Goal: Task Accomplishment & Management: Manage account settings

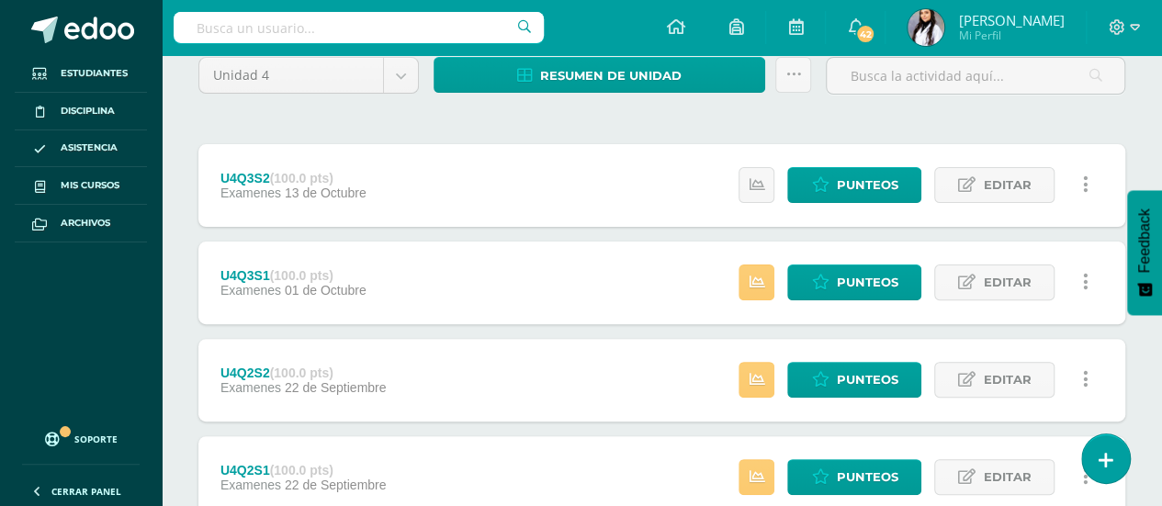
scroll to position [168, 0]
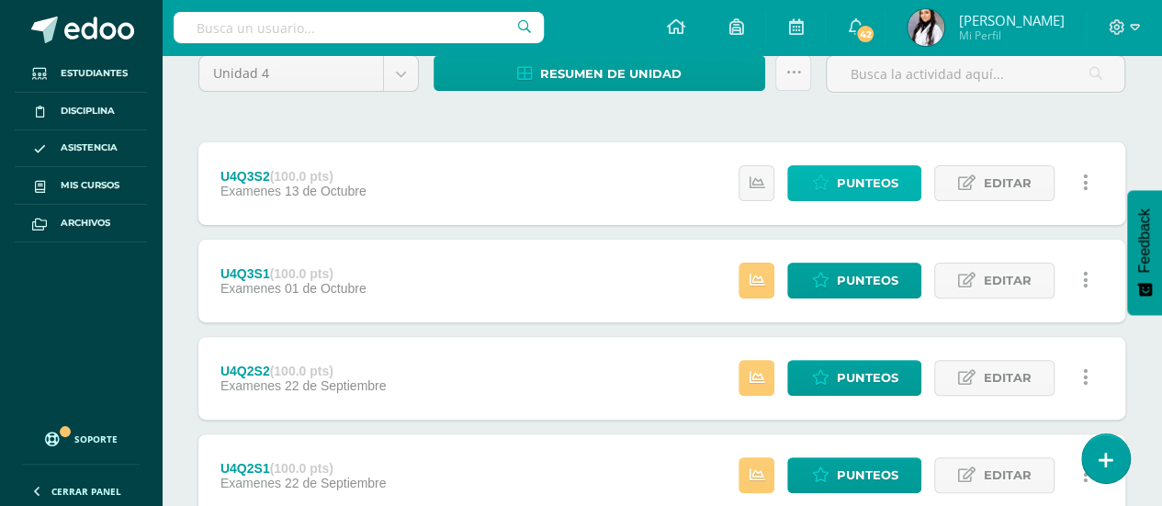
click at [852, 183] on span "Punteos" at bounding box center [867, 183] width 62 height 34
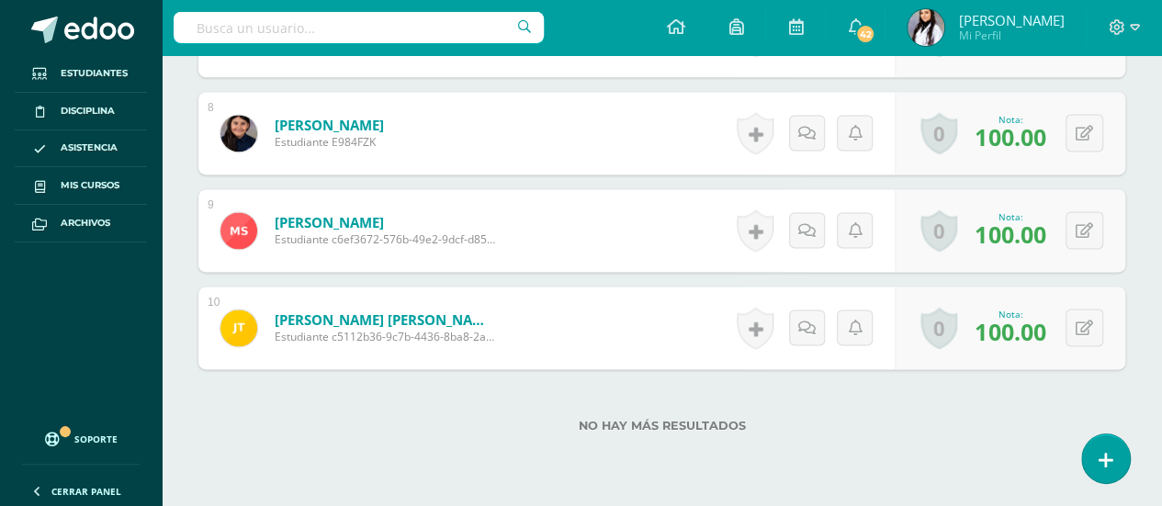
scroll to position [1270, 0]
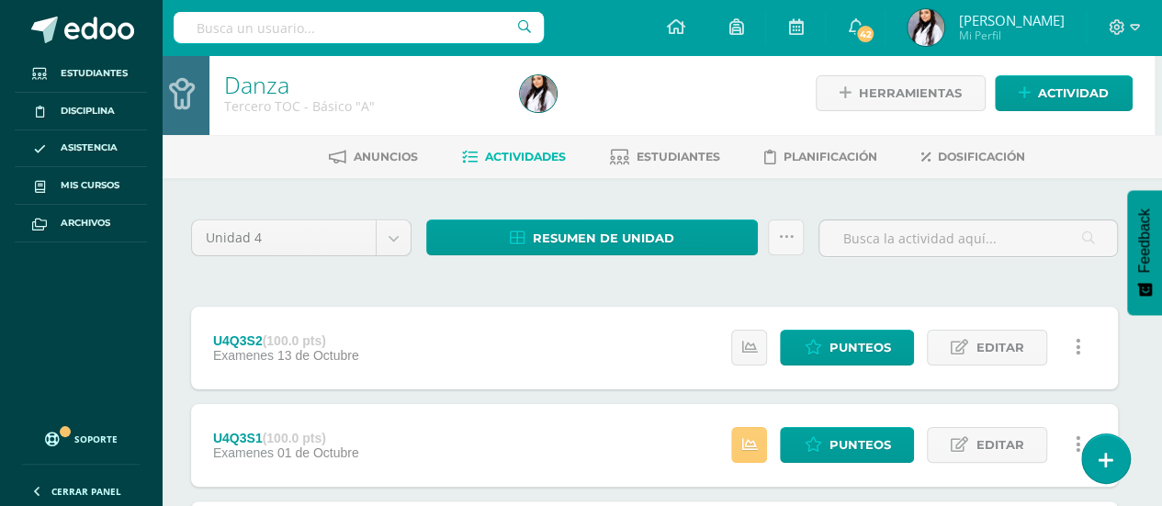
scroll to position [0, 7]
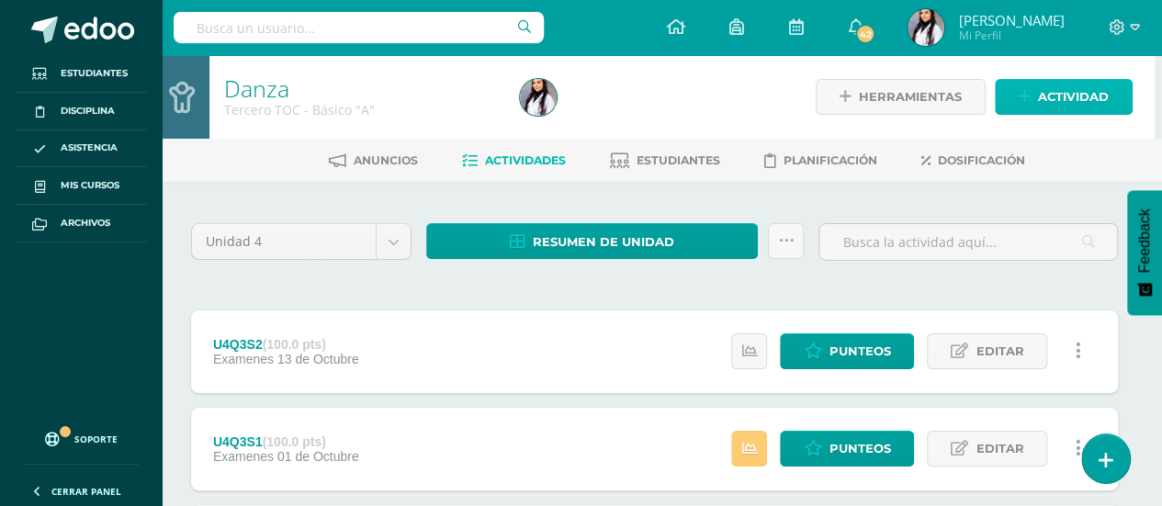
click at [1100, 104] on span "Actividad" at bounding box center [1073, 97] width 71 height 34
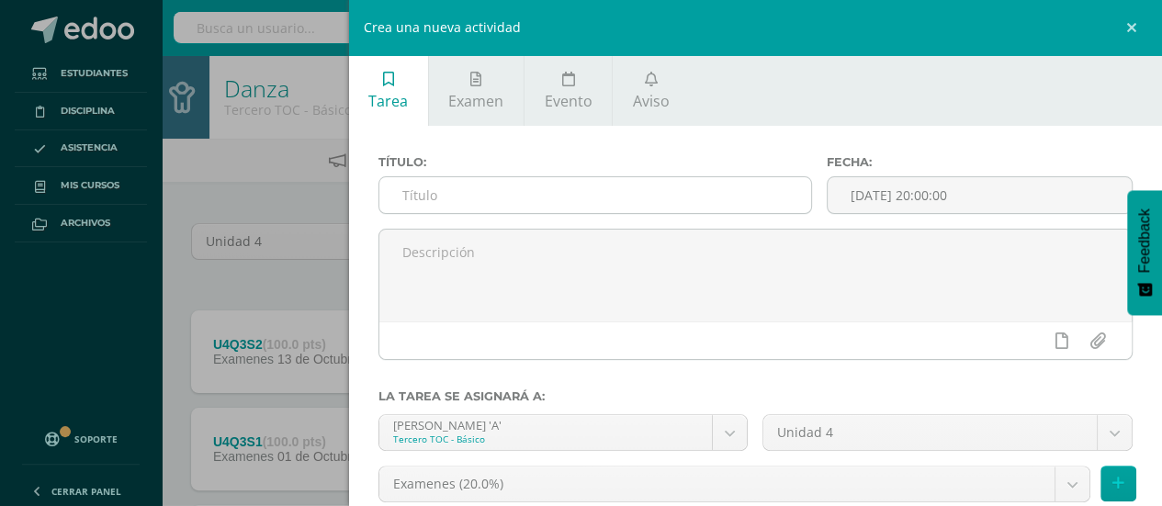
click at [592, 201] on input "text" at bounding box center [595, 195] width 433 height 36
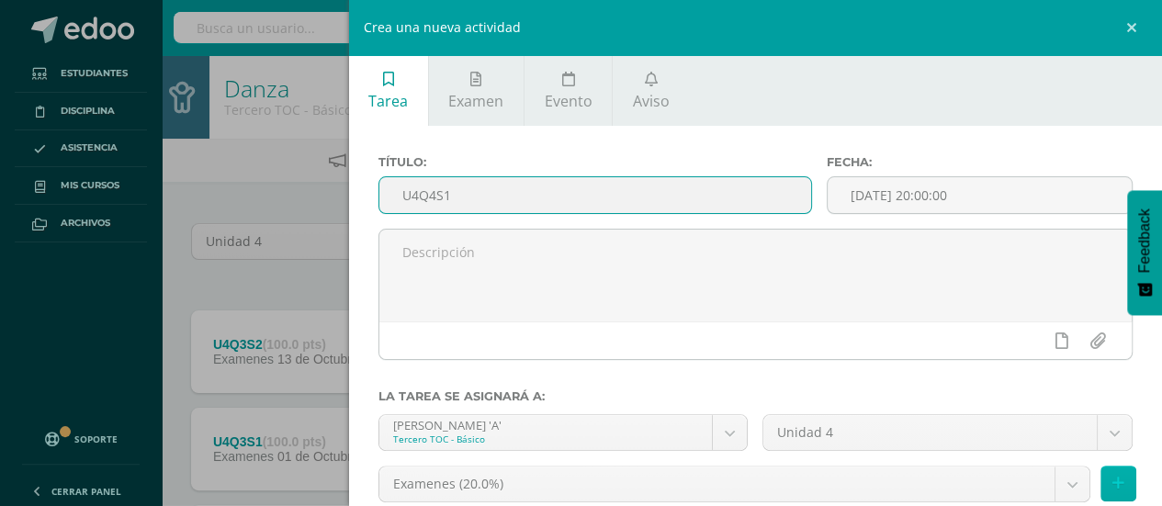
type input "U4Q4S1"
click at [1100, 496] on button at bounding box center [1118, 484] width 36 height 36
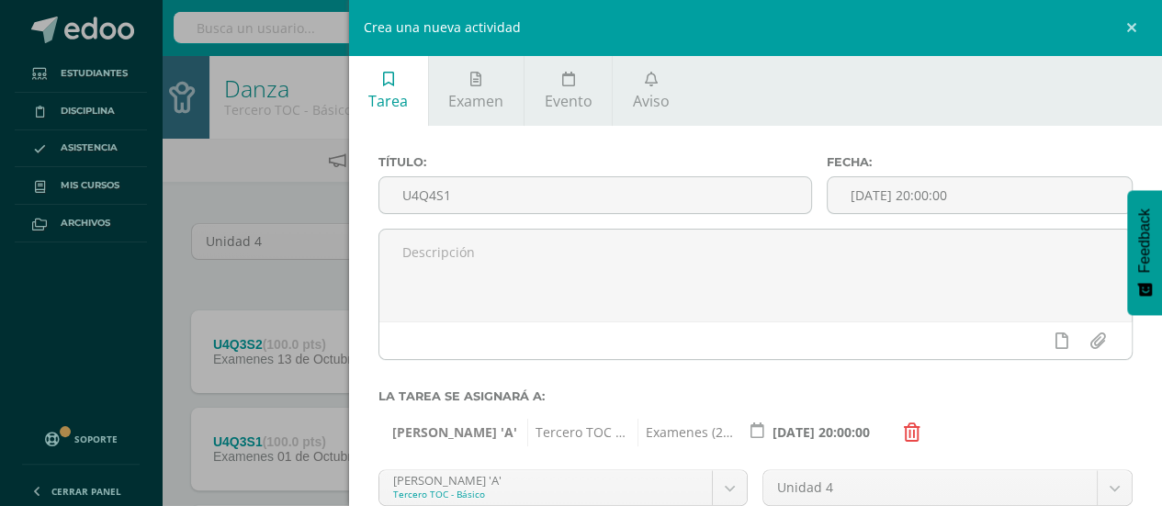
scroll to position [199, 0]
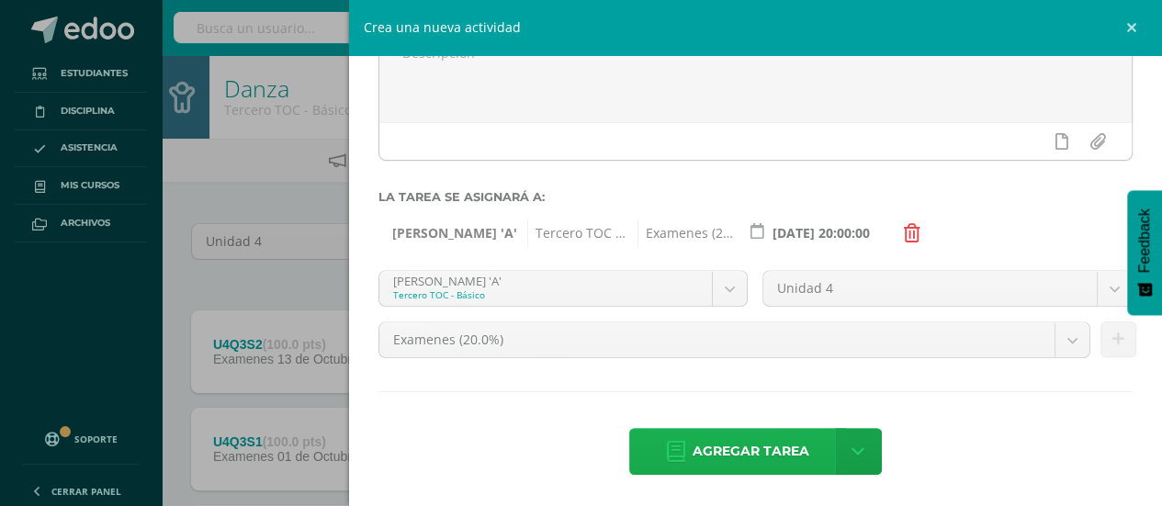
click at [720, 445] on span "Agregar tarea" at bounding box center [751, 451] width 117 height 45
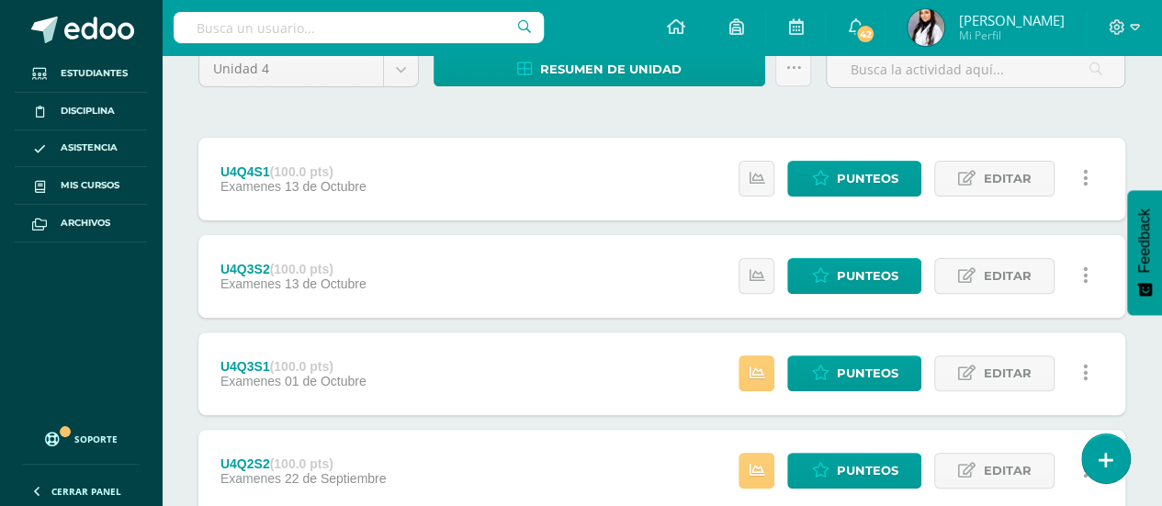
scroll to position [213, 0]
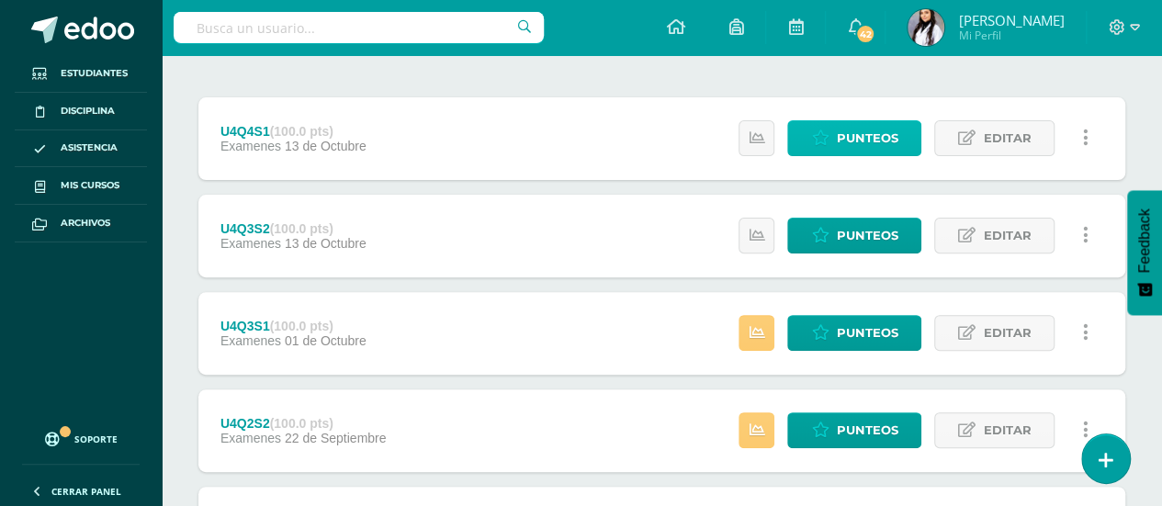
click at [845, 133] on span "Punteos" at bounding box center [867, 138] width 62 height 34
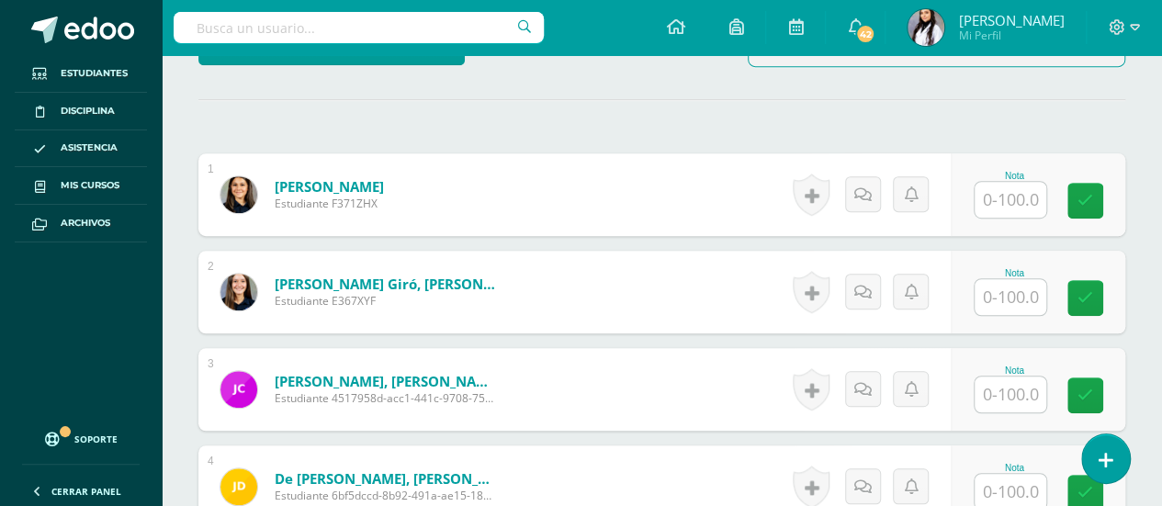
scroll to position [486, 0]
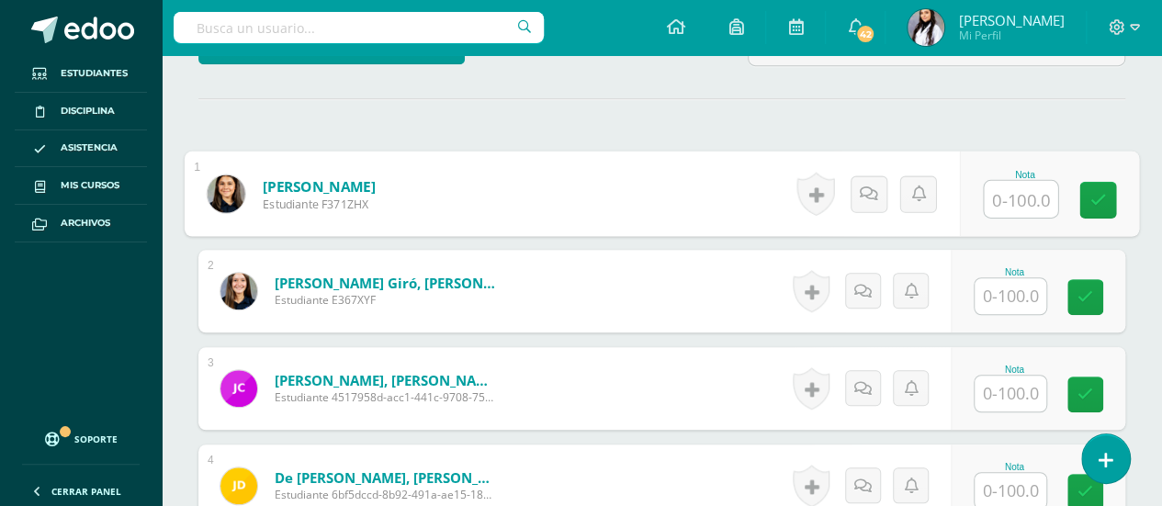
click at [1001, 205] on input "text" at bounding box center [1020, 199] width 73 height 37
type input "100"
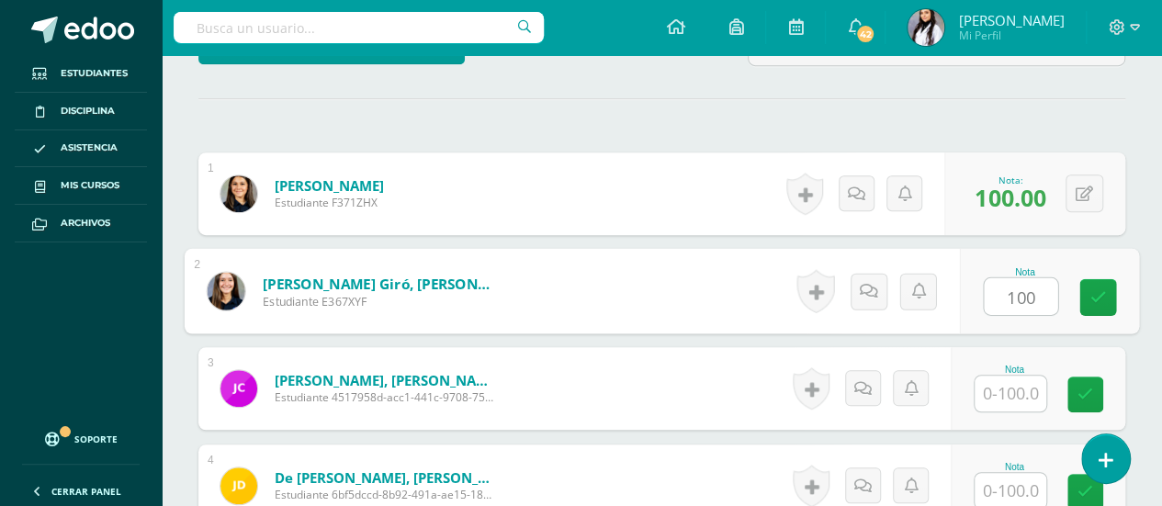
type input "100"
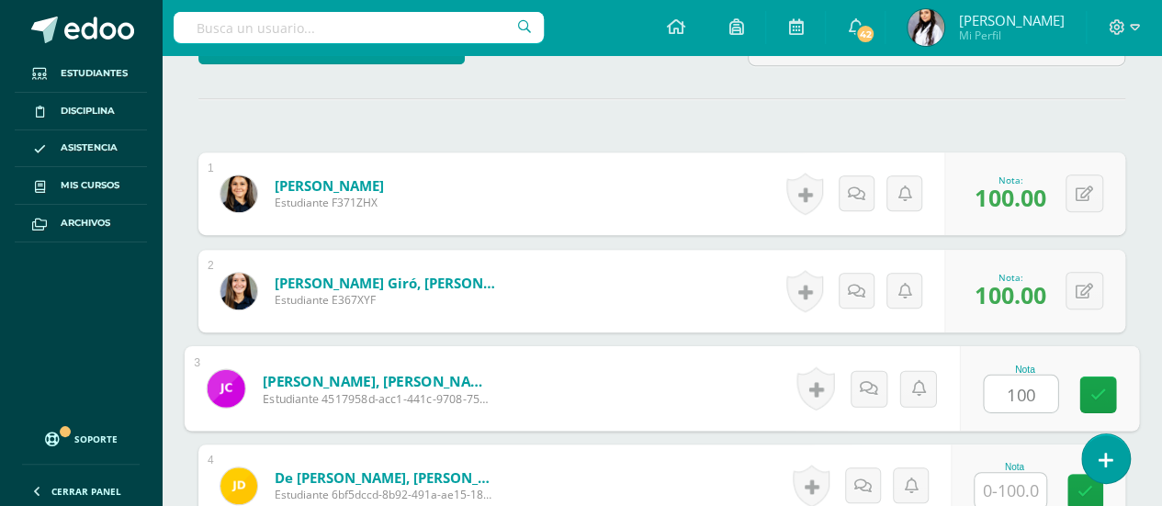
type input "100"
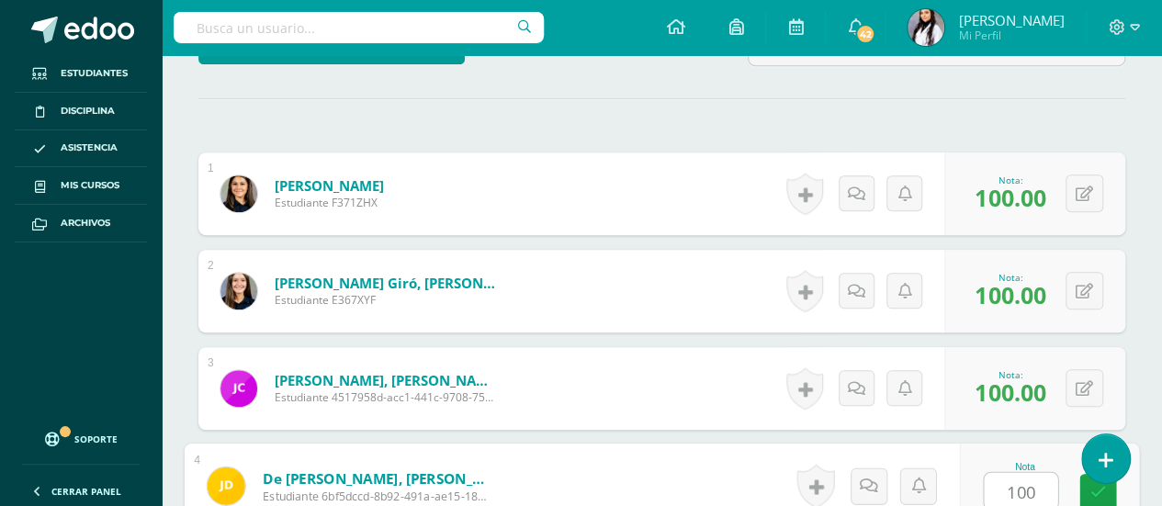
type input "100"
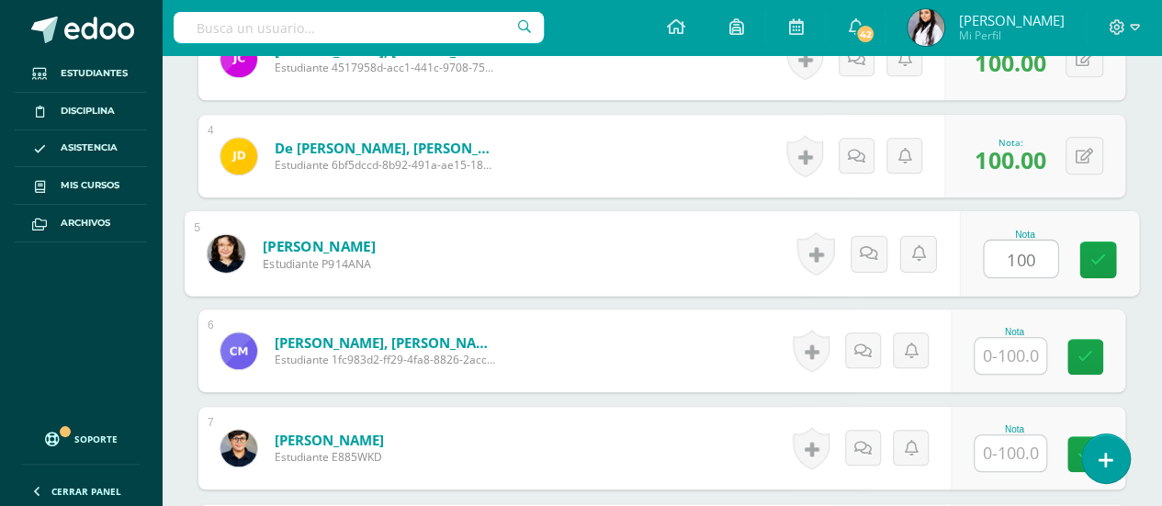
type input "100"
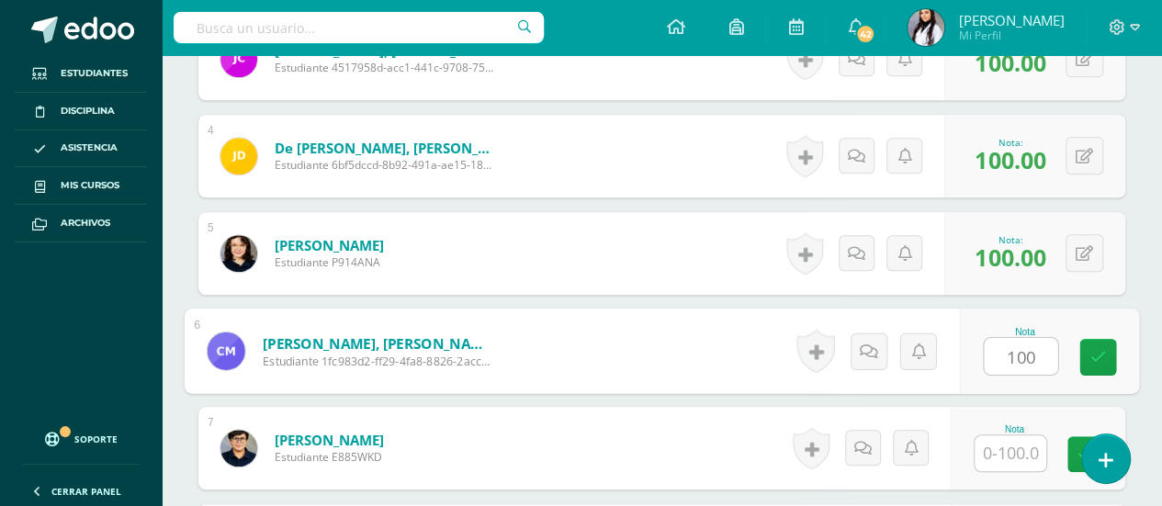
type input "100"
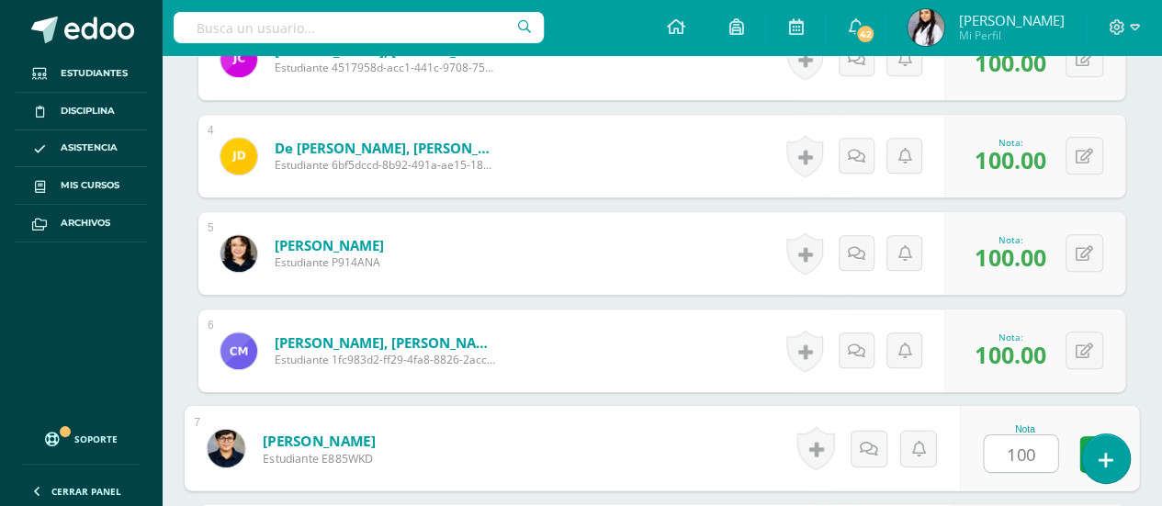
type input "100"
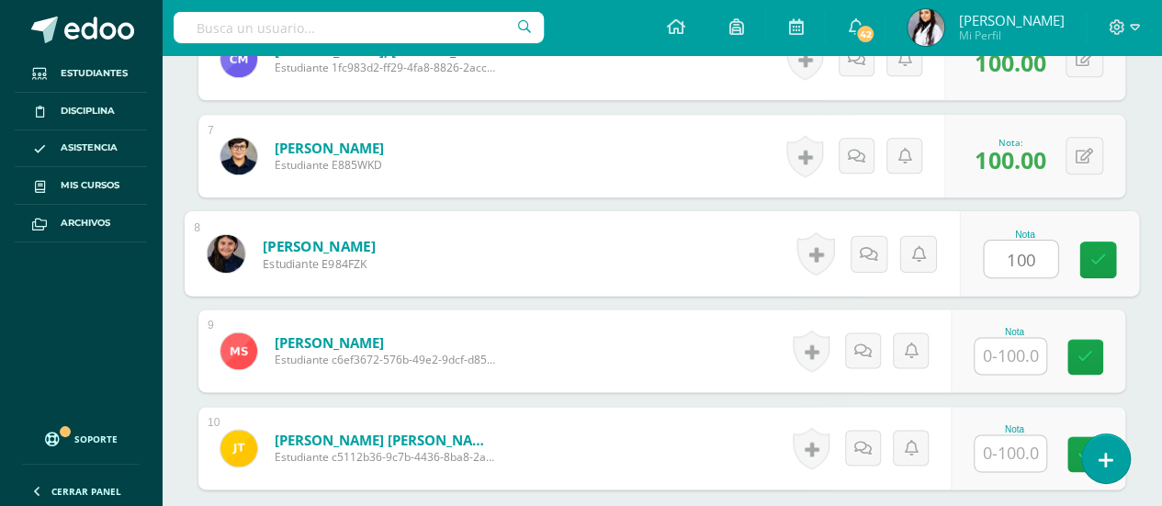
type input "100"
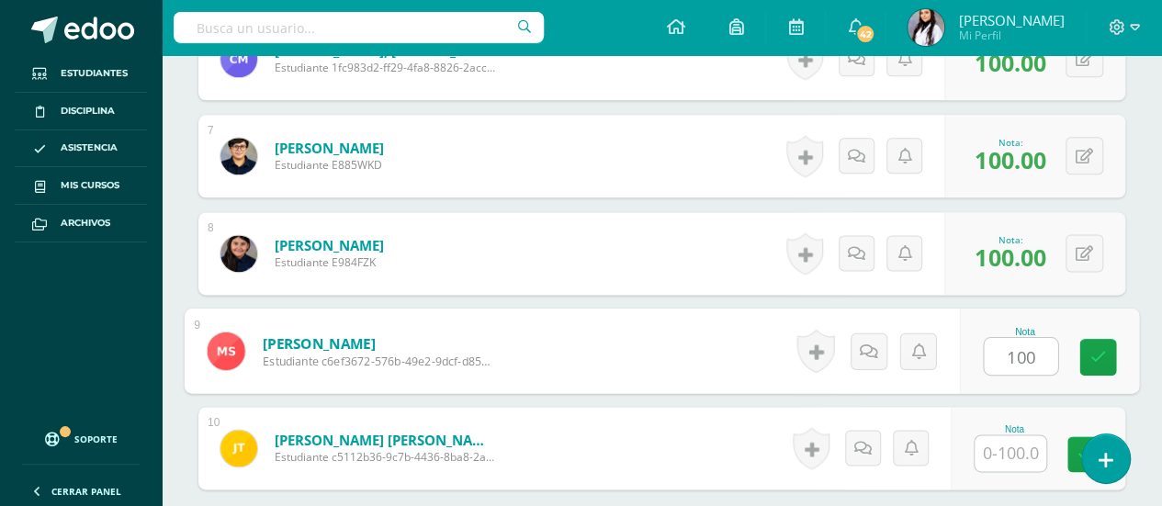
type input "100"
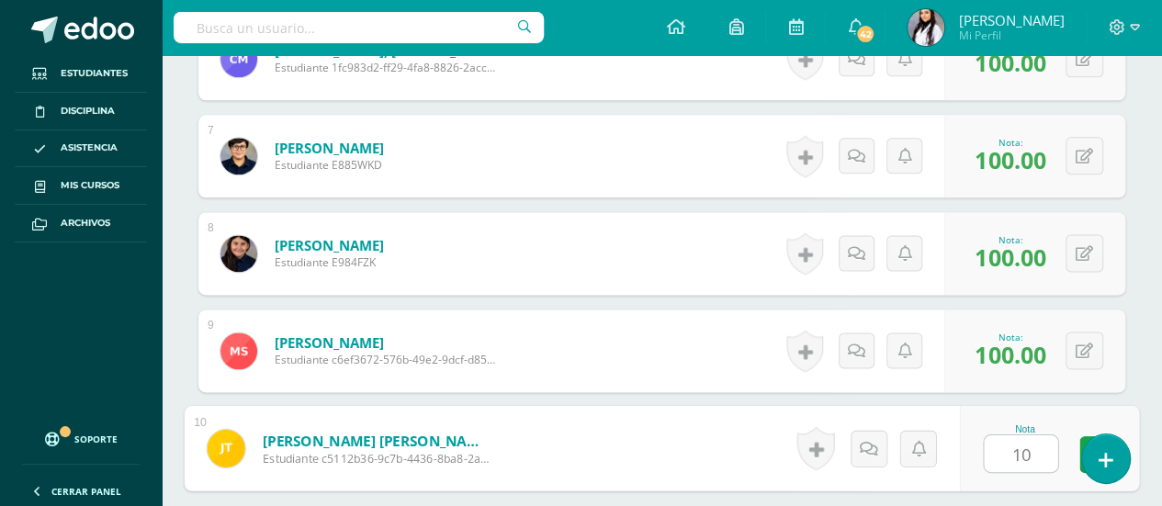
type input "100"
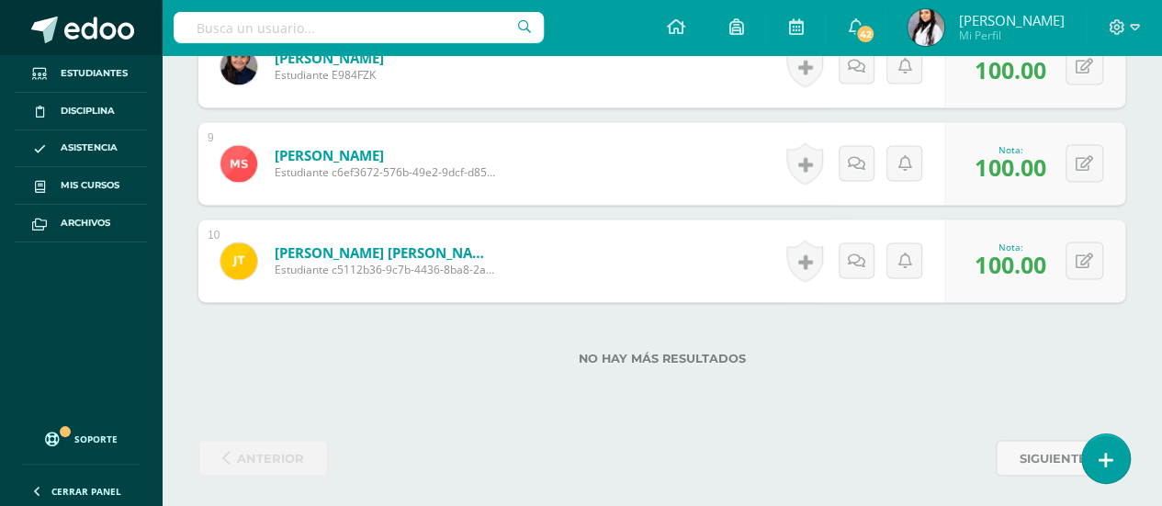
scroll to position [406, 0]
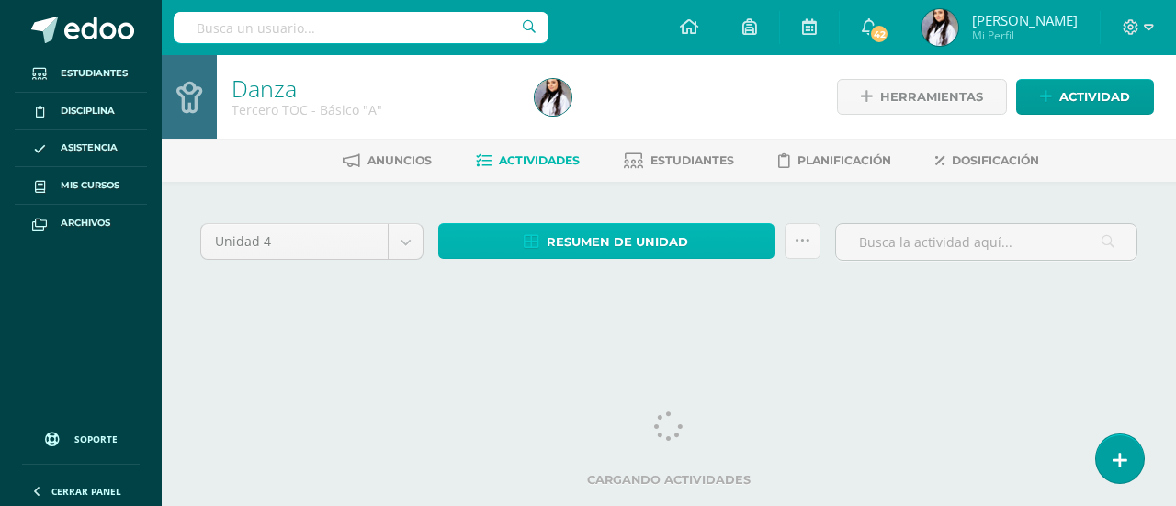
click at [606, 244] on span "Resumen de unidad" at bounding box center [617, 242] width 141 height 34
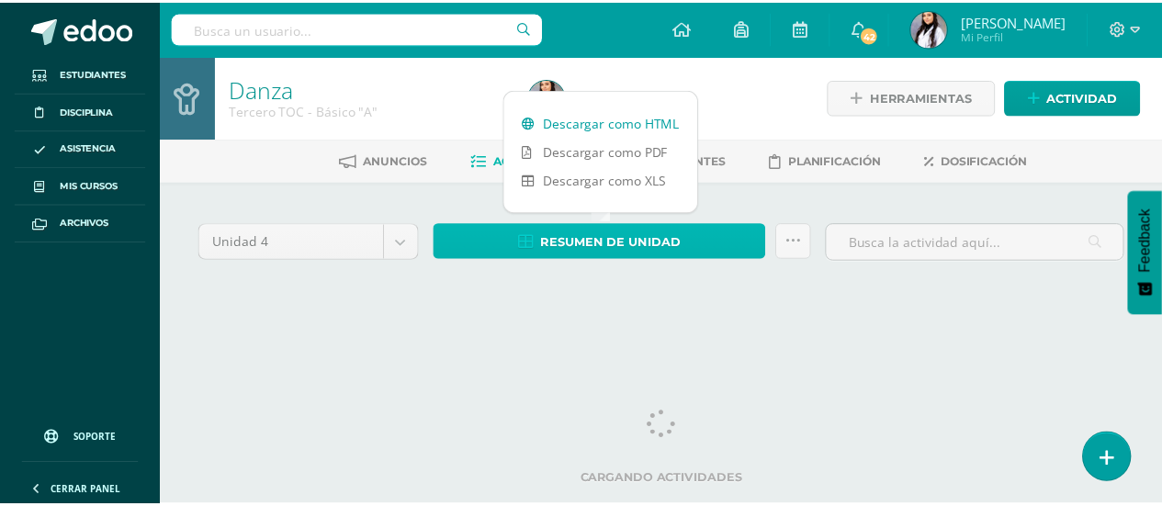
scroll to position [0, 2]
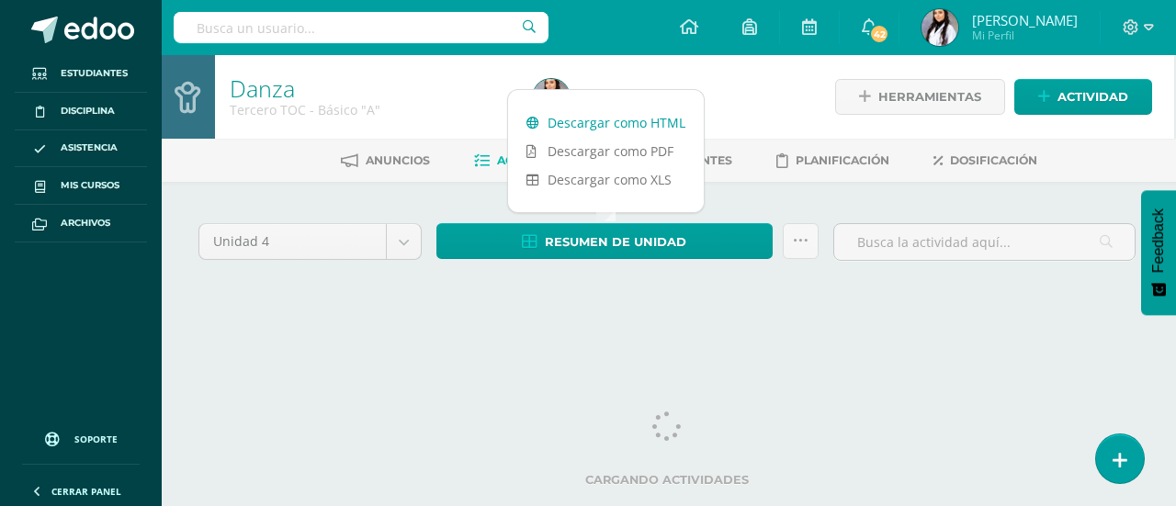
click at [573, 117] on link "Descargar como HTML" at bounding box center [606, 122] width 196 height 28
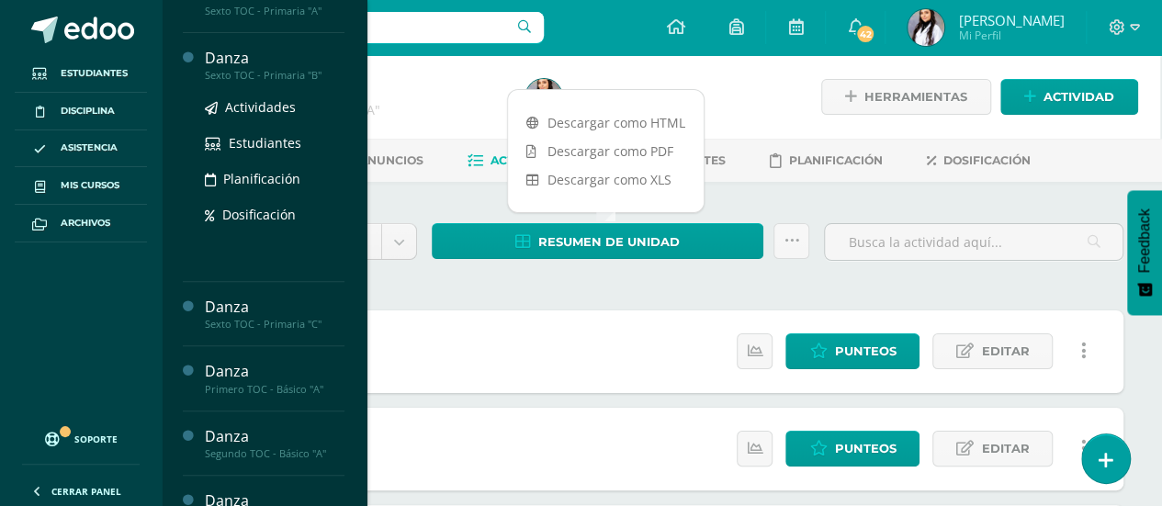
scroll to position [355, 0]
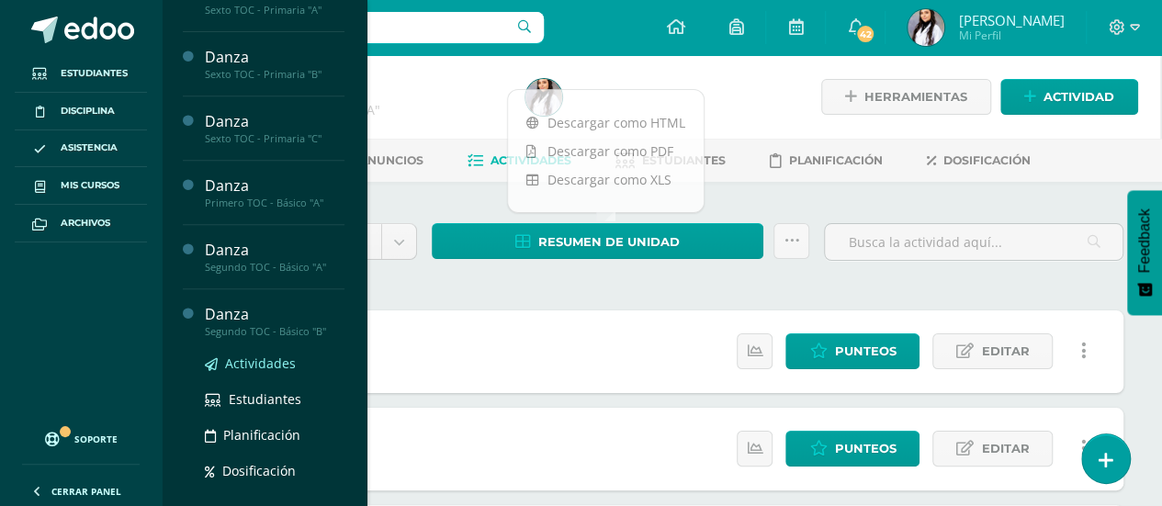
click at [266, 355] on span "Actividades" at bounding box center [260, 363] width 71 height 17
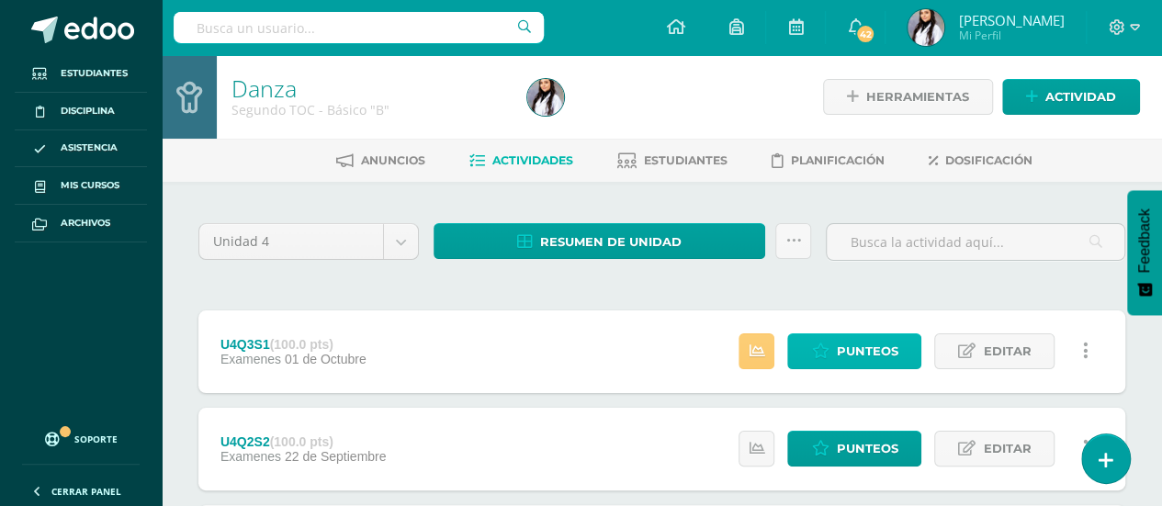
click at [902, 344] on link "Punteos" at bounding box center [854, 351] width 134 height 36
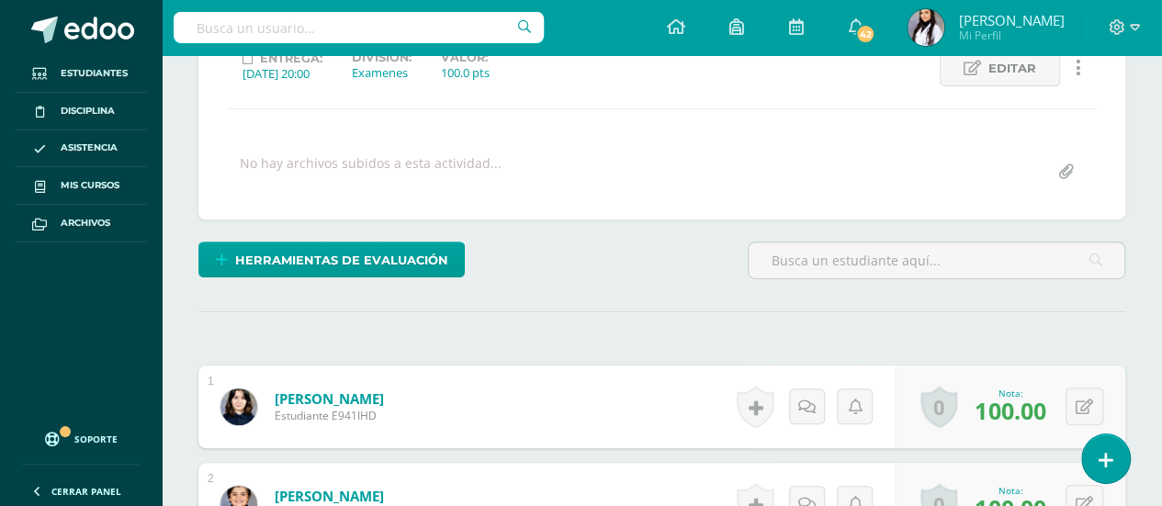
scroll to position [592, 0]
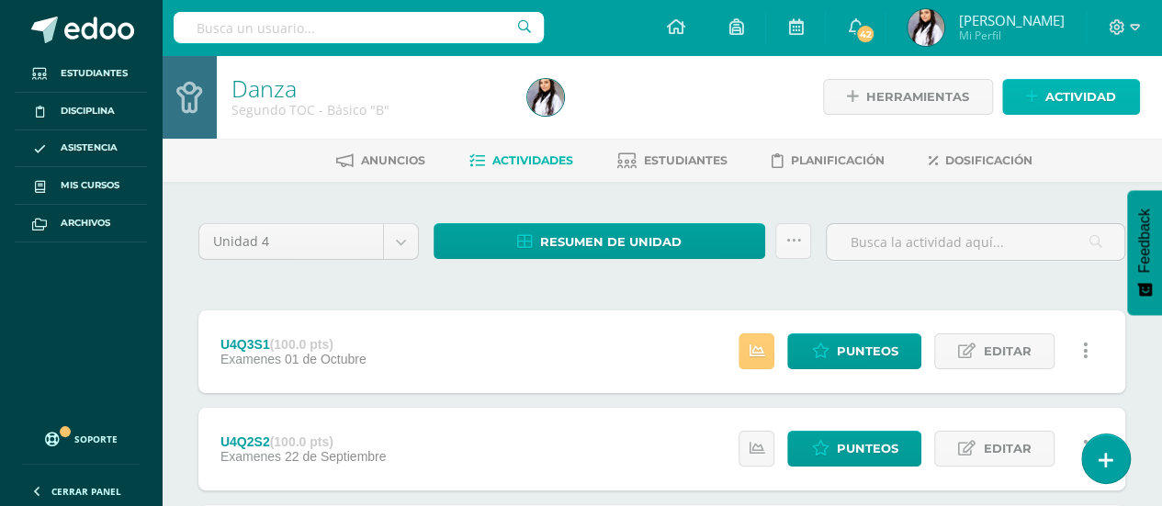
click at [1109, 104] on span "Actividad" at bounding box center [1080, 97] width 71 height 34
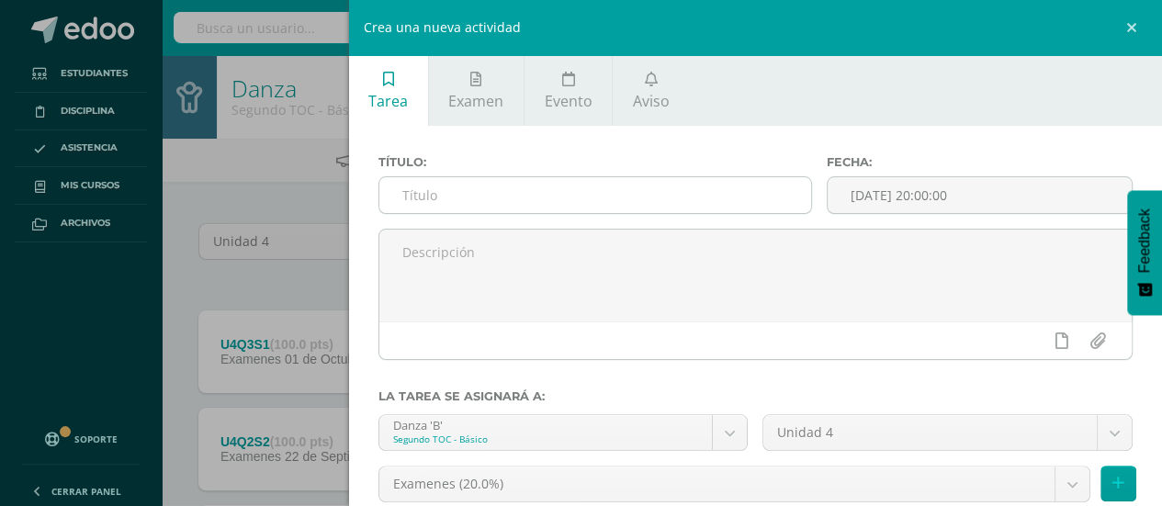
click at [665, 194] on input "text" at bounding box center [595, 195] width 433 height 36
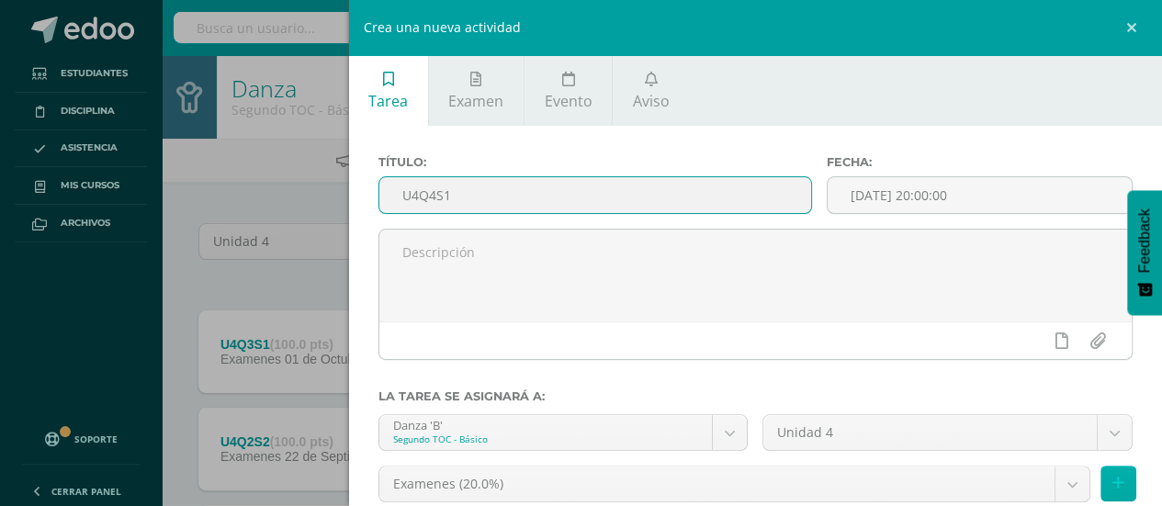
type input "U4Q4S1"
click at [1112, 483] on icon at bounding box center [1118, 484] width 12 height 16
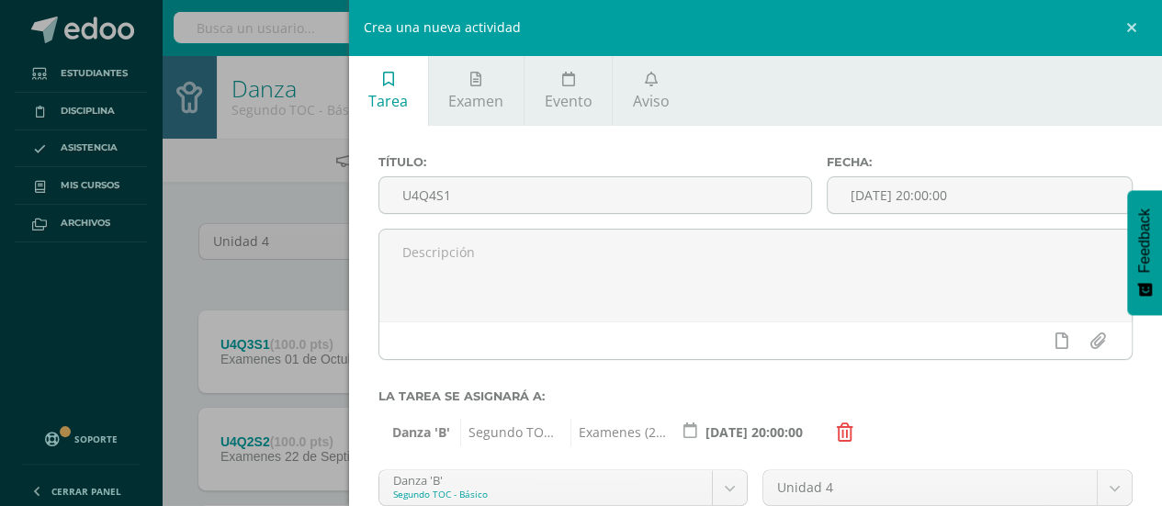
scroll to position [199, 0]
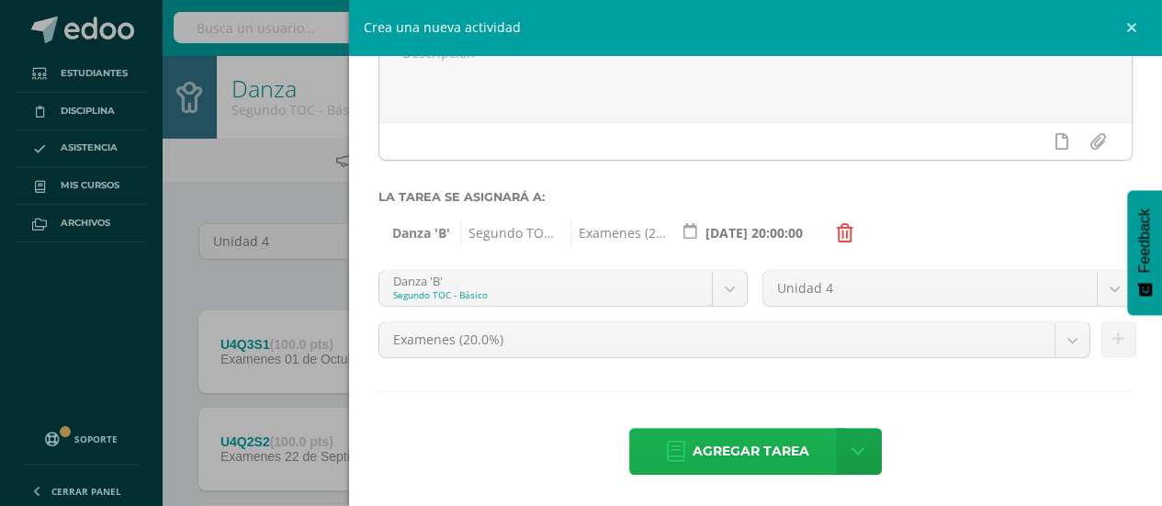
click at [779, 445] on span "Agregar tarea" at bounding box center [751, 451] width 117 height 45
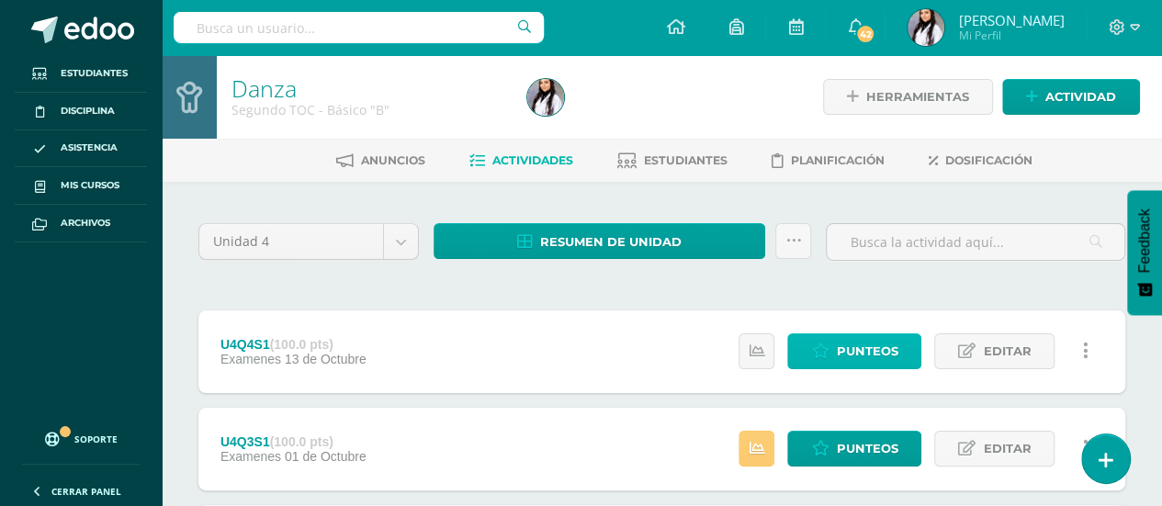
click at [878, 359] on span "Punteos" at bounding box center [867, 351] width 62 height 34
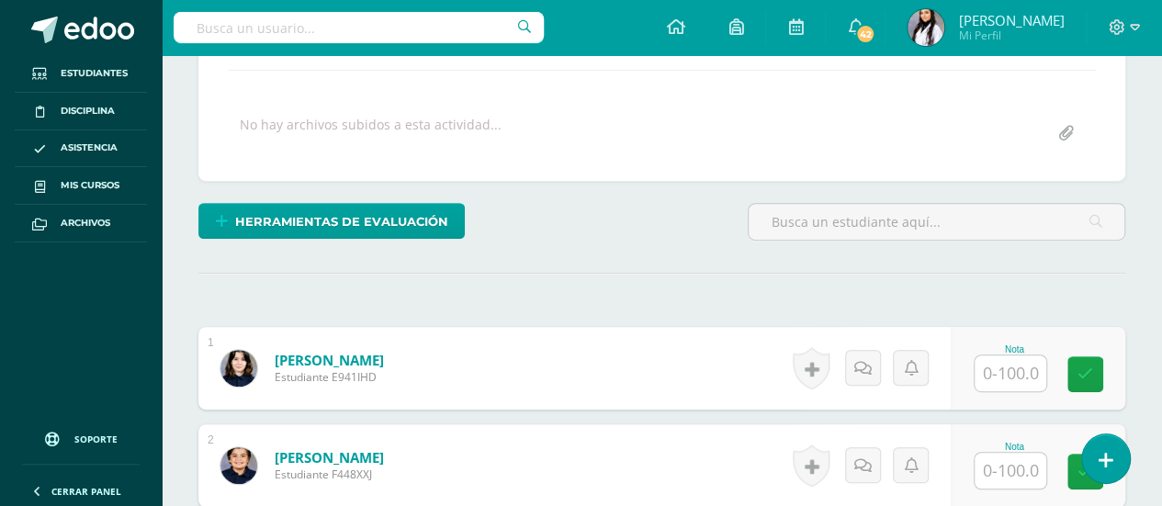
scroll to position [312, 0]
click at [1001, 369] on input "text" at bounding box center [1011, 373] width 72 height 36
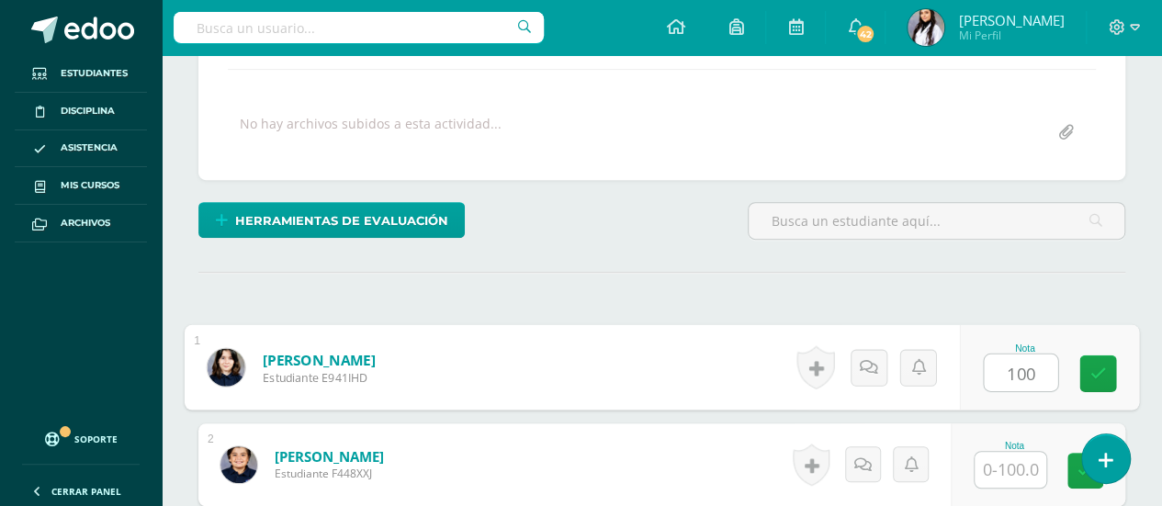
type input "100"
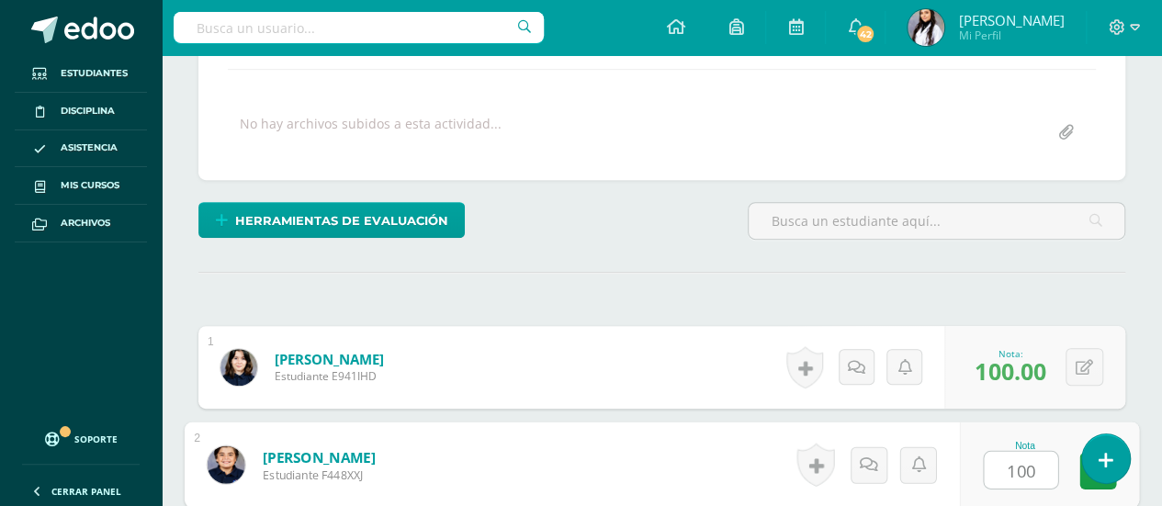
type input "100"
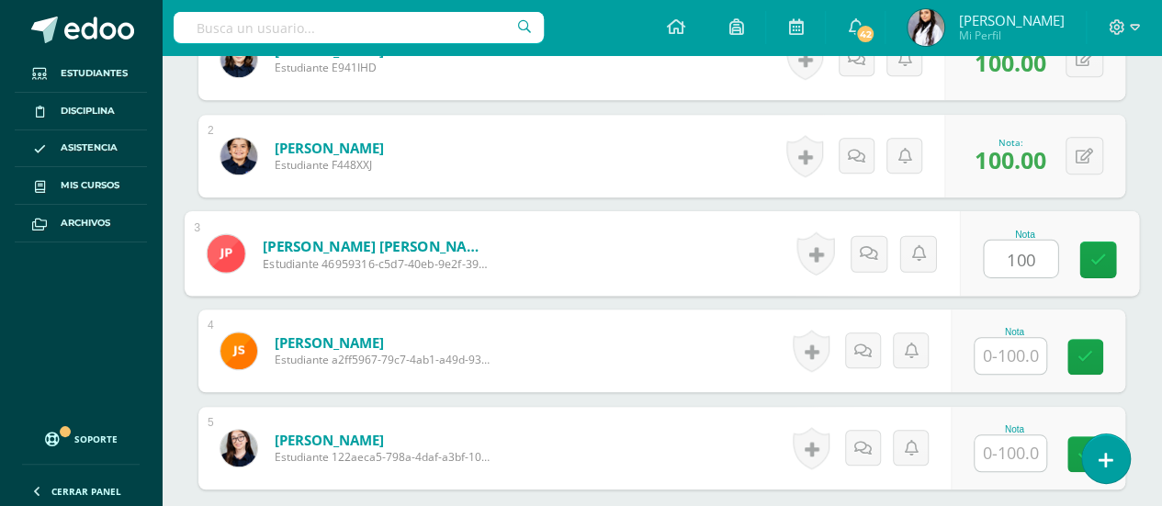
type input "100"
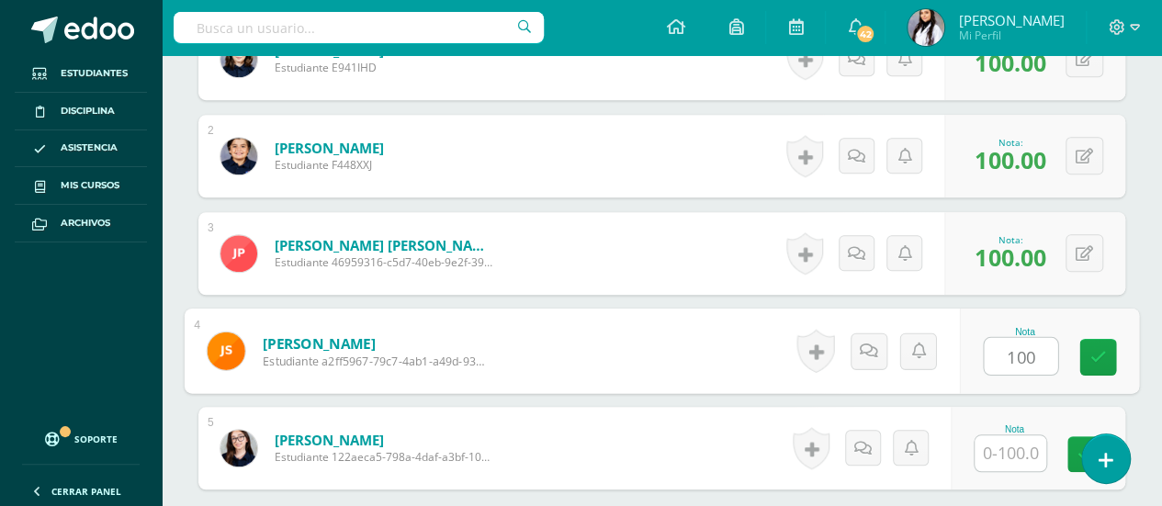
type input "100"
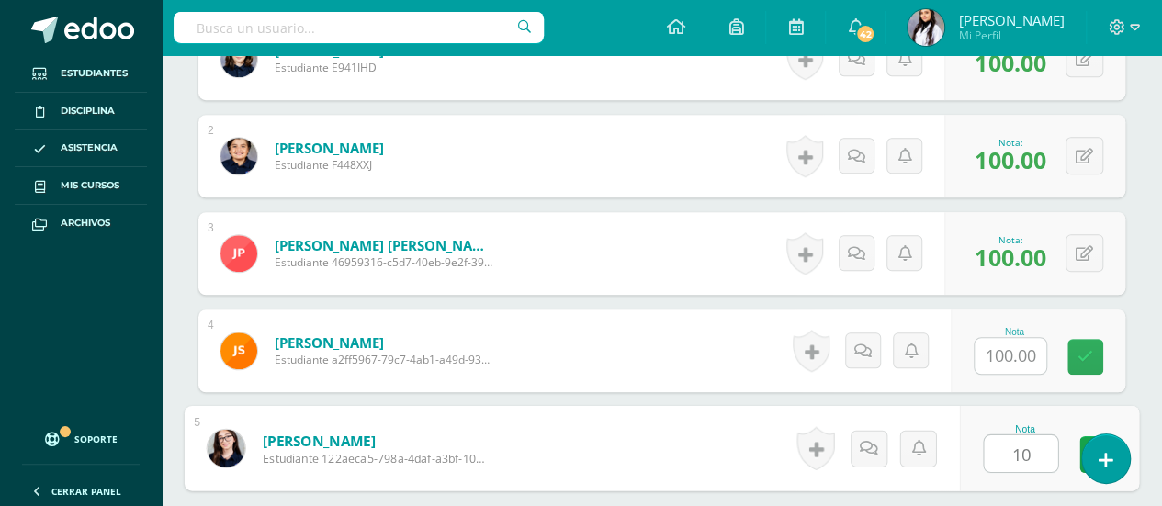
type input "100"
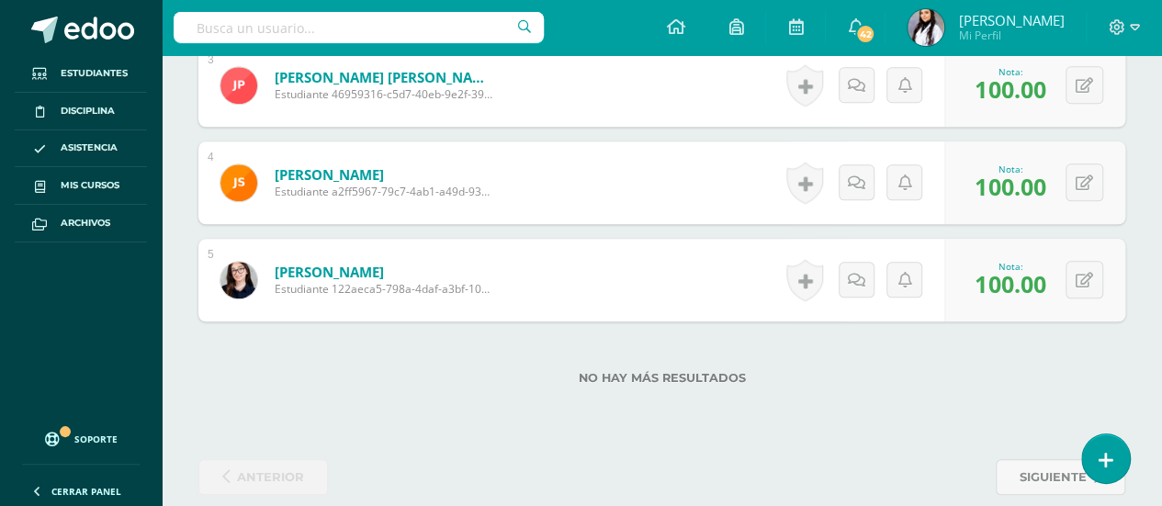
scroll to position [799, 0]
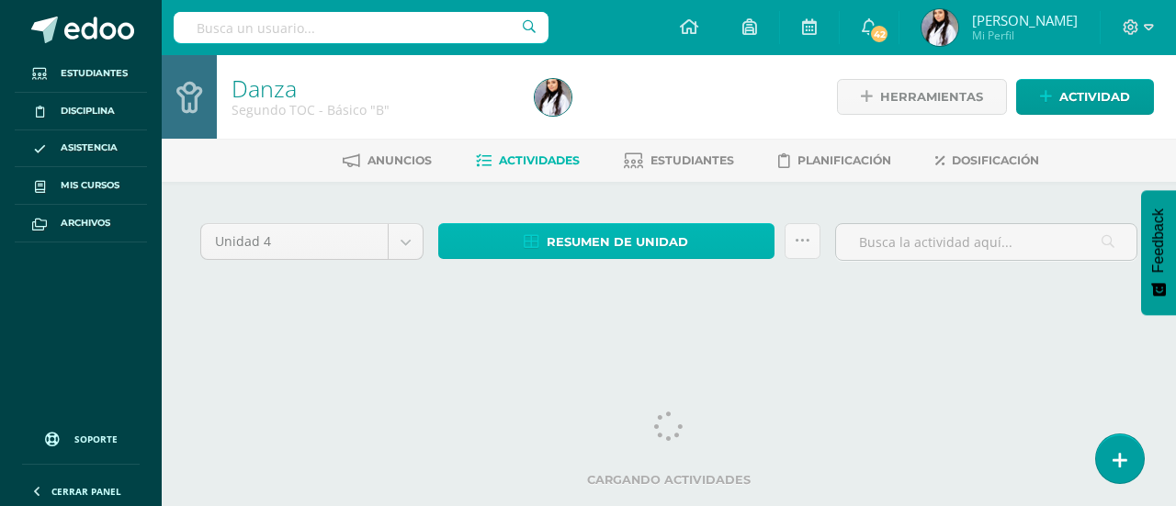
click at [600, 232] on span "Resumen de unidad" at bounding box center [617, 242] width 141 height 34
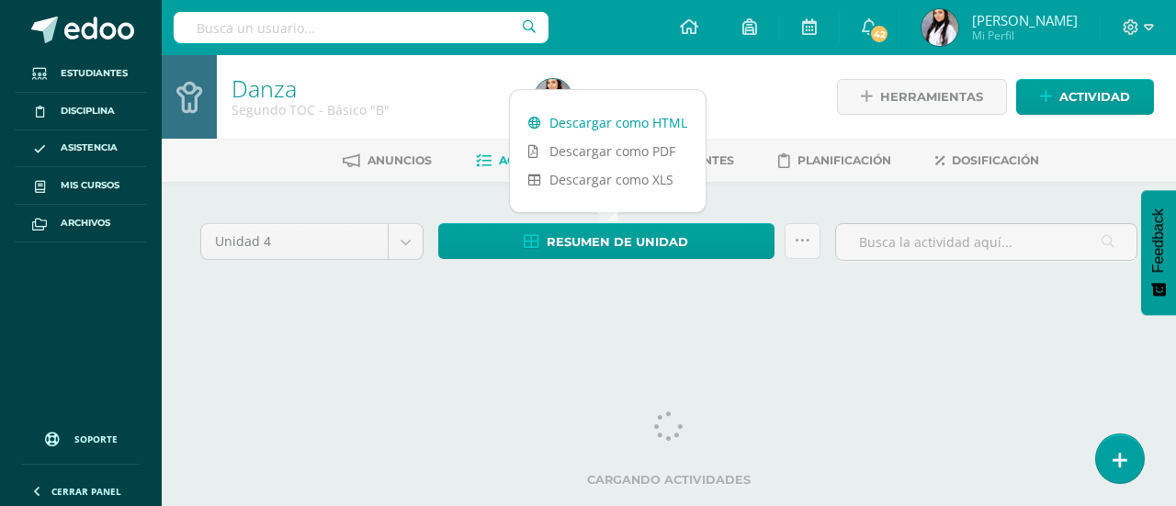
click at [627, 124] on link "Descargar como HTML" at bounding box center [608, 122] width 196 height 28
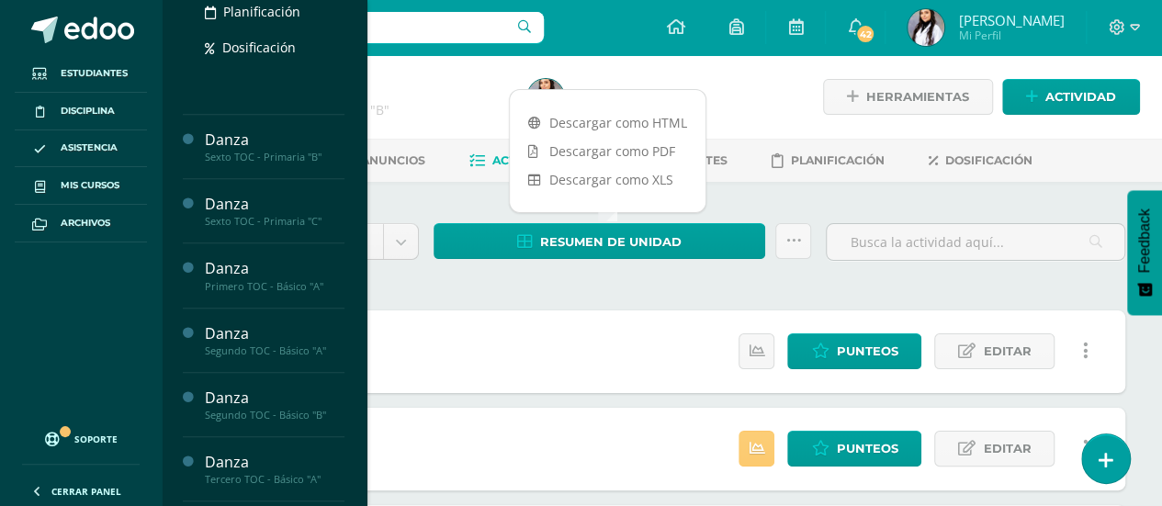
scroll to position [457, 0]
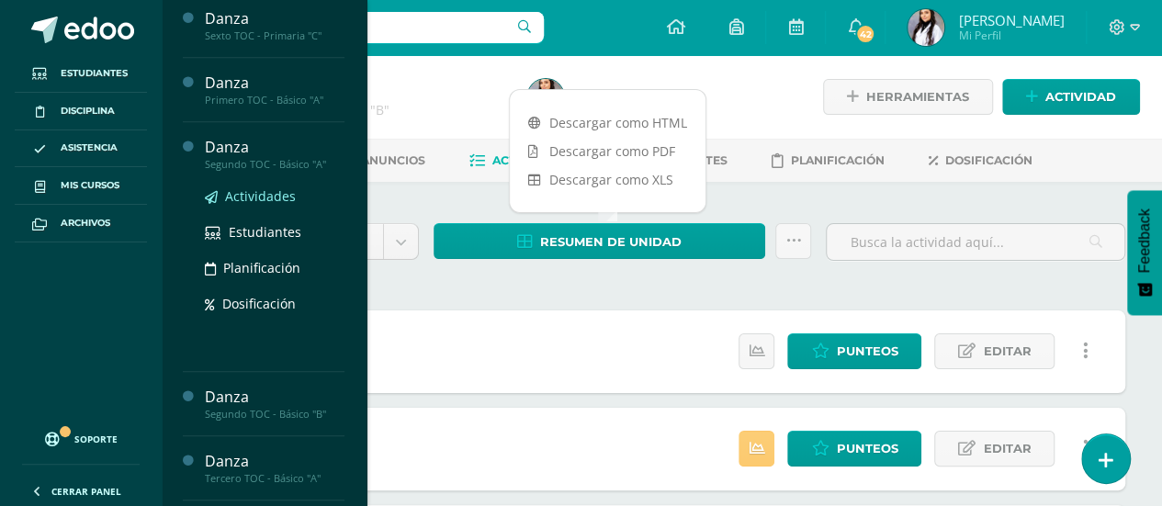
click at [255, 195] on span "Actividades" at bounding box center [260, 195] width 71 height 17
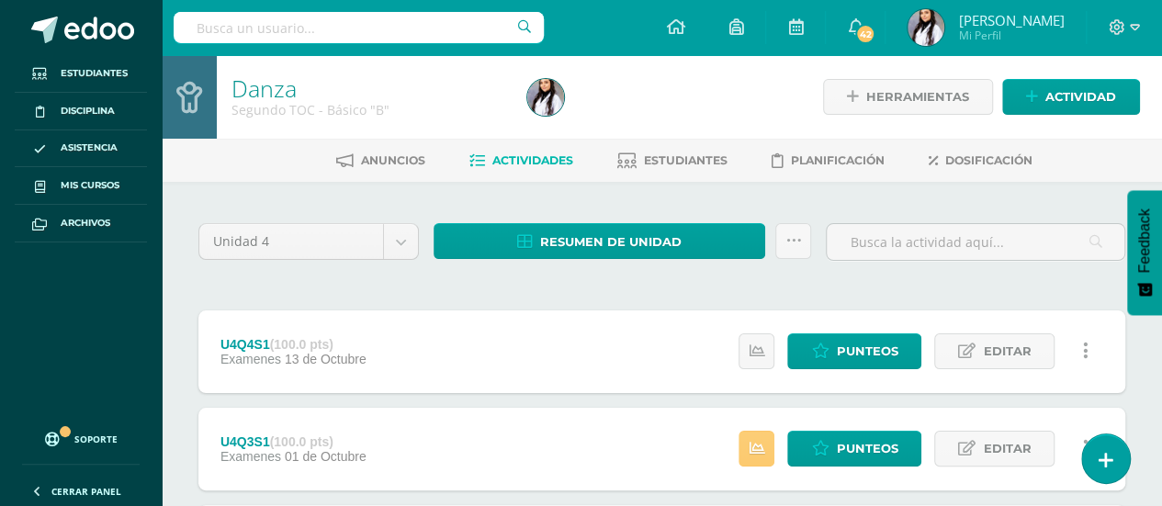
scroll to position [416, 0]
click at [875, 346] on span "Punteos" at bounding box center [867, 351] width 62 height 34
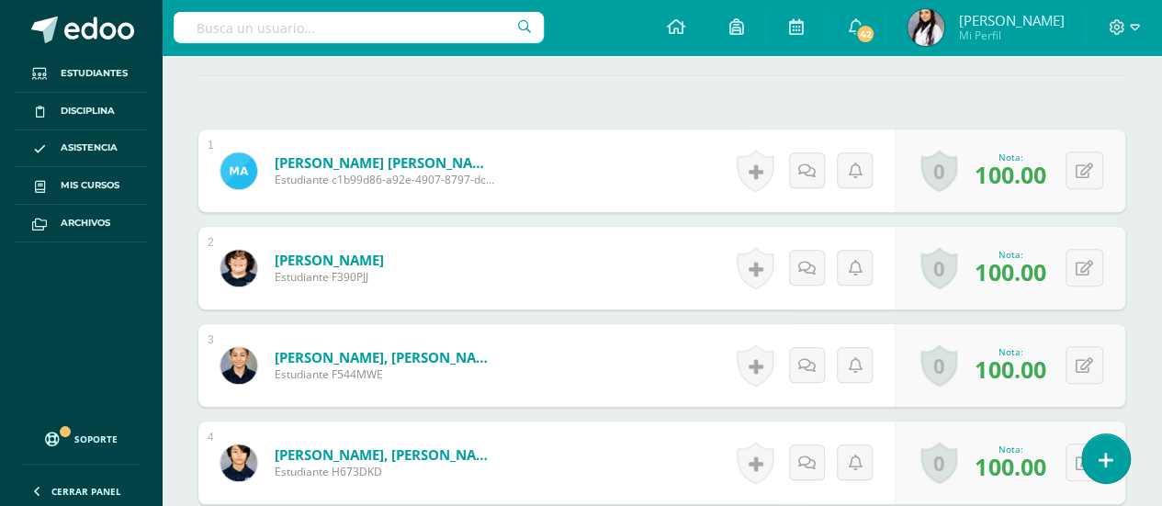
scroll to position [510, 0]
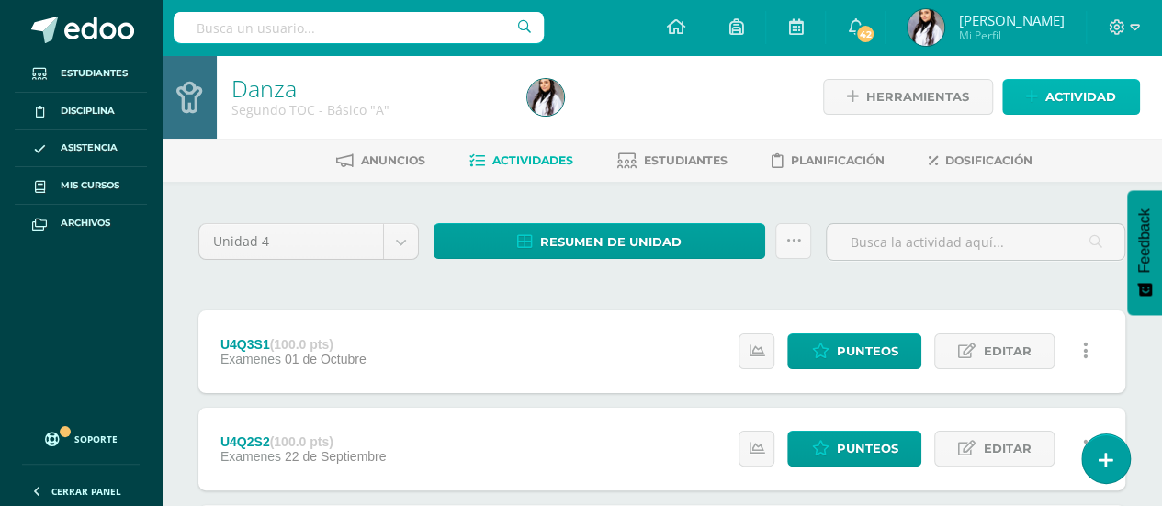
click at [1103, 104] on span "Actividad" at bounding box center [1080, 97] width 71 height 34
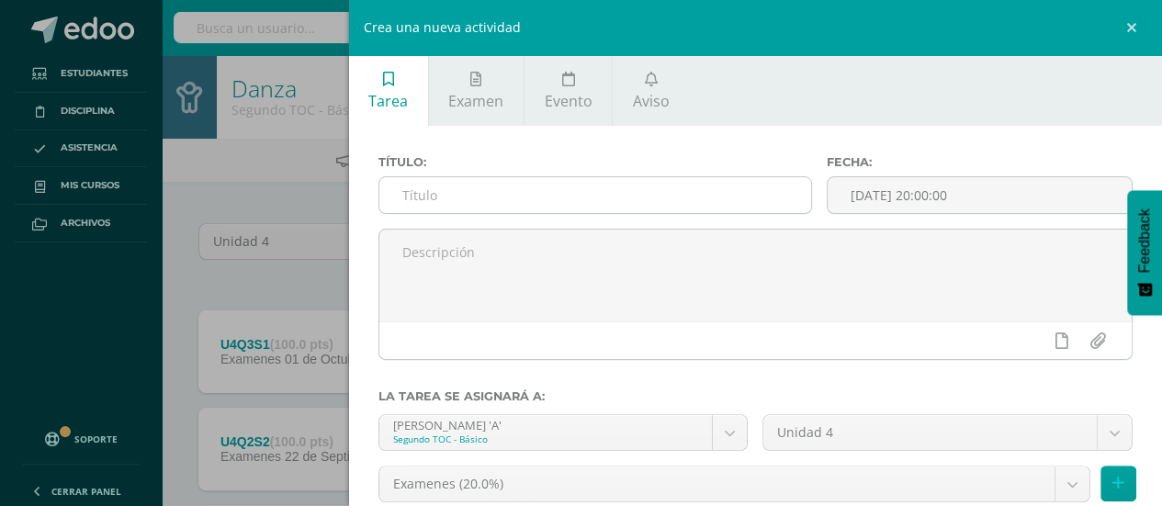
click at [658, 186] on input "text" at bounding box center [595, 195] width 433 height 36
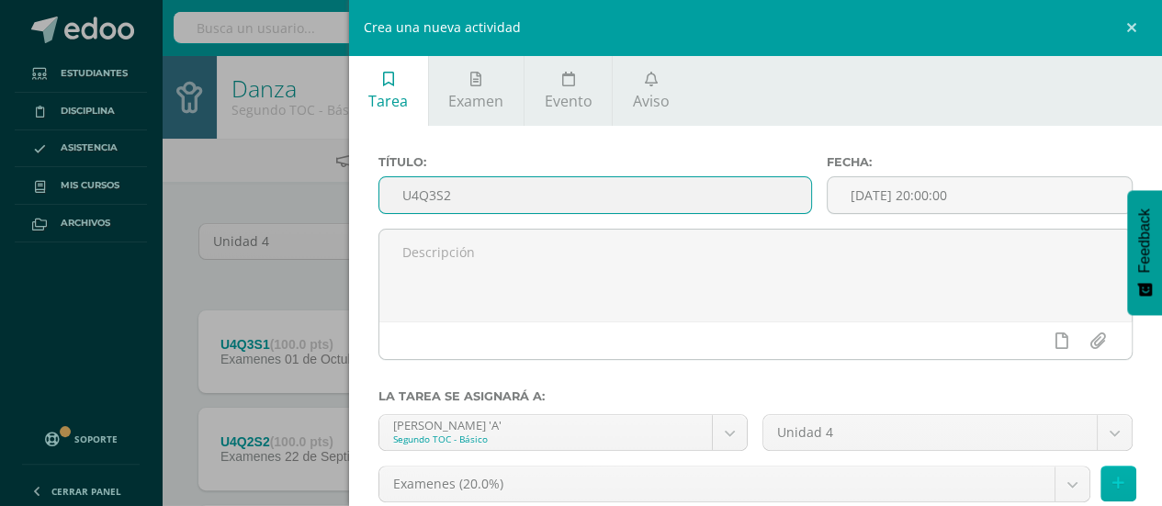
type input "U4Q3S2"
click at [1108, 475] on button at bounding box center [1118, 484] width 36 height 36
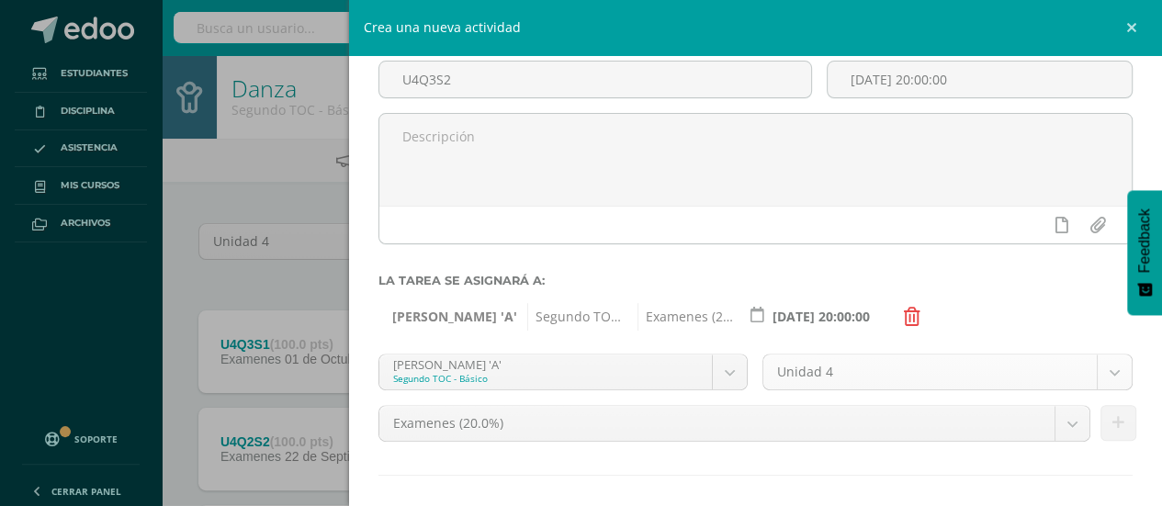
scroll to position [199, 0]
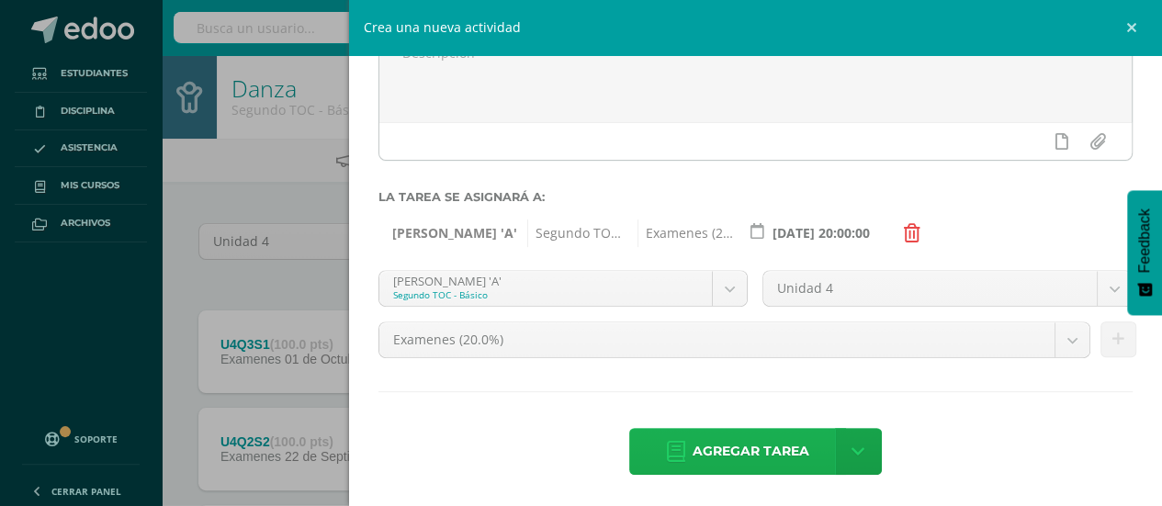
click at [758, 456] on span "Agregar tarea" at bounding box center [751, 451] width 117 height 45
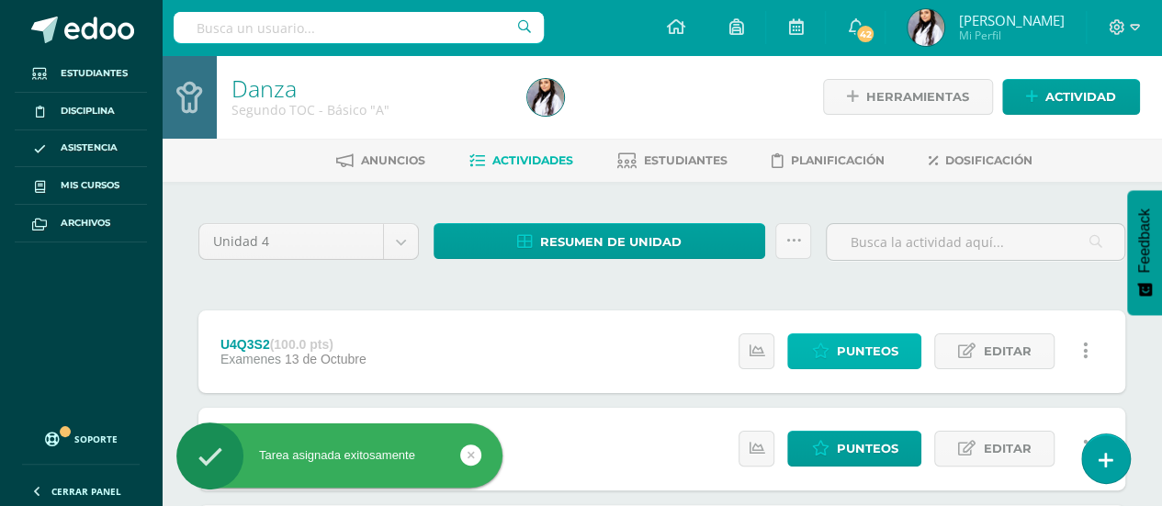
click at [875, 339] on span "Punteos" at bounding box center [867, 351] width 62 height 34
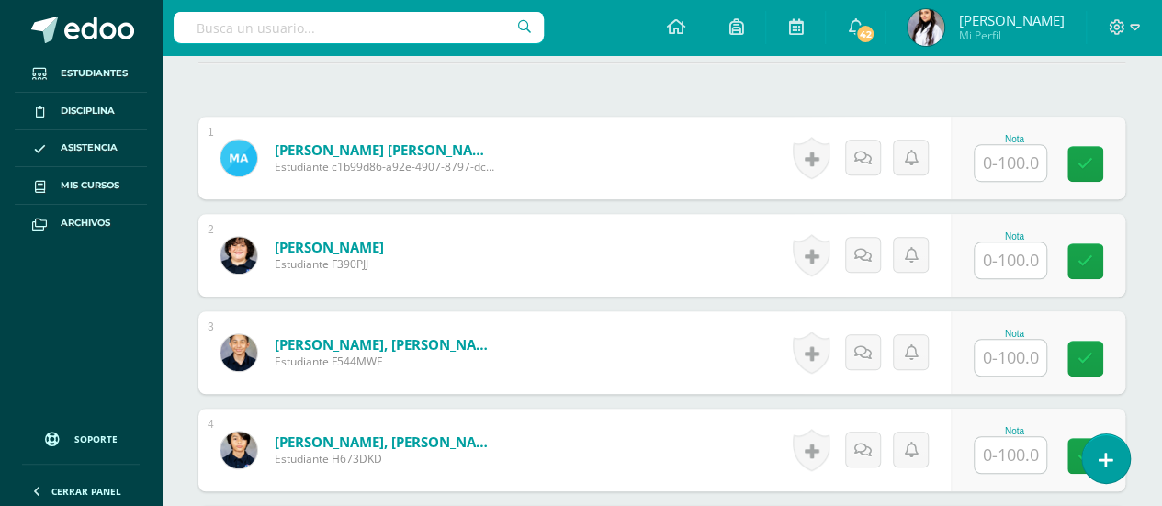
scroll to position [524, 0]
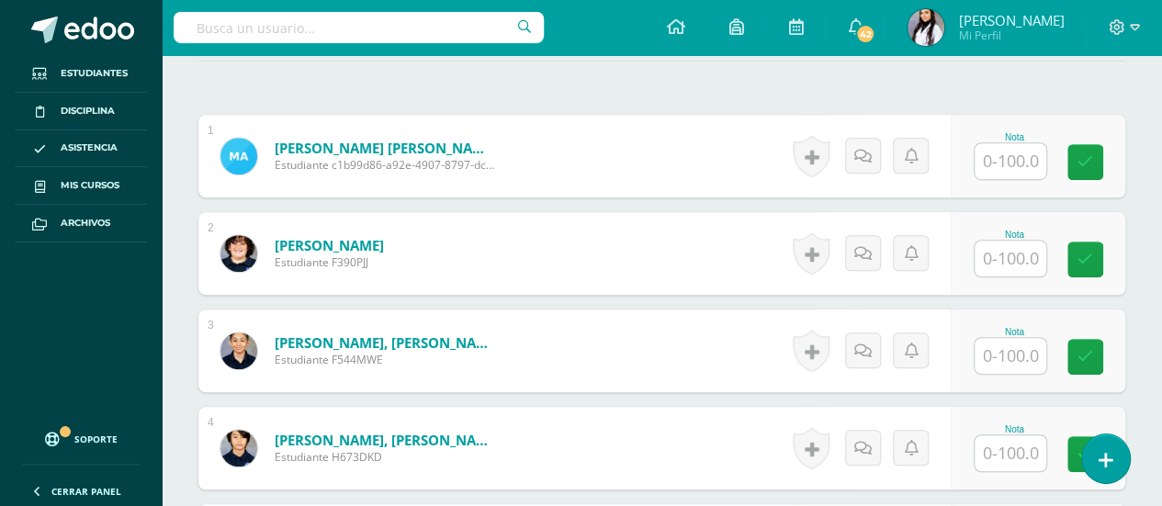
click at [1020, 166] on input "text" at bounding box center [1011, 161] width 72 height 36
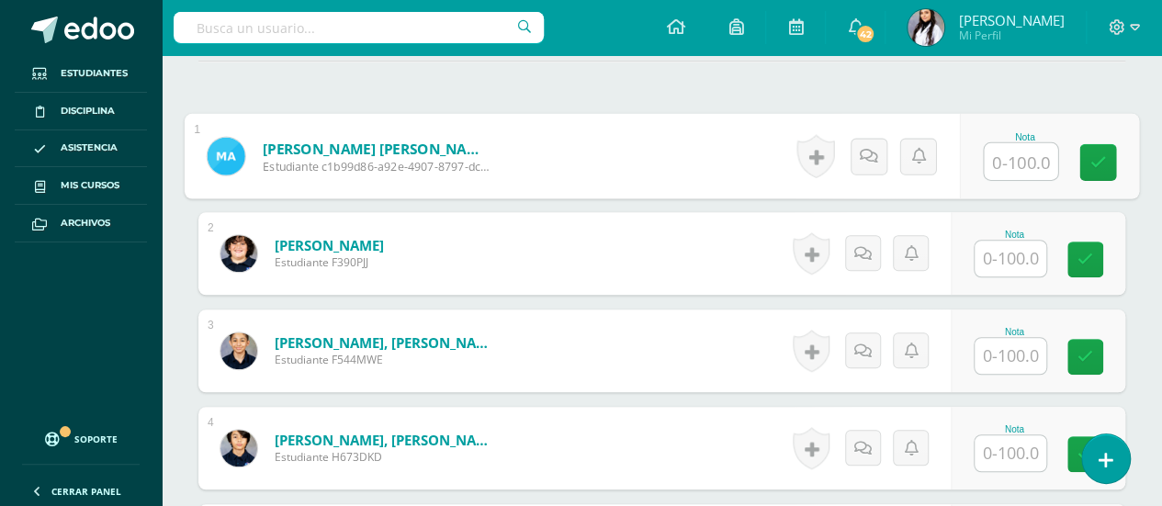
click at [1032, 148] on input "text" at bounding box center [1020, 161] width 73 height 37
type input "50"
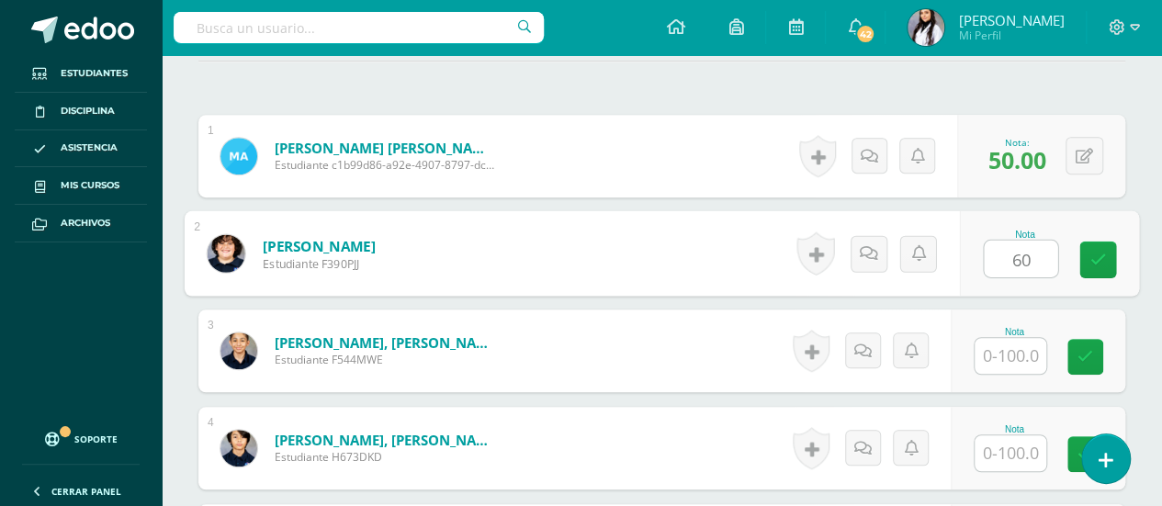
type input "6"
type input "70"
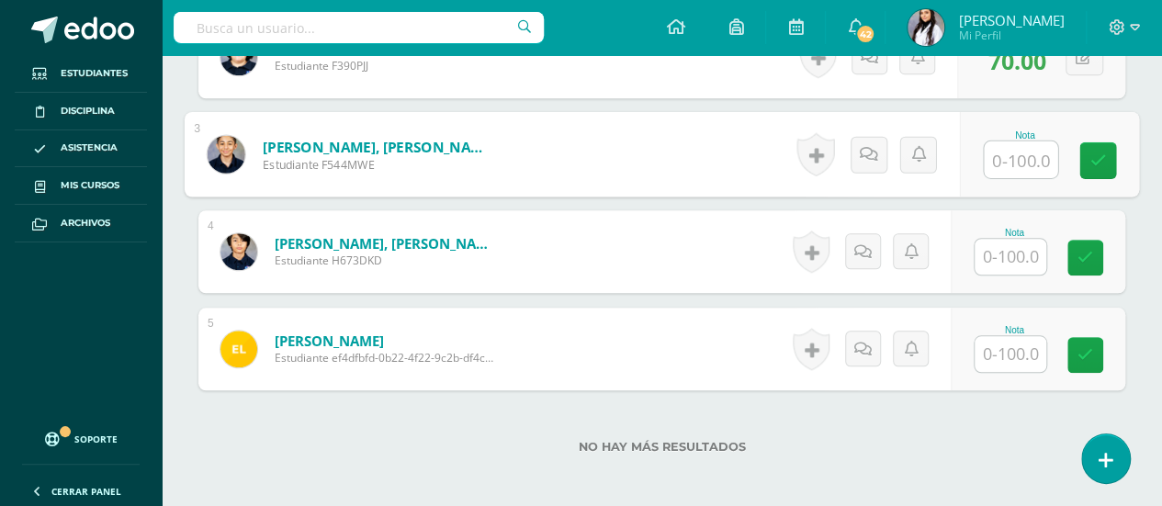
scroll to position [786, 0]
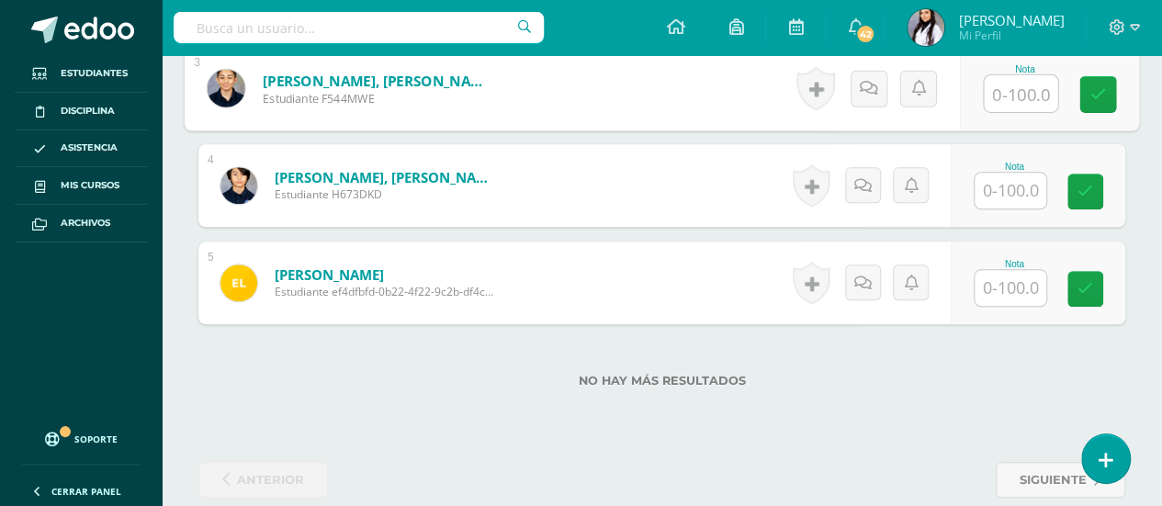
click at [1036, 177] on input "text" at bounding box center [1011, 191] width 72 height 36
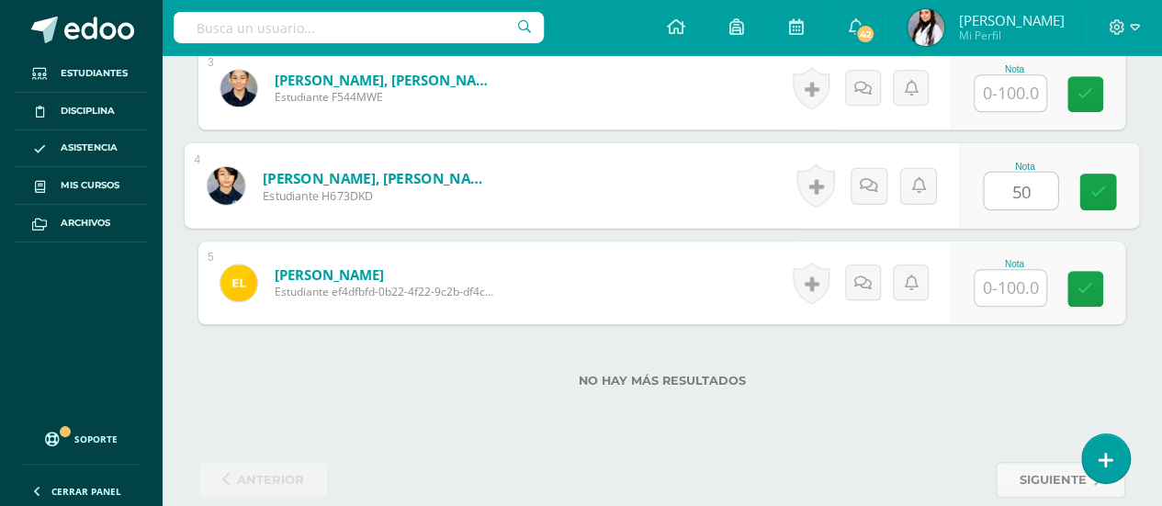
type input "50"
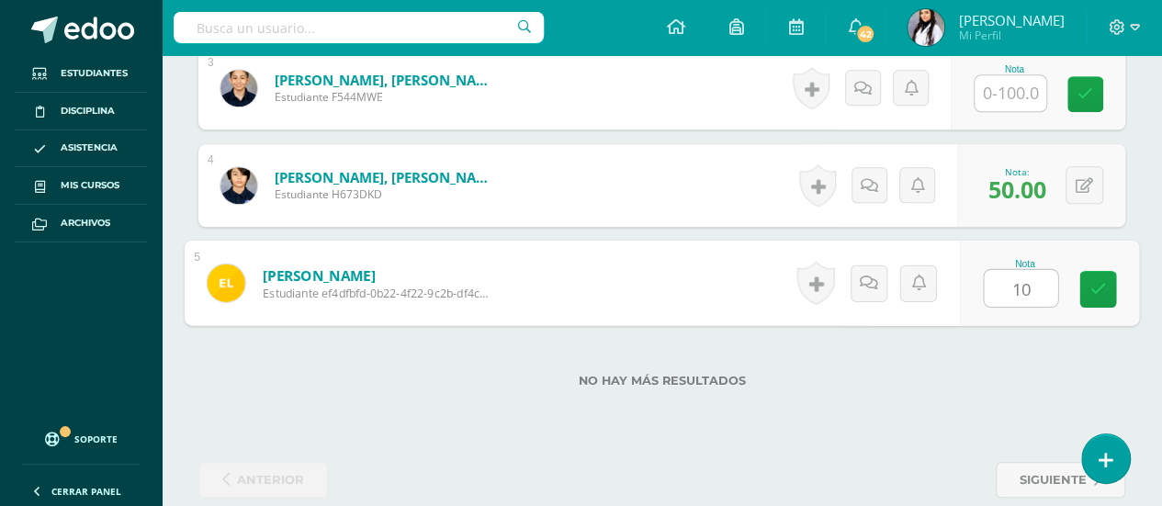
type input "100"
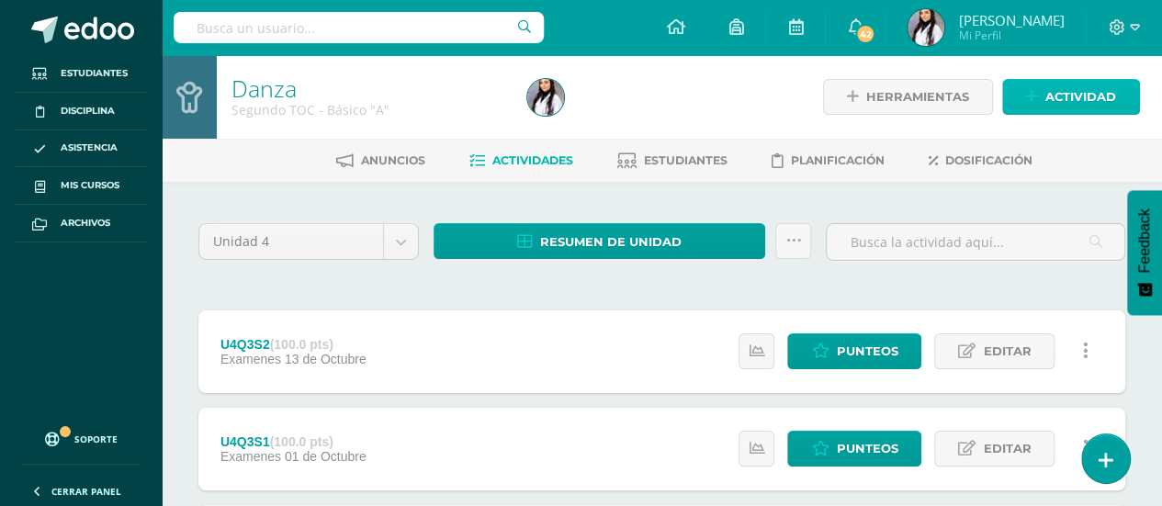
click at [1104, 97] on span "Actividad" at bounding box center [1080, 97] width 71 height 34
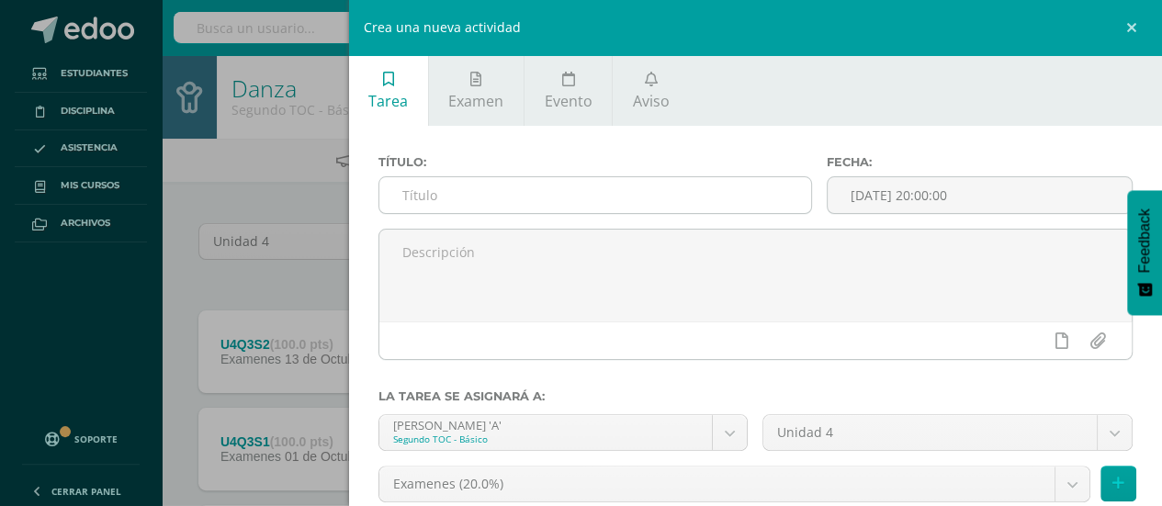
click at [650, 190] on input "text" at bounding box center [595, 195] width 433 height 36
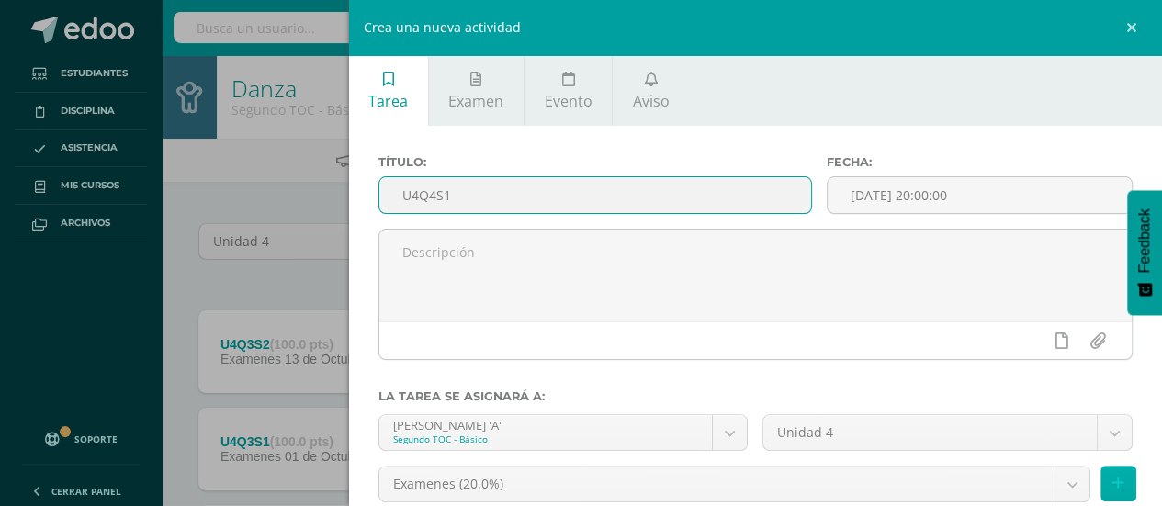
type input "U4Q4S1"
click at [1106, 469] on button at bounding box center [1118, 484] width 36 height 36
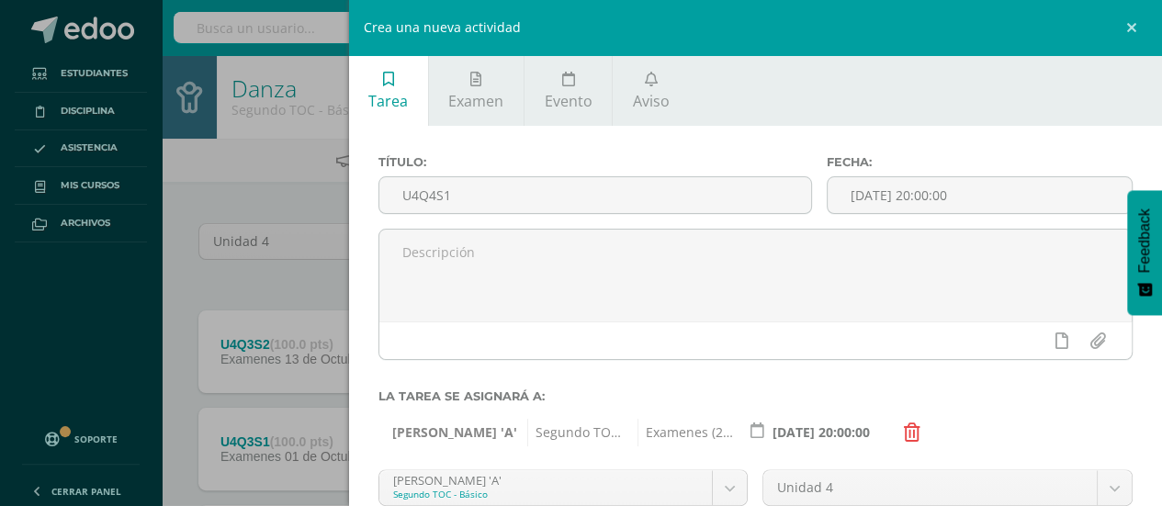
scroll to position [199, 0]
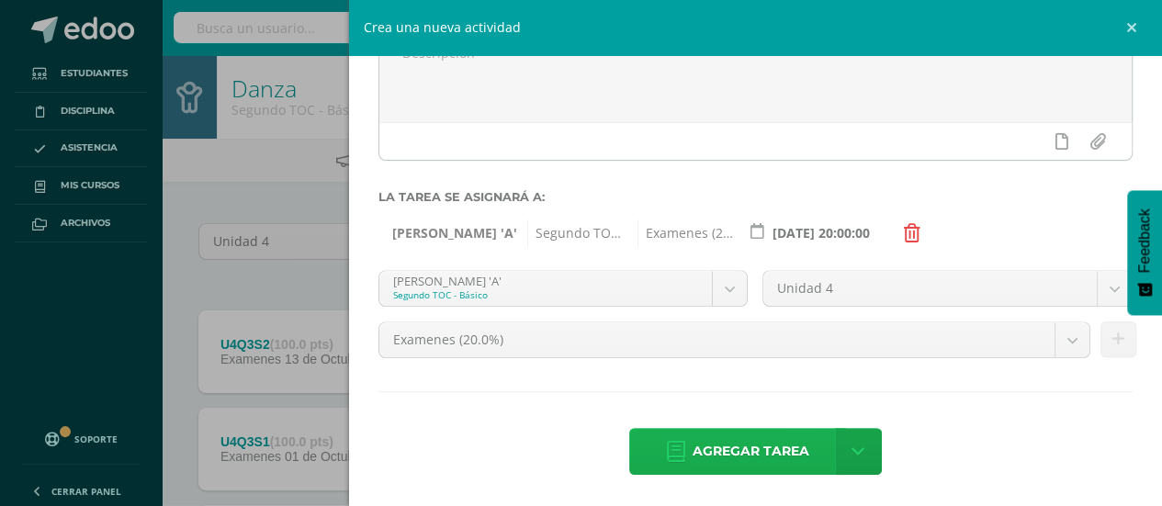
click at [773, 449] on span "Agregar tarea" at bounding box center [751, 451] width 117 height 45
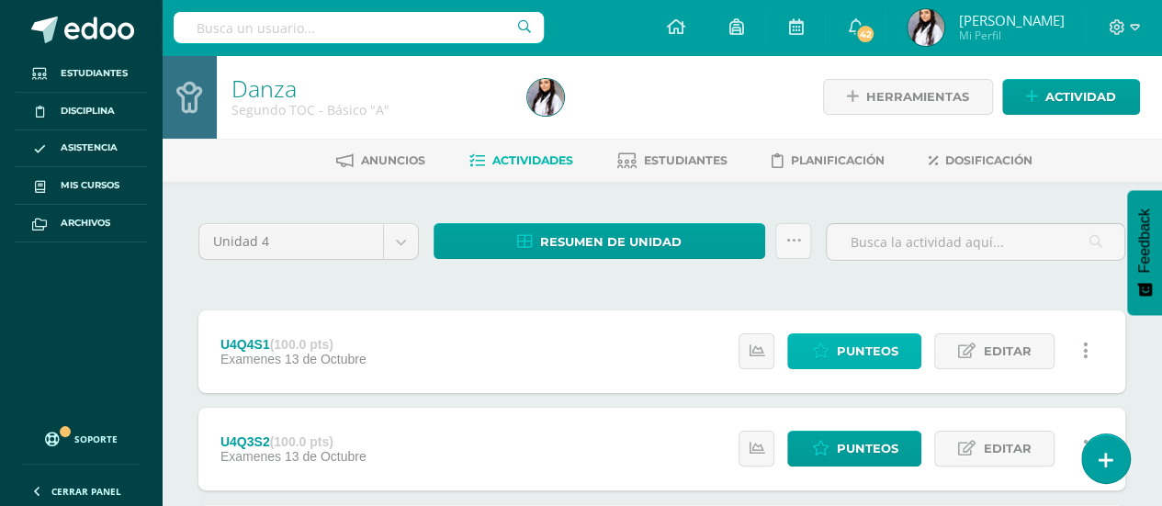
click at [884, 348] on span "Punteos" at bounding box center [867, 351] width 62 height 34
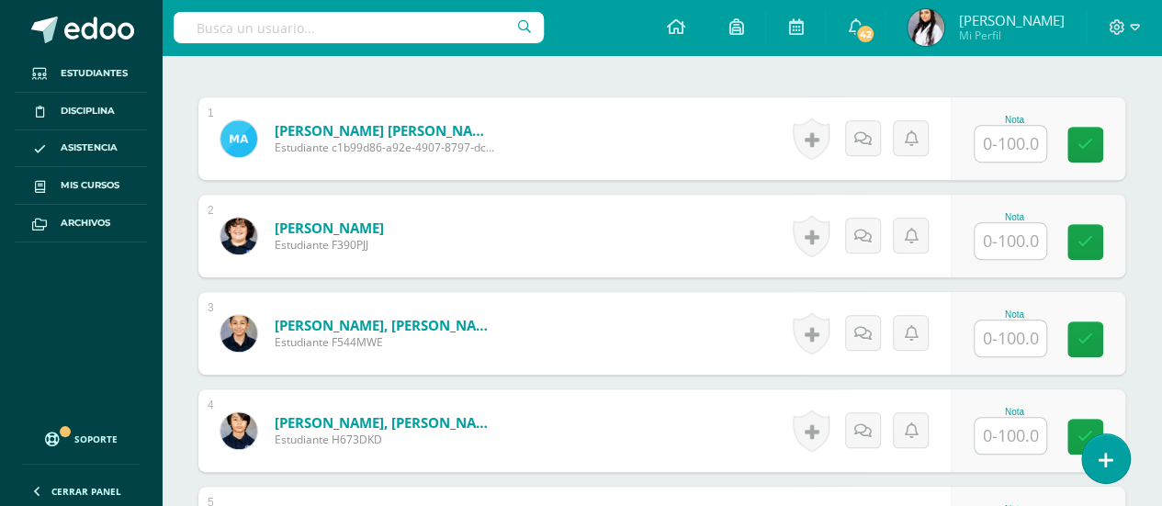
scroll to position [518, 0]
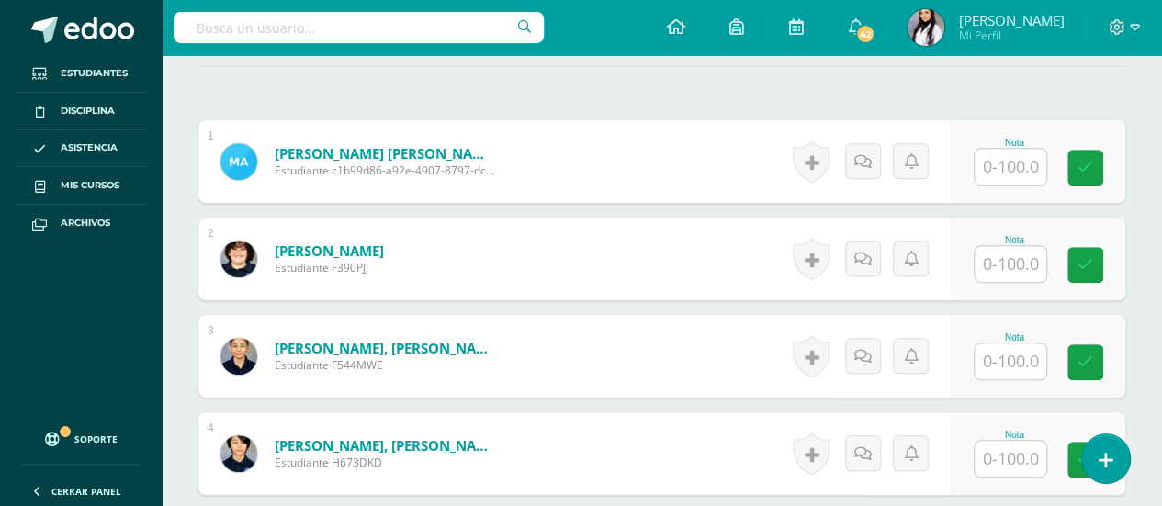
click at [1032, 163] on input "text" at bounding box center [1011, 167] width 72 height 36
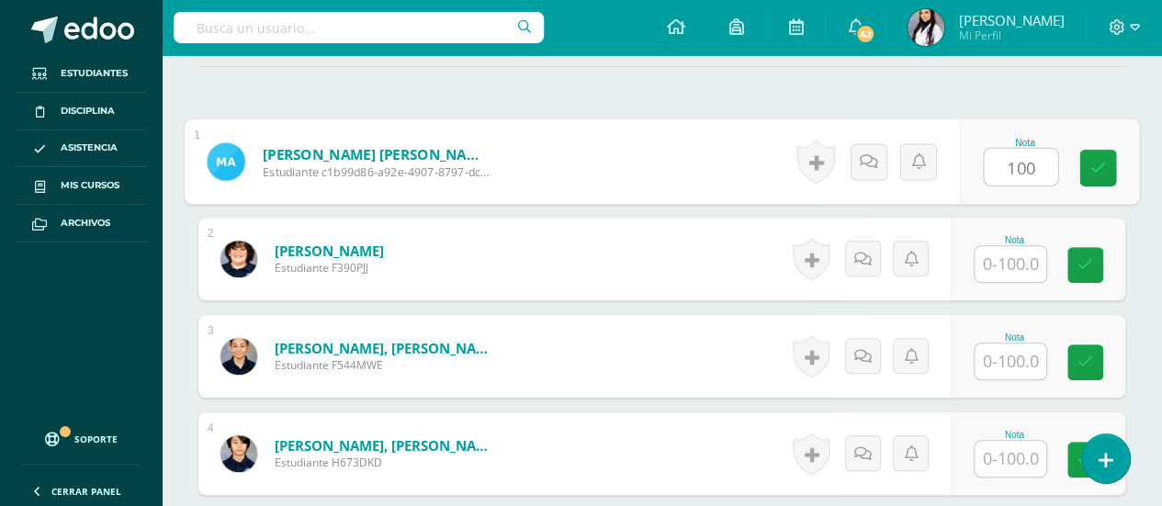
type input "100"
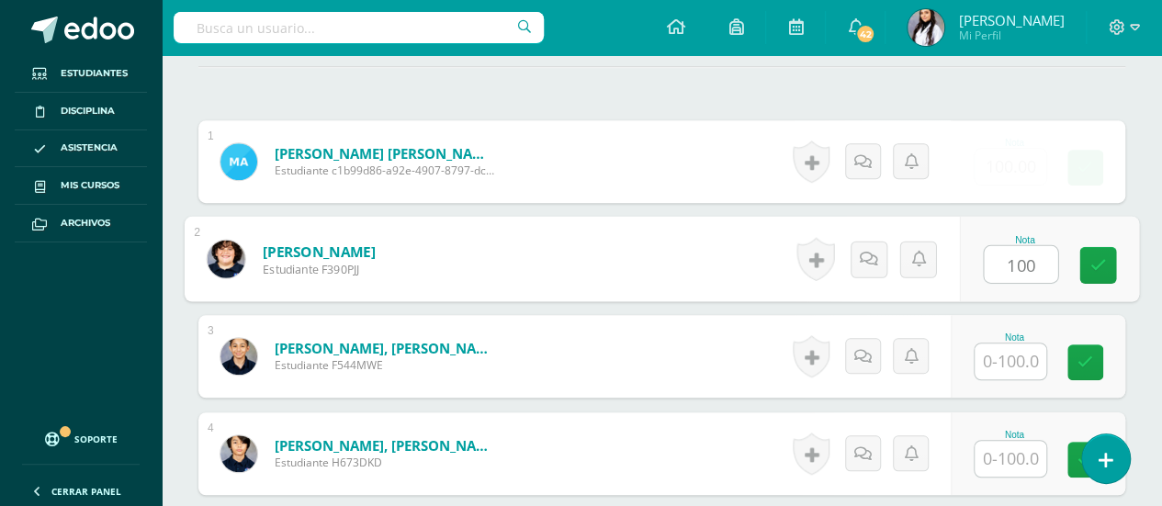
type input "100"
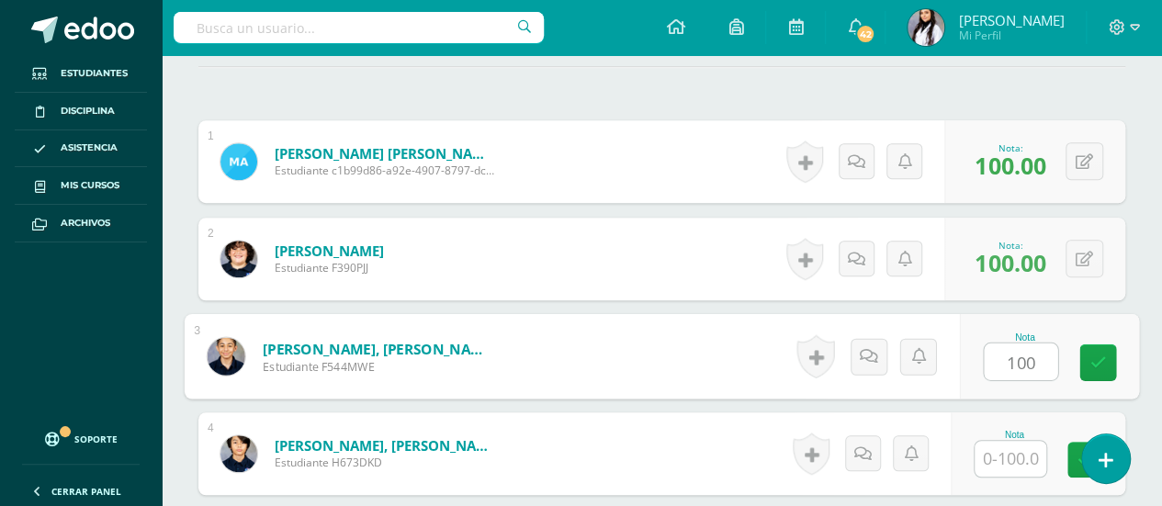
type input "100"
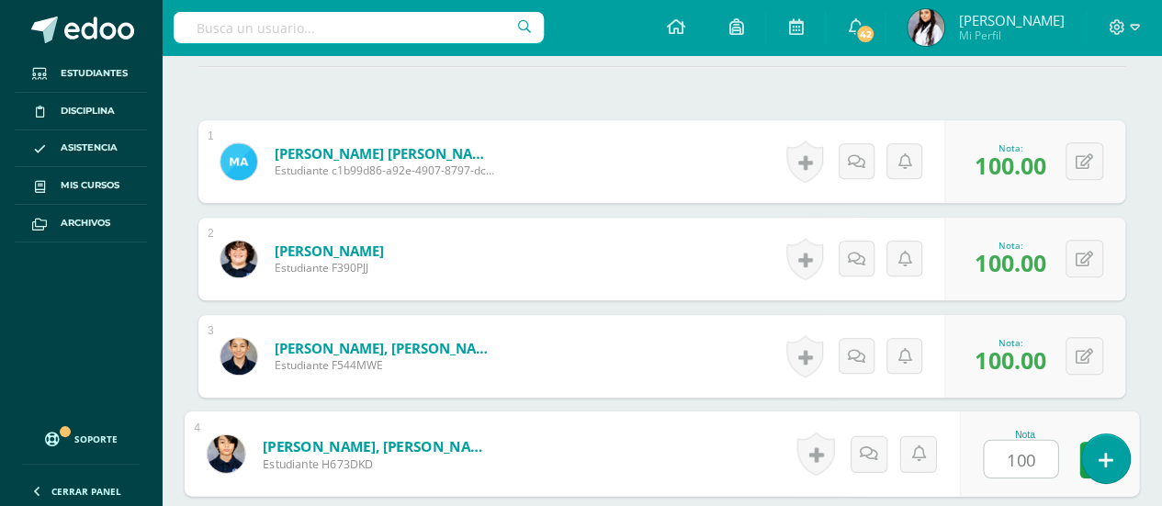
type input "100"
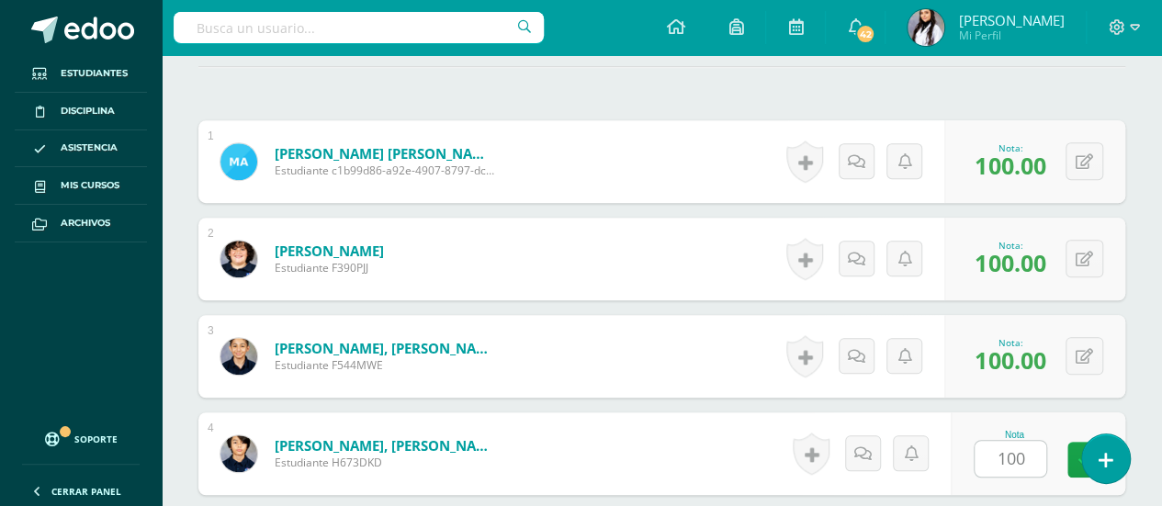
scroll to position [808, 0]
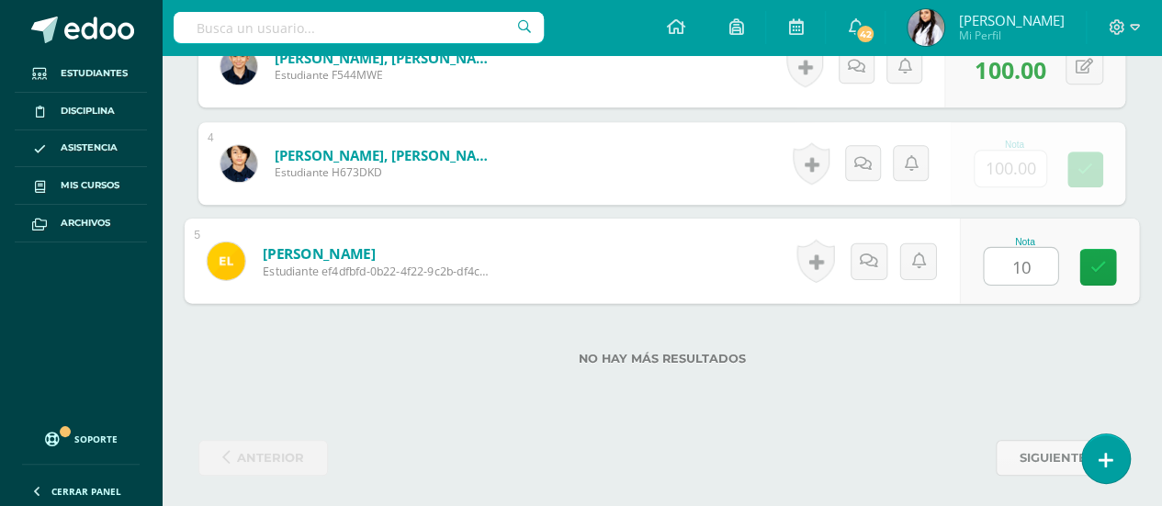
type input "100"
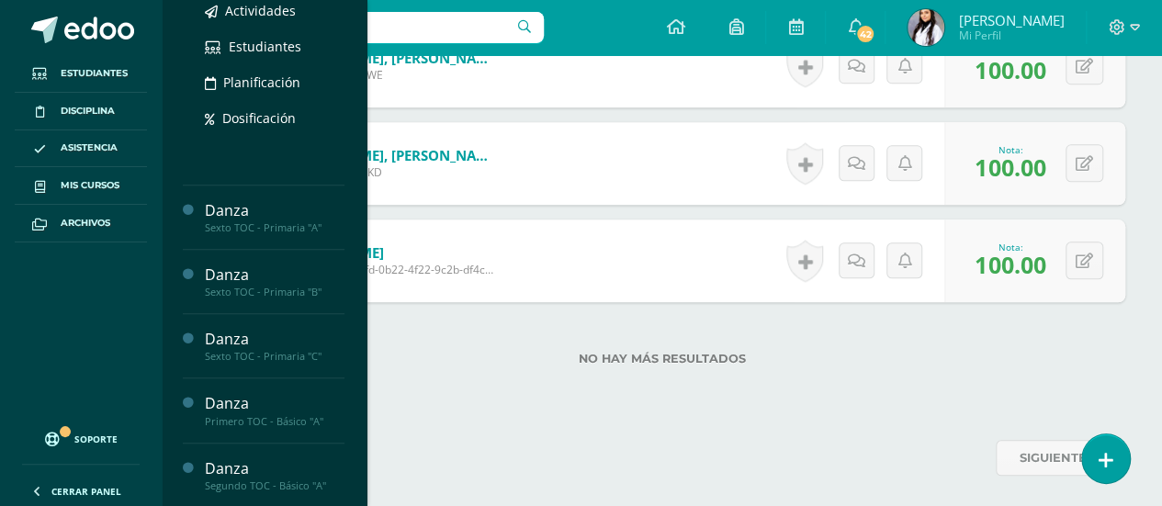
scroll to position [365, 0]
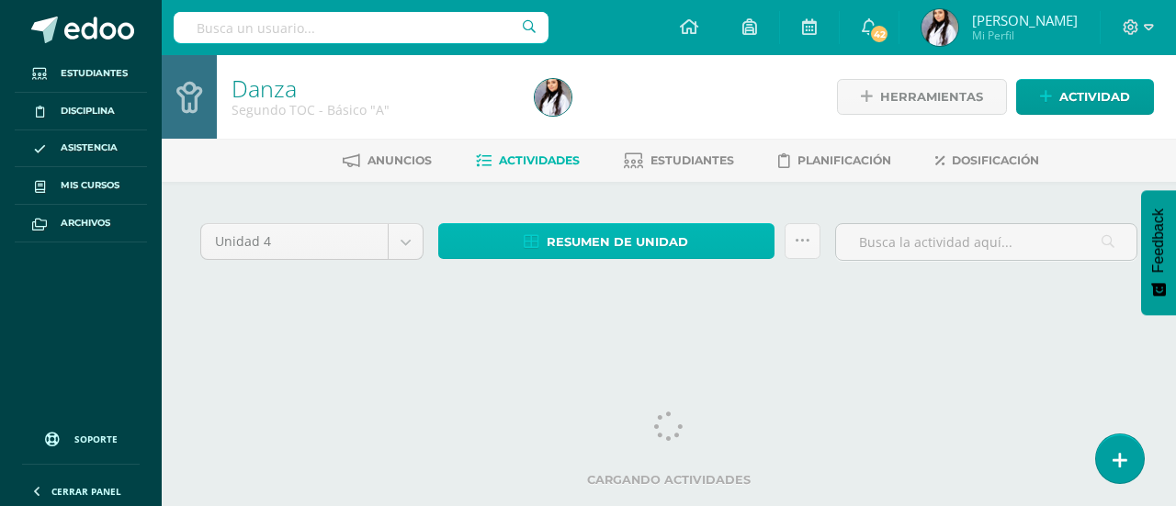
click at [643, 245] on span "Resumen de unidad" at bounding box center [617, 242] width 141 height 34
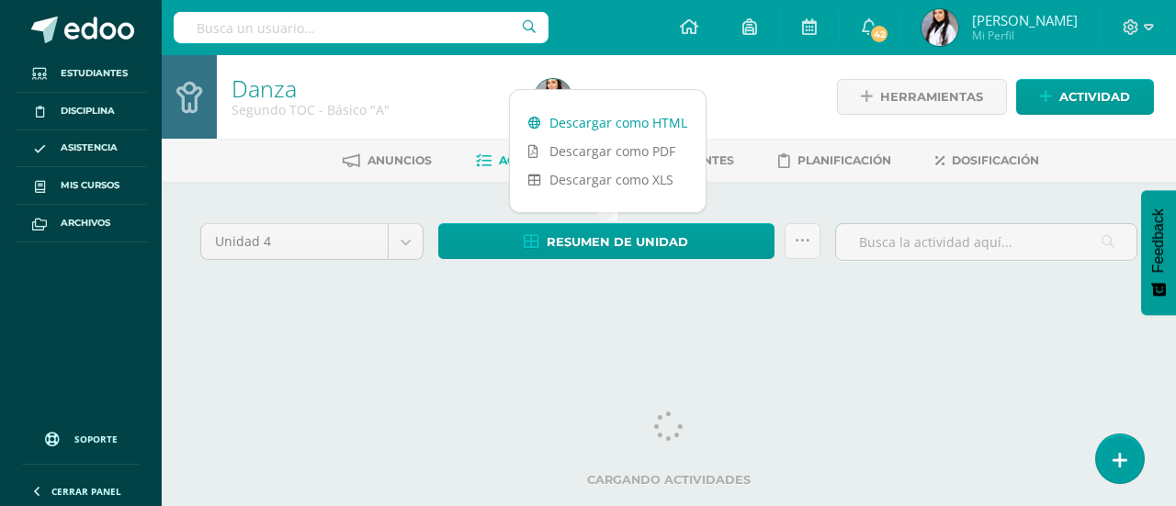
click at [599, 121] on link "Descargar como HTML" at bounding box center [608, 122] width 196 height 28
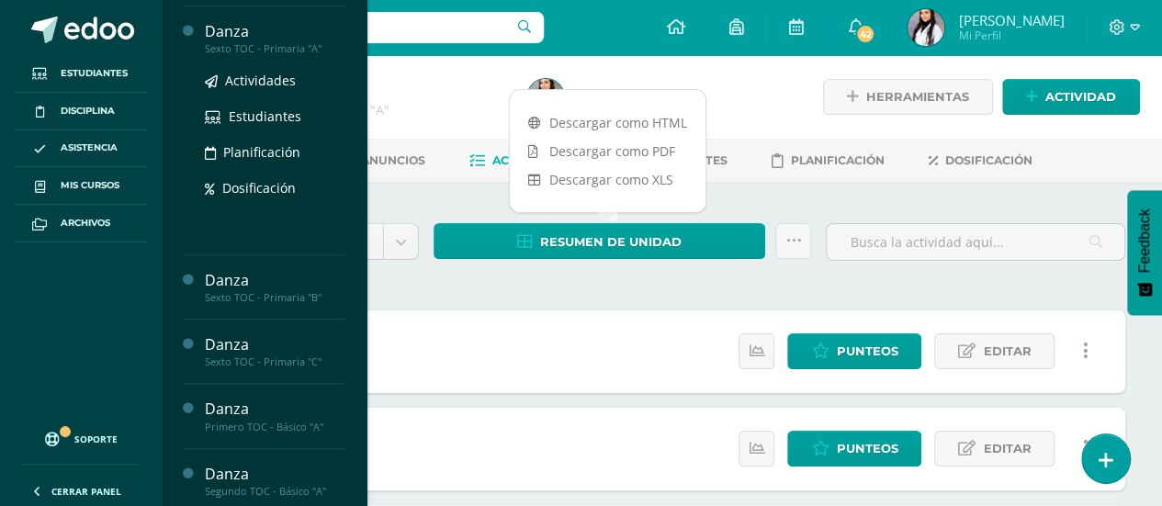
scroll to position [313, 0]
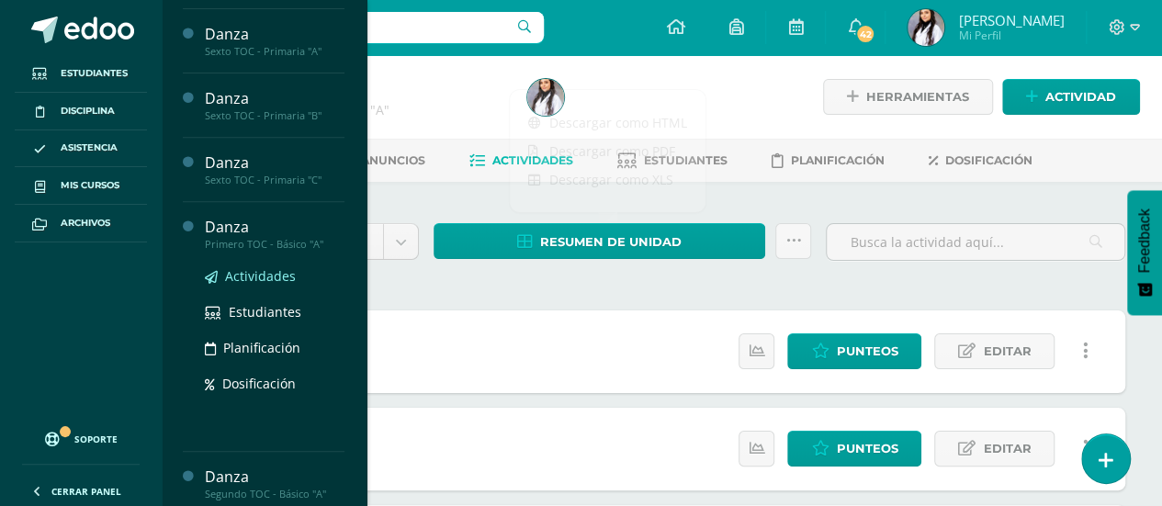
click at [277, 276] on span "Actividades" at bounding box center [260, 275] width 71 height 17
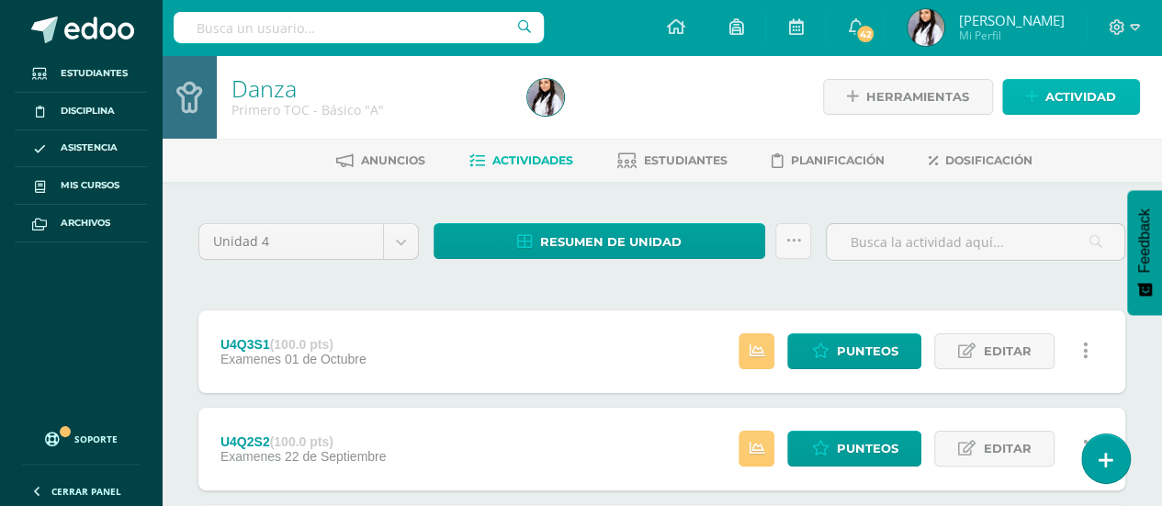
click at [1073, 102] on span "Actividad" at bounding box center [1080, 97] width 71 height 34
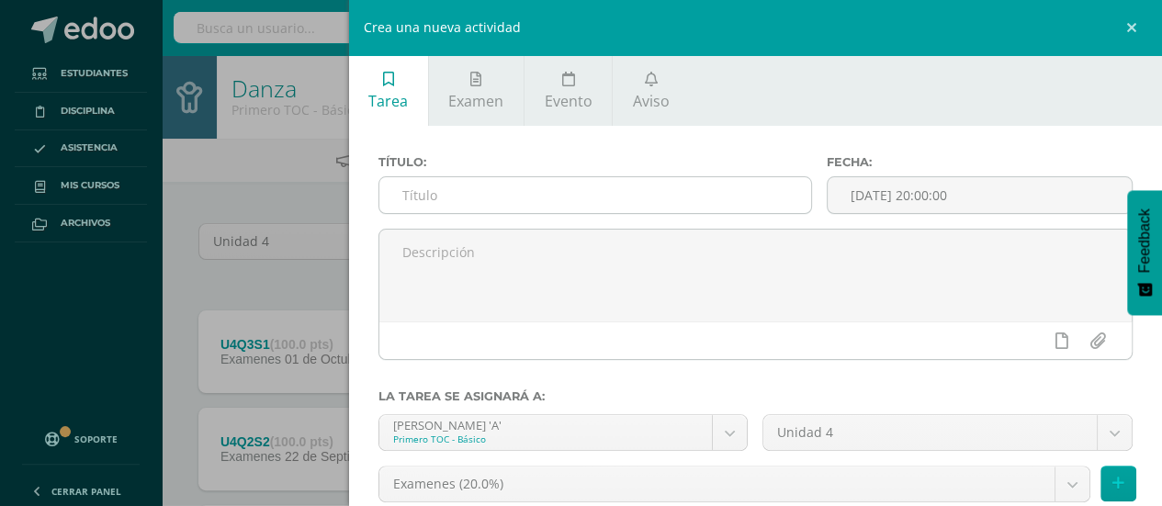
click at [686, 197] on input "text" at bounding box center [595, 195] width 433 height 36
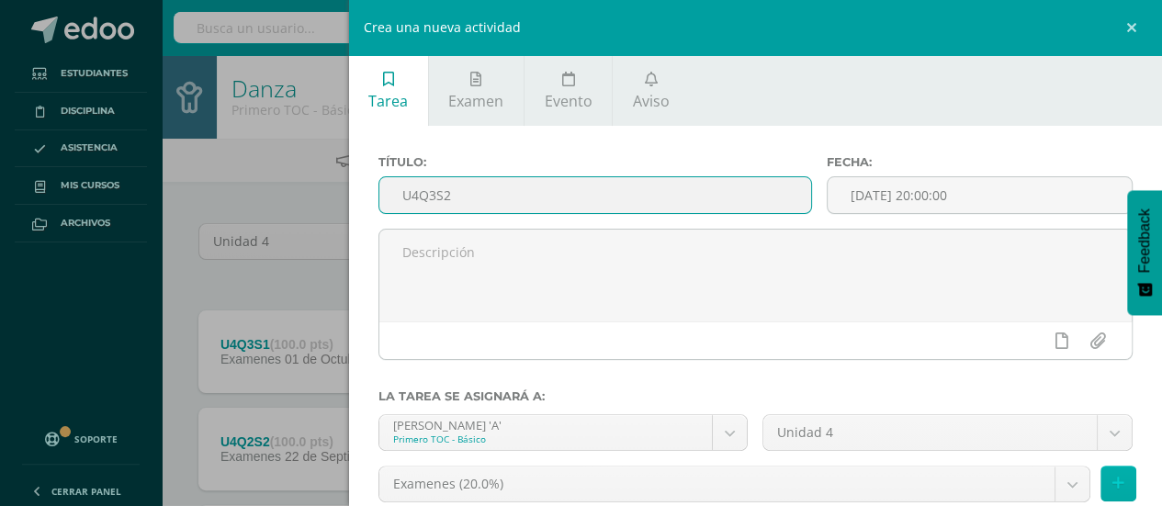
type input "U4Q3S2"
click at [1112, 490] on icon at bounding box center [1118, 484] width 12 height 16
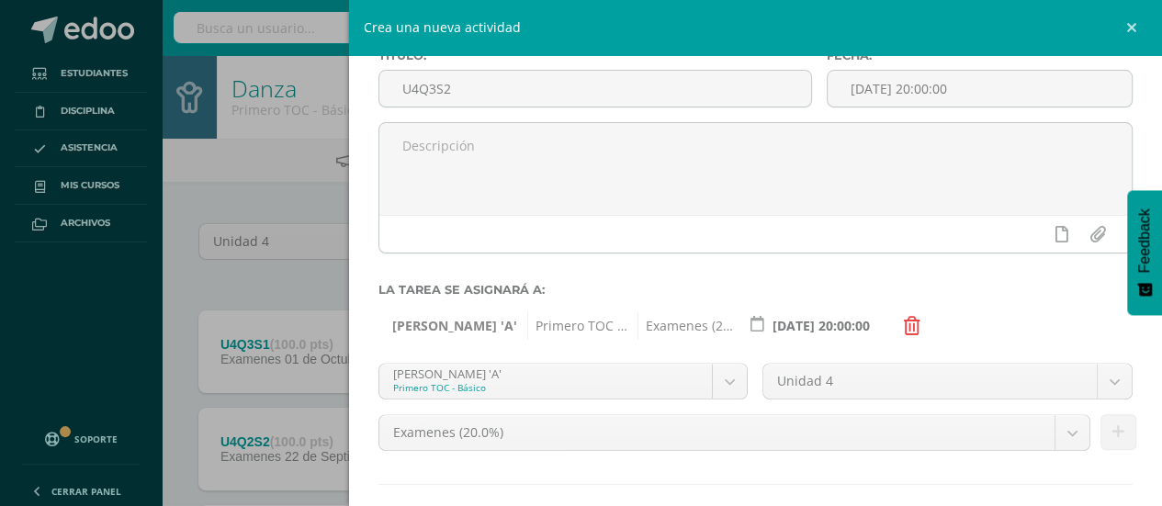
scroll to position [199, 0]
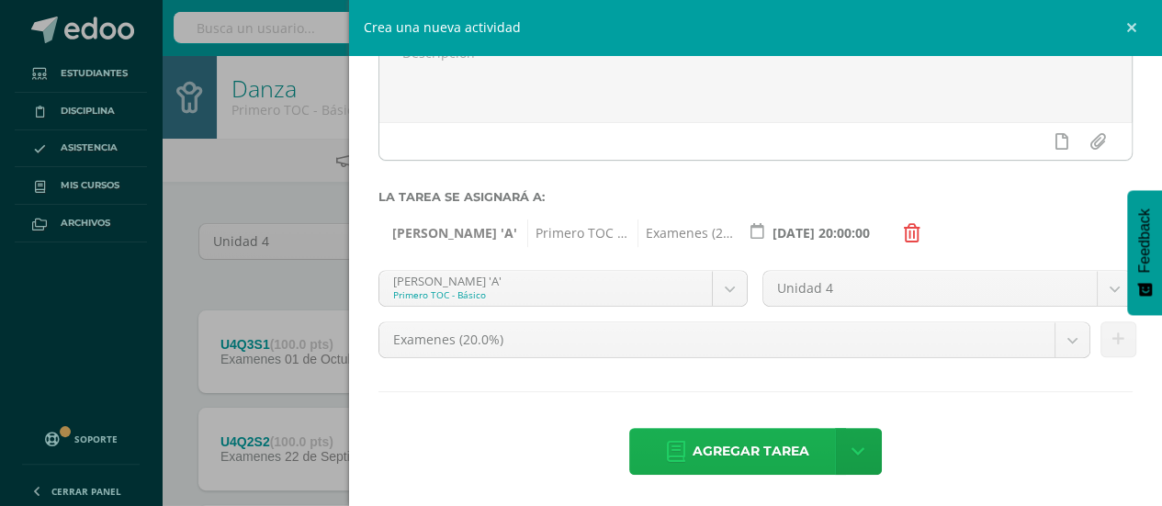
click at [796, 455] on span "Agregar tarea" at bounding box center [751, 451] width 117 height 45
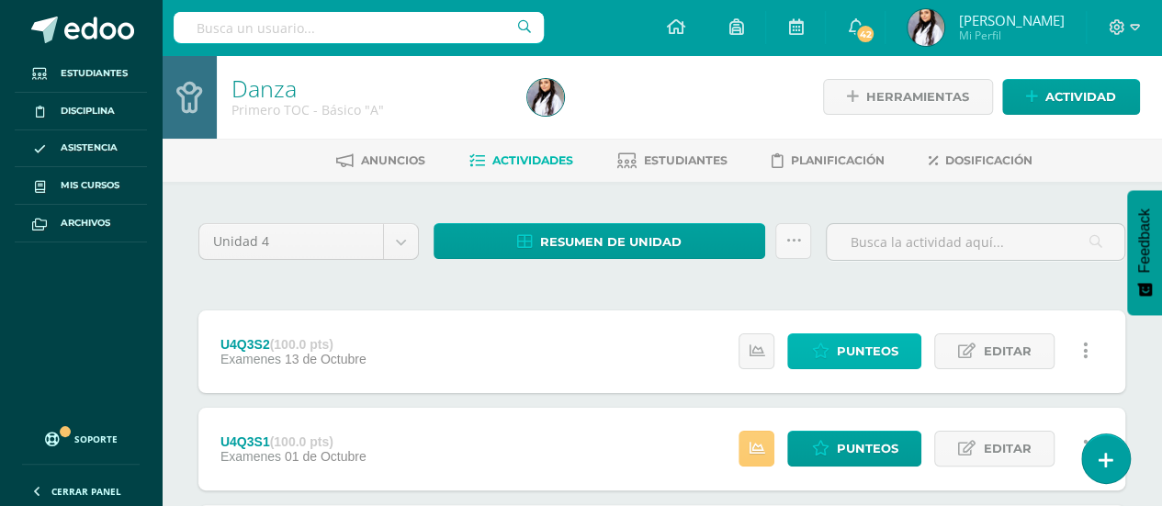
click at [886, 355] on span "Punteos" at bounding box center [867, 351] width 62 height 34
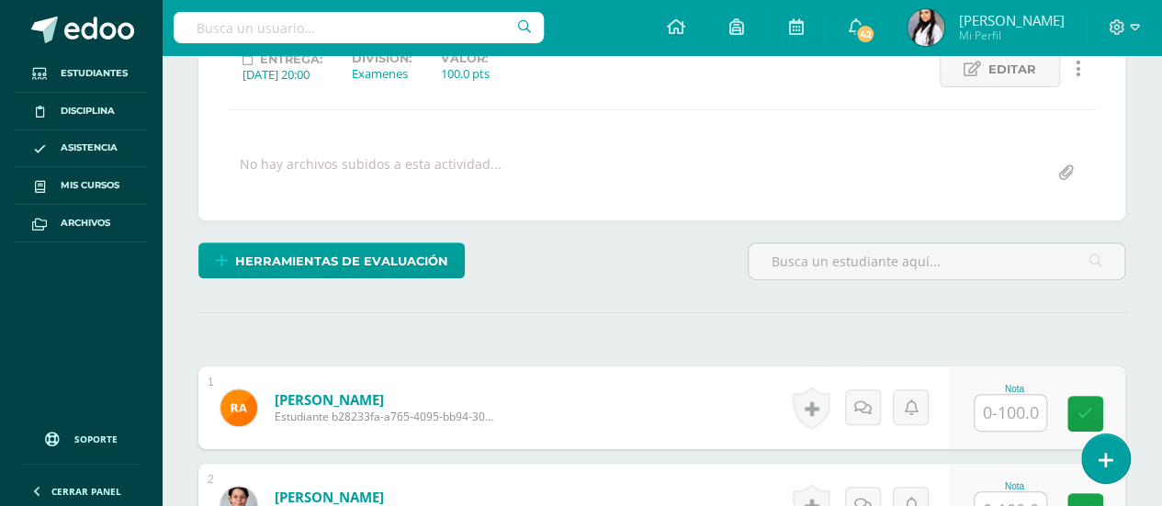
scroll to position [273, 0]
click at [1001, 411] on input "text" at bounding box center [1011, 412] width 72 height 36
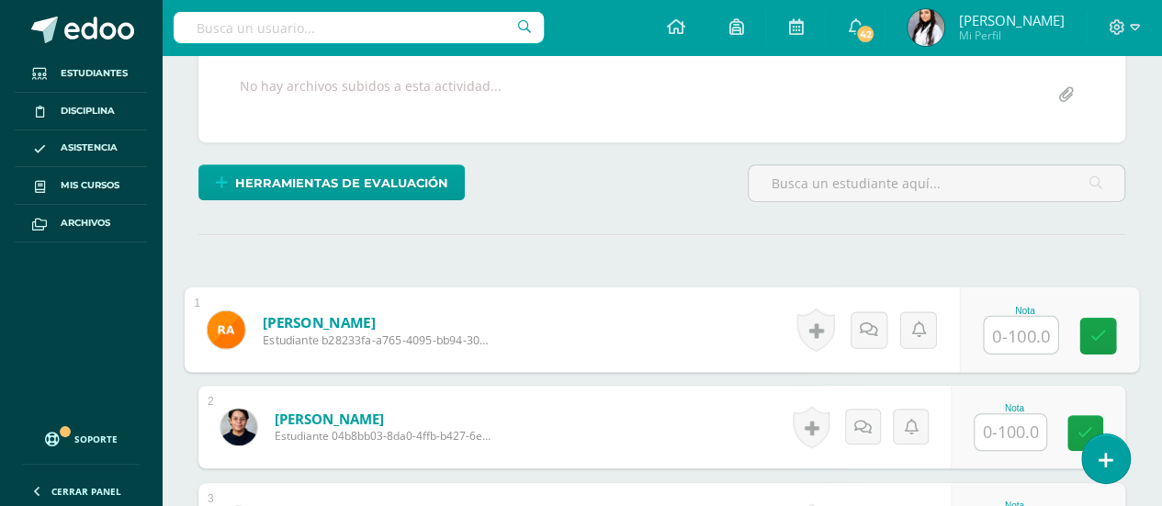
scroll to position [369, 0]
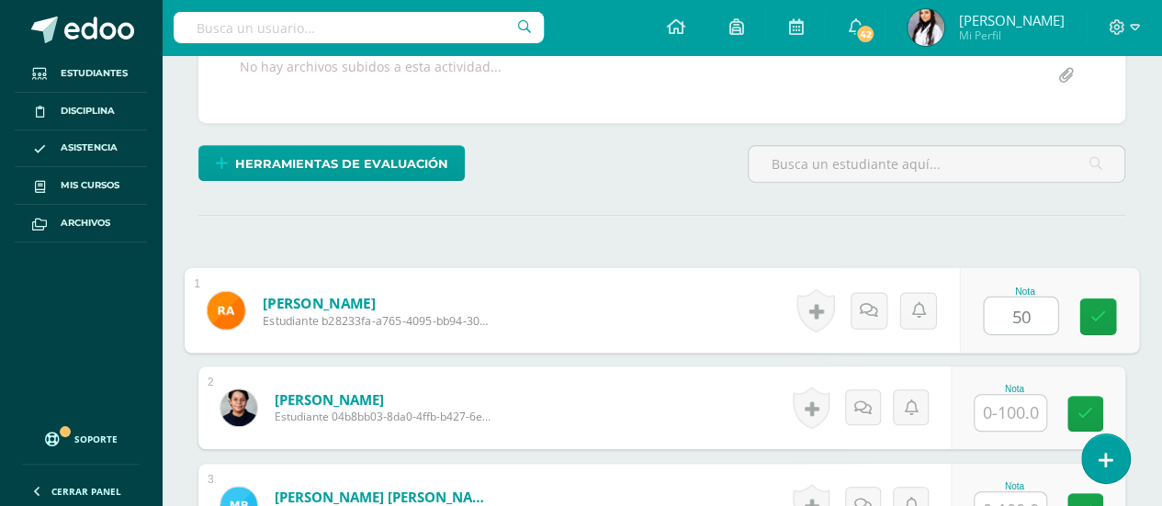
type input "50"
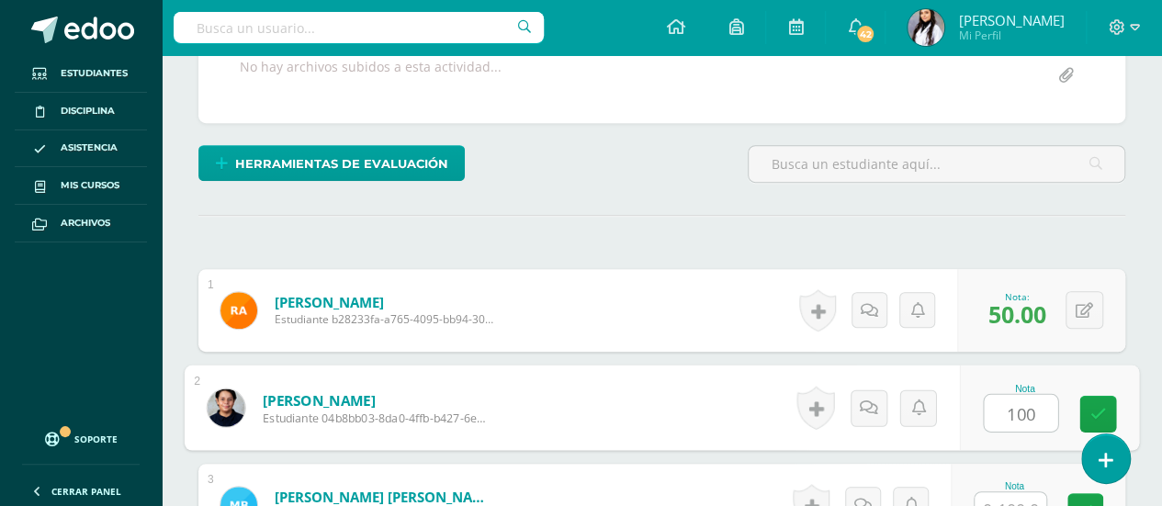
type input "100"
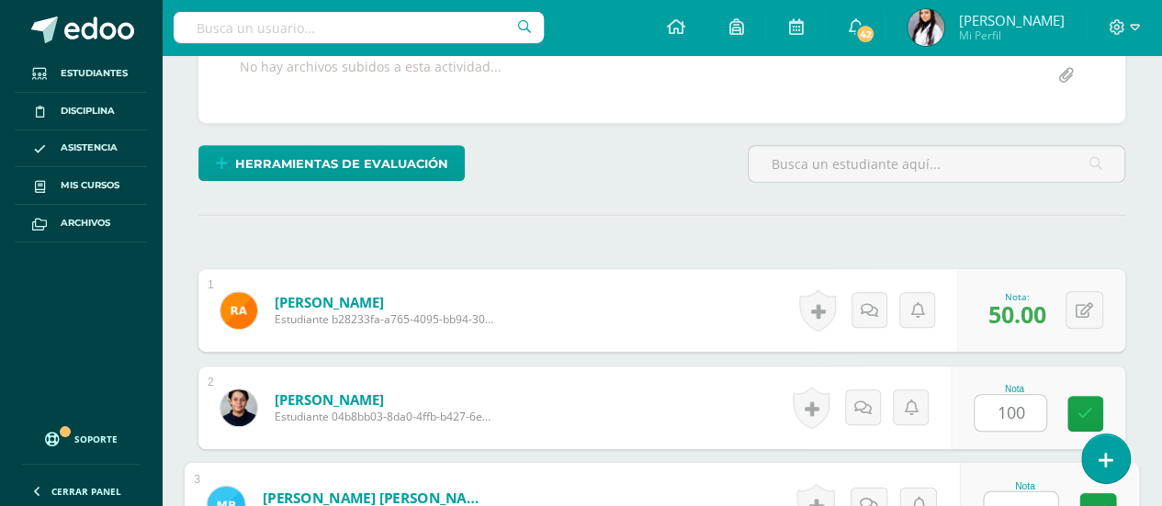
scroll to position [386, 0]
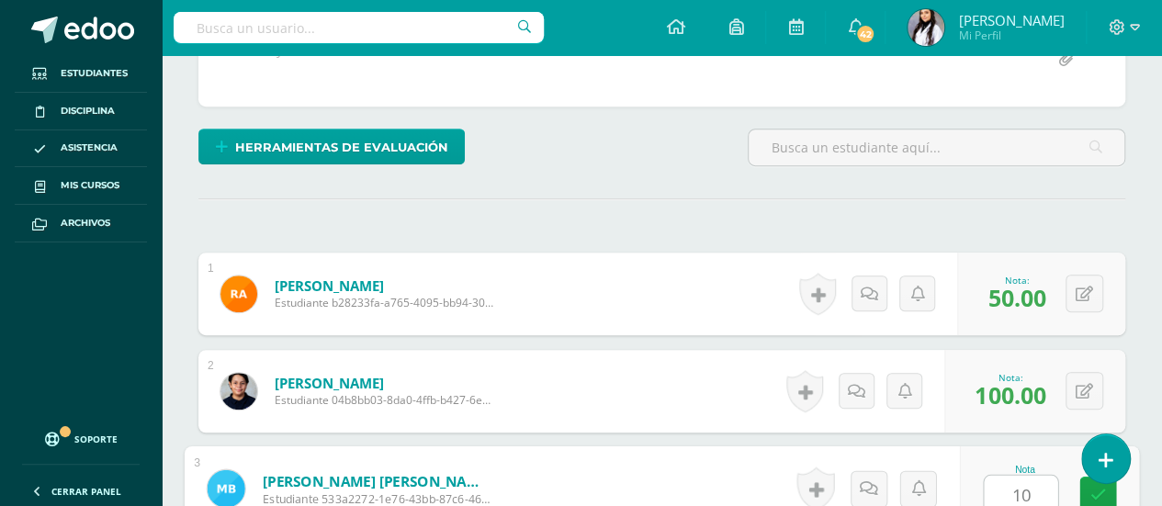
type input "1"
type input "80"
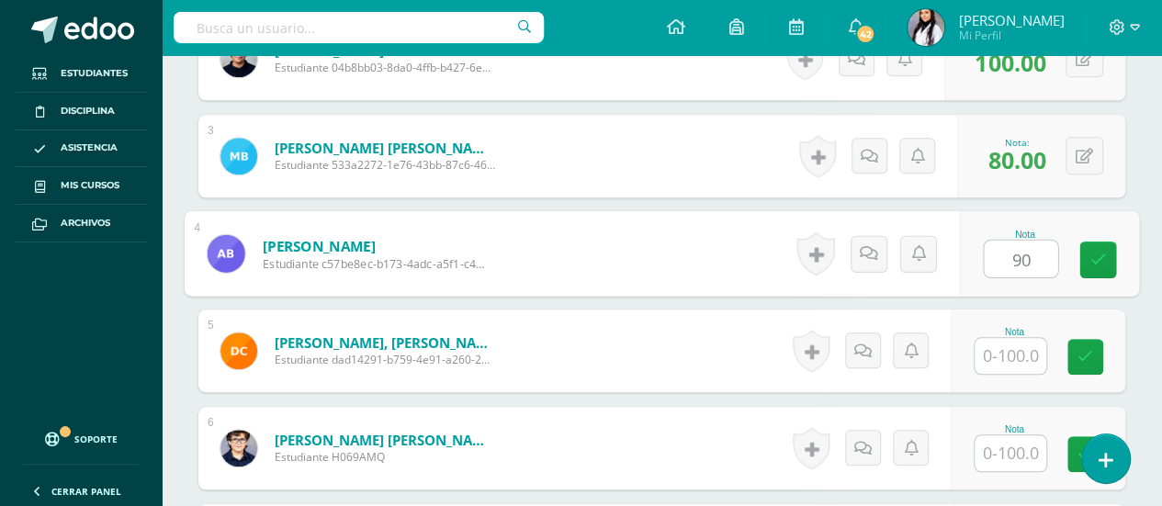
type input "90"
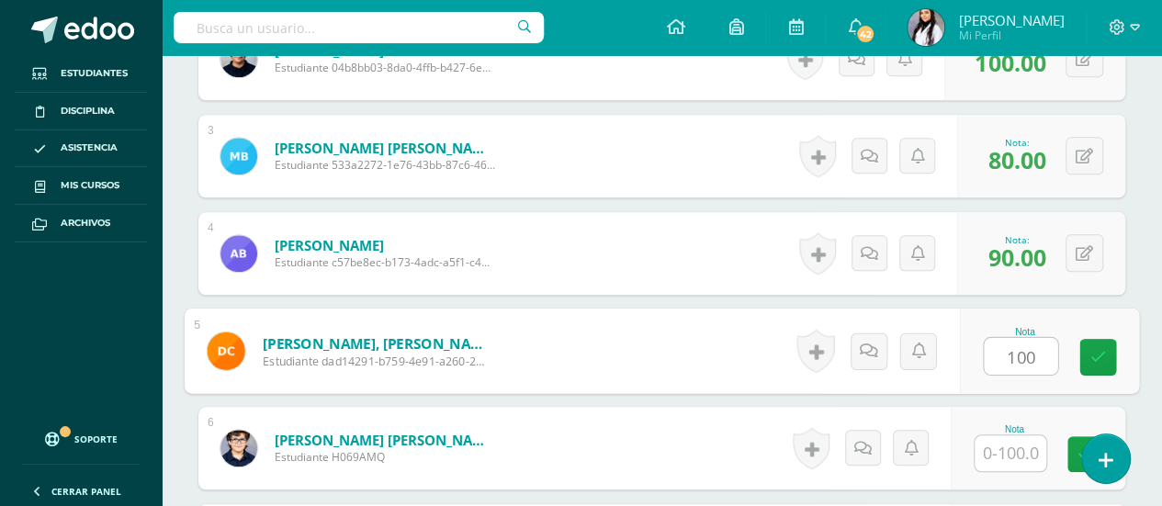
type input "100"
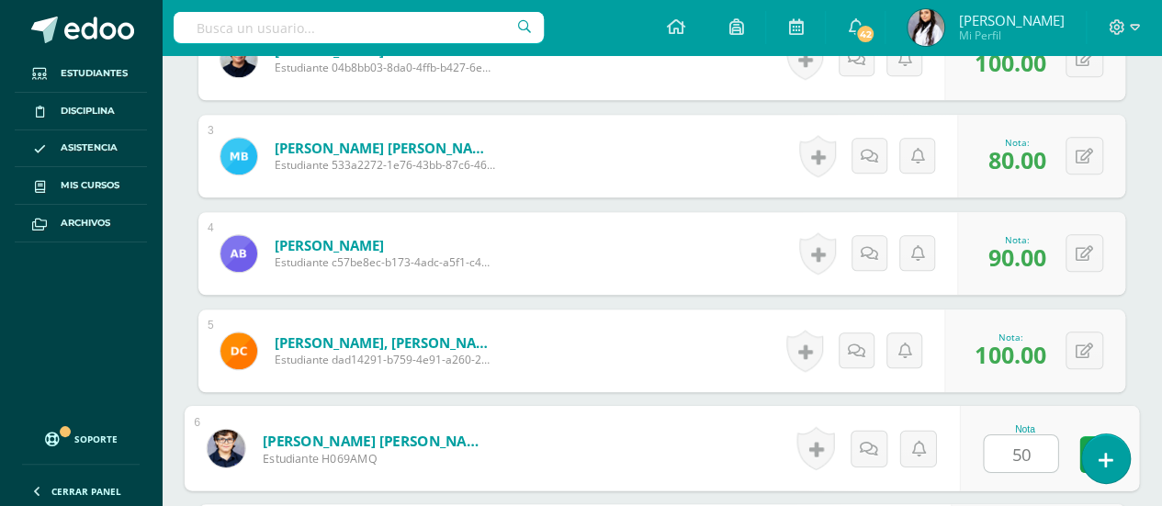
type input "50"
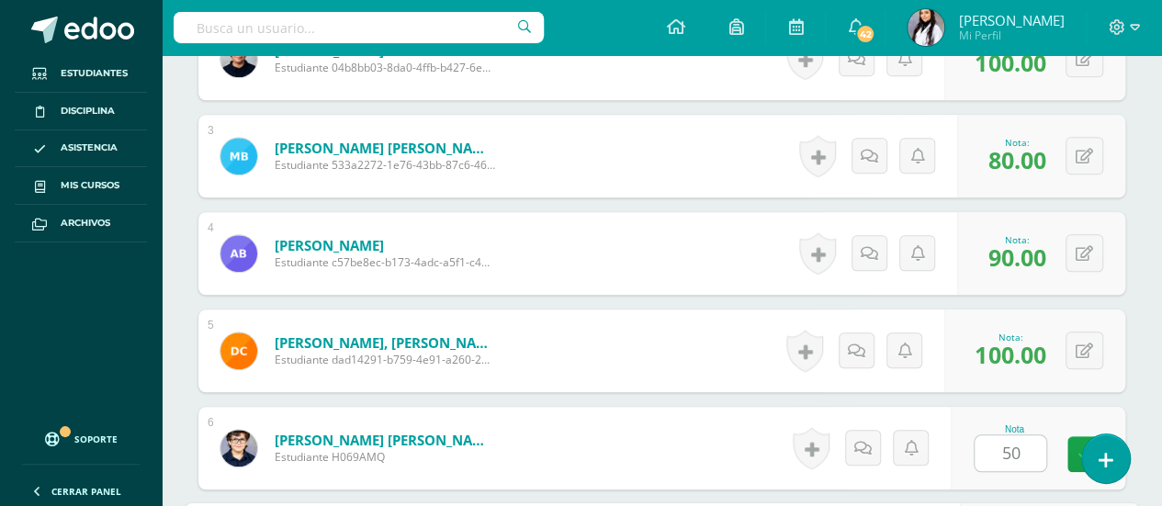
scroll to position [1010, 0]
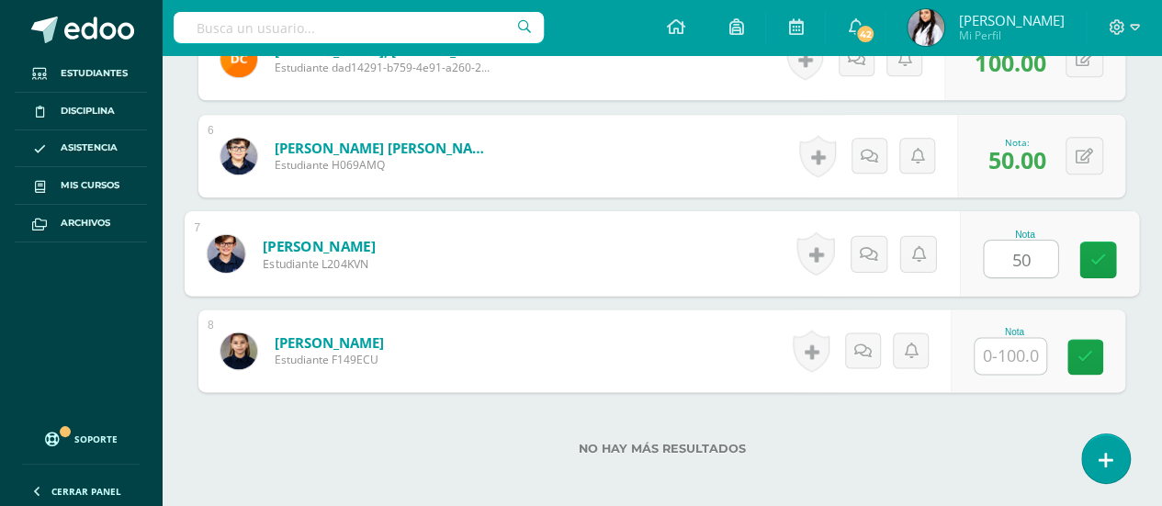
type input "50"
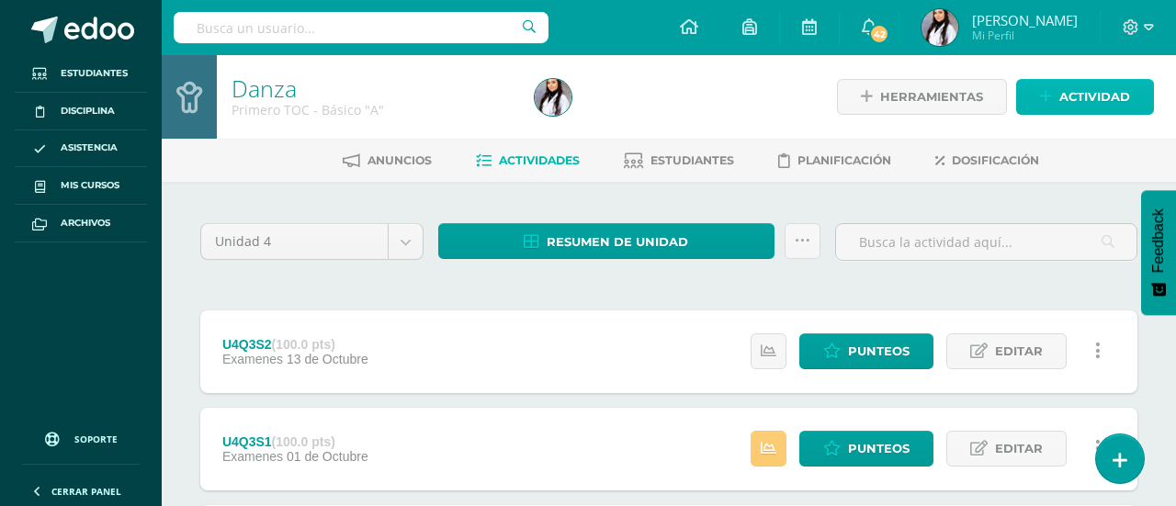
click at [1106, 104] on span "Actividad" at bounding box center [1094, 97] width 71 height 34
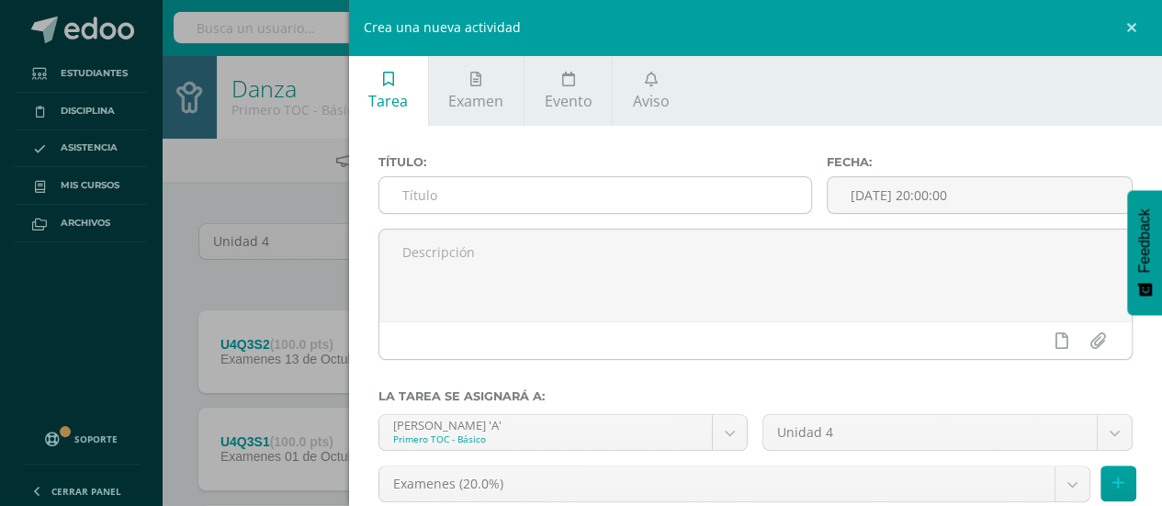
click at [547, 188] on input "text" at bounding box center [595, 195] width 433 height 36
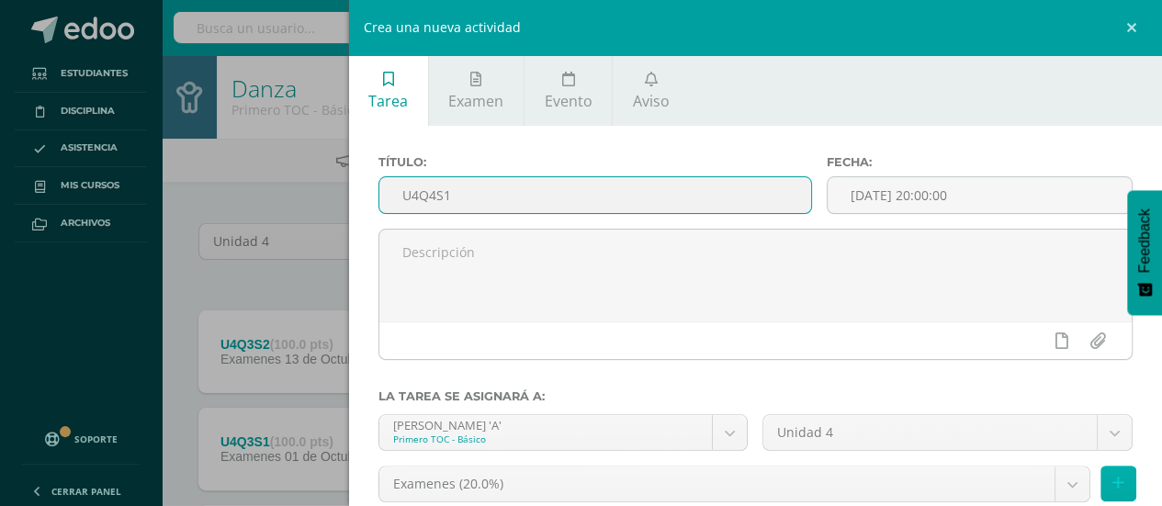
type input "U4Q4S1"
click at [1112, 483] on icon at bounding box center [1118, 484] width 12 height 16
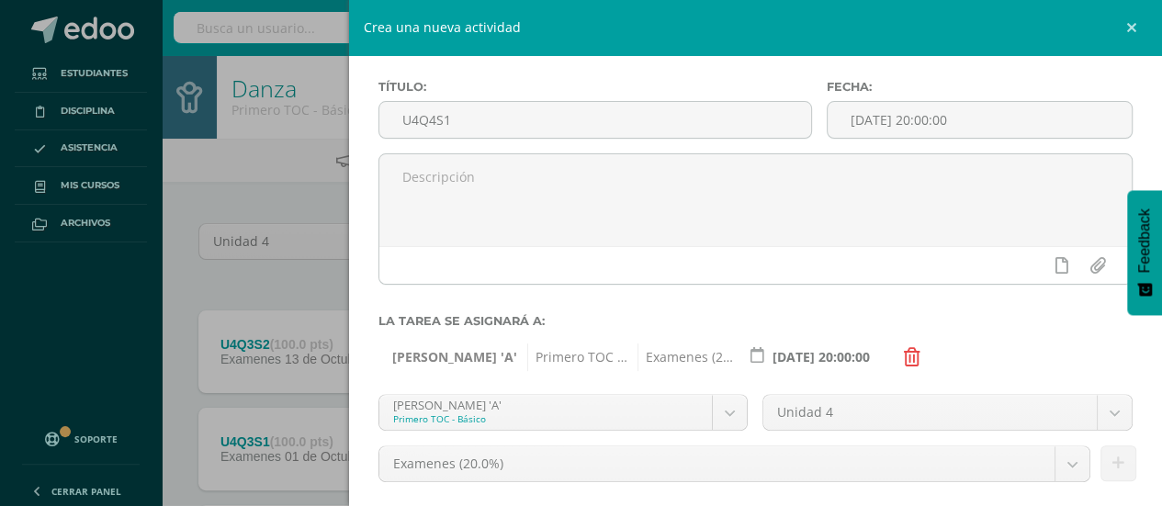
scroll to position [199, 0]
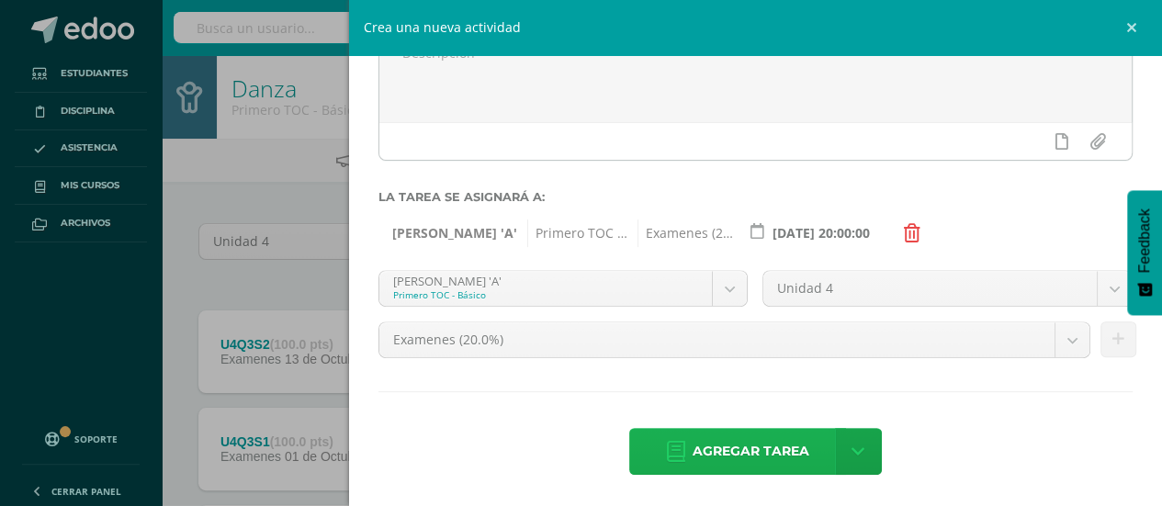
click at [786, 445] on span "Agregar tarea" at bounding box center [751, 451] width 117 height 45
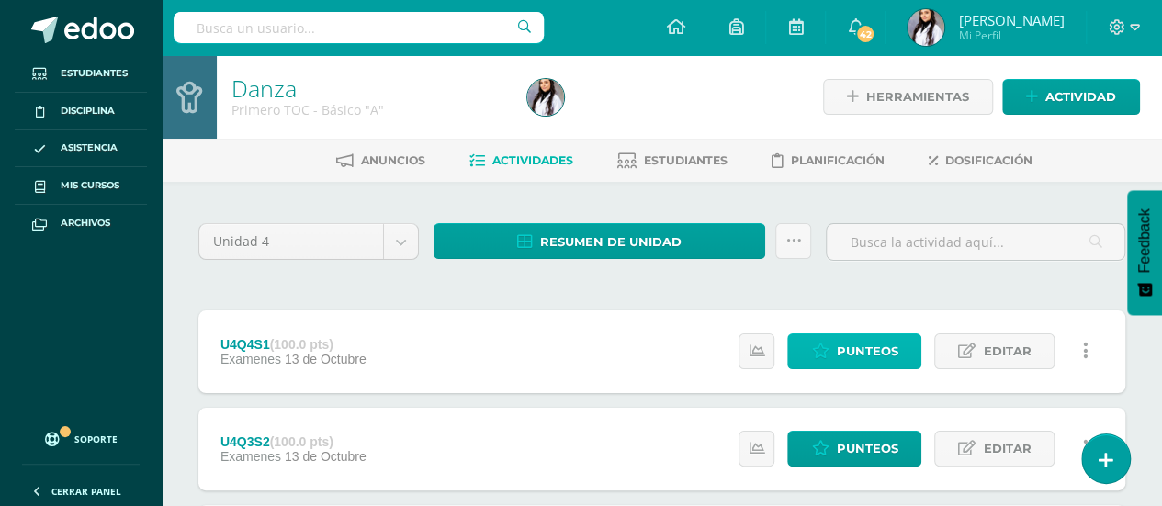
click at [875, 346] on span "Punteos" at bounding box center [867, 351] width 62 height 34
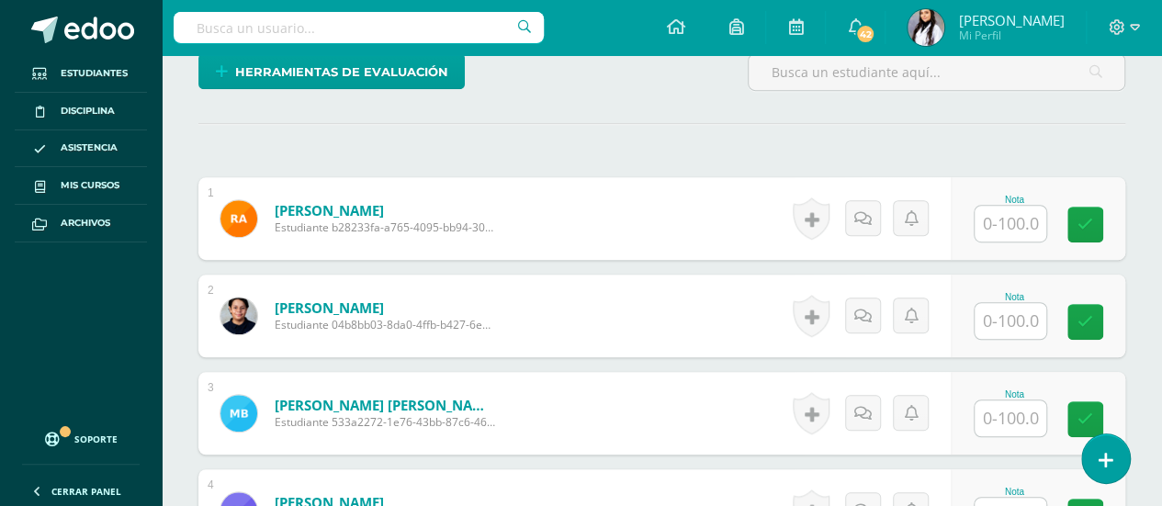
scroll to position [475, 0]
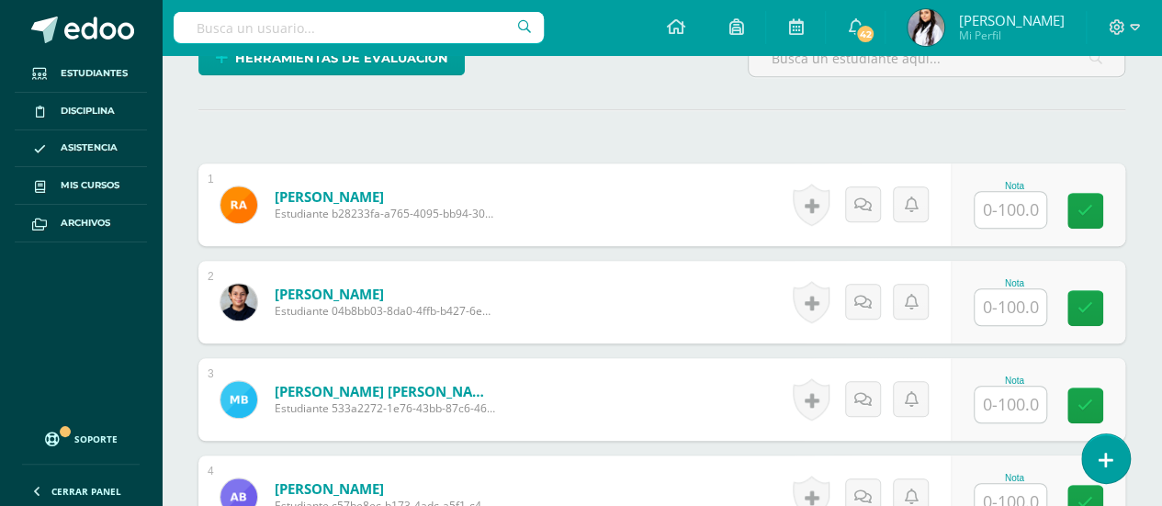
click at [1036, 201] on input "text" at bounding box center [1011, 210] width 72 height 36
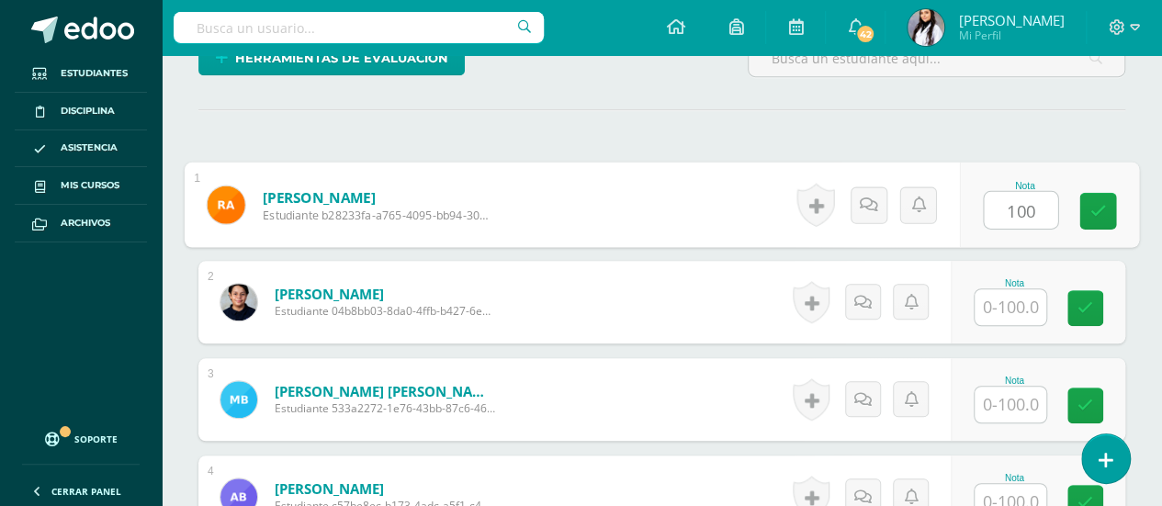
type input "100"
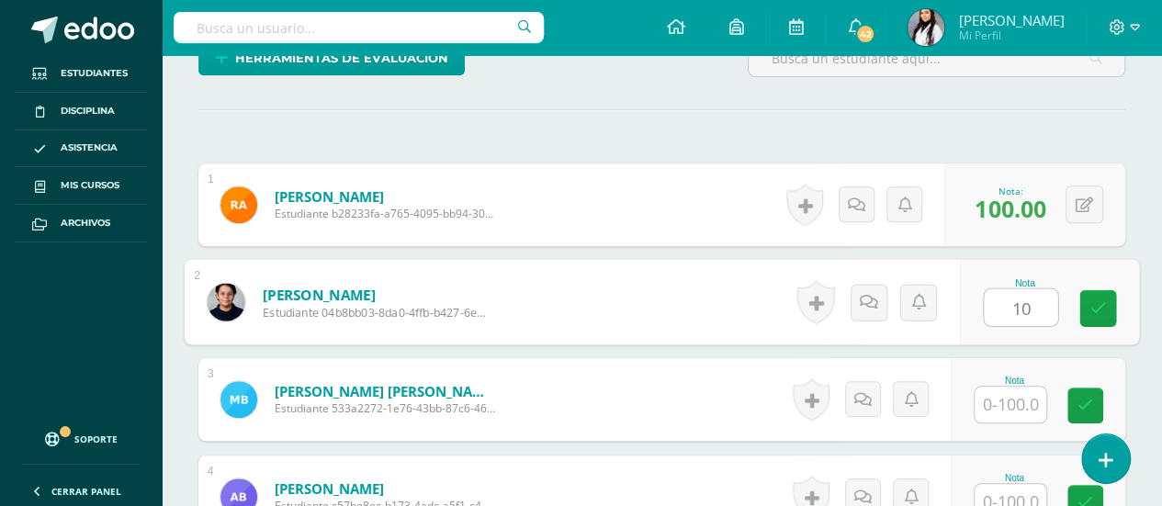
type input "1"
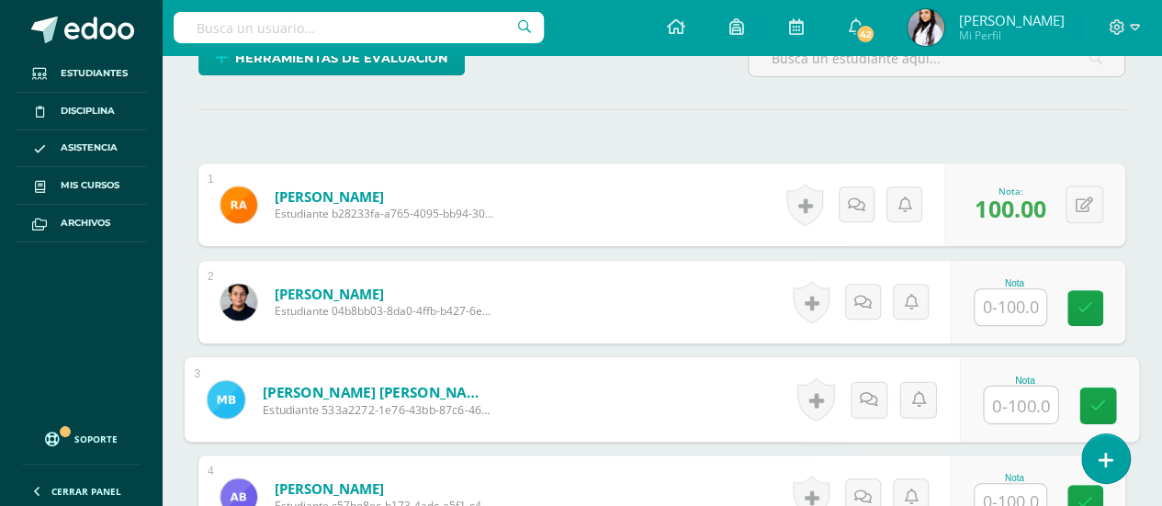
click at [1022, 398] on input "text" at bounding box center [1020, 405] width 73 height 37
type input "100"
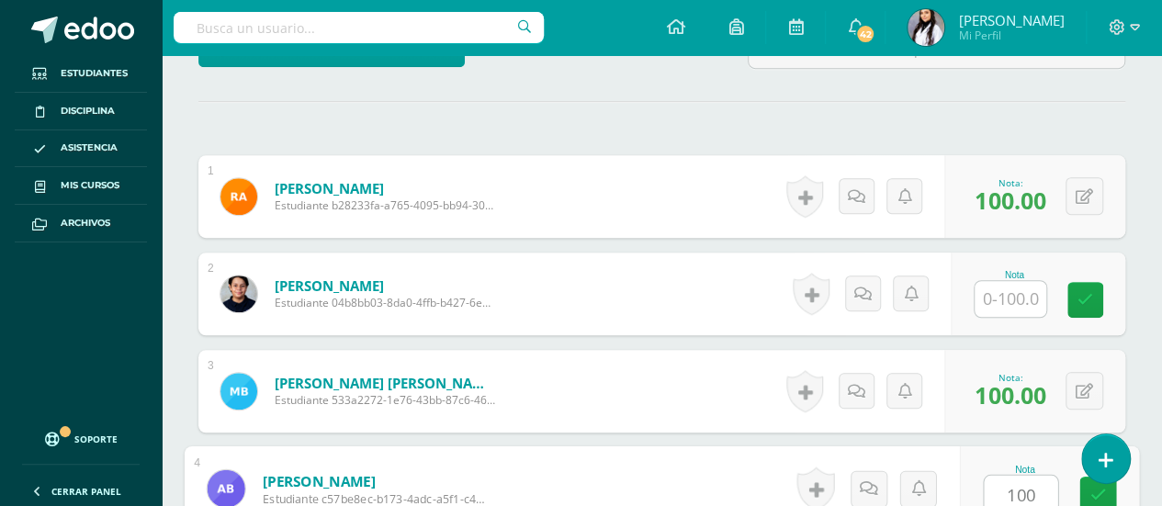
type input "100"
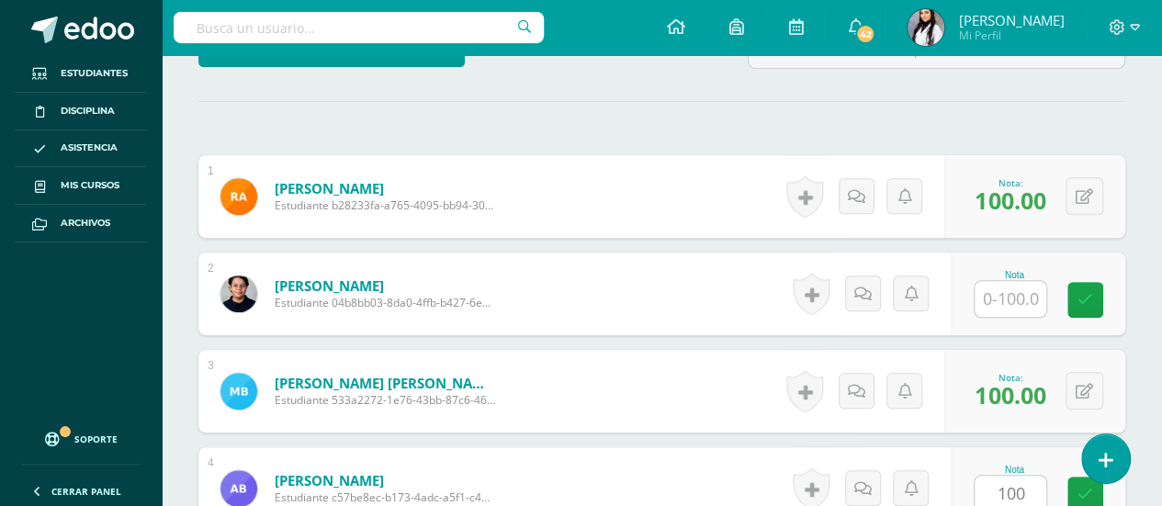
scroll to position [816, 0]
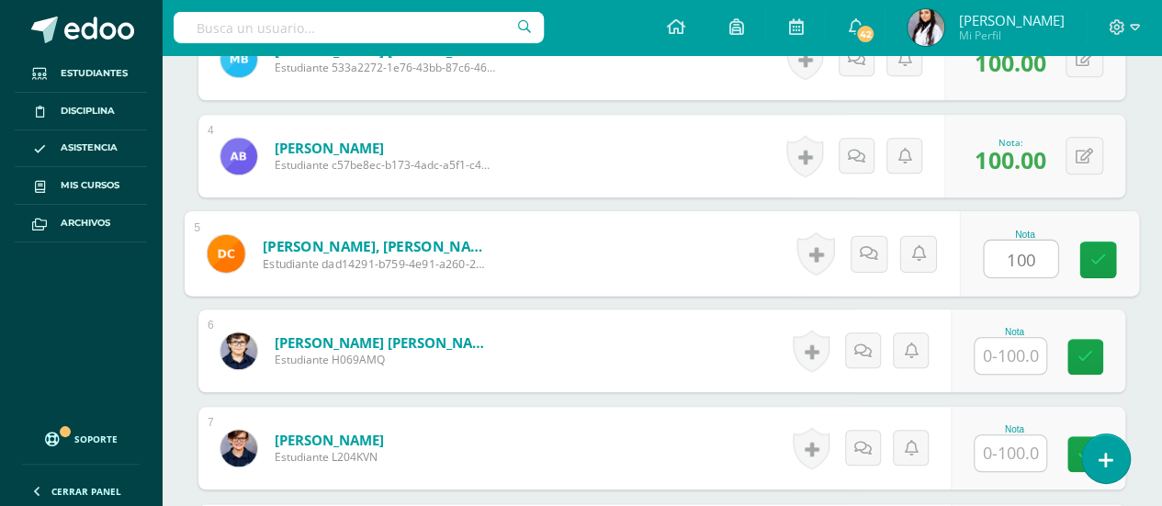
type input "100"
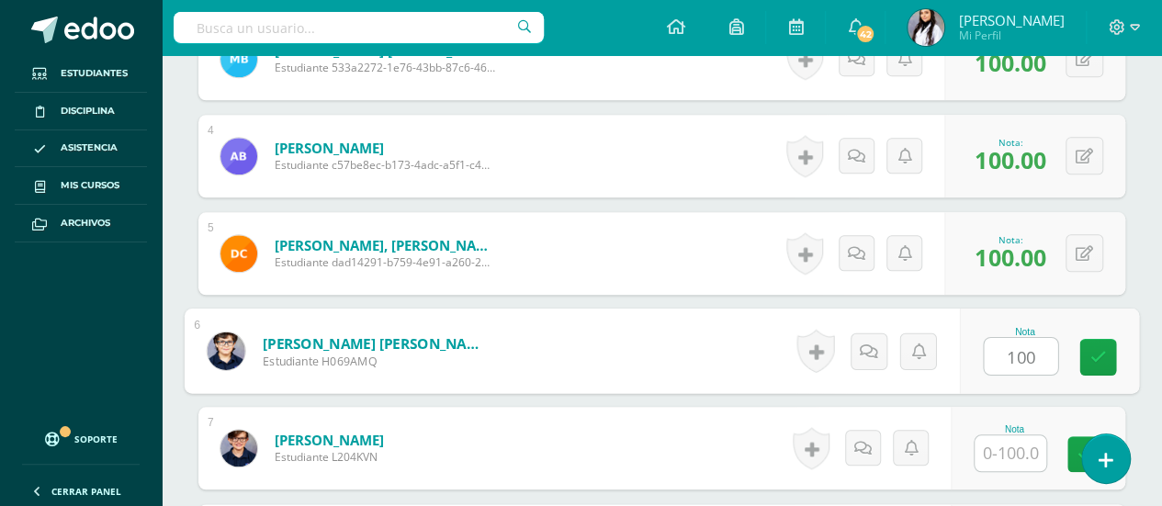
type input "100"
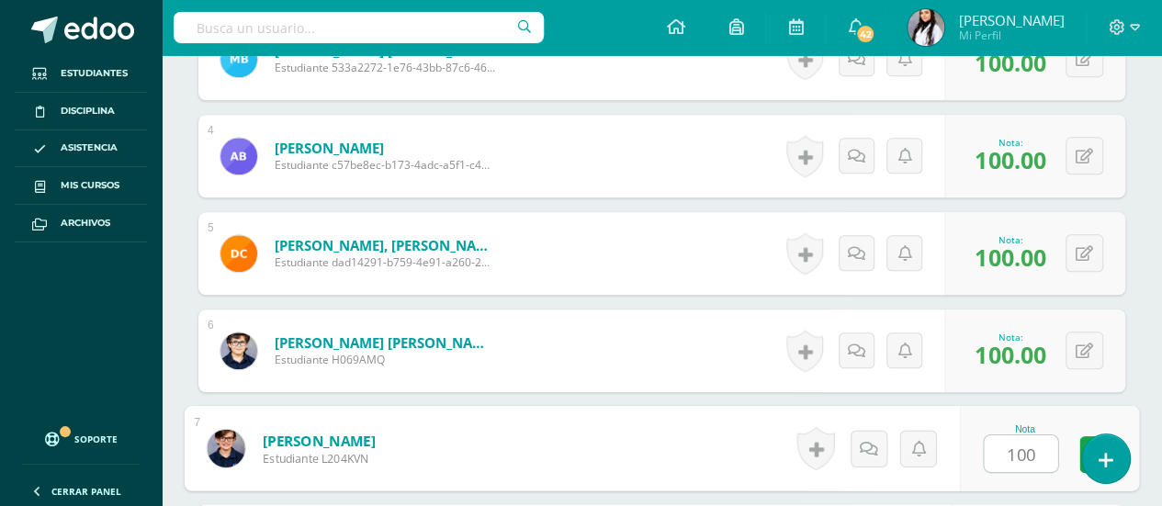
type input "100"
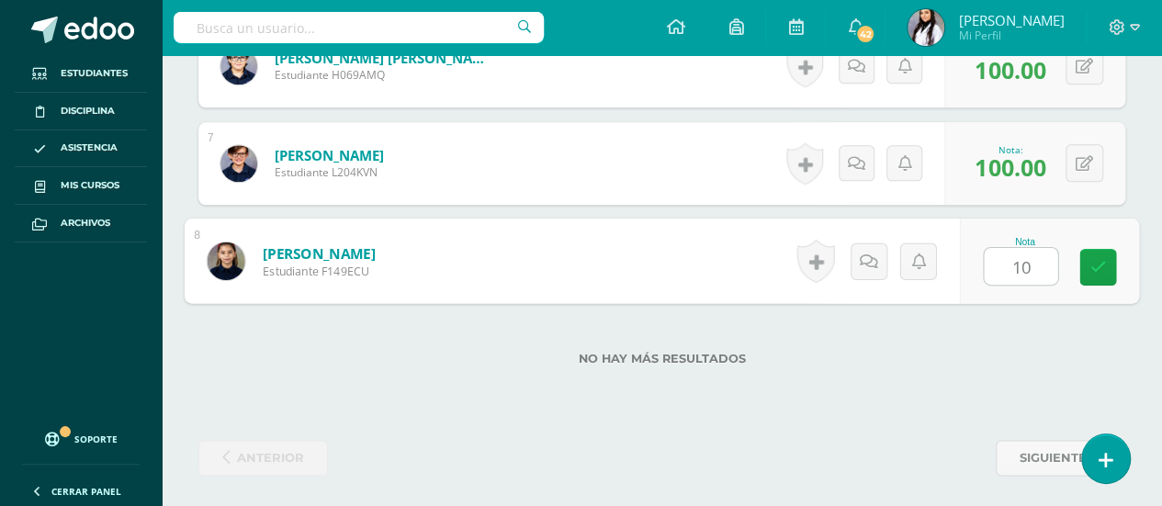
type input "100"
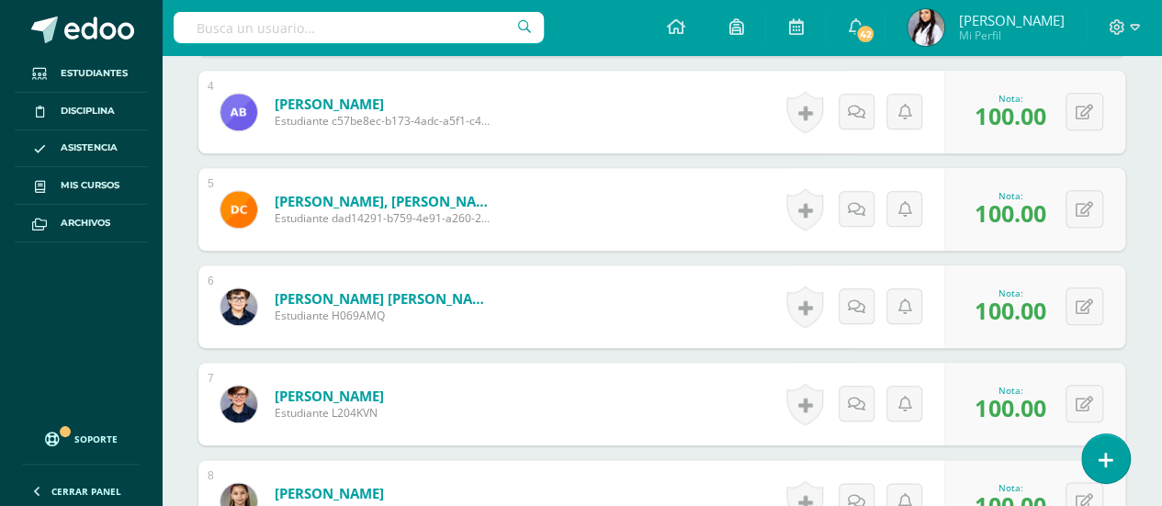
scroll to position [667, 0]
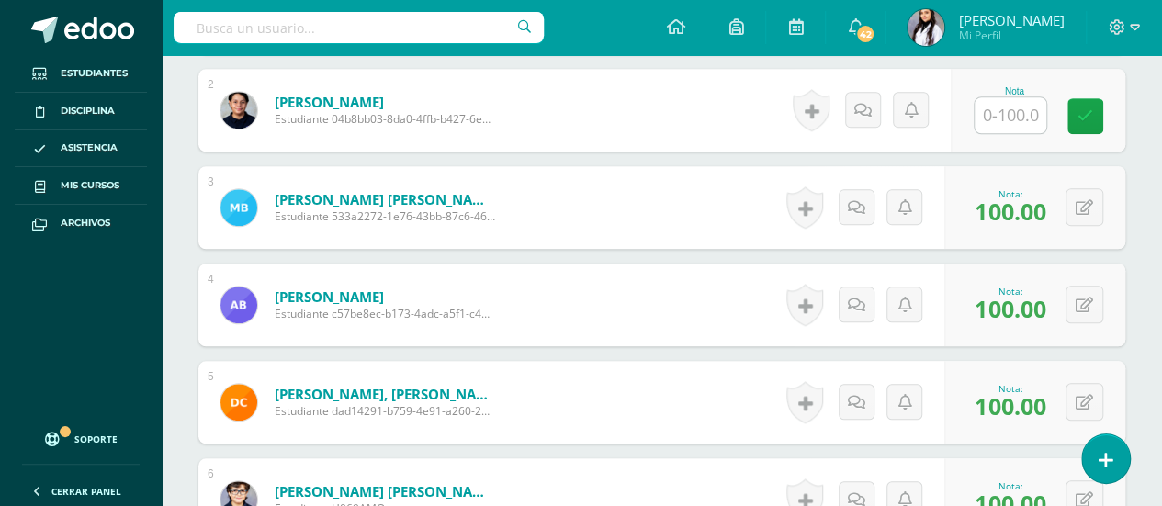
click at [1020, 118] on input "text" at bounding box center [1011, 115] width 72 height 36
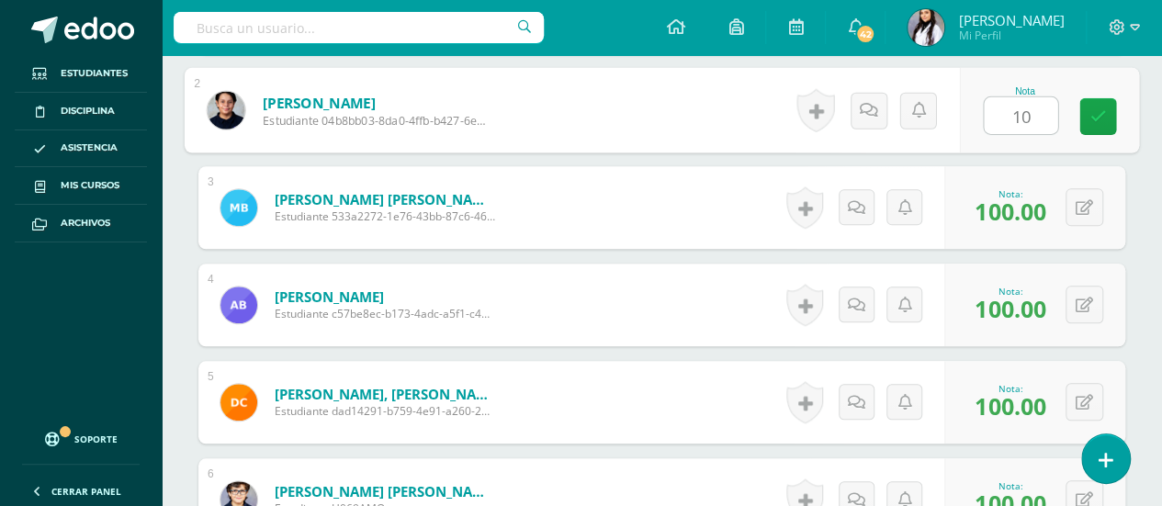
type input "100"
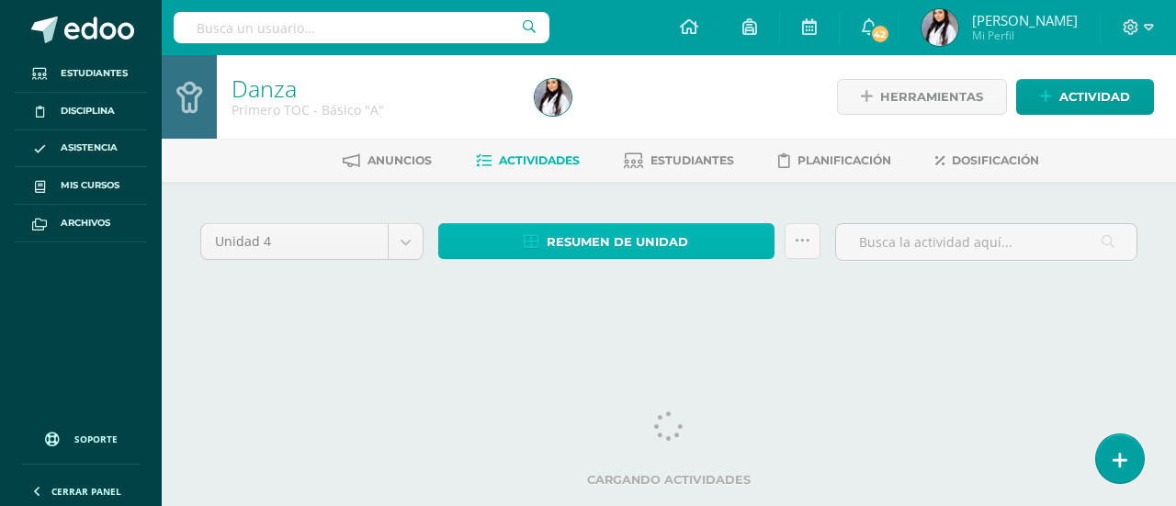
click at [646, 254] on span "Resumen de unidad" at bounding box center [617, 242] width 141 height 34
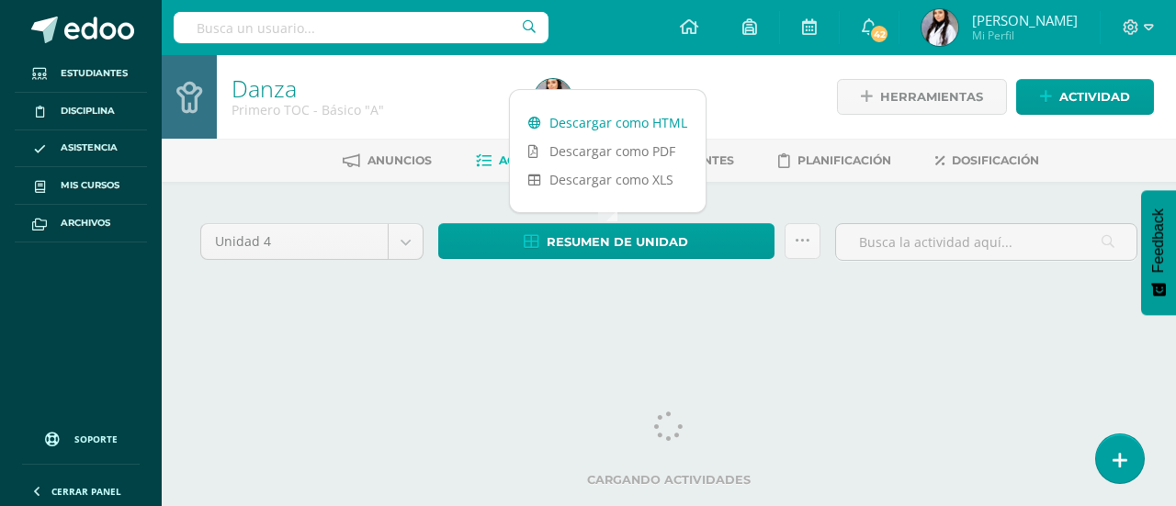
click at [609, 118] on link "Descargar como HTML" at bounding box center [608, 122] width 196 height 28
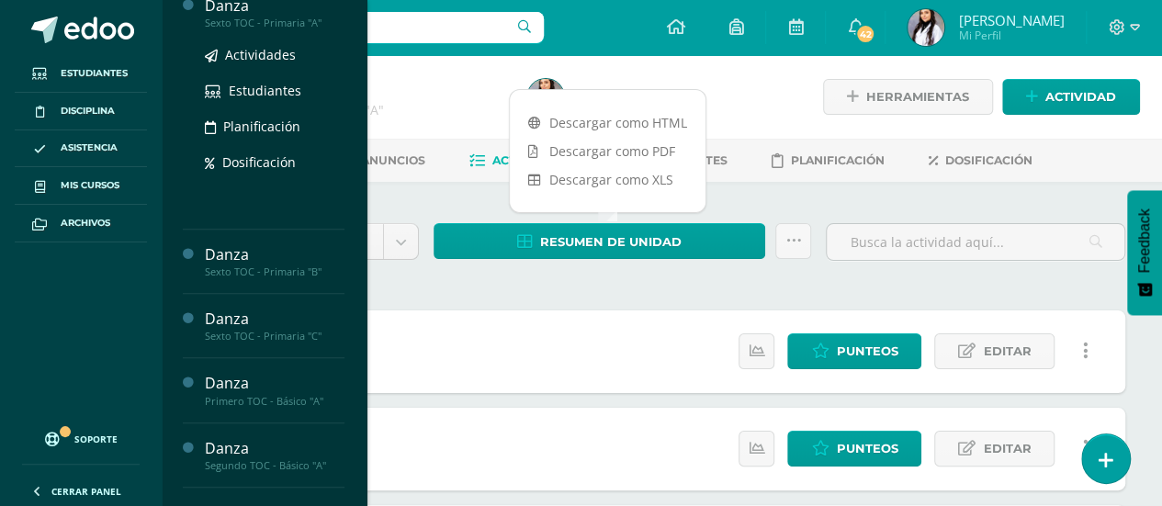
scroll to position [338, 0]
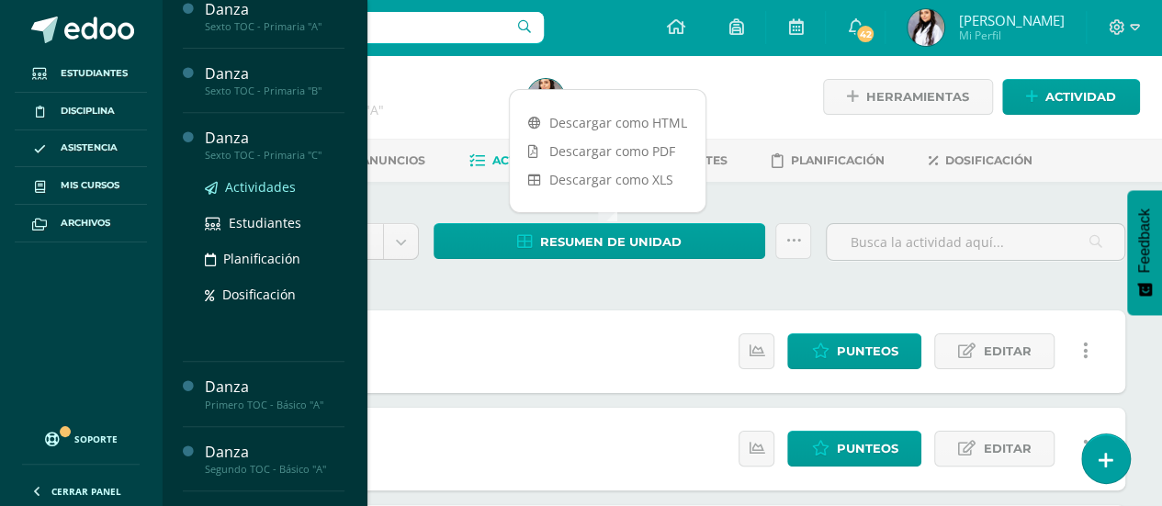
click at [246, 186] on span "Actividades" at bounding box center [260, 186] width 71 height 17
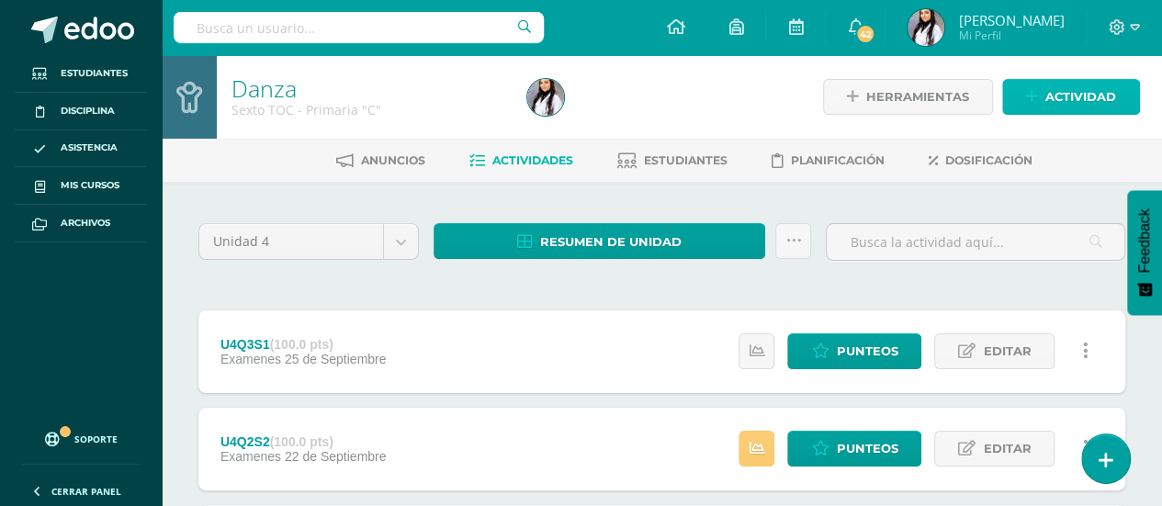
click at [1086, 104] on span "Actividad" at bounding box center [1080, 97] width 71 height 34
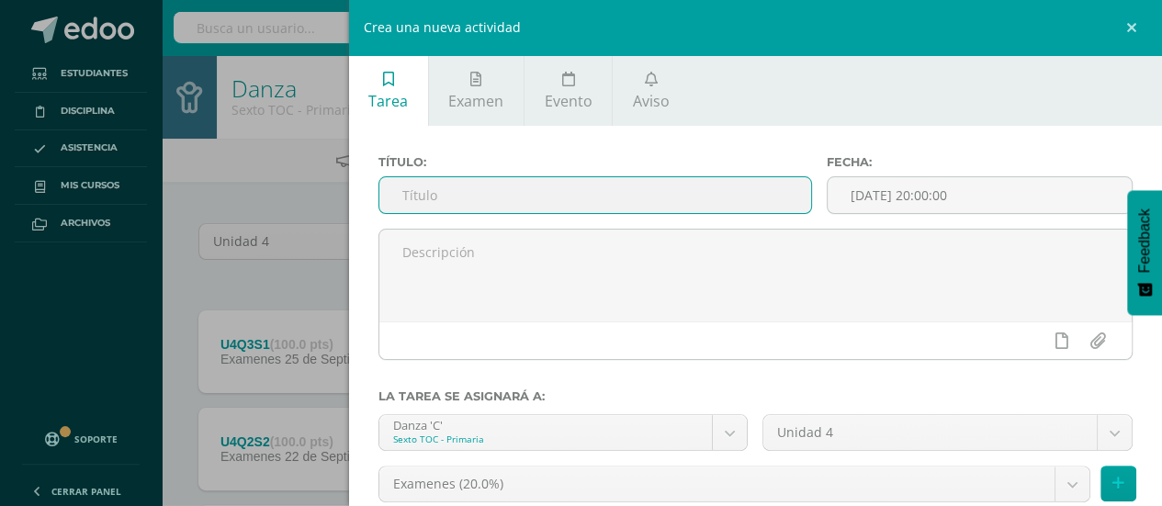
click at [757, 186] on input "text" at bounding box center [595, 195] width 433 height 36
type input "U4Q3S2"
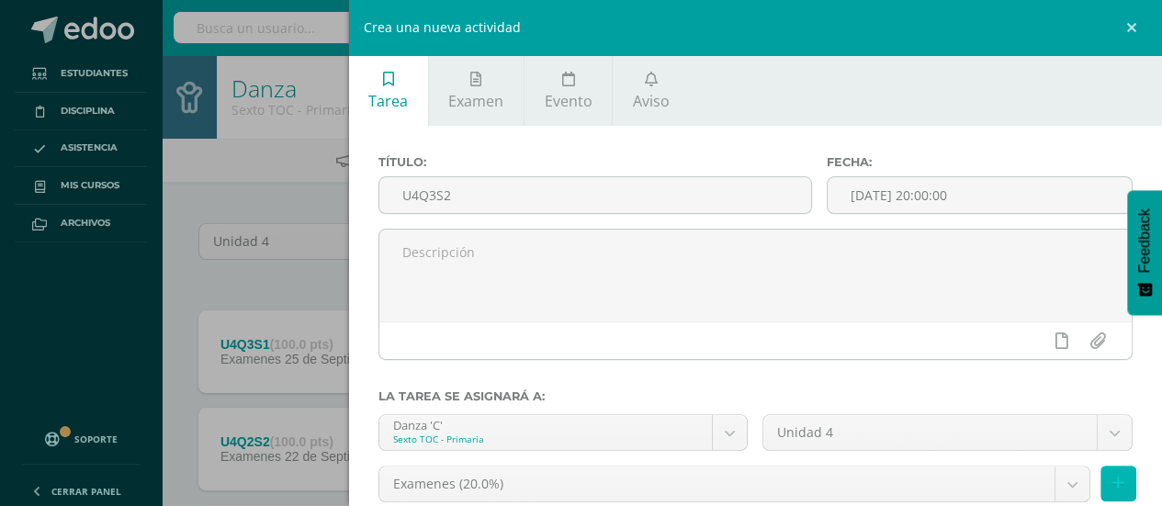
click at [1112, 490] on icon at bounding box center [1118, 484] width 12 height 16
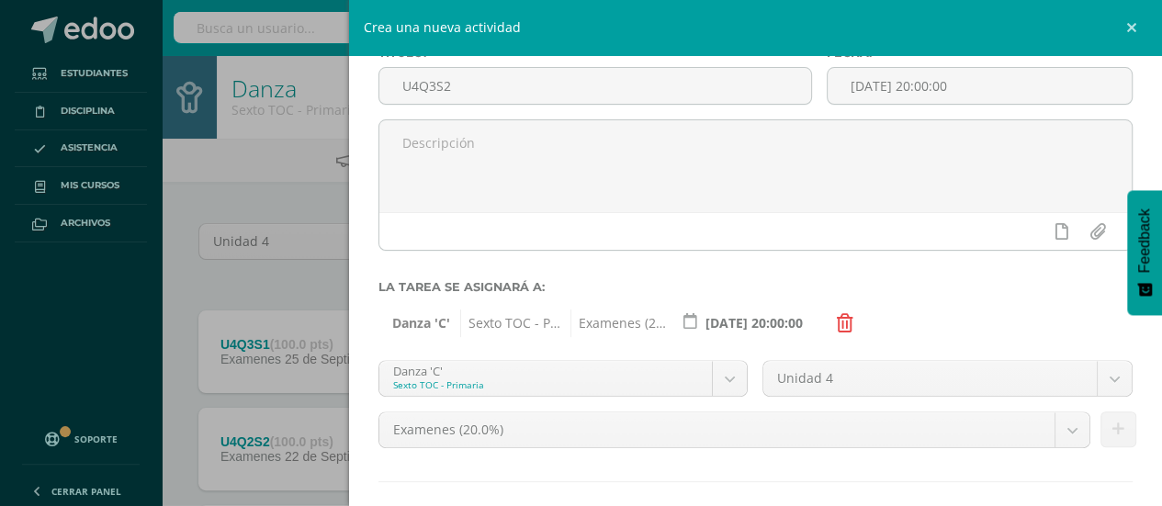
scroll to position [199, 0]
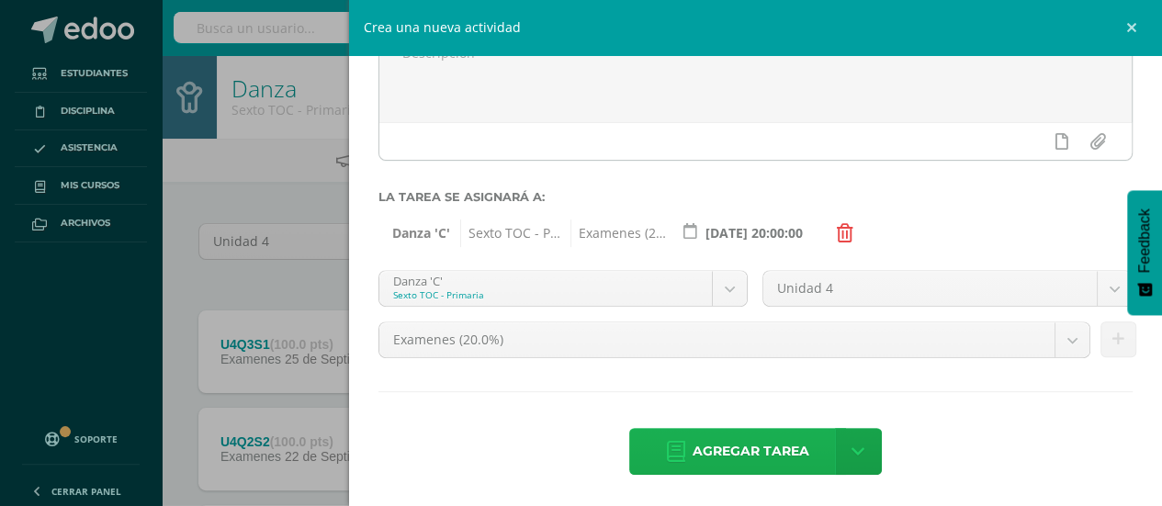
click at [726, 448] on span "Agregar tarea" at bounding box center [751, 451] width 117 height 45
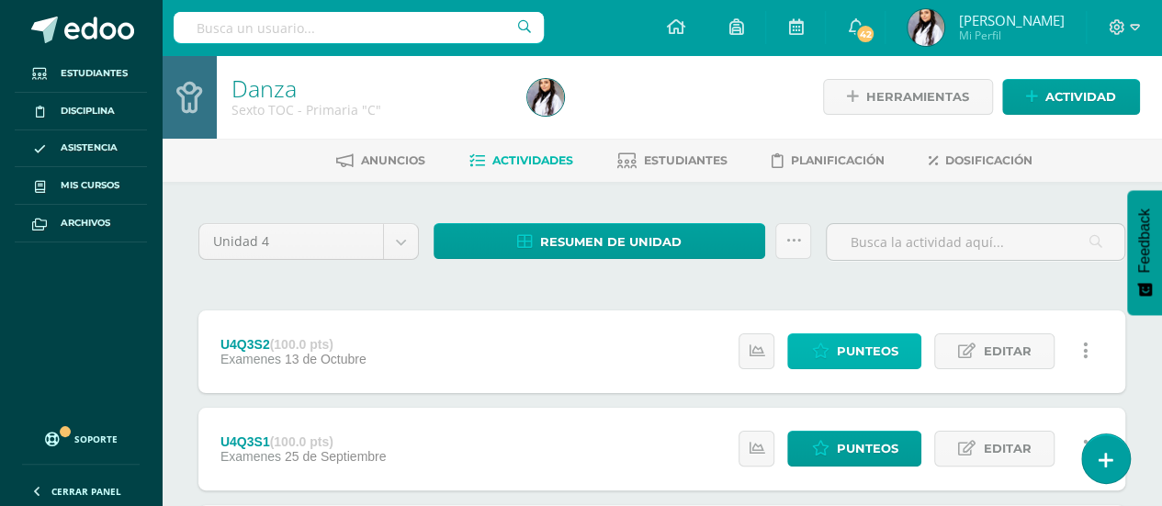
click at [874, 352] on span "Punteos" at bounding box center [867, 351] width 62 height 34
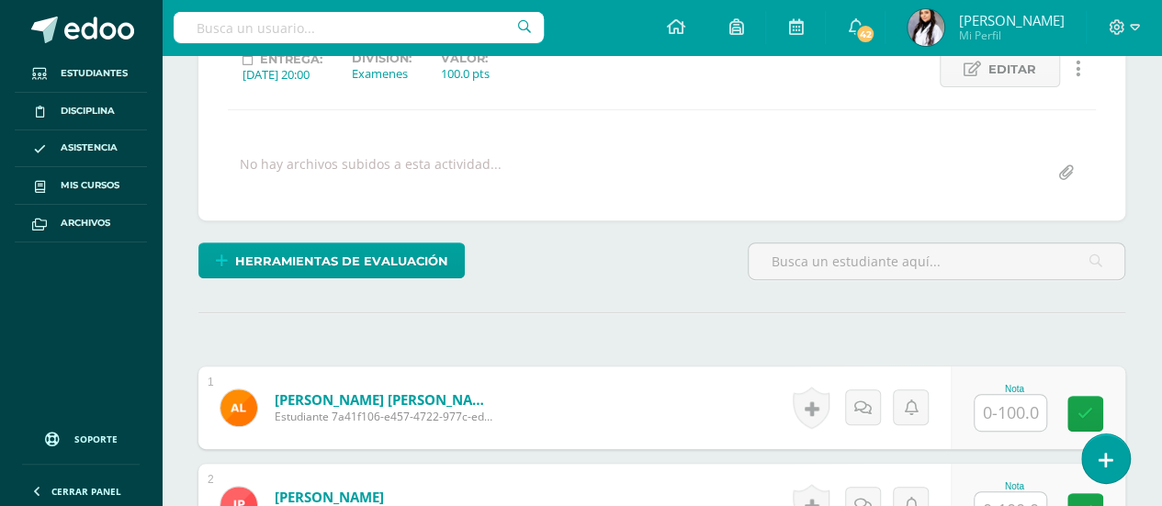
scroll to position [273, 0]
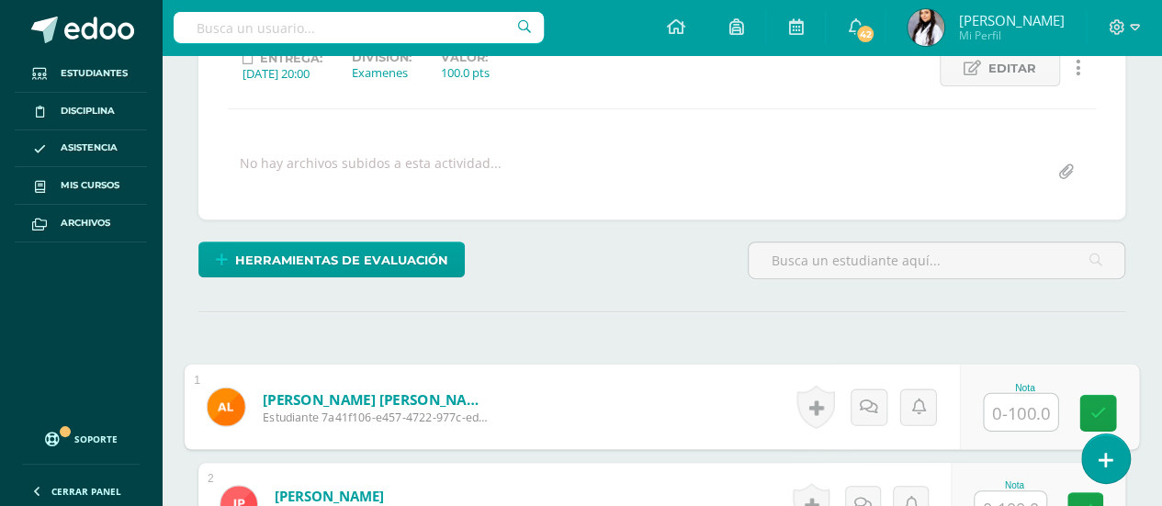
click at [1041, 412] on input "text" at bounding box center [1020, 412] width 73 height 37
click at [1044, 411] on input "text" at bounding box center [1020, 412] width 73 height 37
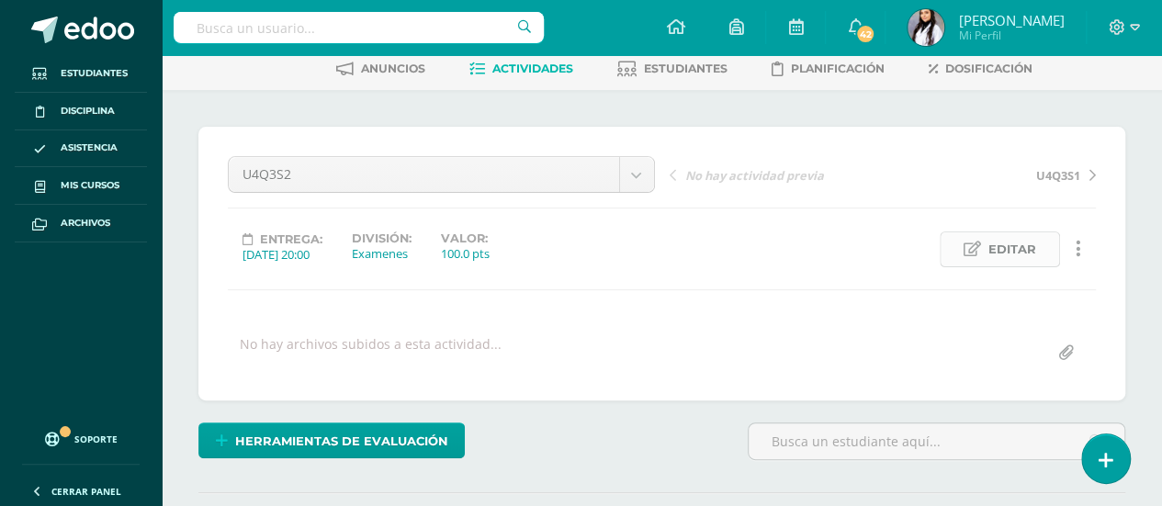
click at [1027, 250] on span "Editar" at bounding box center [1012, 249] width 48 height 34
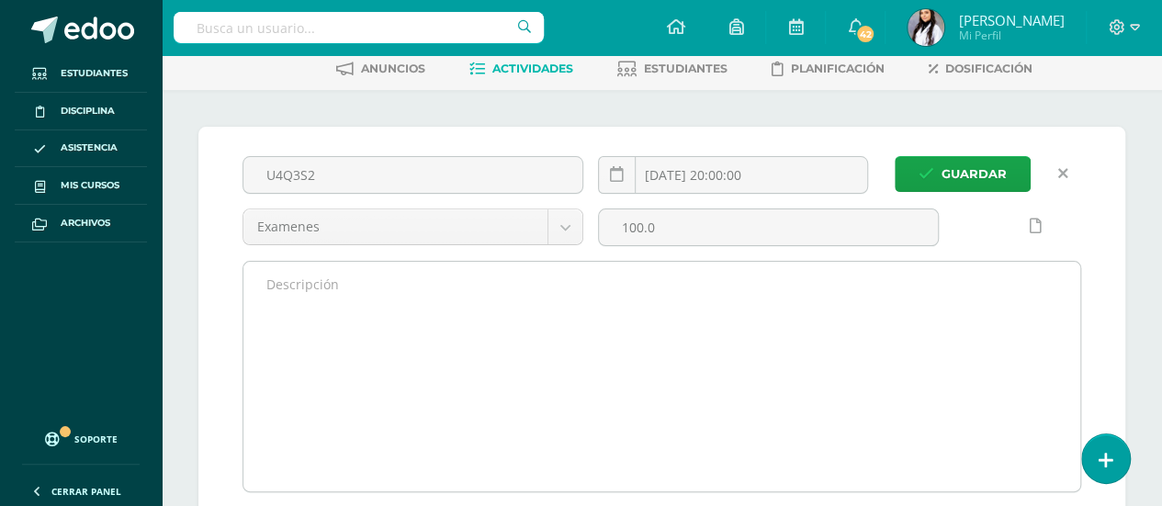
click at [683, 359] on textarea at bounding box center [661, 377] width 837 height 230
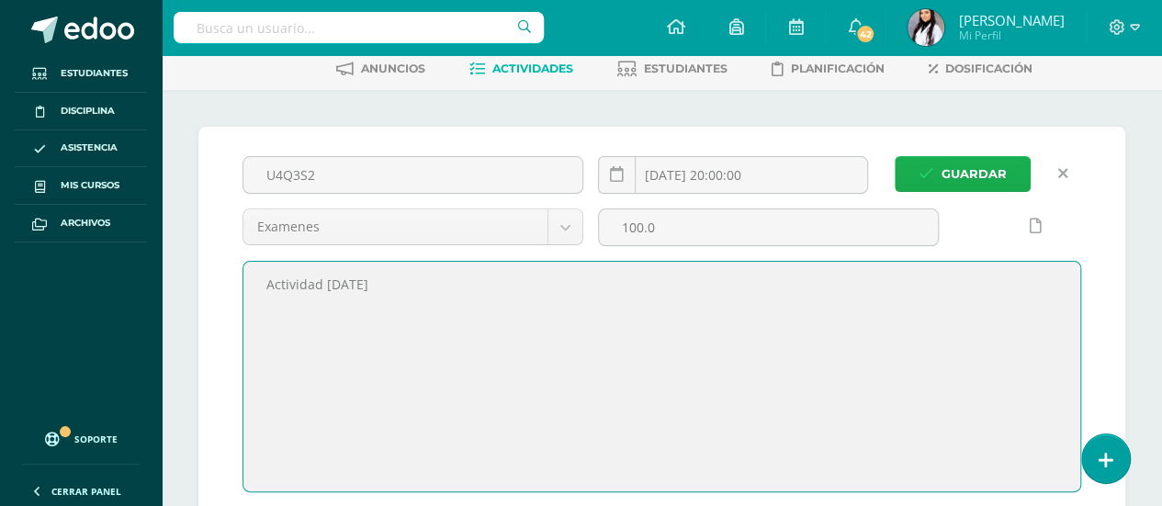
type textarea "Actividad [DATE]"
click at [950, 177] on span "Guardar" at bounding box center [974, 174] width 65 height 34
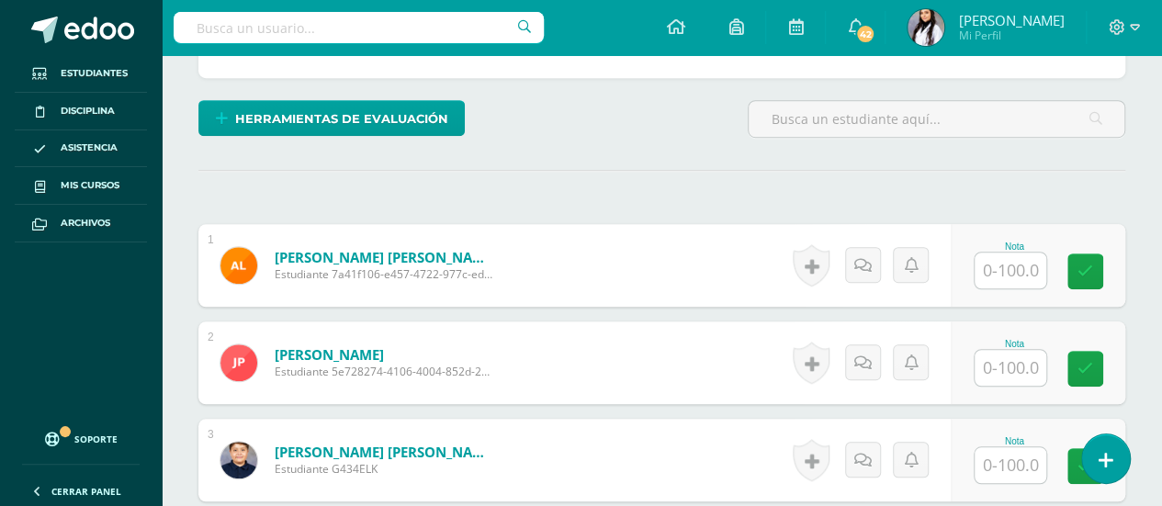
scroll to position [353, 0]
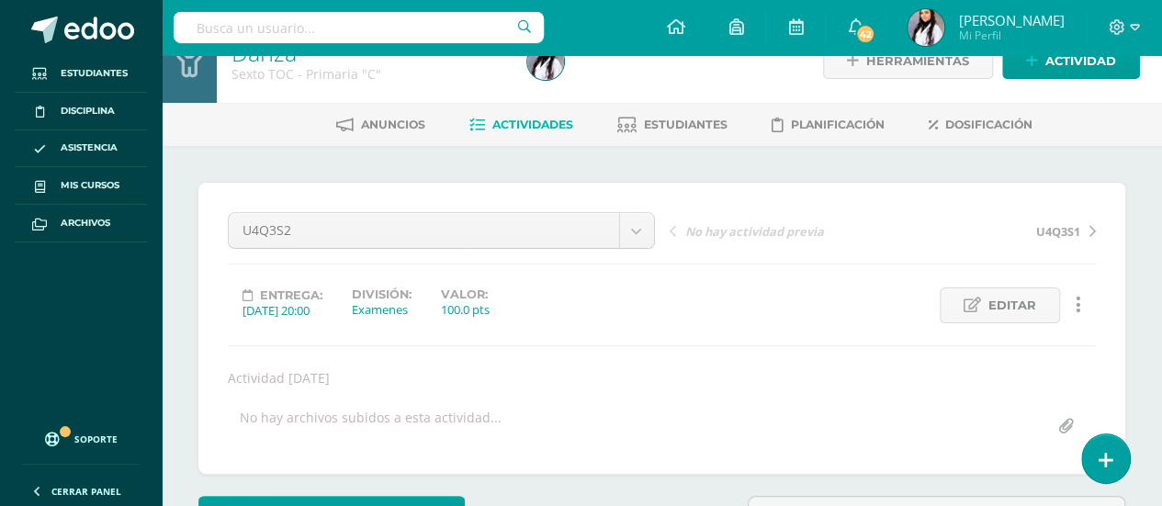
scroll to position [22, 0]
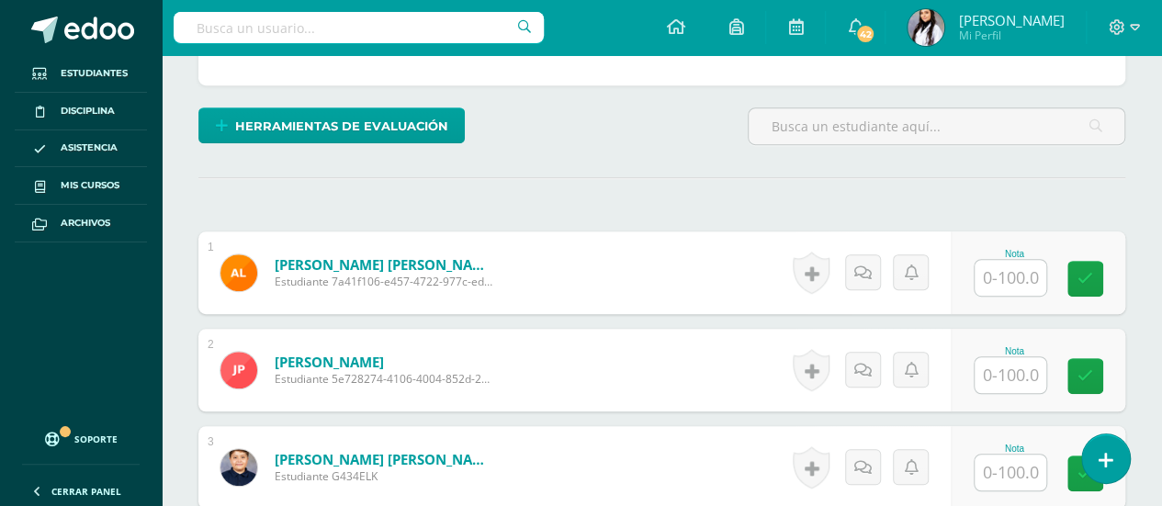
scroll to position [384, 0]
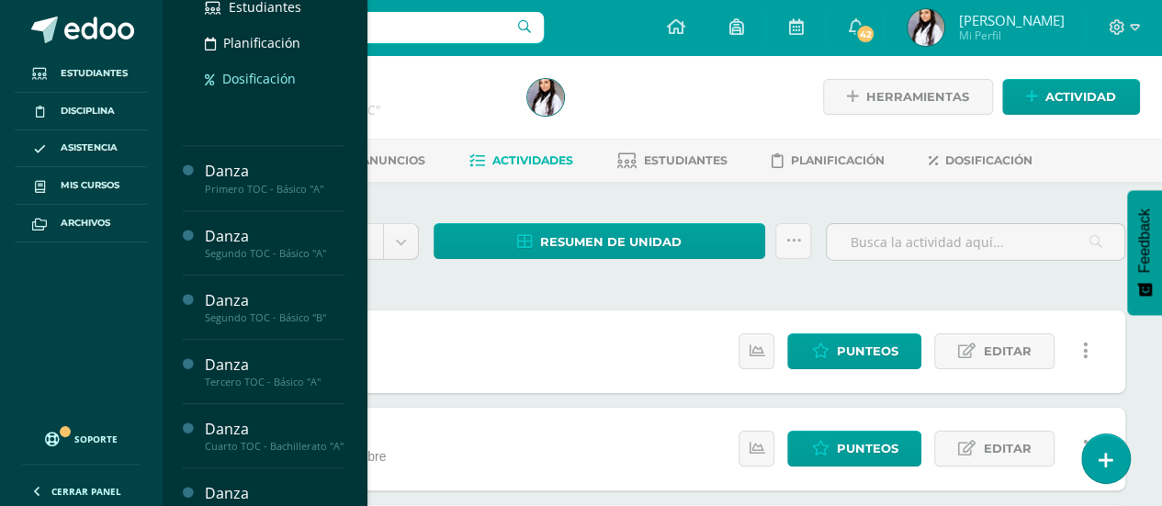
scroll to position [558, 0]
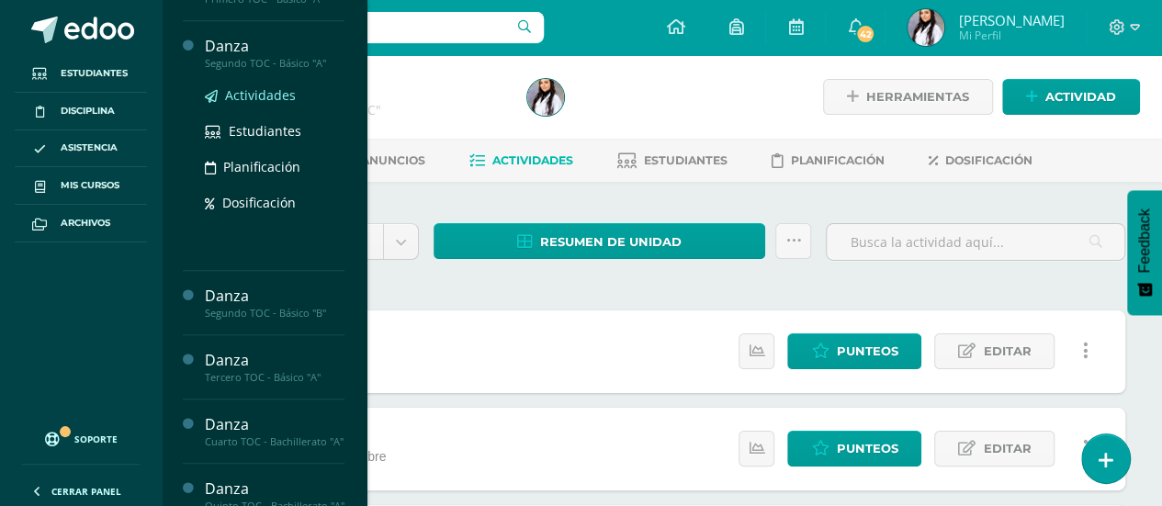
click at [281, 98] on span "Actividades" at bounding box center [260, 94] width 71 height 17
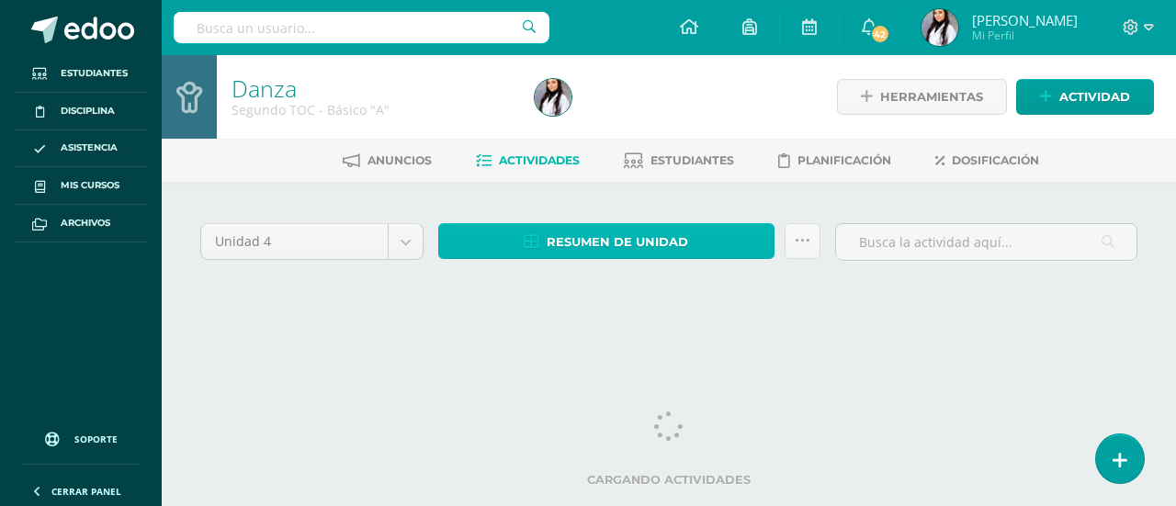
click at [592, 241] on span "Resumen de unidad" at bounding box center [617, 242] width 141 height 34
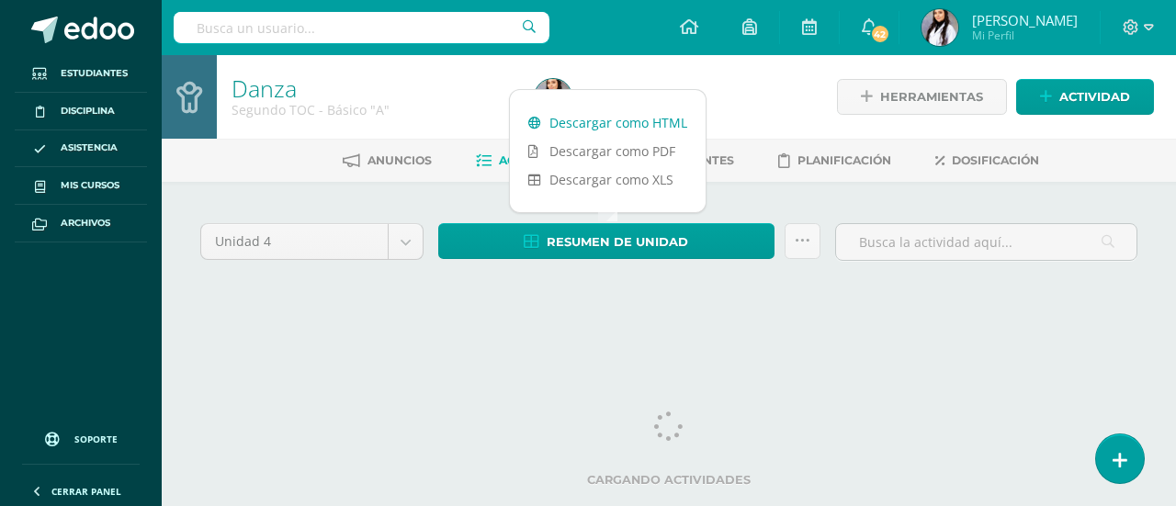
click at [612, 115] on link "Descargar como HTML" at bounding box center [608, 122] width 196 height 28
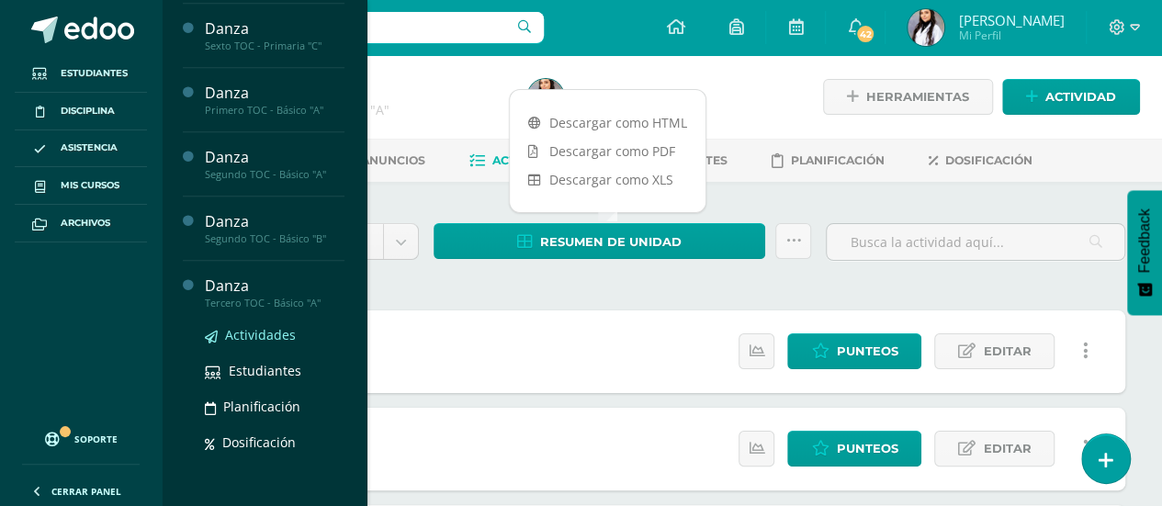
scroll to position [531, 0]
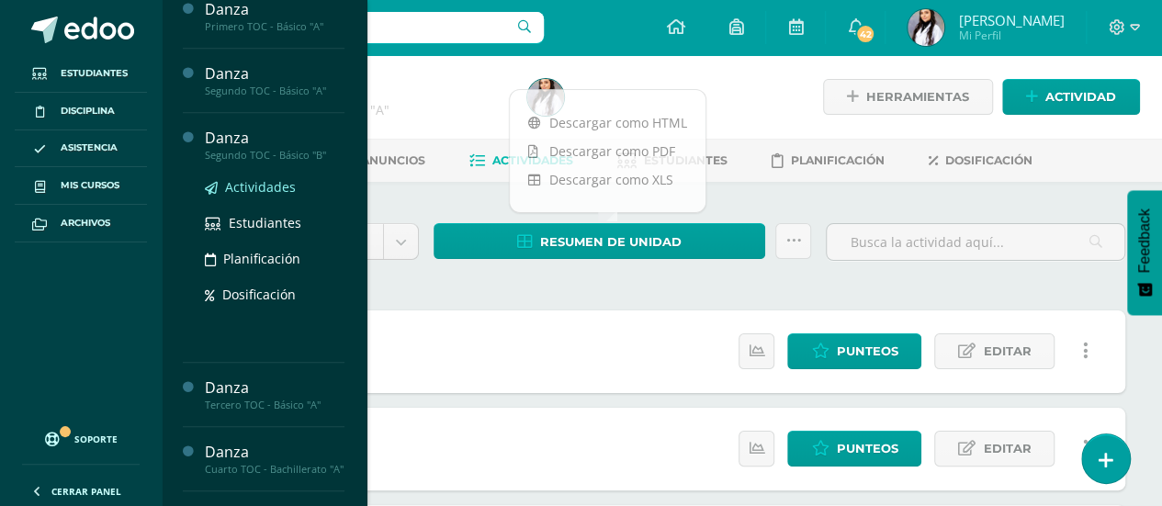
click at [268, 185] on span "Actividades" at bounding box center [260, 186] width 71 height 17
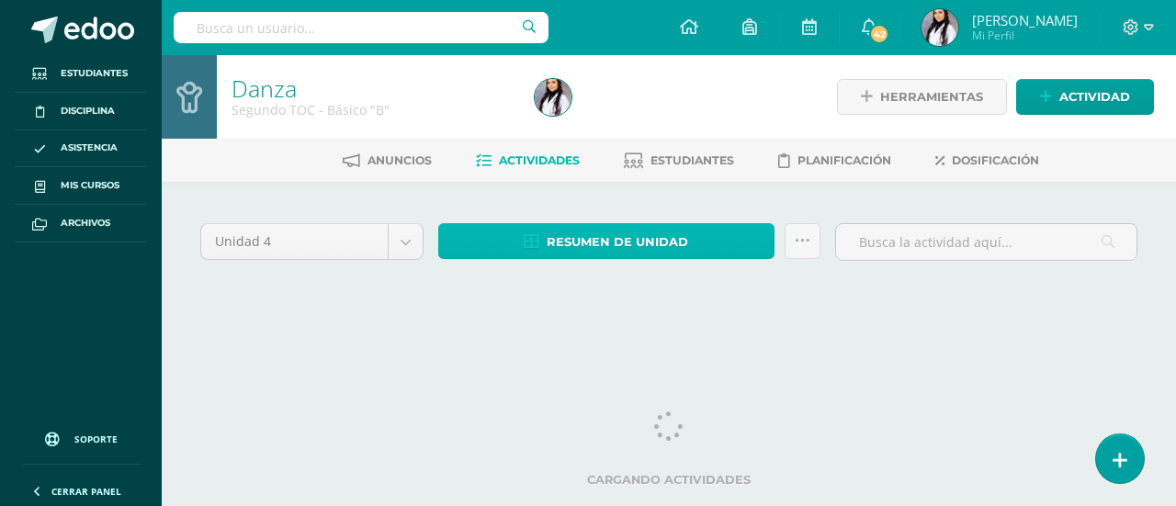
click at [520, 239] on link "Resumen de unidad" at bounding box center [606, 241] width 336 height 36
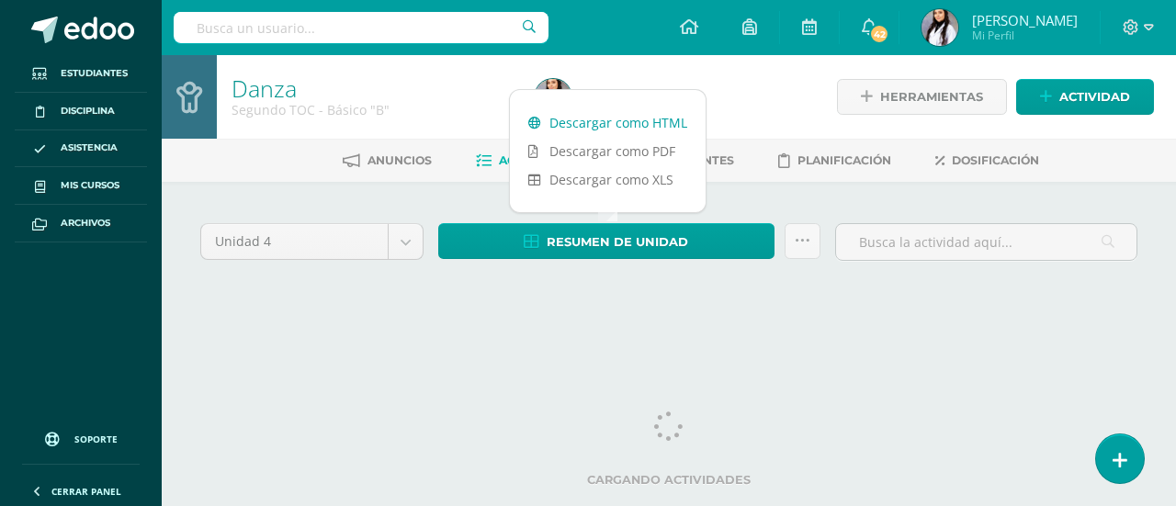
click at [577, 118] on link "Descargar como HTML" at bounding box center [608, 122] width 196 height 28
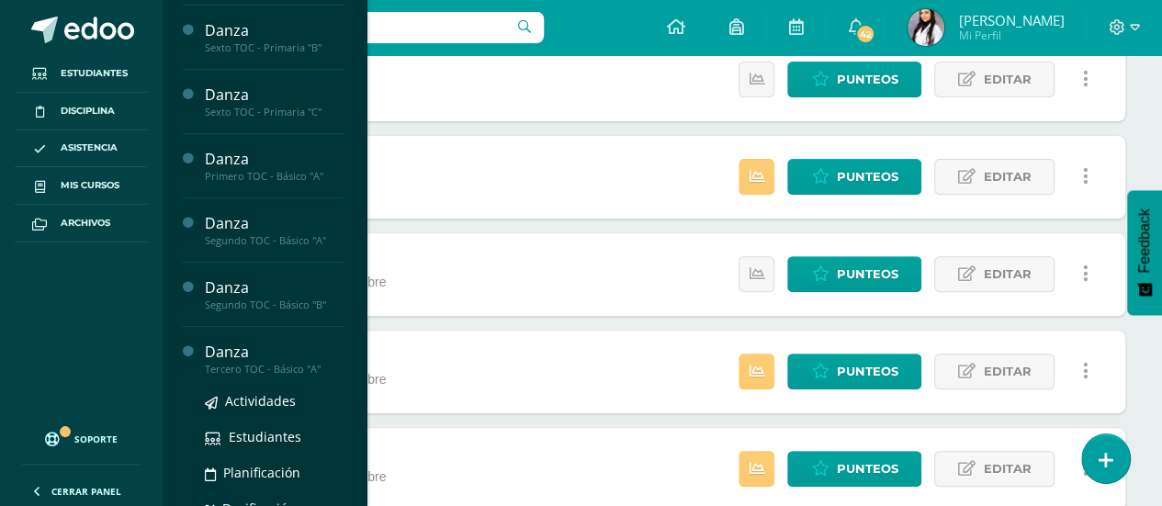
scroll to position [328, 0]
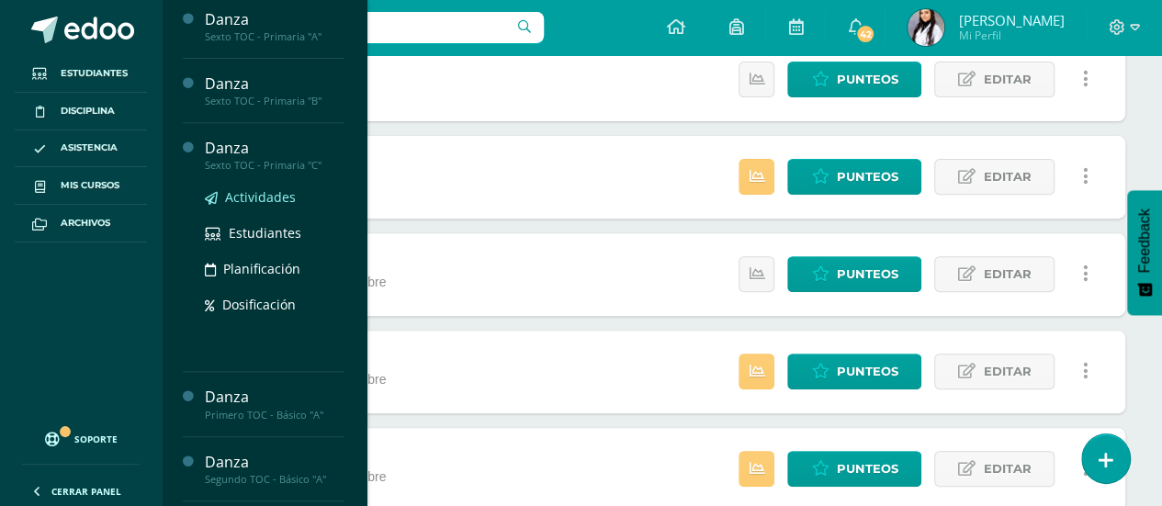
click at [281, 188] on span "Actividades" at bounding box center [260, 196] width 71 height 17
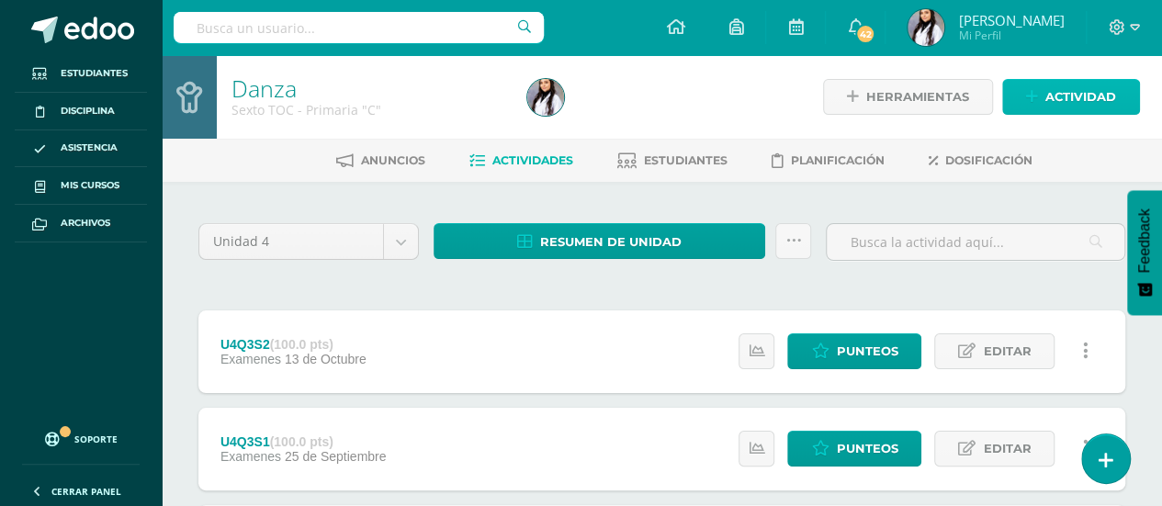
click at [1111, 103] on span "Actividad" at bounding box center [1080, 97] width 71 height 34
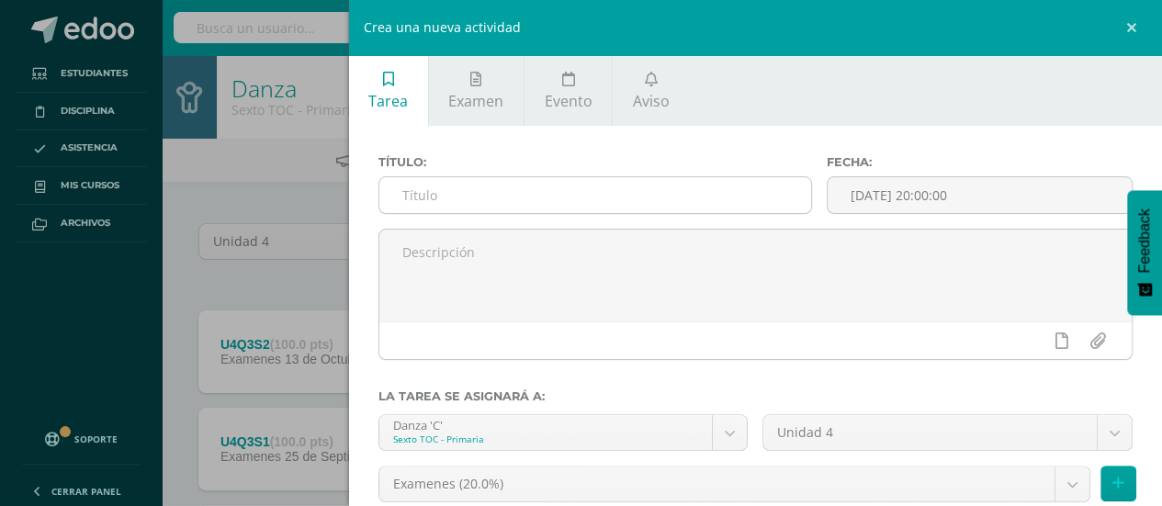
click at [704, 197] on input "text" at bounding box center [595, 195] width 433 height 36
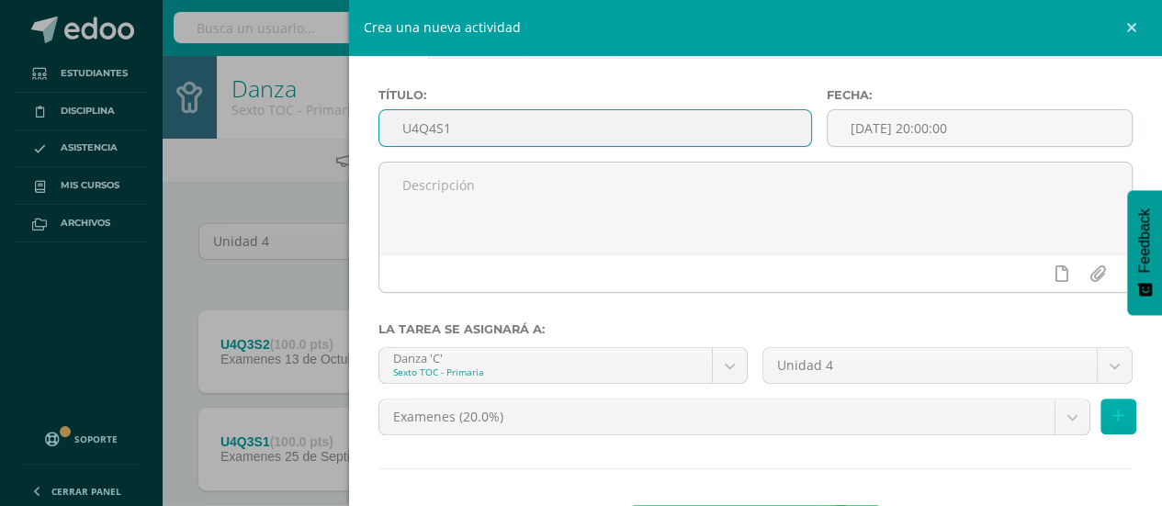
scroll to position [144, 0]
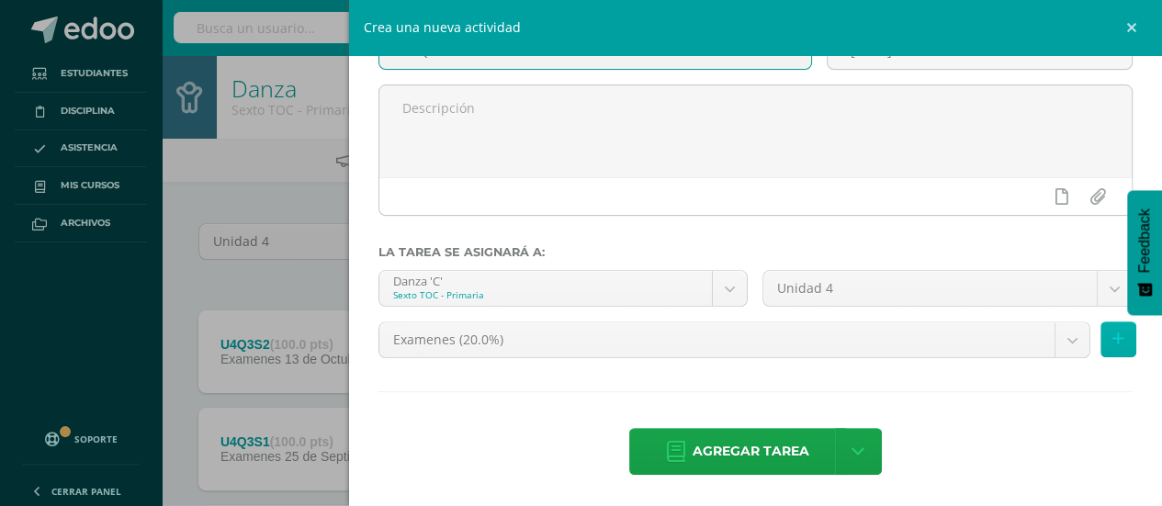
type input "U4Q4S1"
click at [1112, 340] on icon at bounding box center [1118, 340] width 12 height 16
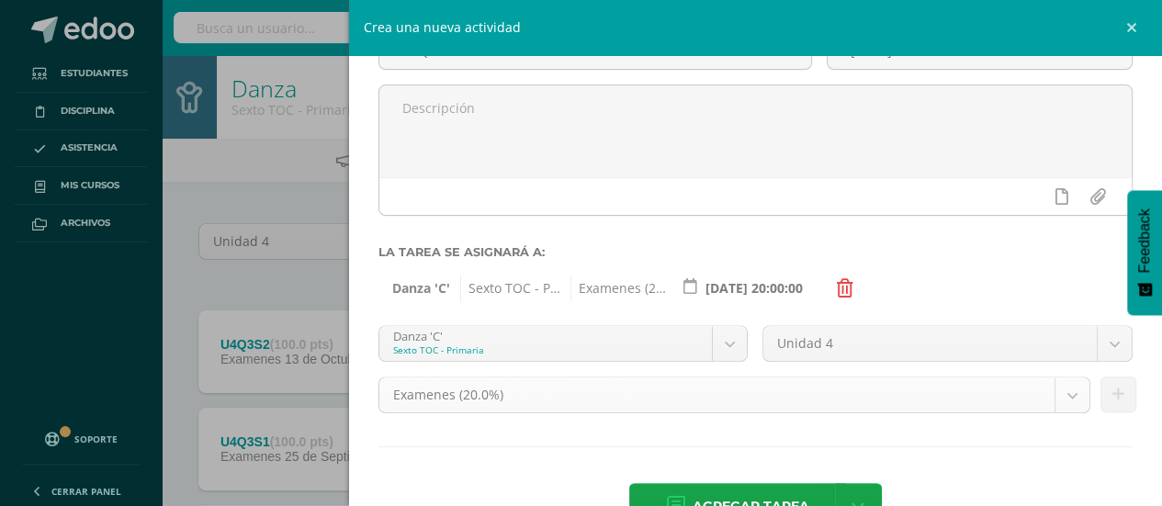
scroll to position [199, 0]
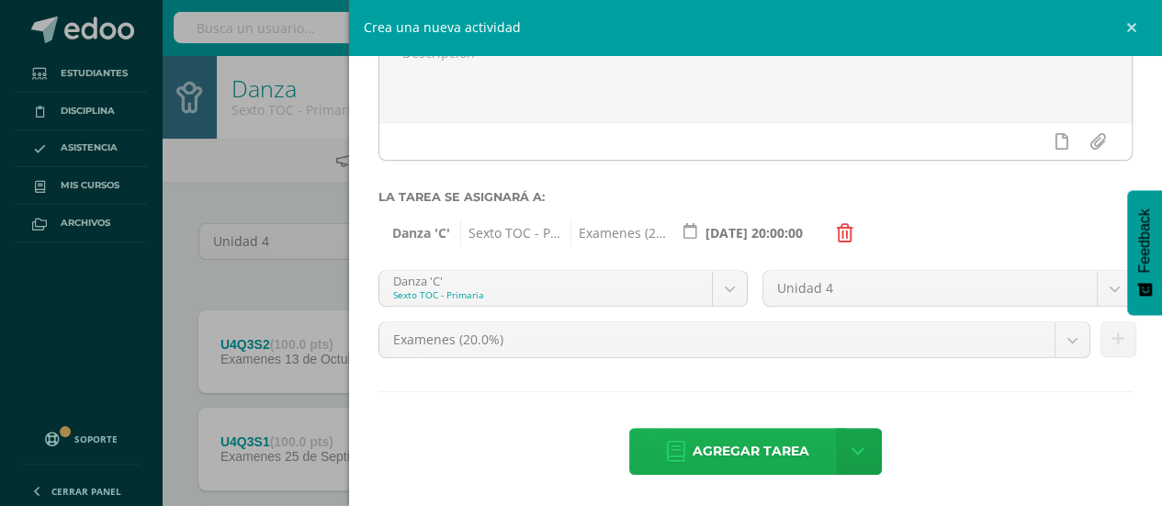
click at [771, 462] on span "Agregar tarea" at bounding box center [751, 451] width 117 height 45
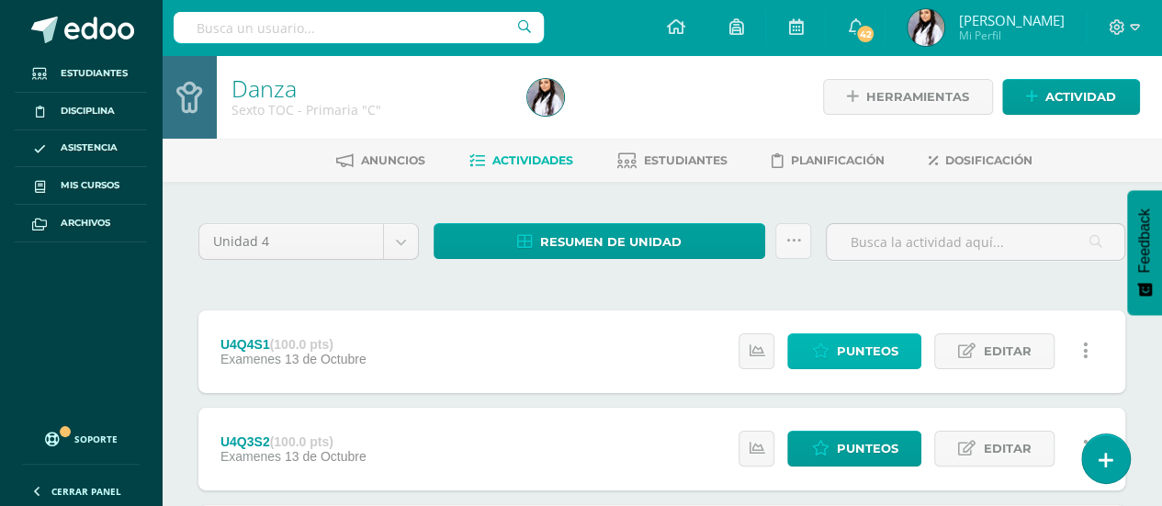
click at [878, 347] on span "Punteos" at bounding box center [867, 351] width 62 height 34
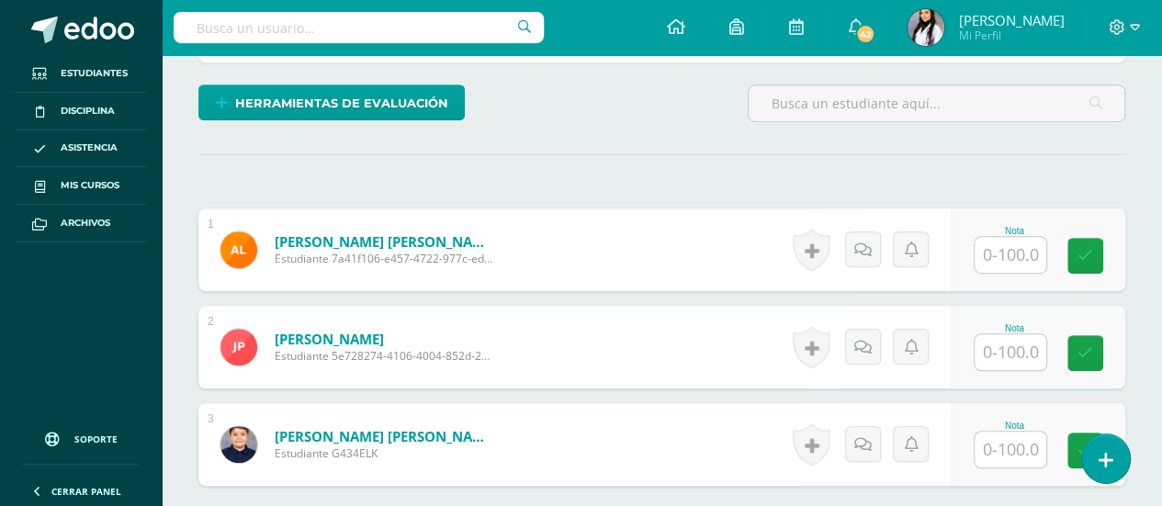
scroll to position [482, 0]
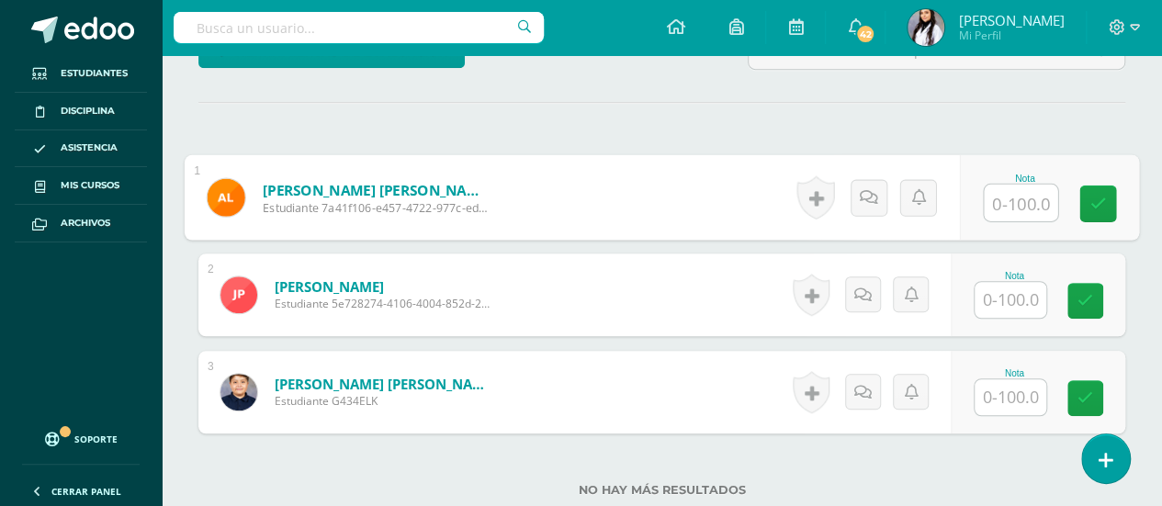
click at [1010, 207] on input "text" at bounding box center [1020, 203] width 73 height 37
type input "100"
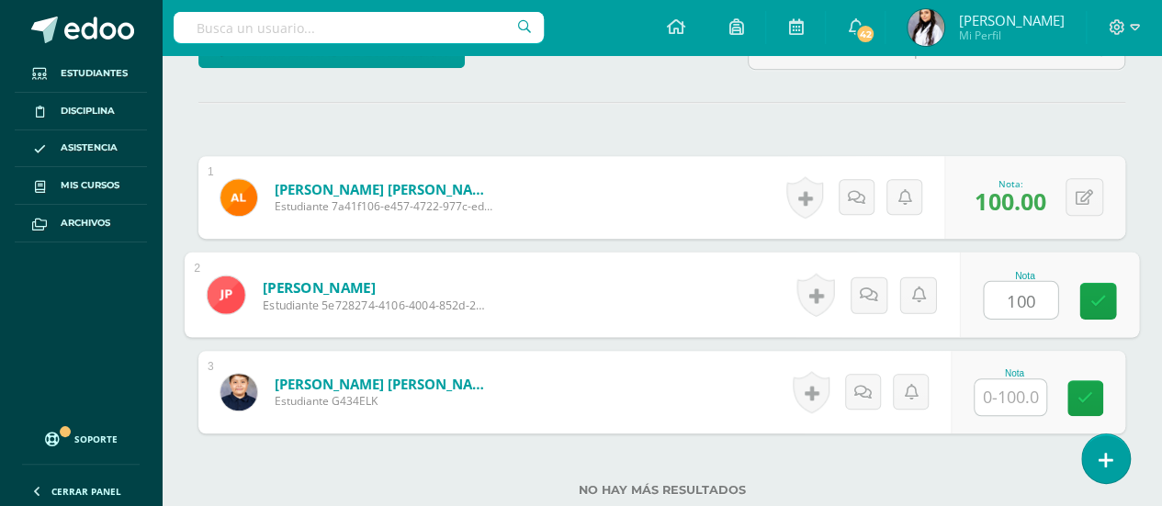
type input "100"
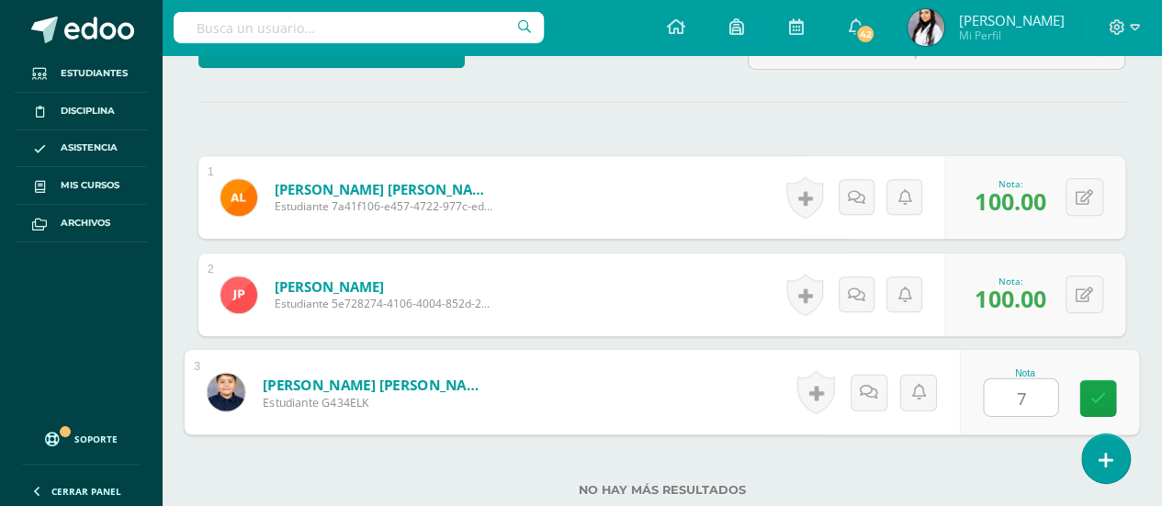
type input "70"
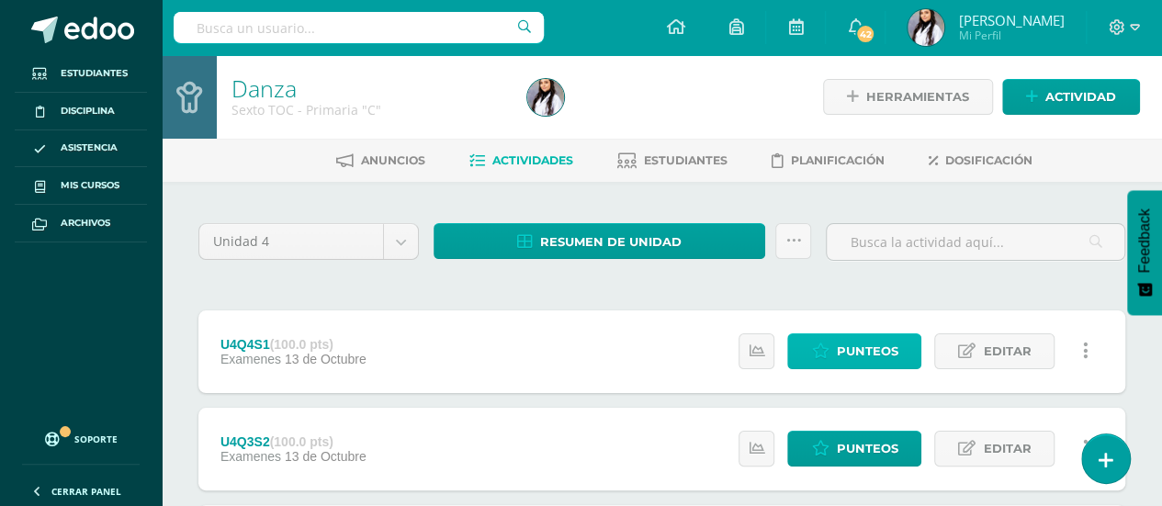
click at [900, 350] on link "Punteos" at bounding box center [854, 351] width 134 height 36
click at [860, 352] on span "Punteos" at bounding box center [867, 351] width 62 height 34
click at [891, 342] on span "Punteos" at bounding box center [867, 351] width 62 height 34
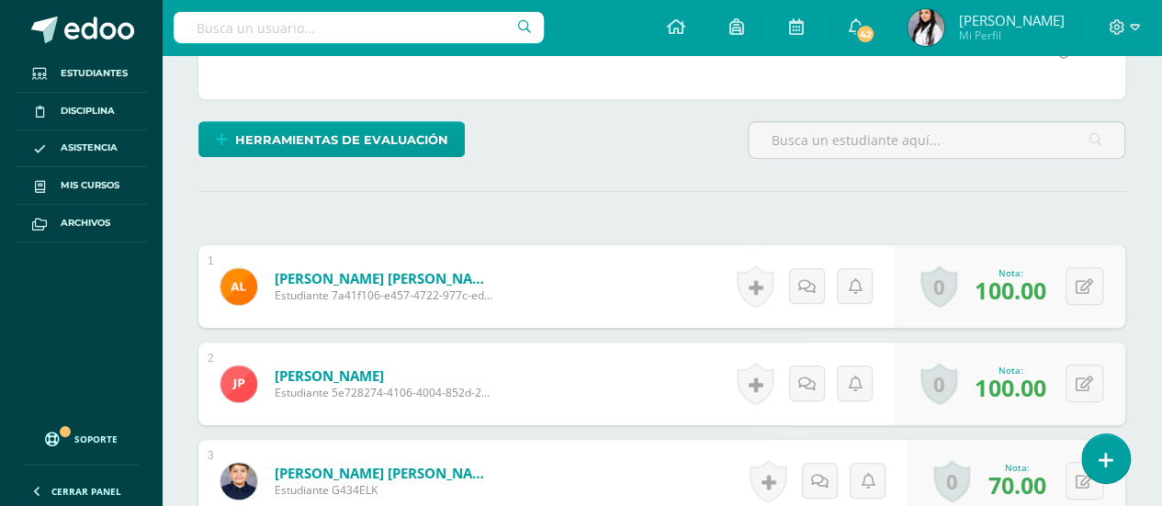
scroll to position [535, 0]
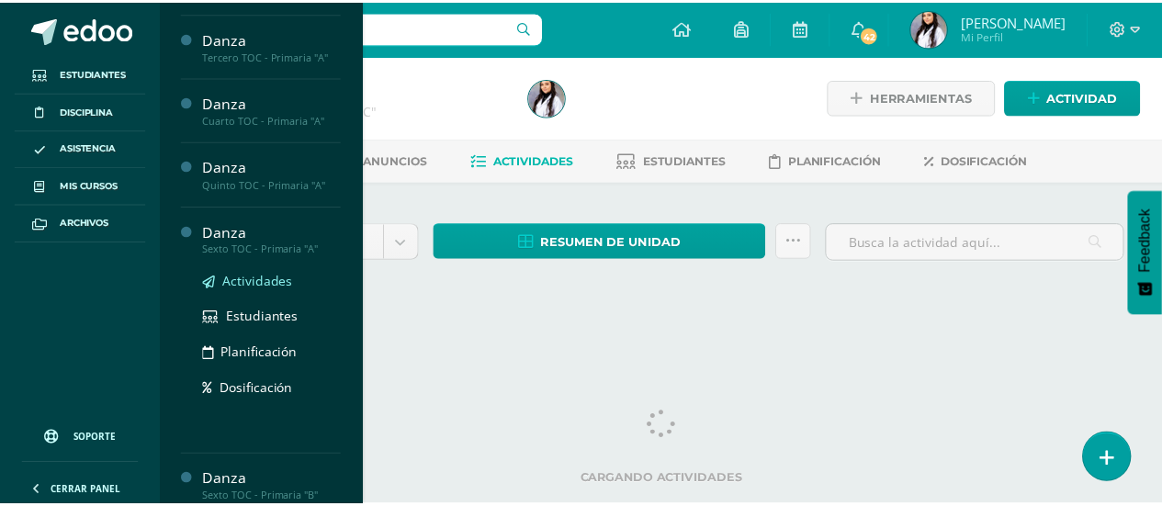
scroll to position [100, 0]
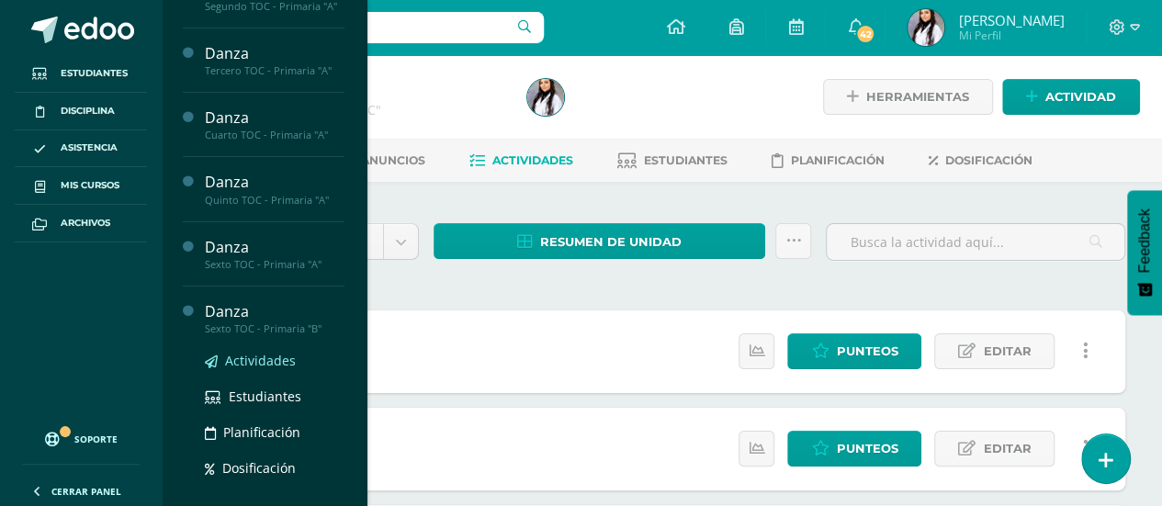
click at [265, 355] on span "Actividades" at bounding box center [260, 360] width 71 height 17
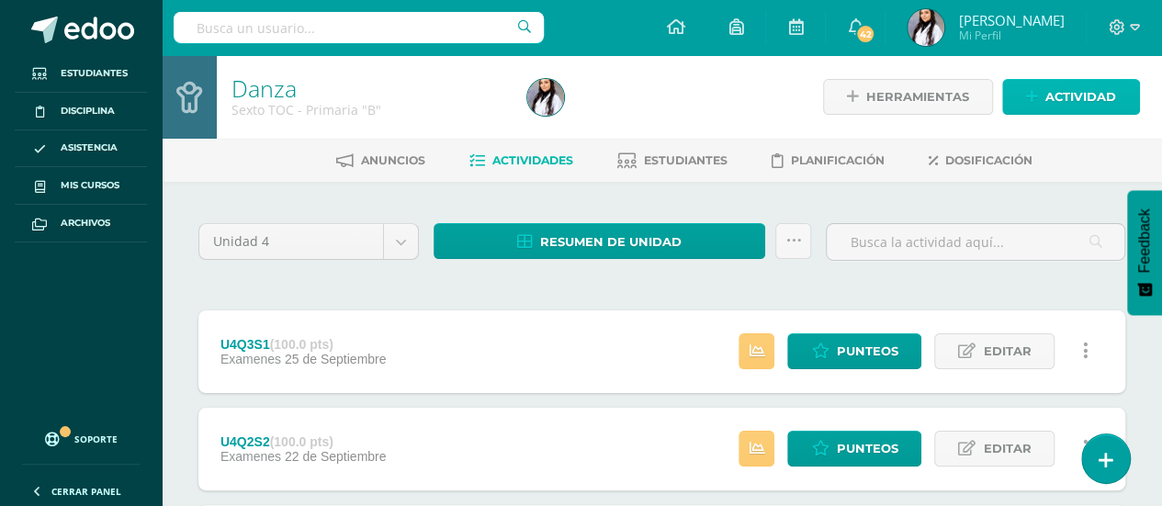
click at [1056, 102] on span "Actividad" at bounding box center [1080, 97] width 71 height 34
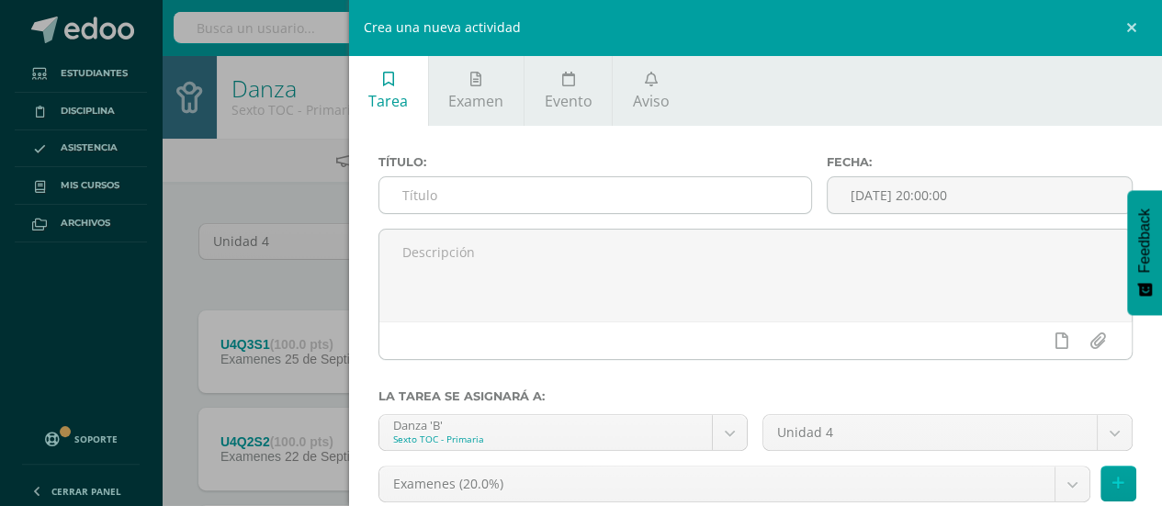
click at [767, 178] on input "text" at bounding box center [595, 195] width 433 height 36
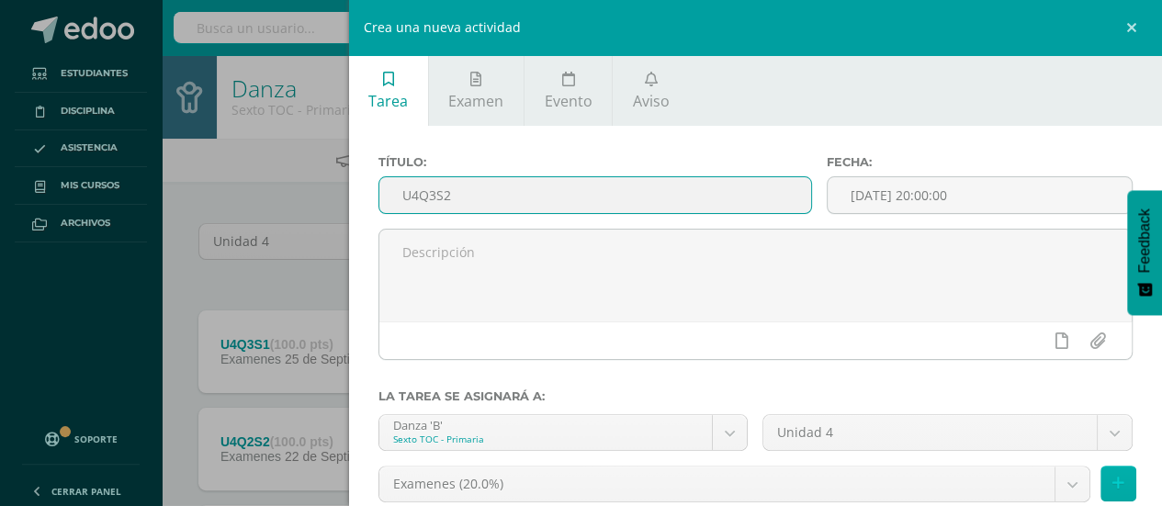
type input "U4Q3S2"
click at [1111, 483] on button at bounding box center [1118, 484] width 36 height 36
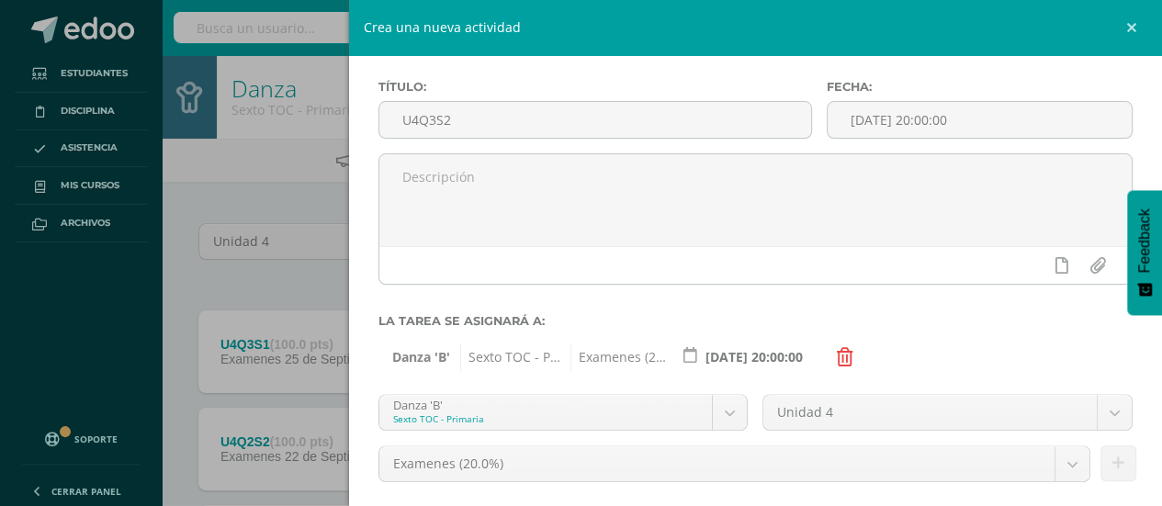
scroll to position [199, 0]
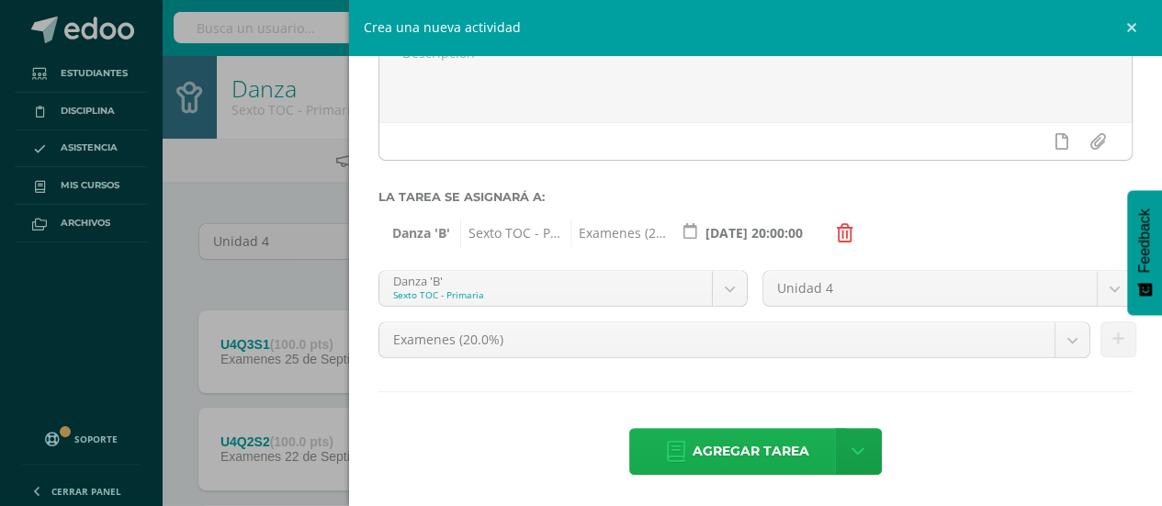
click at [757, 448] on span "Agregar tarea" at bounding box center [751, 451] width 117 height 45
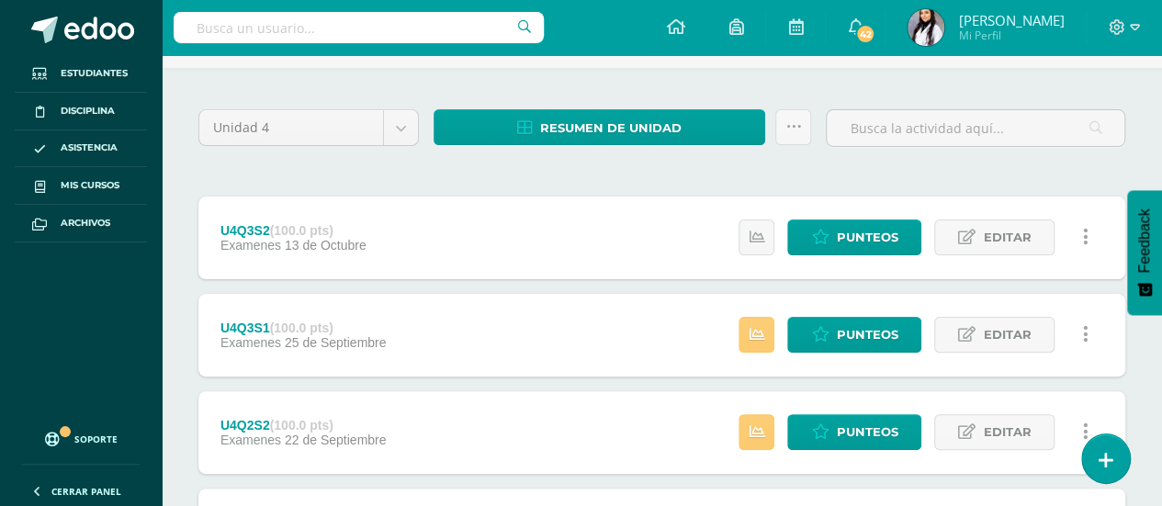
scroll to position [110, 0]
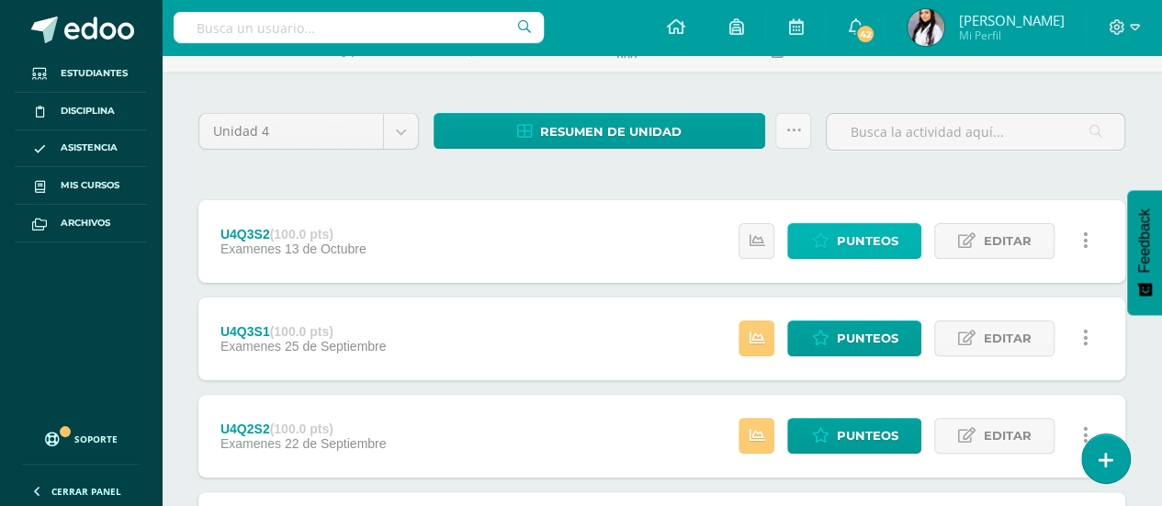
click at [852, 247] on span "Punteos" at bounding box center [867, 241] width 62 height 34
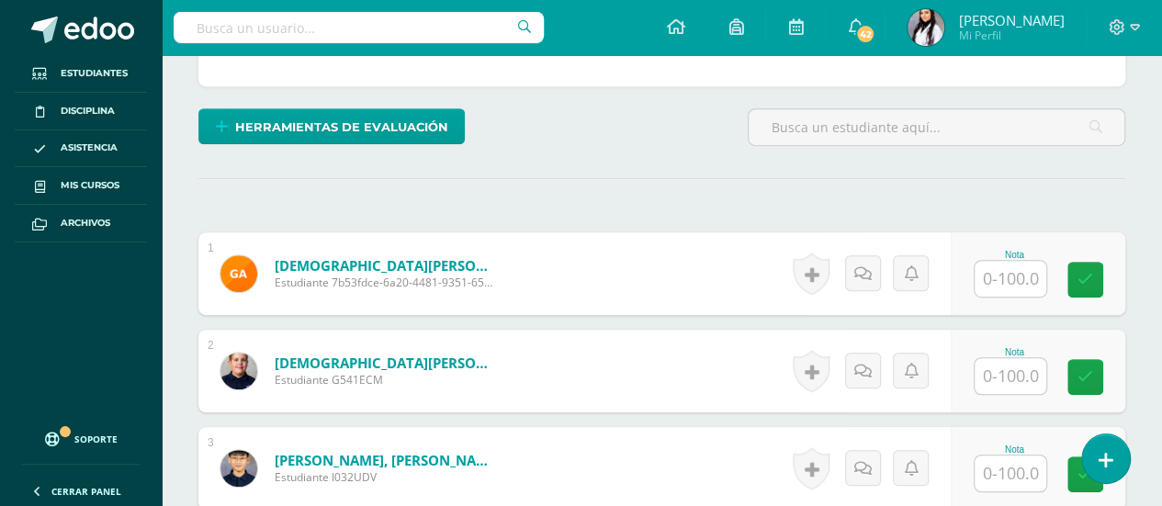
scroll to position [446, 0]
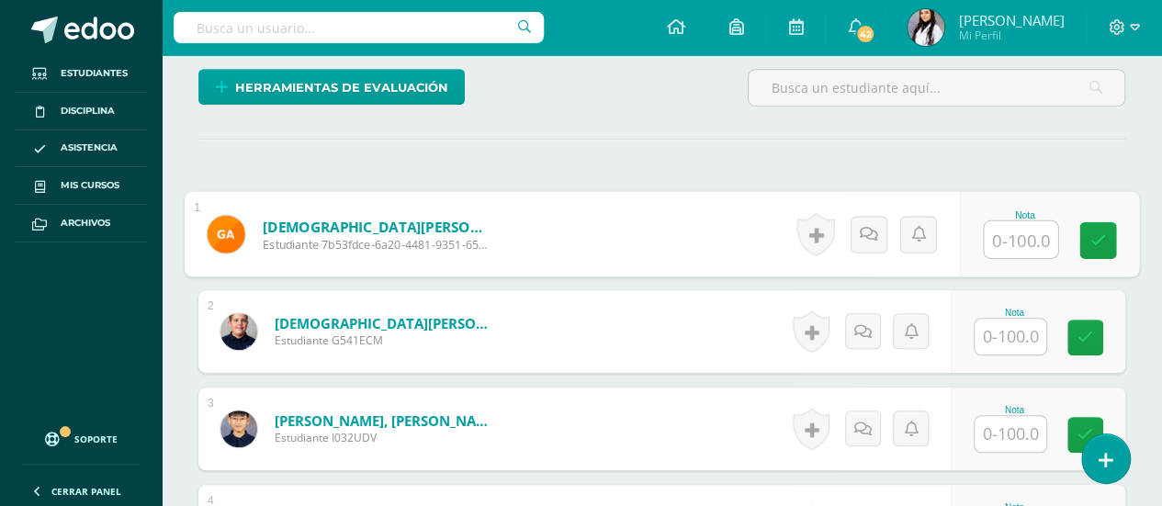
click at [1010, 234] on input "text" at bounding box center [1020, 239] width 73 height 37
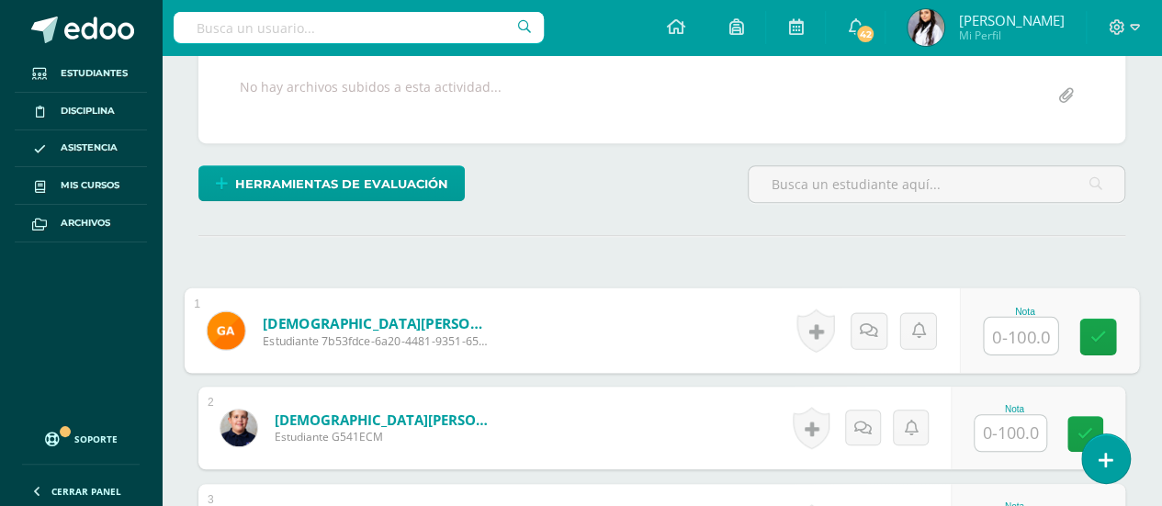
scroll to position [364, 0]
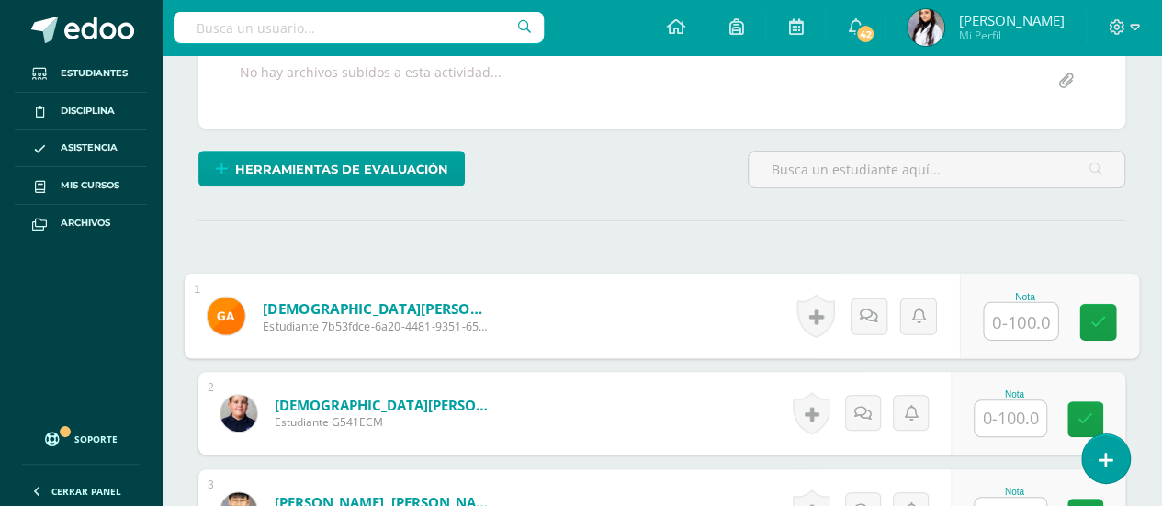
click at [1017, 318] on input "text" at bounding box center [1020, 321] width 73 height 37
type input "100"
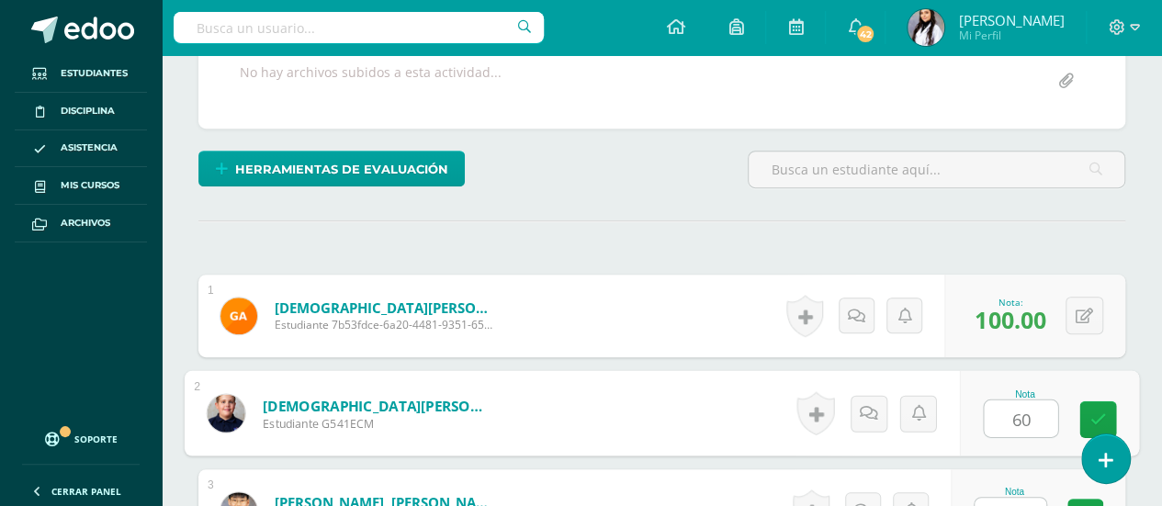
type input "60"
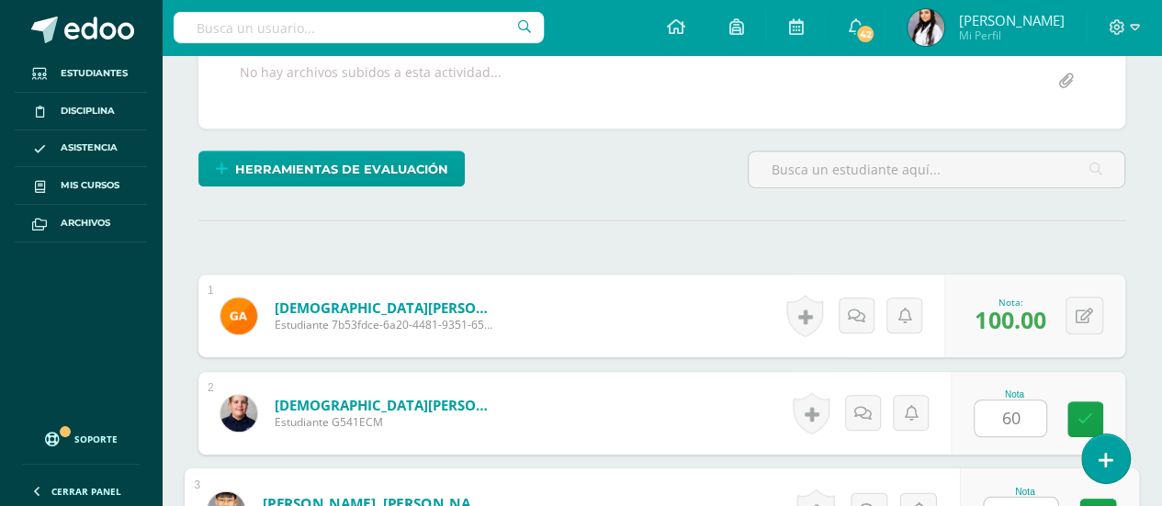
scroll to position [386, 0]
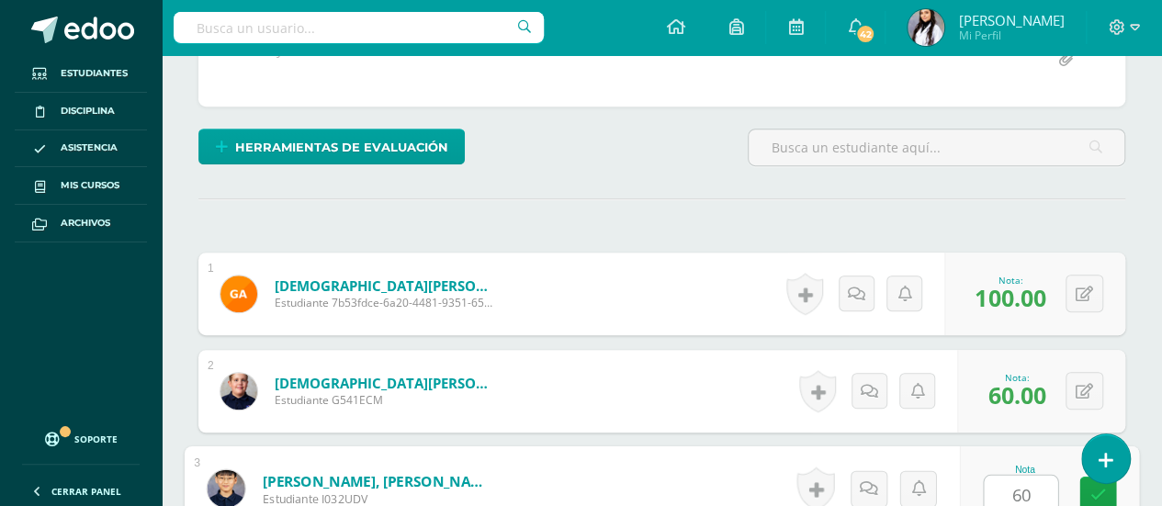
type input "60"
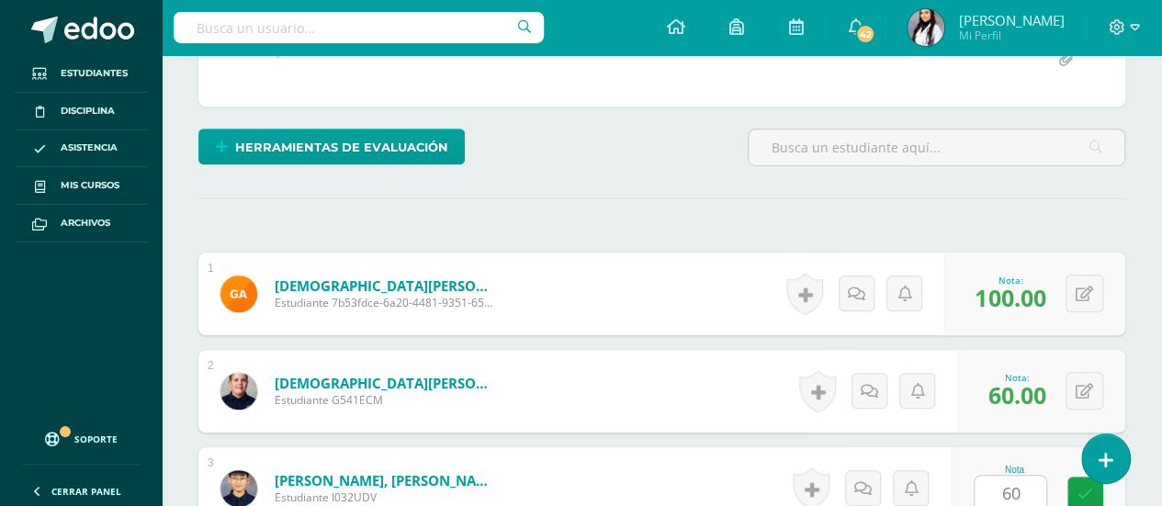
scroll to position [718, 0]
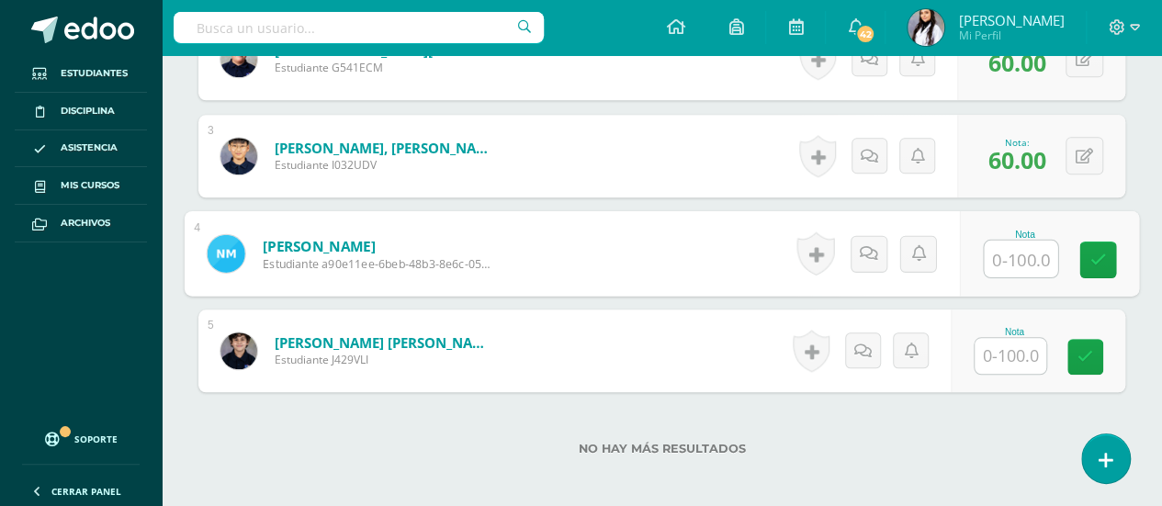
click at [1016, 260] on input "text" at bounding box center [1020, 259] width 73 height 37
type input "100"
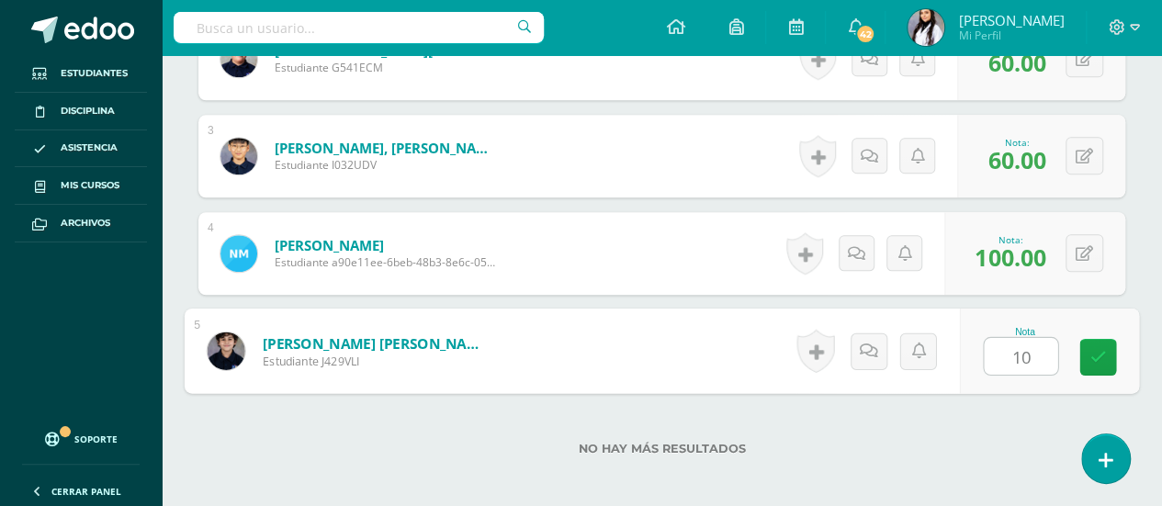
type input "100"
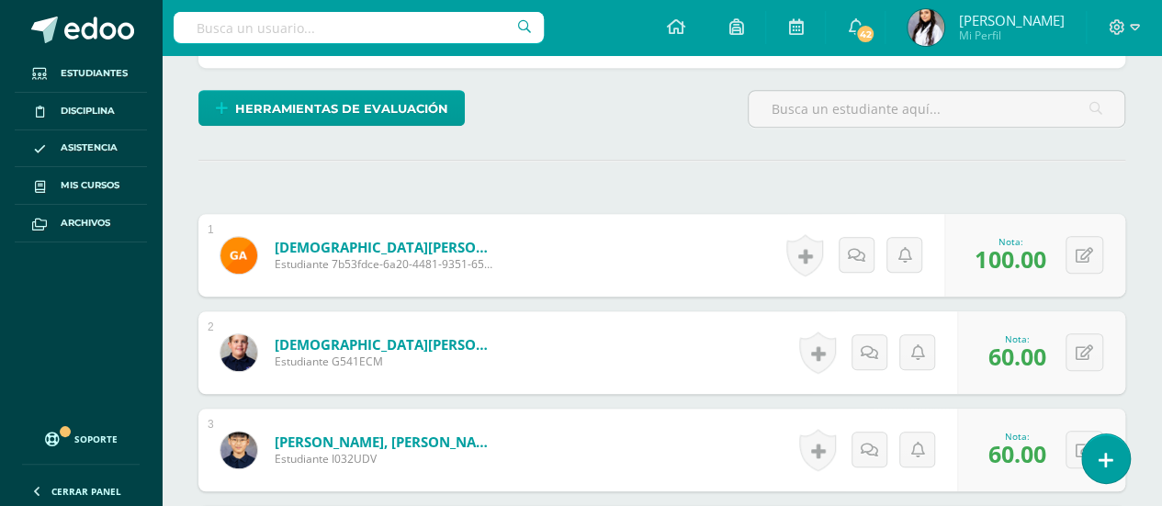
scroll to position [417, 0]
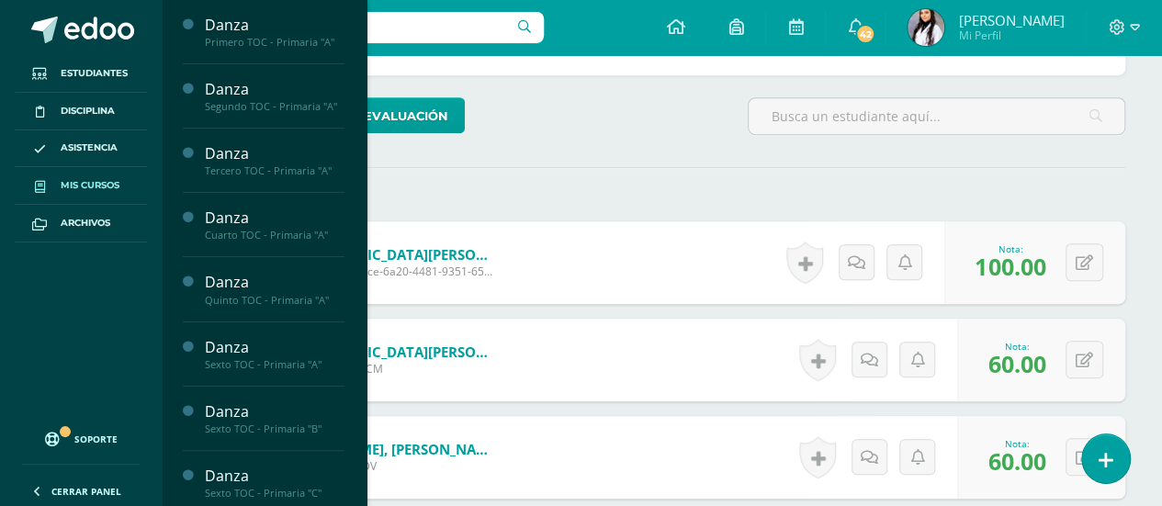
click at [94, 188] on span "Mis cursos" at bounding box center [90, 185] width 59 height 15
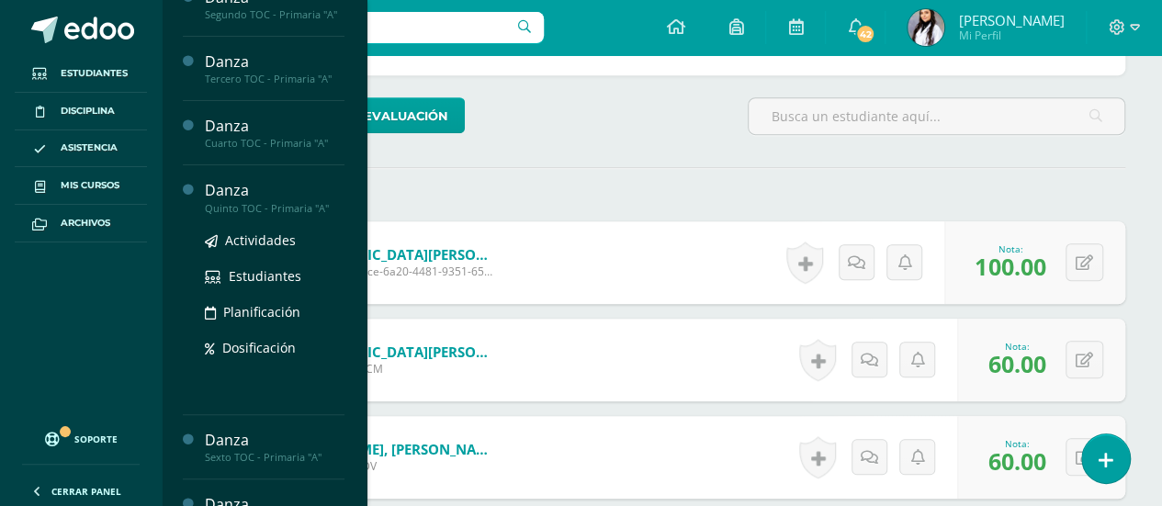
scroll to position [100, 0]
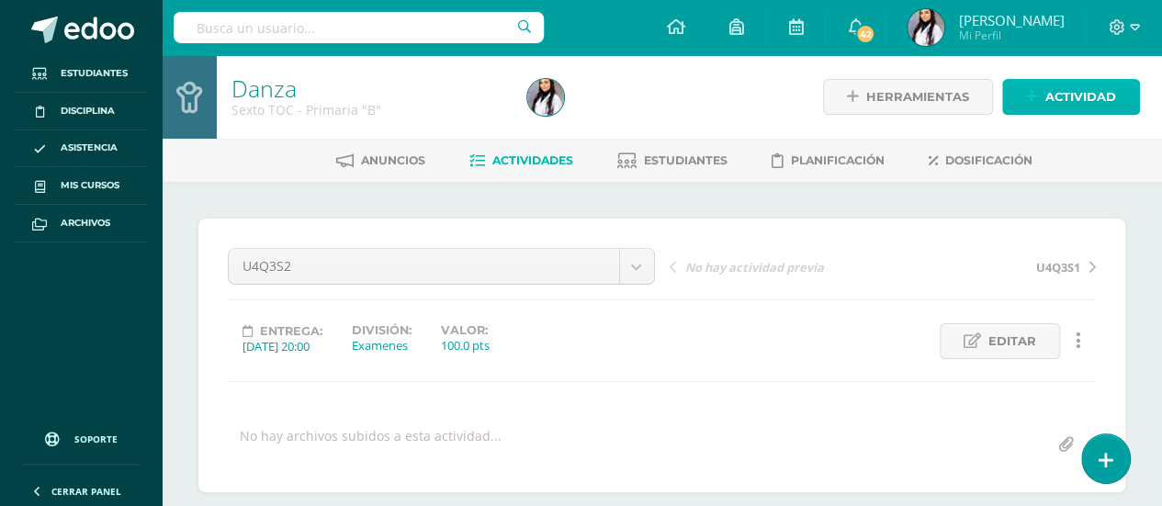
click at [1100, 98] on span "Actividad" at bounding box center [1080, 97] width 71 height 34
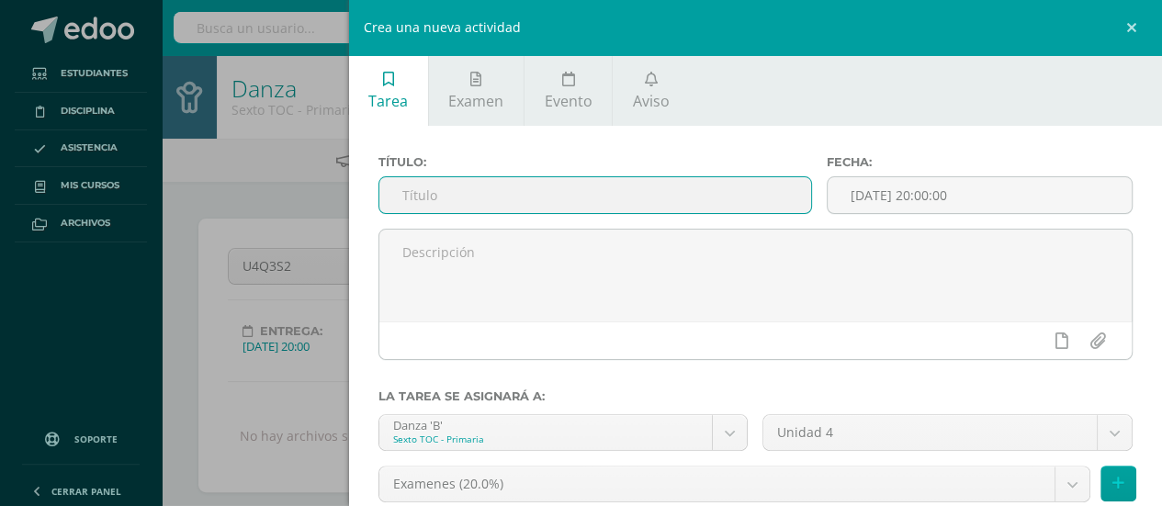
click at [636, 186] on input "text" at bounding box center [595, 195] width 433 height 36
type input "U4Q4S1"
click at [1110, 482] on button at bounding box center [1118, 484] width 36 height 36
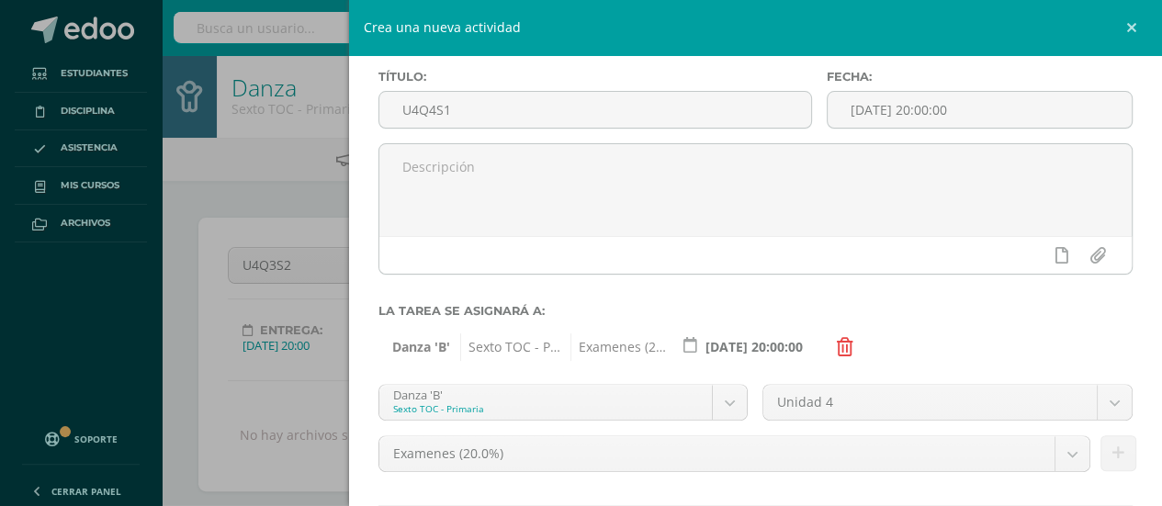
scroll to position [199, 0]
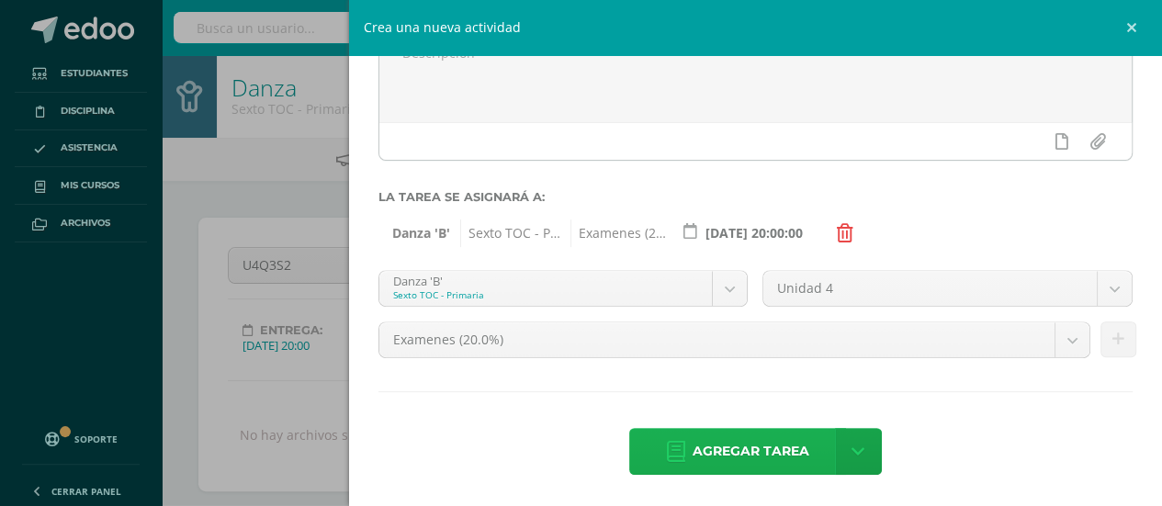
click at [763, 458] on span "Agregar tarea" at bounding box center [751, 451] width 117 height 45
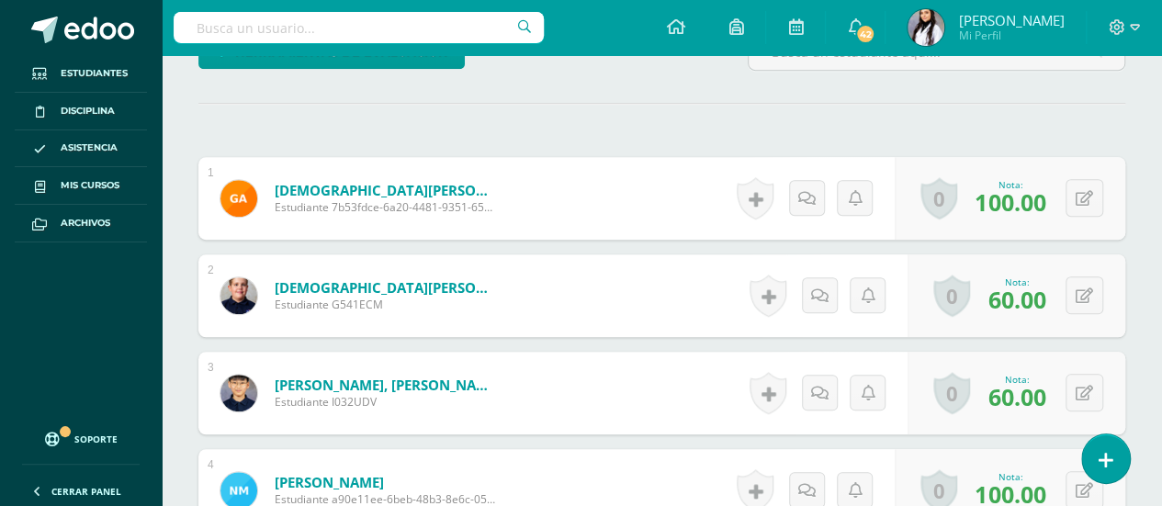
scroll to position [694, 0]
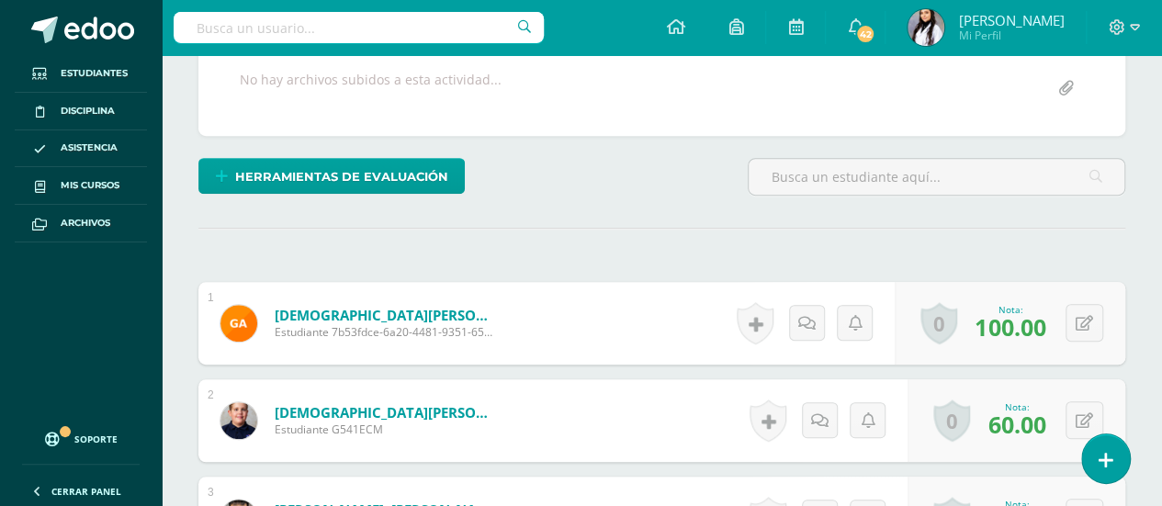
scroll to position [355, 0]
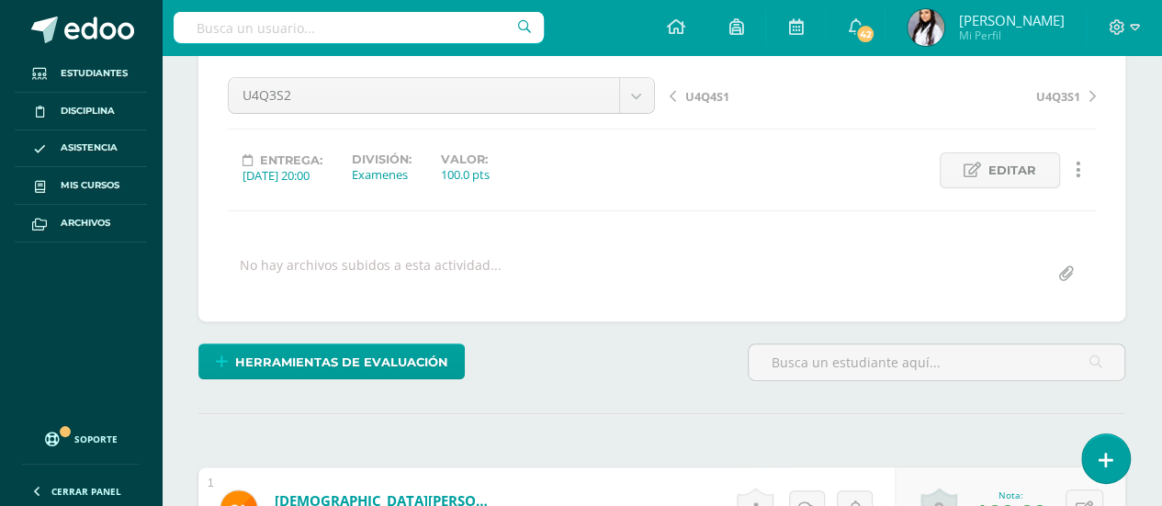
scroll to position [358, 0]
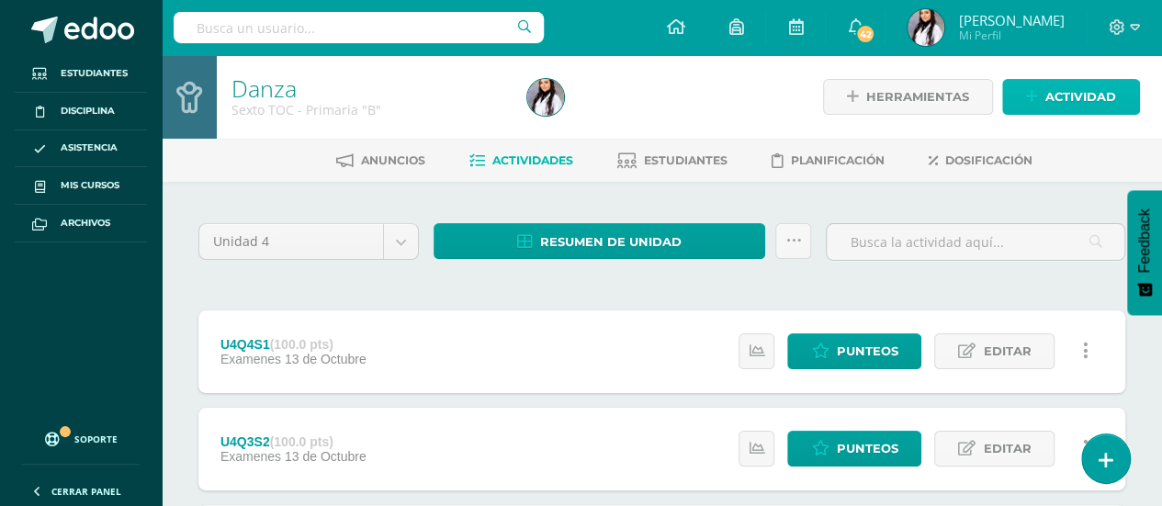
click at [1075, 110] on span "Actividad" at bounding box center [1080, 97] width 71 height 34
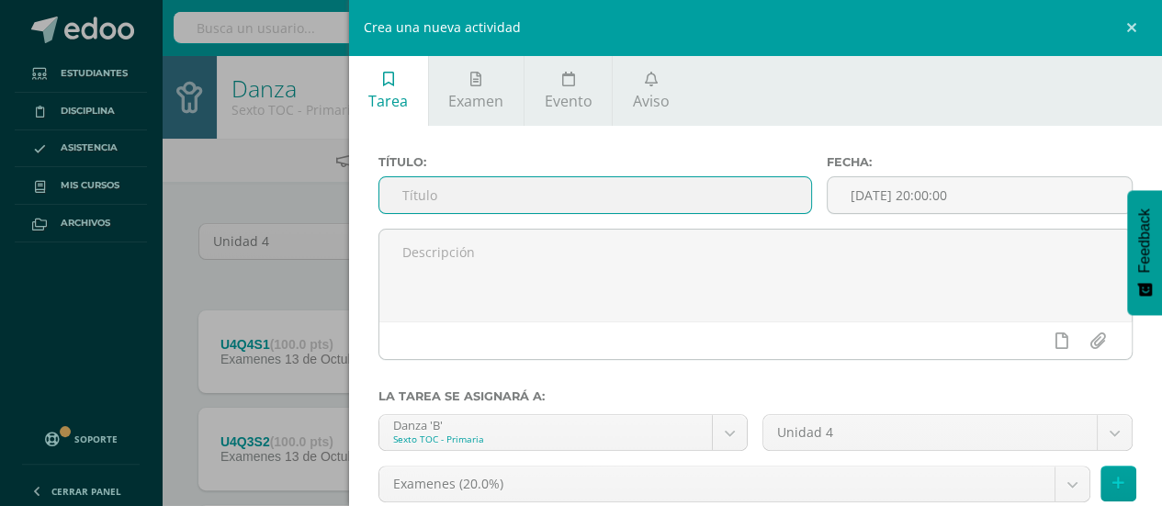
click at [728, 192] on input "text" at bounding box center [595, 195] width 433 height 36
type input "U"
click at [1148, 7] on link at bounding box center [1134, 27] width 55 height 55
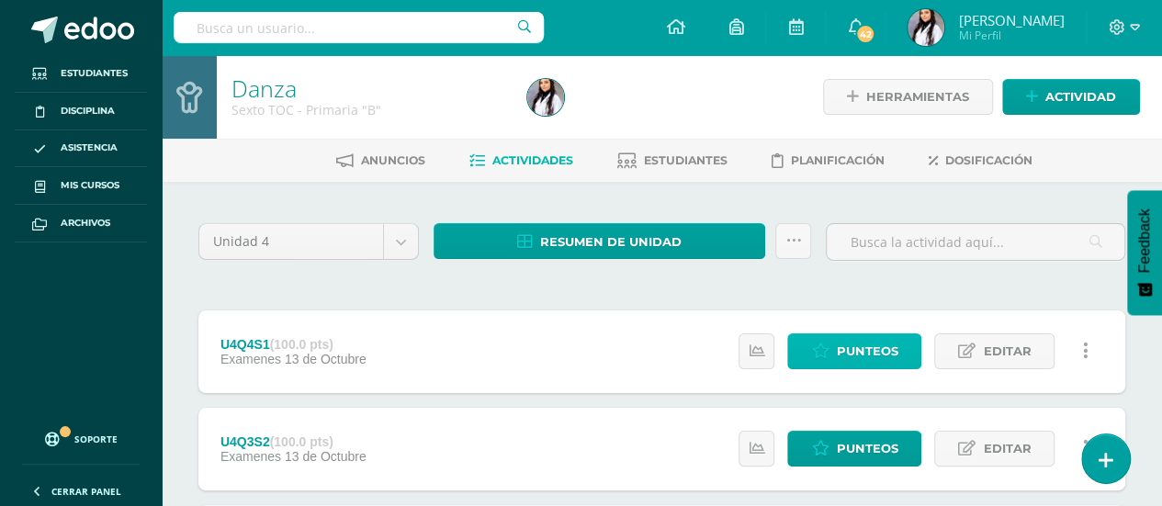
click at [889, 342] on span "Punteos" at bounding box center [867, 351] width 62 height 34
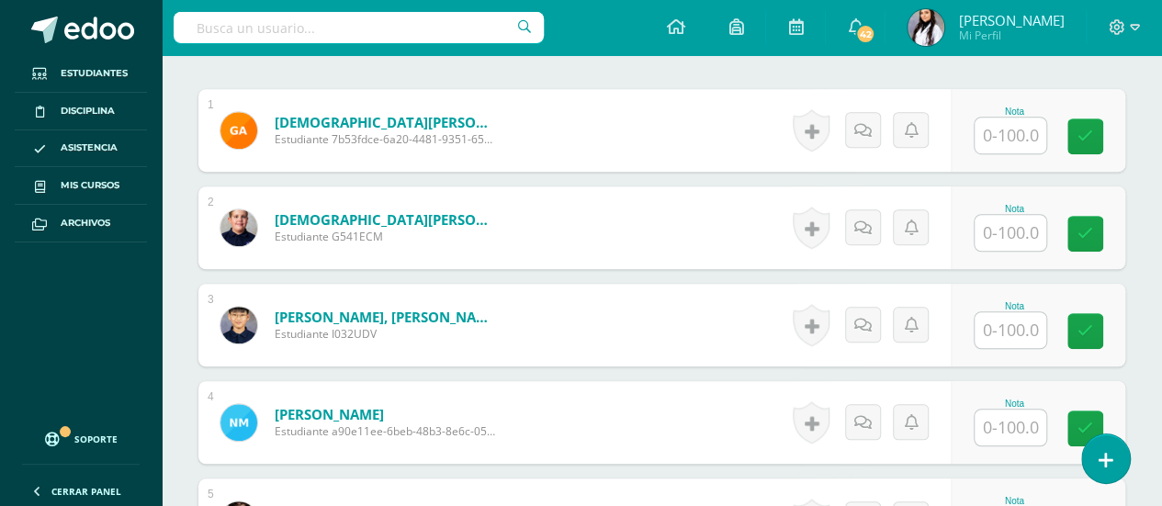
scroll to position [550, 0]
click at [1021, 120] on input "text" at bounding box center [1011, 135] width 72 height 36
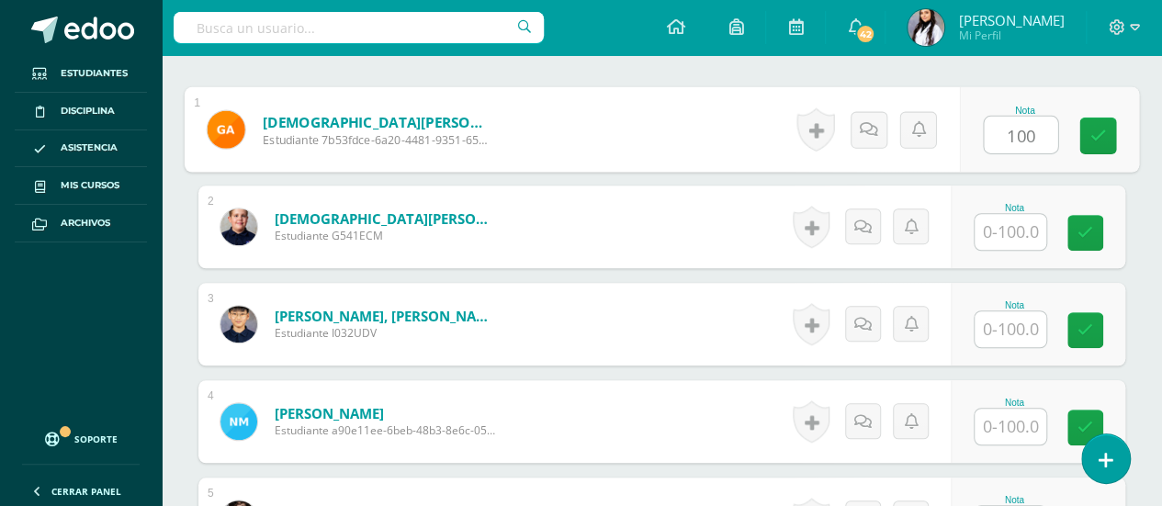
type input "100"
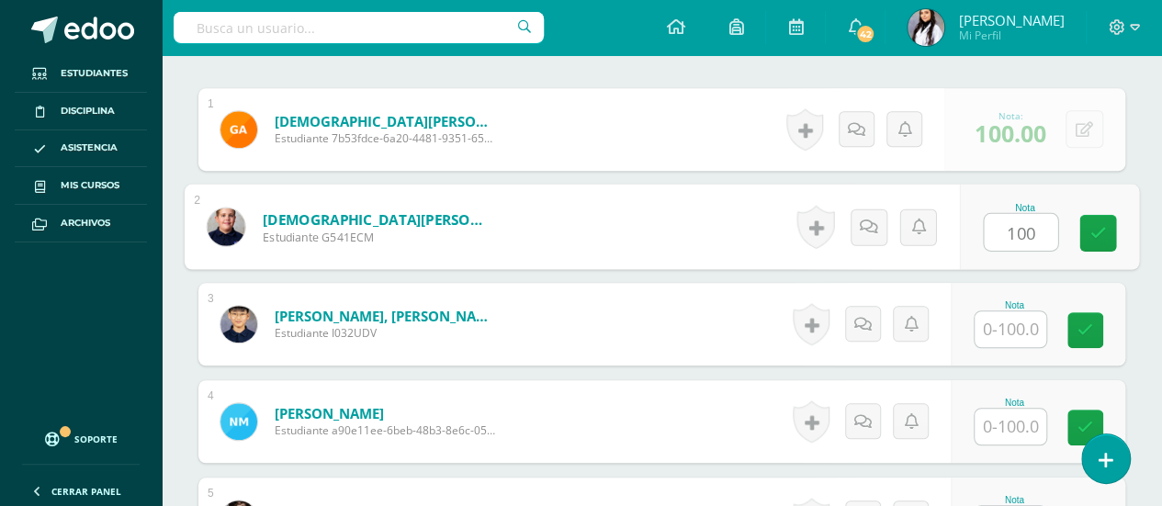
type input "100"
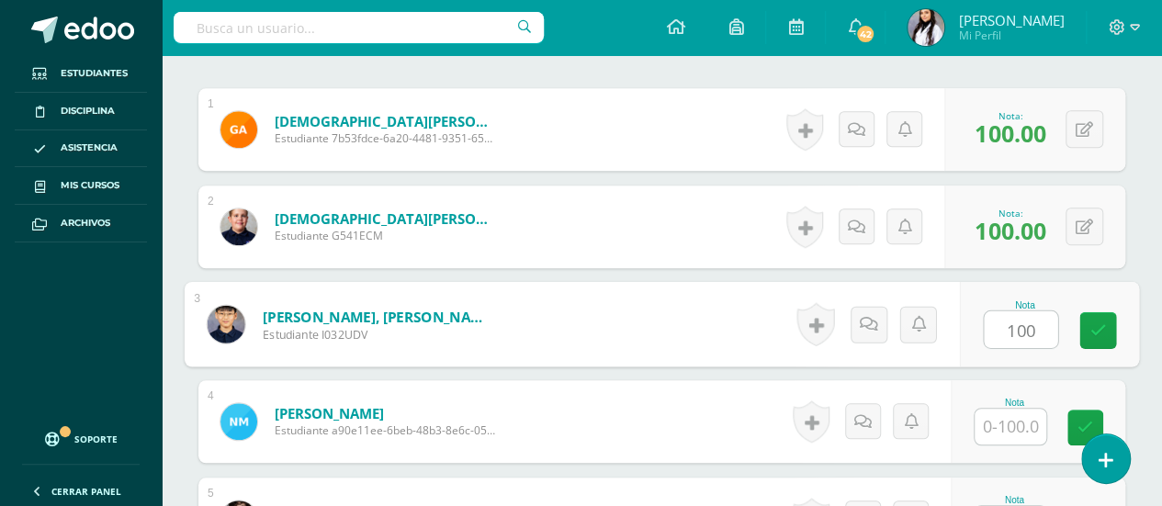
type input "100"
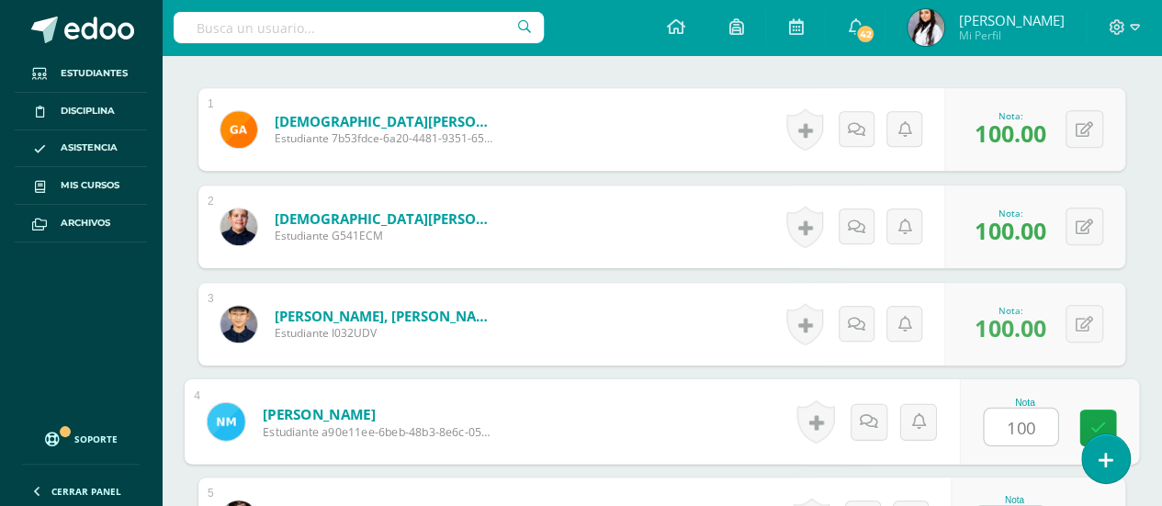
type input "100"
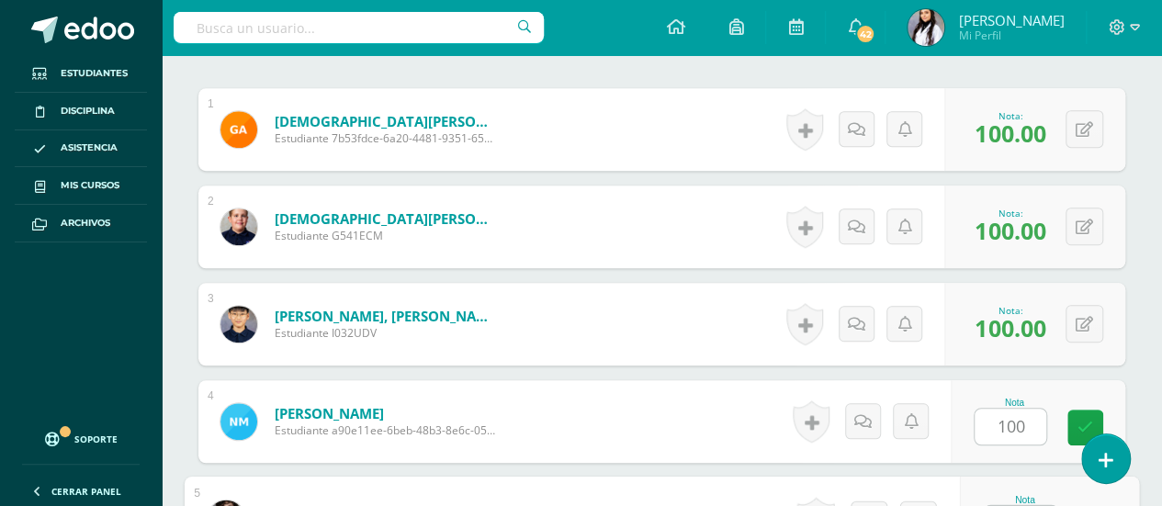
scroll to position [581, 0]
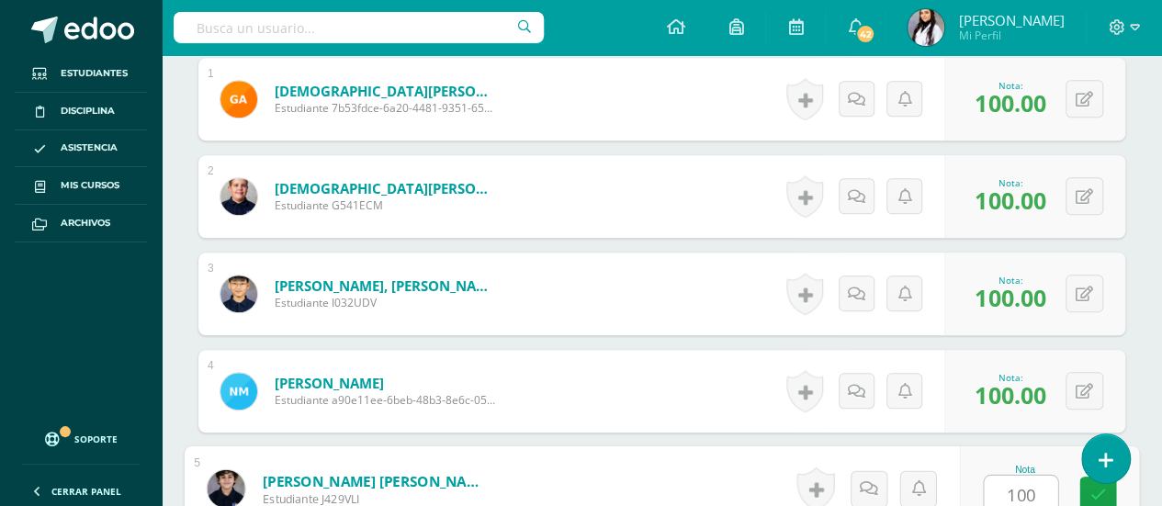
type input "1001"
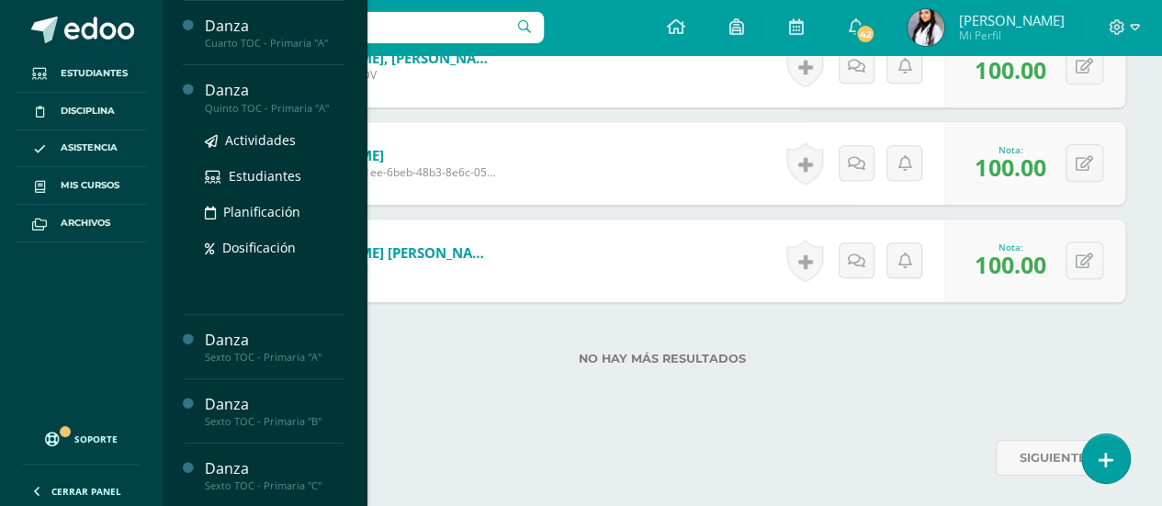
scroll to position [292, 0]
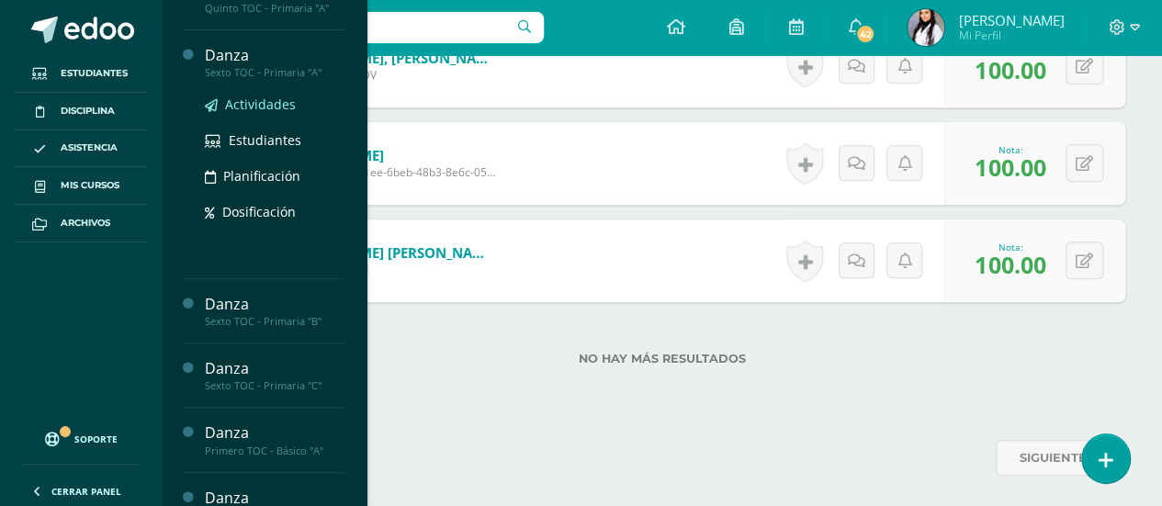
click at [254, 99] on span "Actividades" at bounding box center [260, 104] width 71 height 17
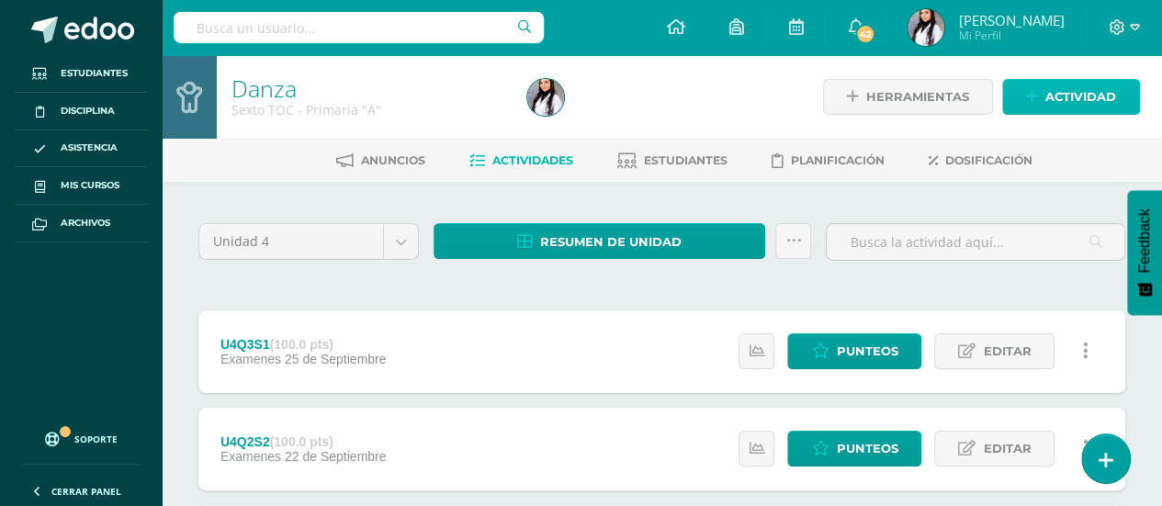
click at [1070, 87] on span "Actividad" at bounding box center [1080, 97] width 71 height 34
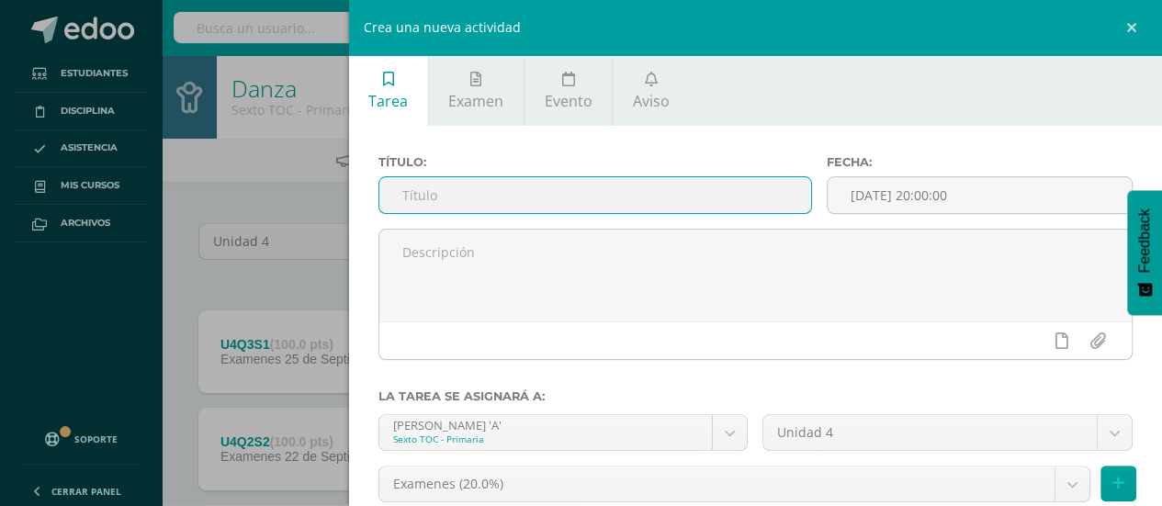
click at [672, 199] on input "text" at bounding box center [595, 195] width 433 height 36
type input "U4Q3S2"
click at [1113, 483] on button at bounding box center [1118, 484] width 36 height 36
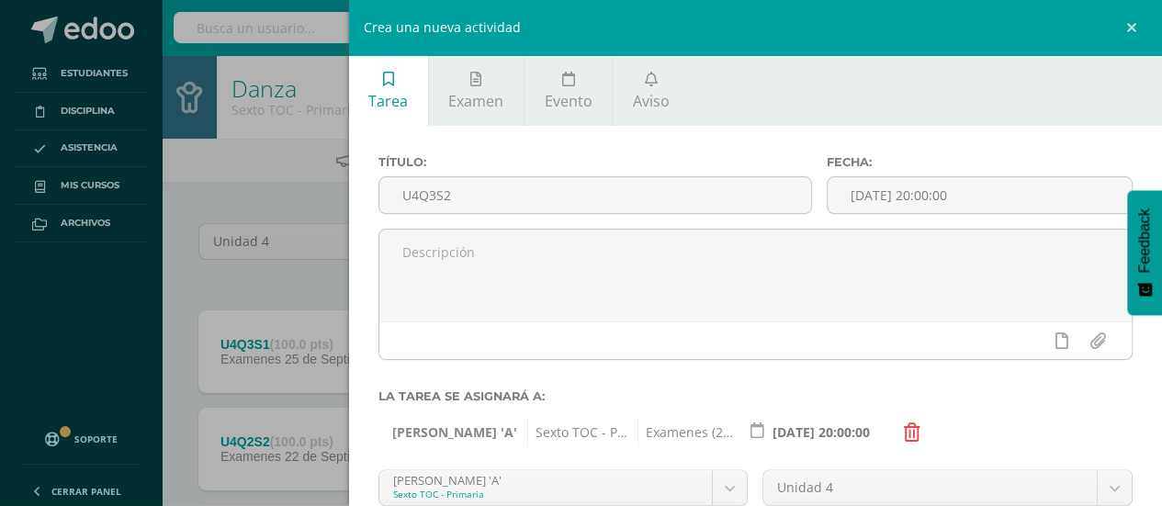
scroll to position [199, 0]
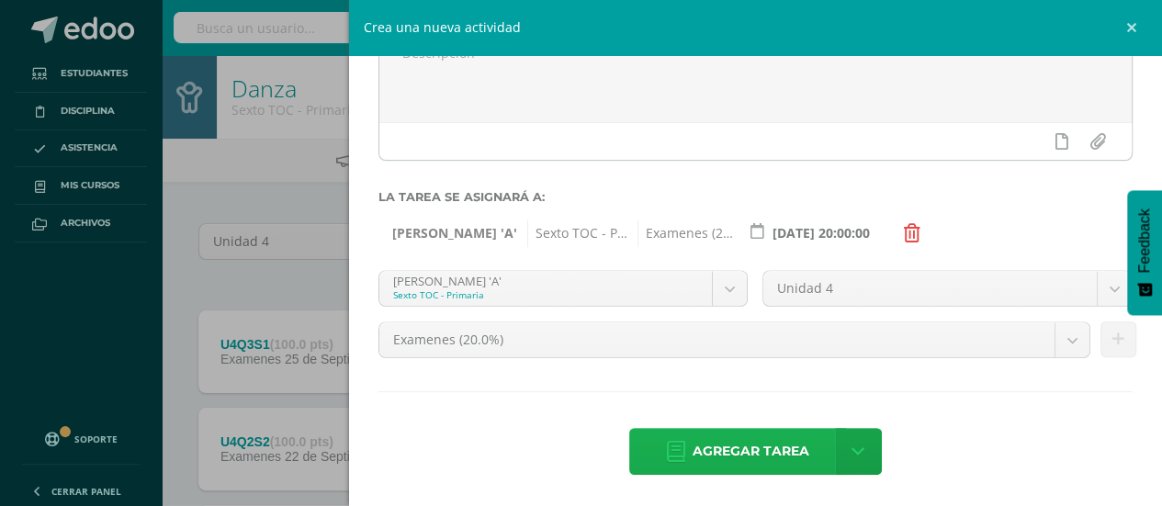
click at [751, 459] on span "Agregar tarea" at bounding box center [751, 451] width 117 height 45
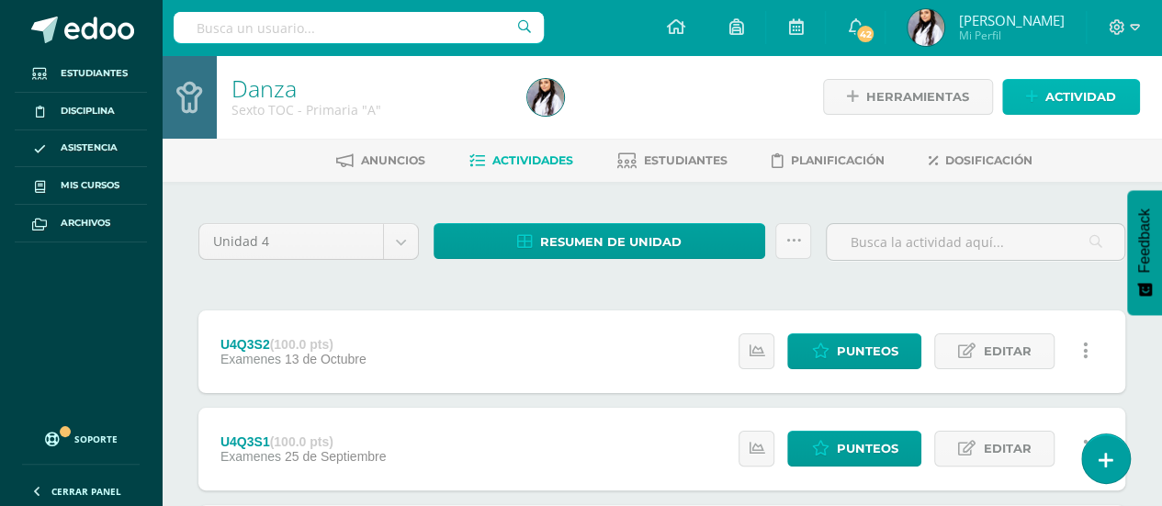
click at [1076, 92] on span "Actividad" at bounding box center [1080, 97] width 71 height 34
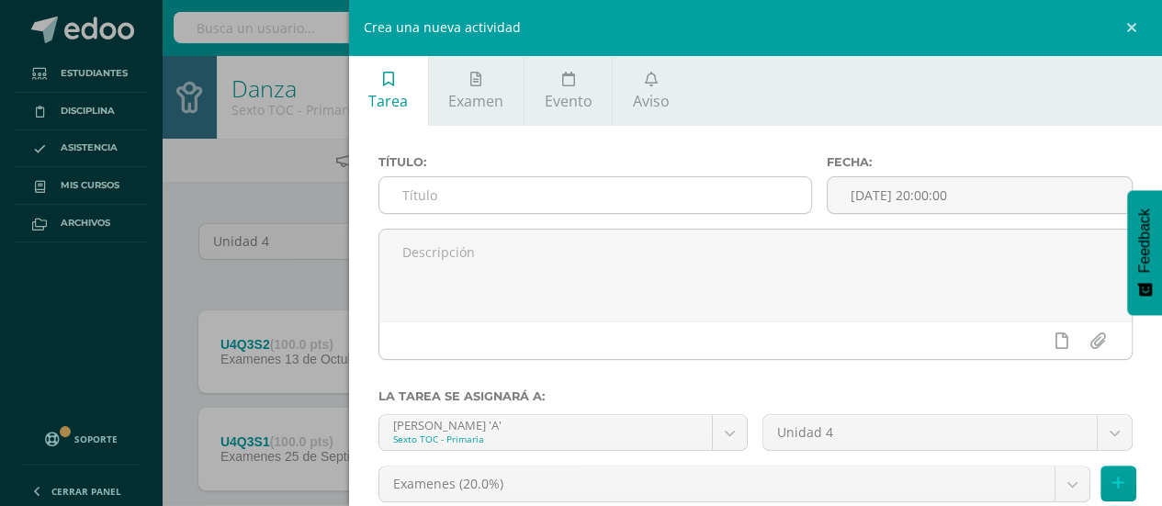
click at [728, 190] on input "text" at bounding box center [595, 195] width 433 height 36
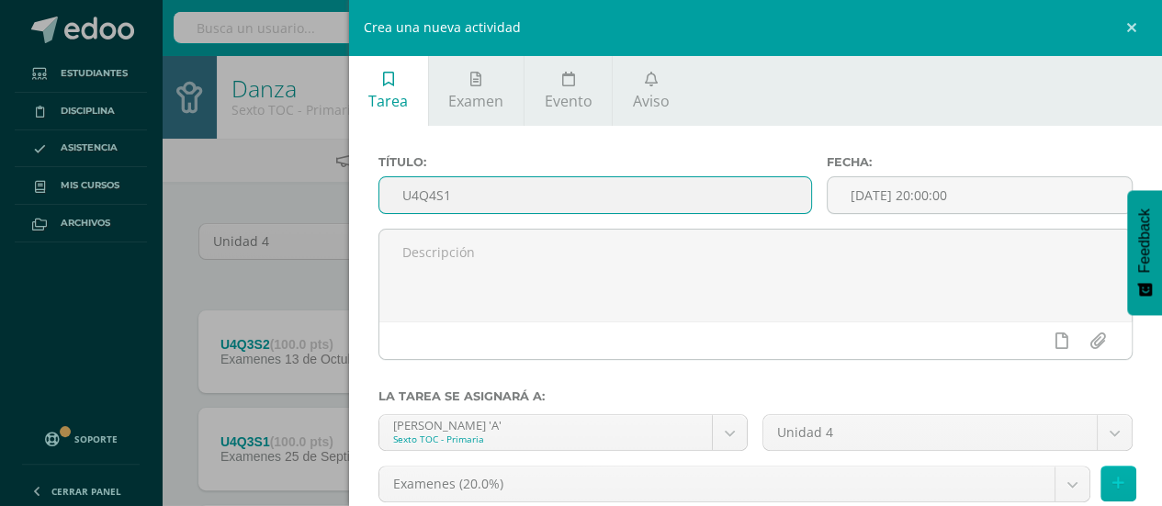
type input "U4Q4S1"
click at [1104, 474] on button at bounding box center [1118, 484] width 36 height 36
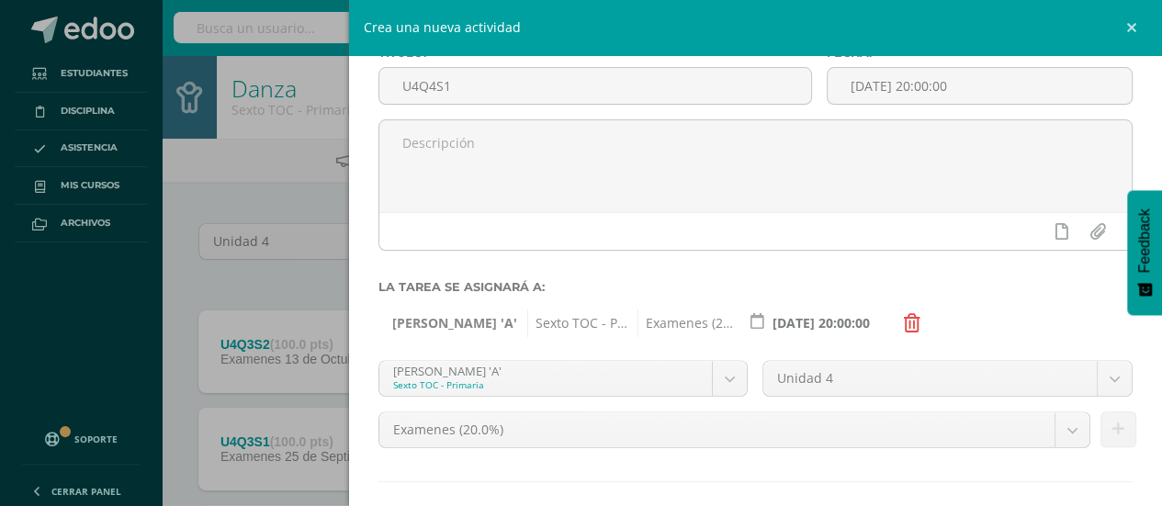
scroll to position [199, 0]
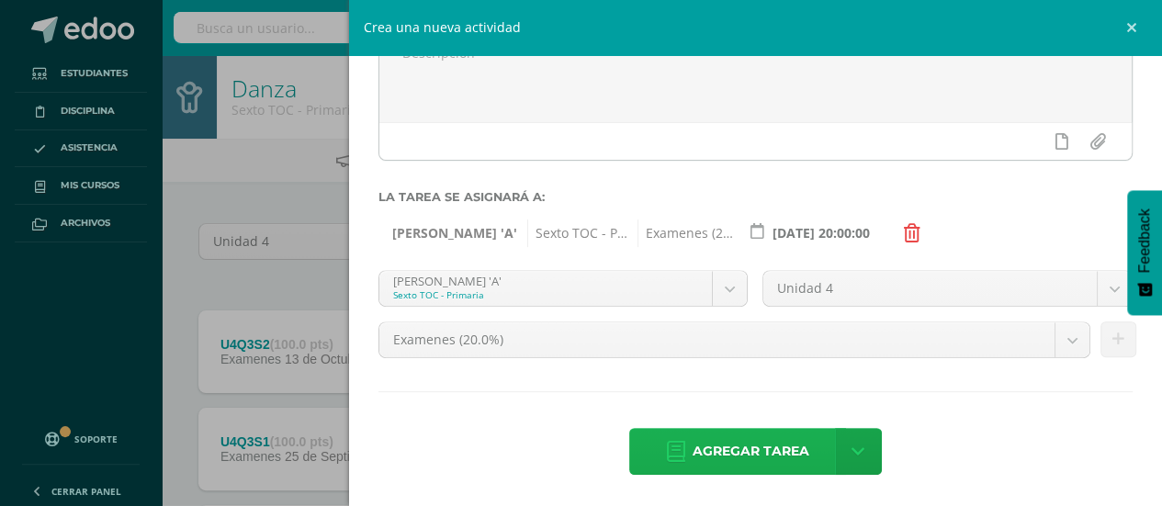
click at [768, 446] on span "Agregar tarea" at bounding box center [751, 451] width 117 height 45
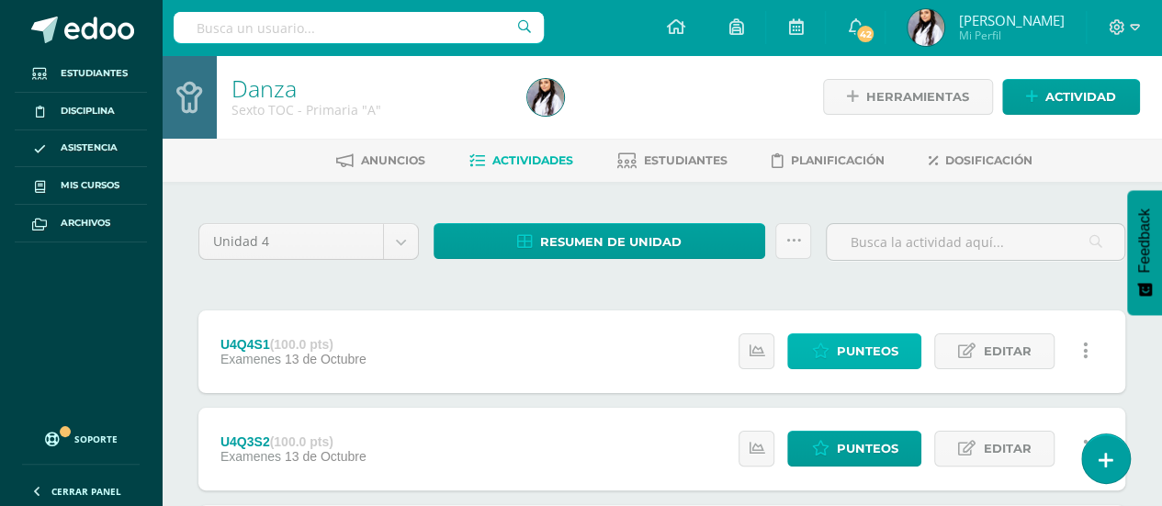
click at [897, 346] on span "Punteos" at bounding box center [867, 351] width 62 height 34
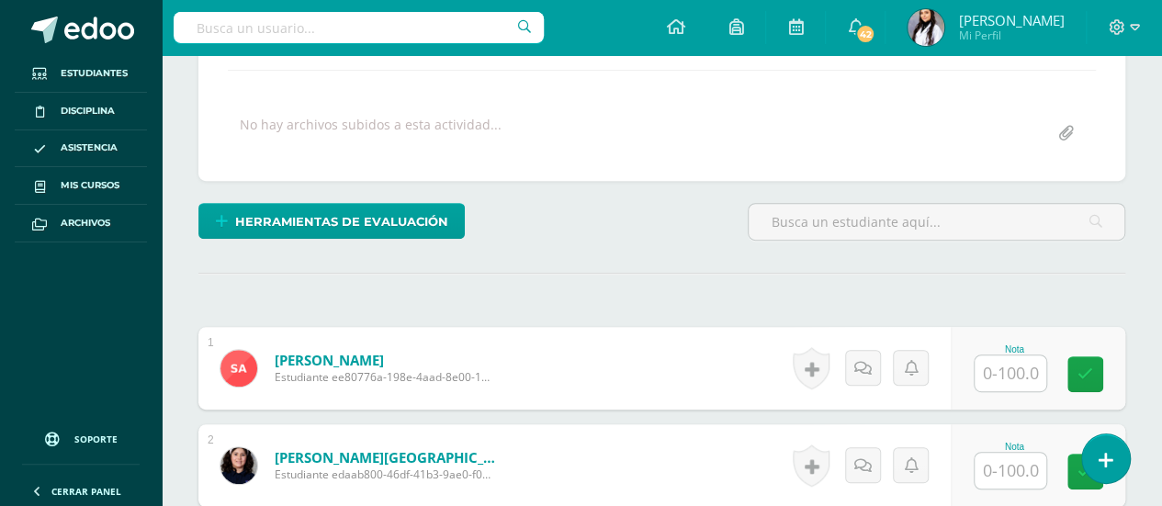
scroll to position [312, 0]
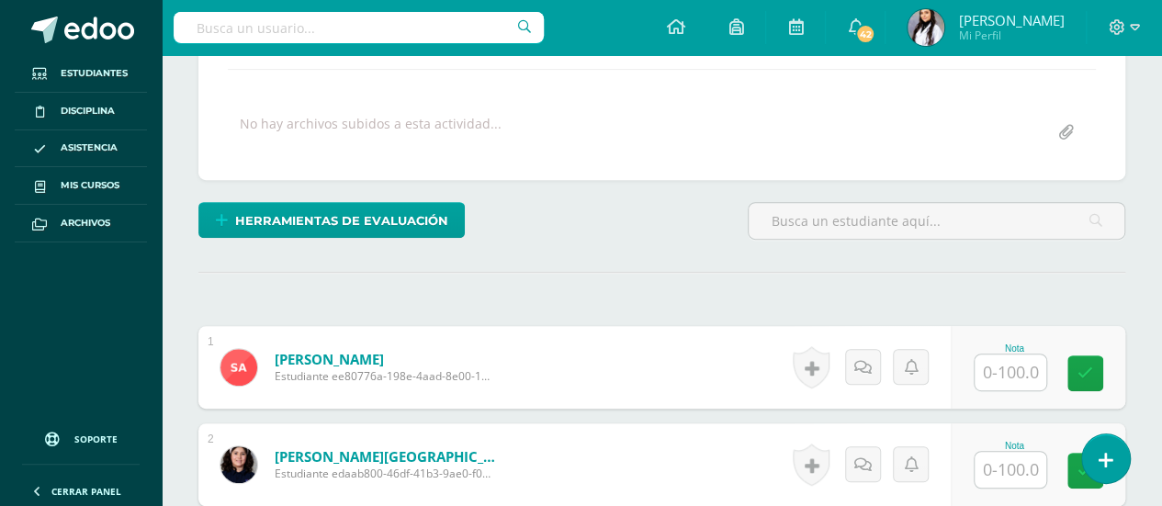
click at [1003, 382] on input "text" at bounding box center [1011, 373] width 72 height 36
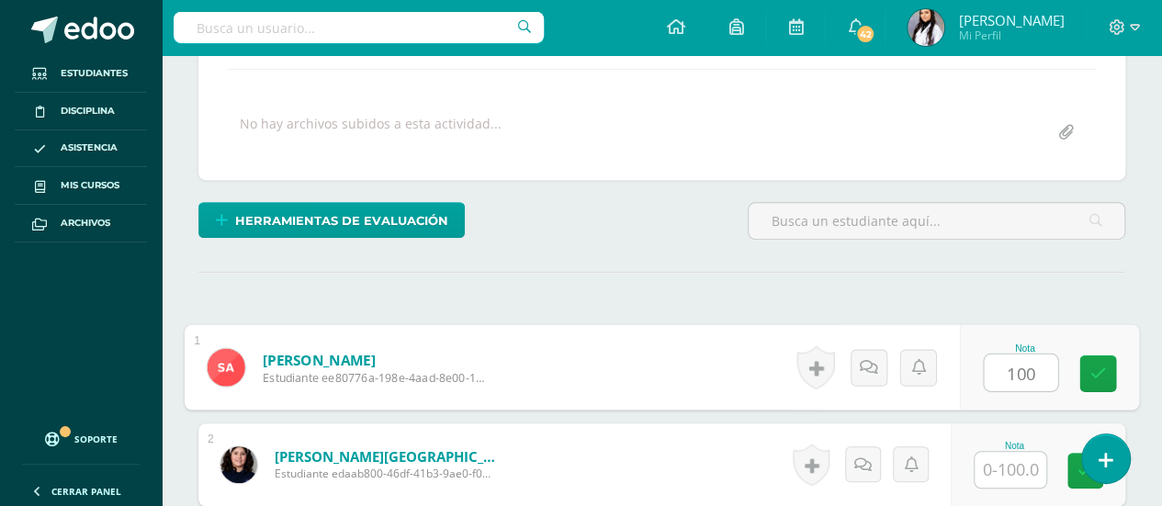
type input "100"
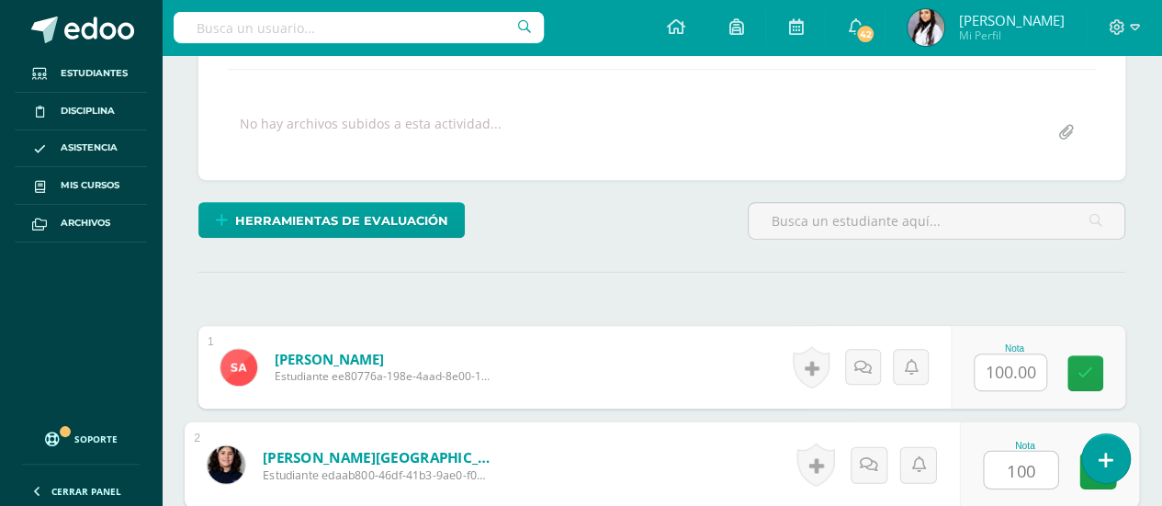
type input "100"
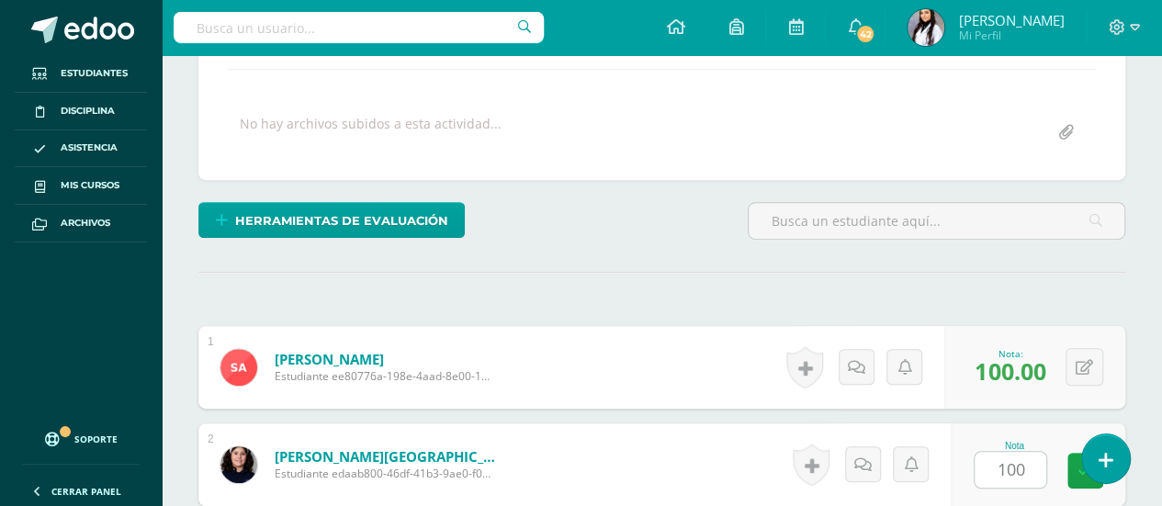
scroll to position [621, 0]
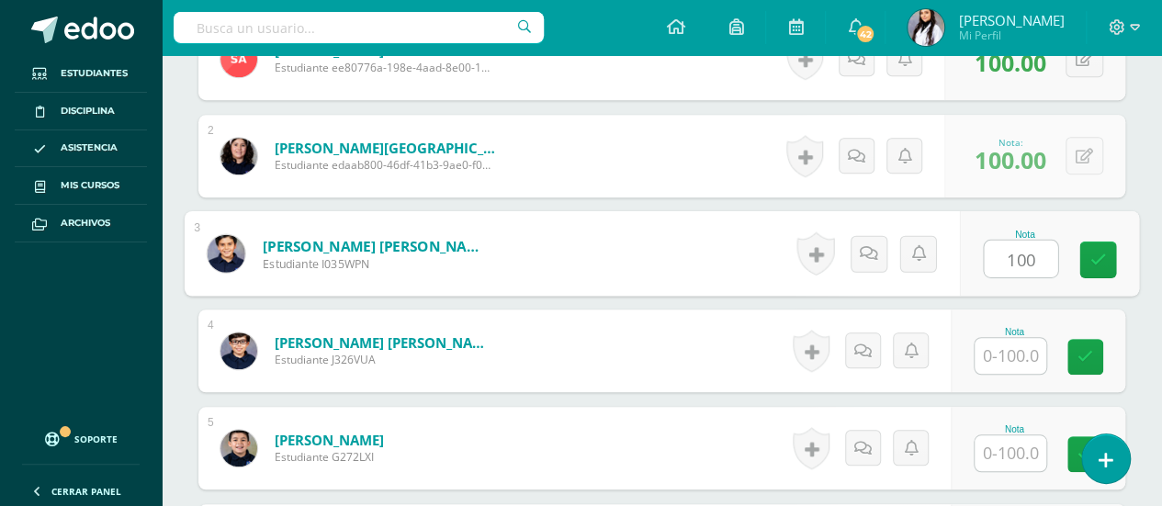
type input "100"
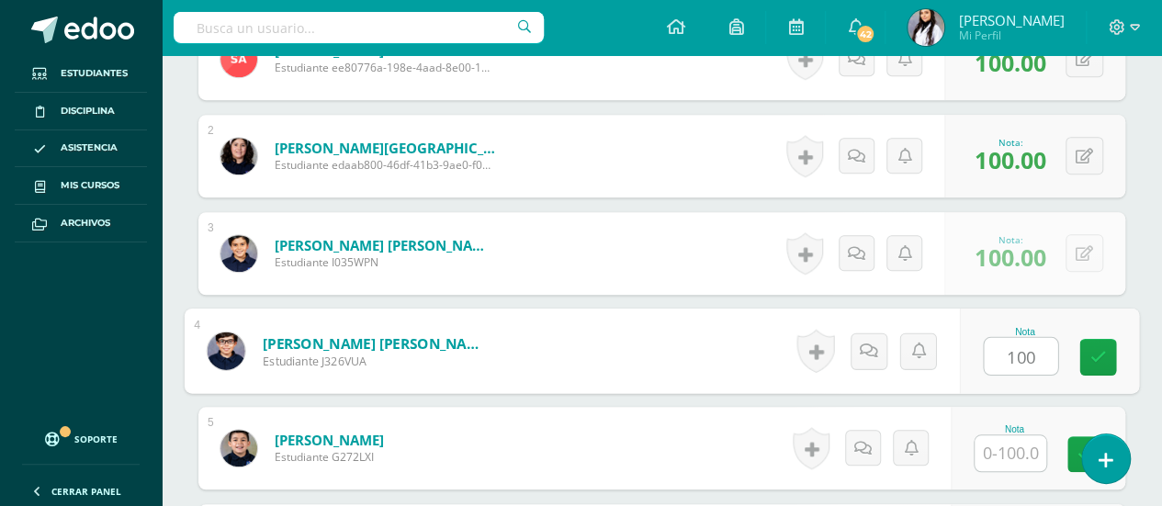
type input "100"
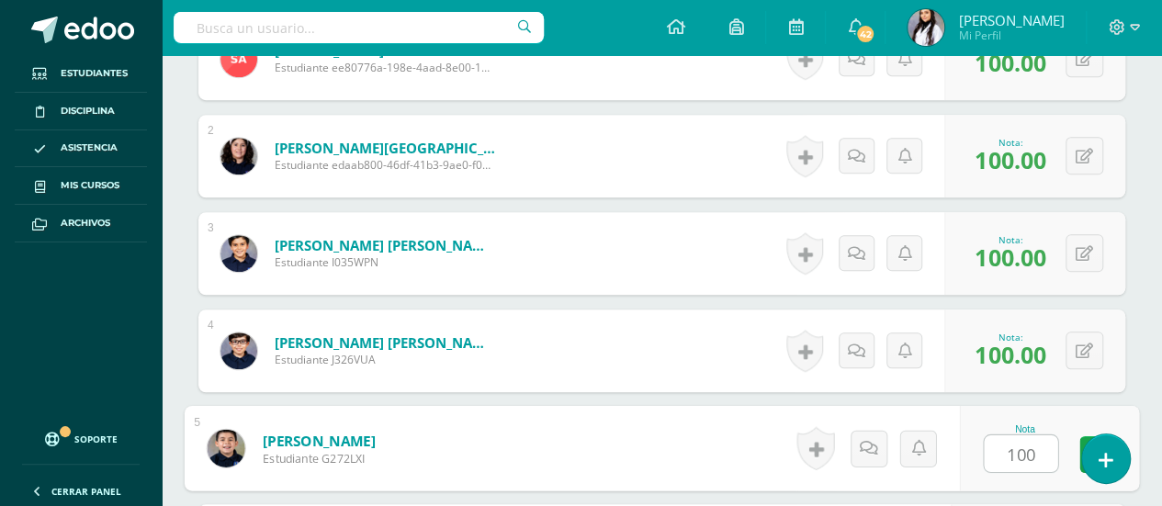
type input "100"
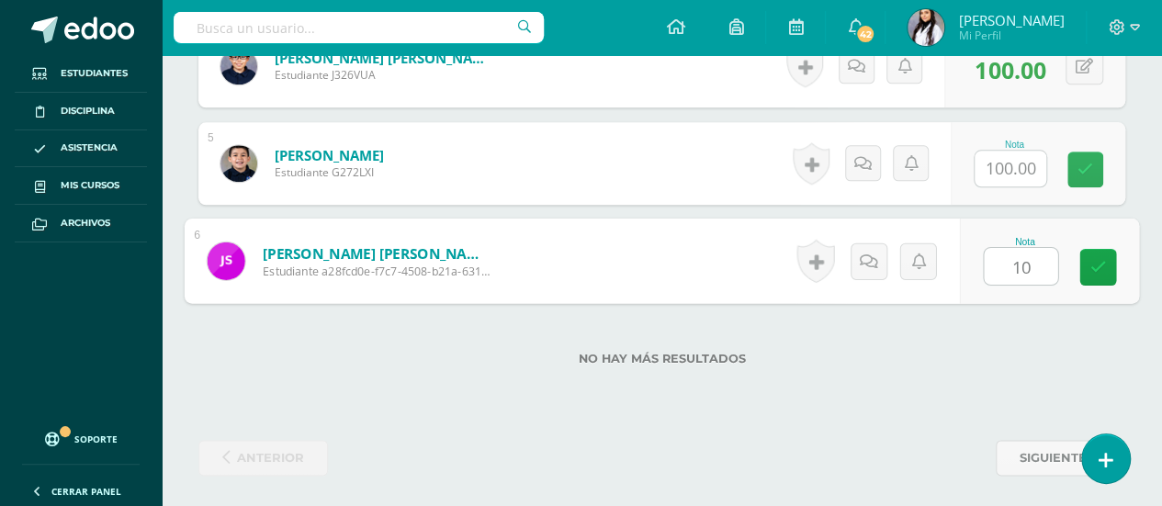
type input "100"
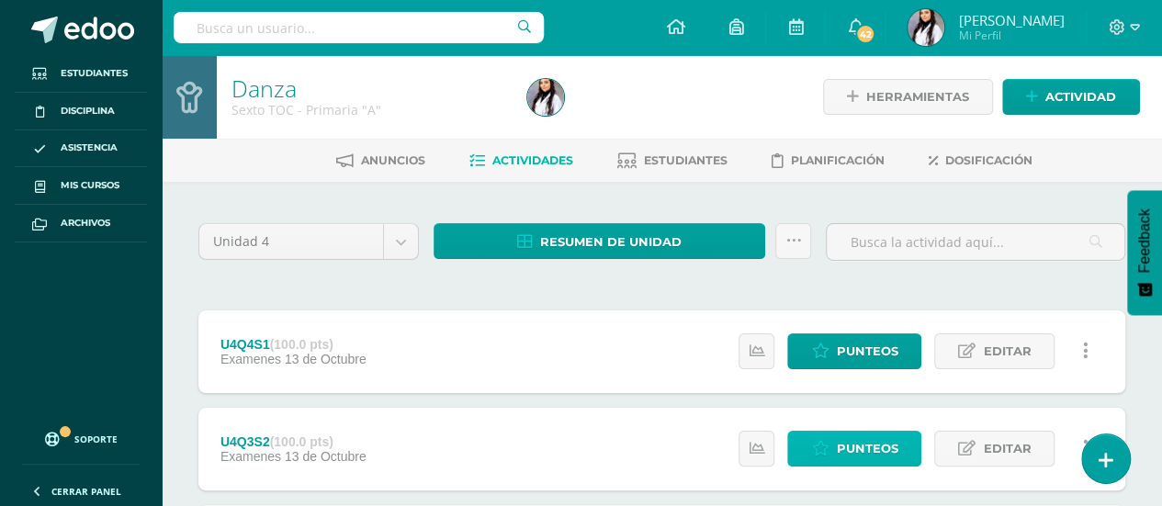
click at [867, 456] on span "Punteos" at bounding box center [867, 449] width 62 height 34
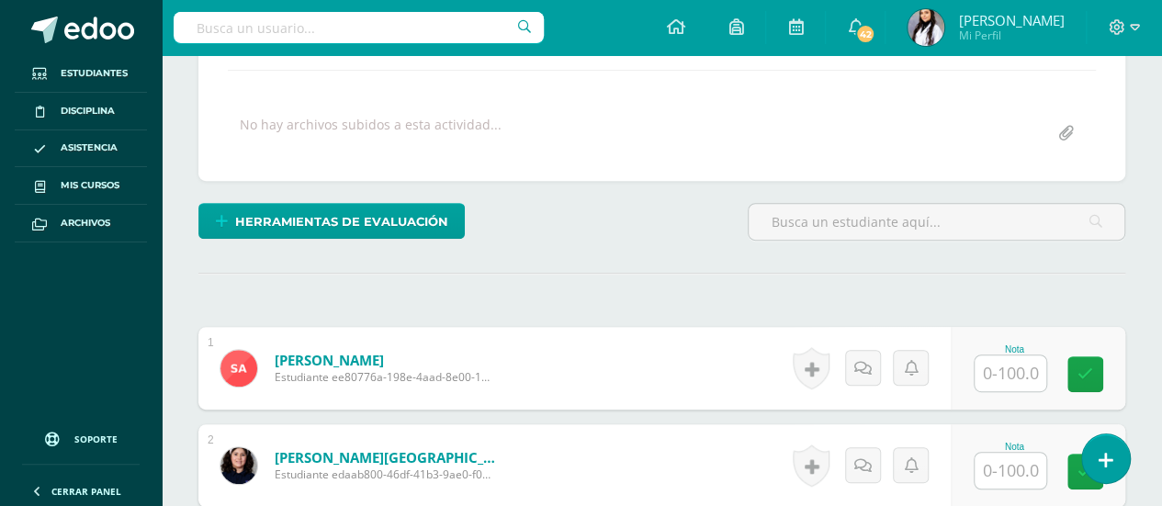
scroll to position [312, 0]
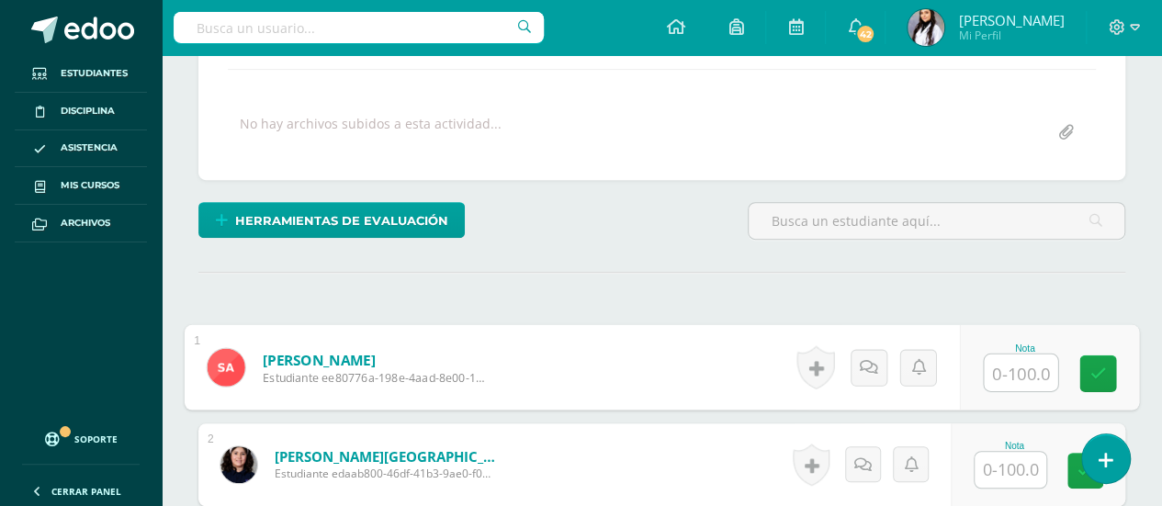
click at [996, 358] on input "text" at bounding box center [1020, 373] width 73 height 37
type input "70"
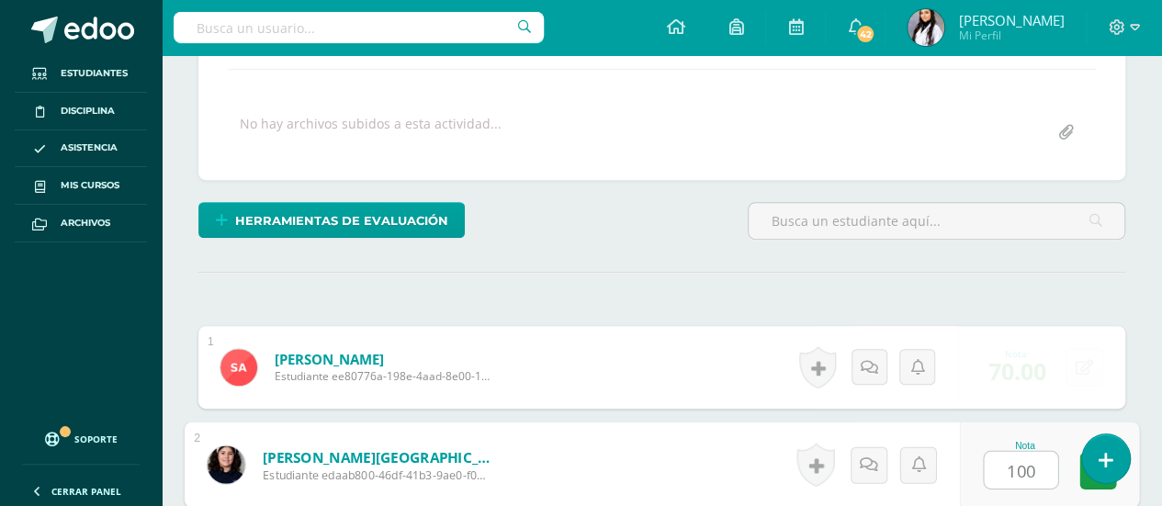
type input "100"
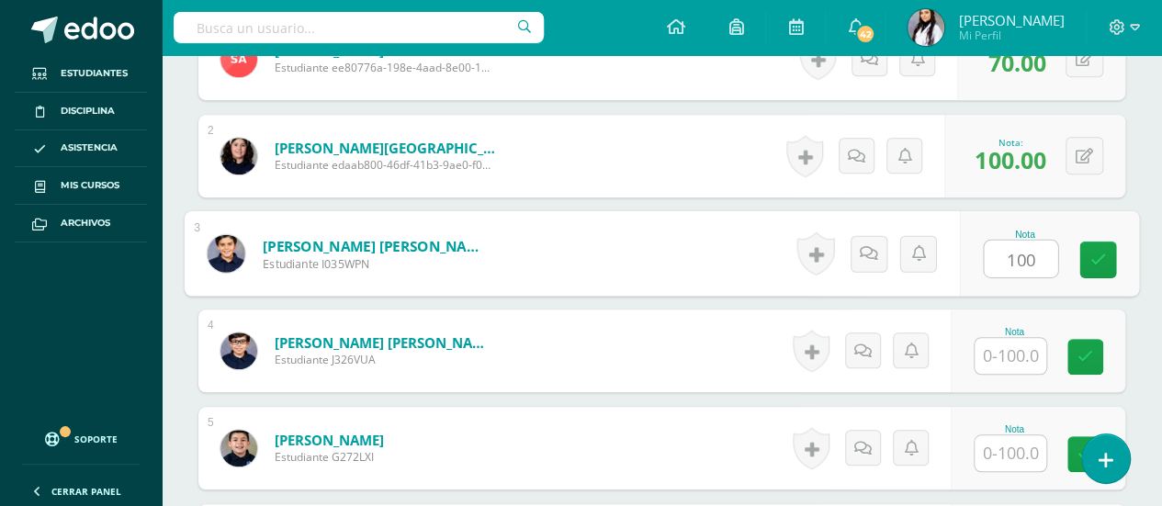
type input "100"
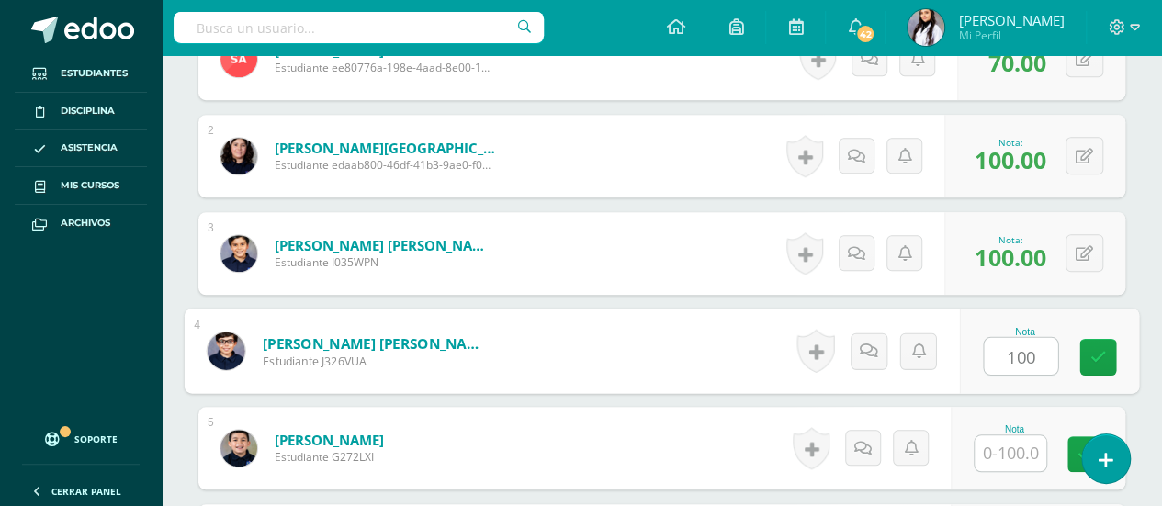
type input "100"
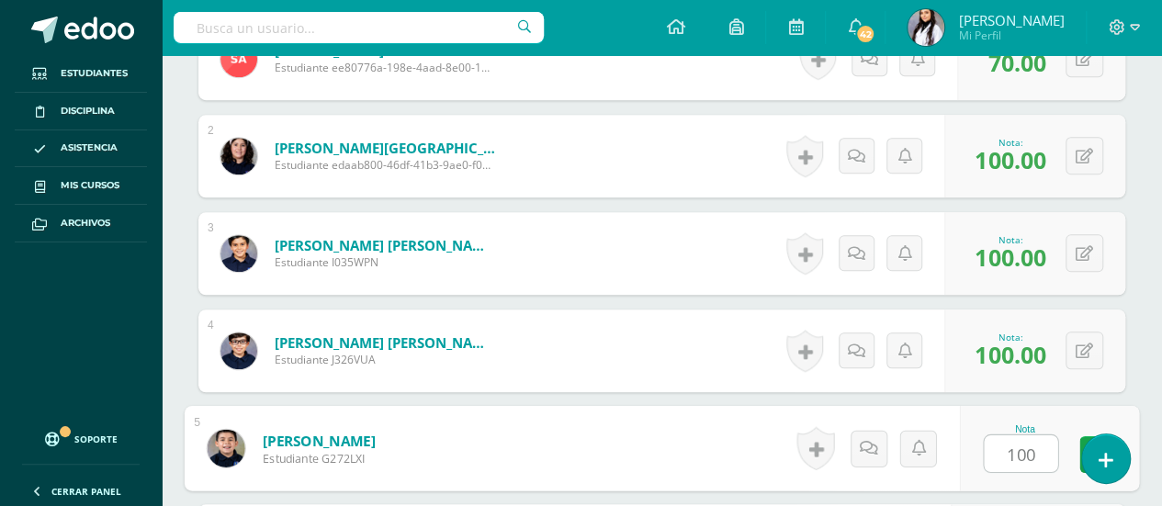
type input "100"
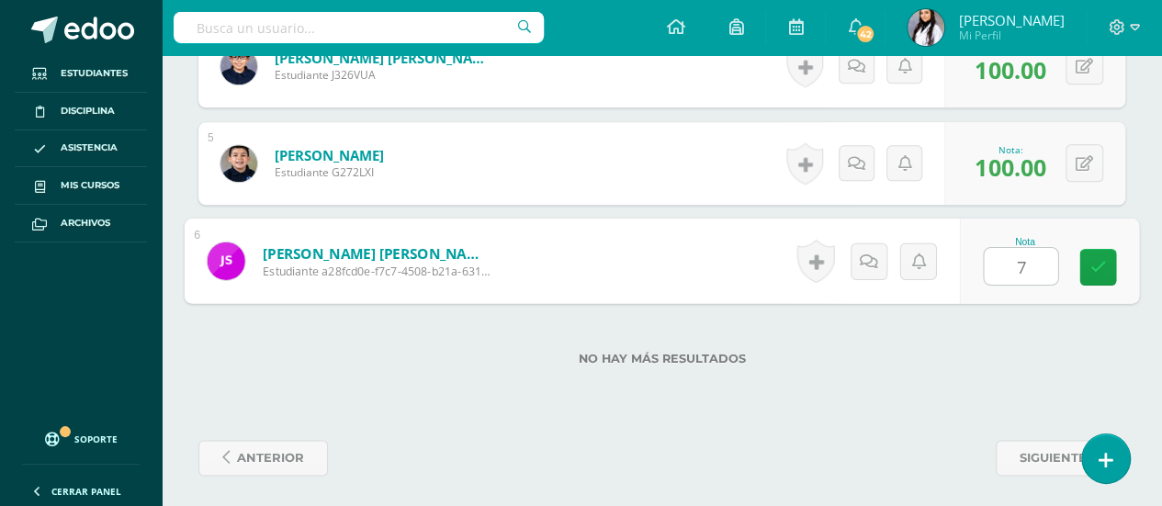
type input "70"
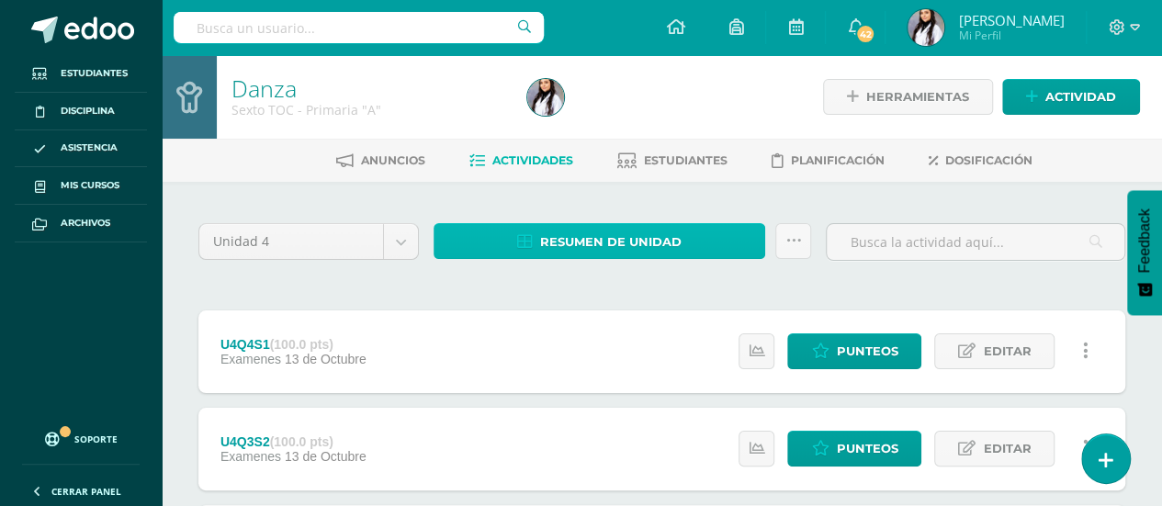
click at [544, 231] on span "Resumen de unidad" at bounding box center [610, 242] width 141 height 34
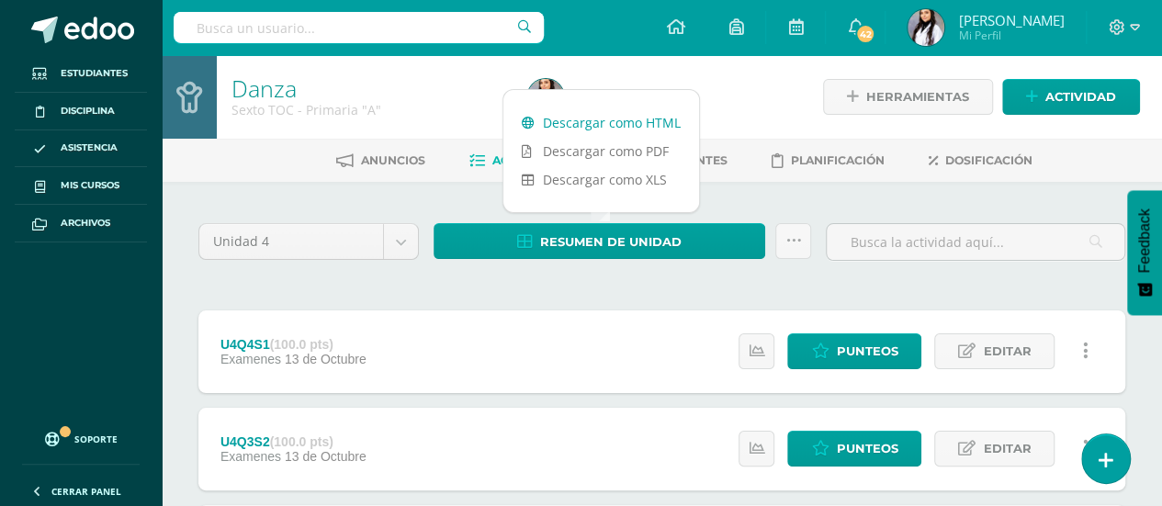
click at [579, 126] on link "Descargar como HTML" at bounding box center [601, 122] width 196 height 28
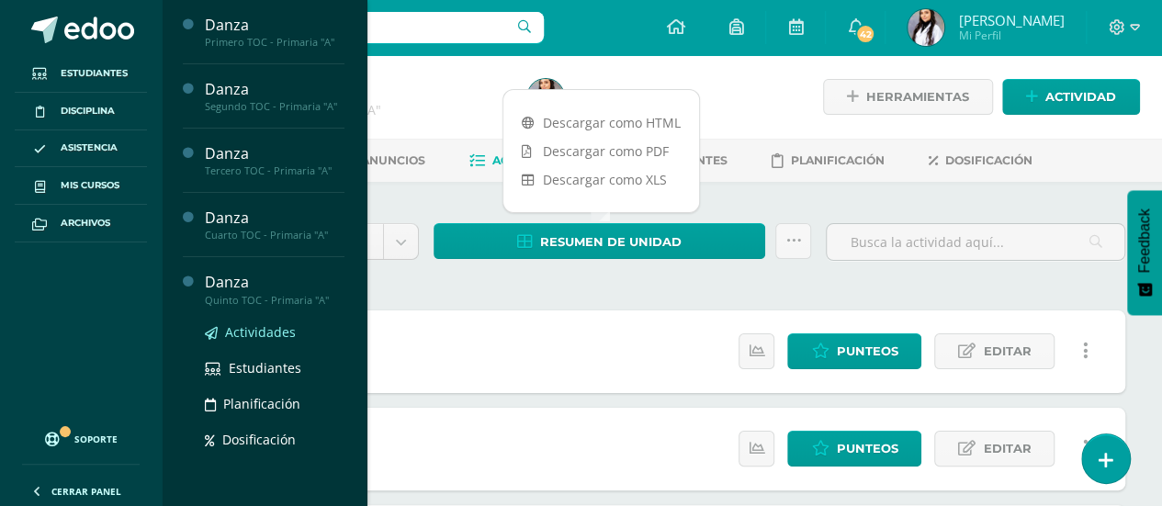
click at [254, 330] on span "Actividades" at bounding box center [260, 331] width 71 height 17
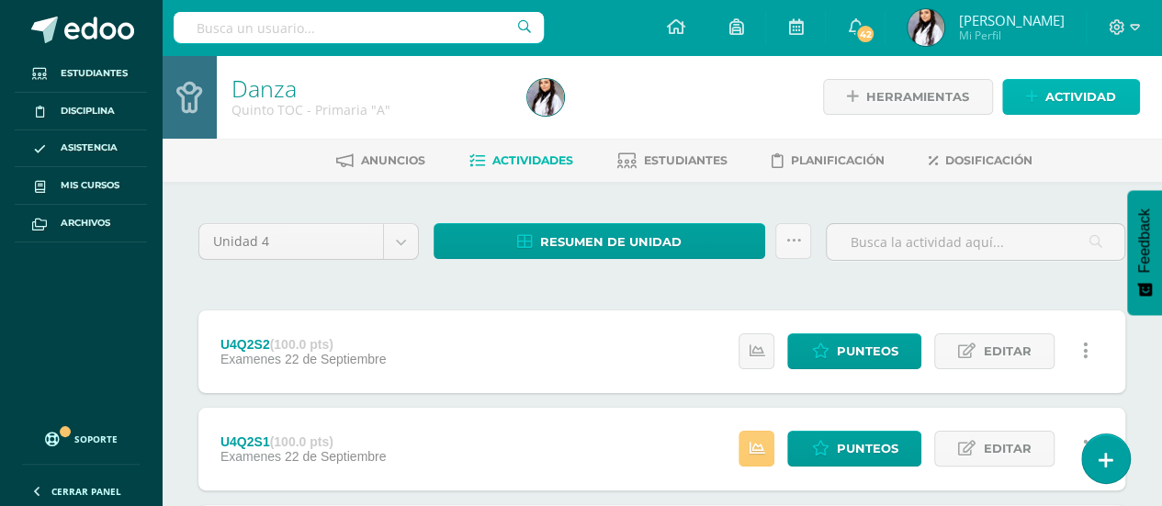
click at [1073, 104] on span "Actividad" at bounding box center [1080, 97] width 71 height 34
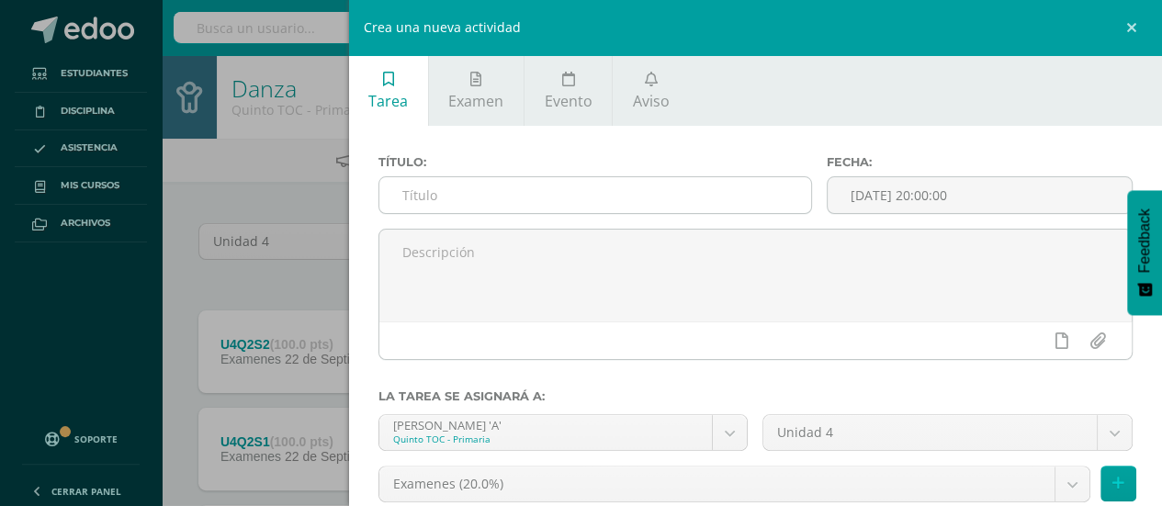
click at [729, 185] on input "text" at bounding box center [595, 195] width 433 height 36
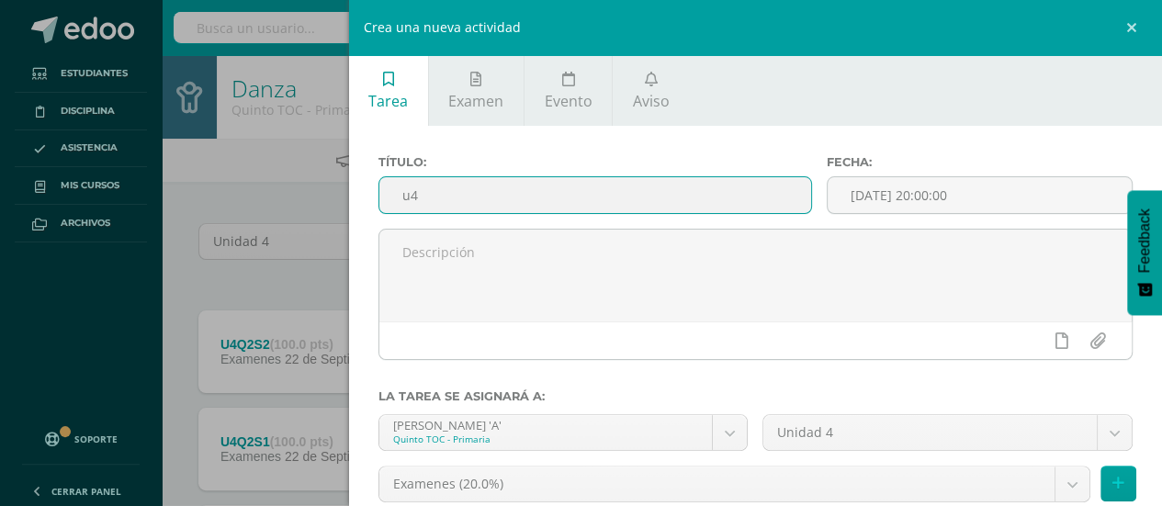
type input "u"
type input "U4Q3S1"
click at [1112, 491] on icon at bounding box center [1118, 484] width 12 height 16
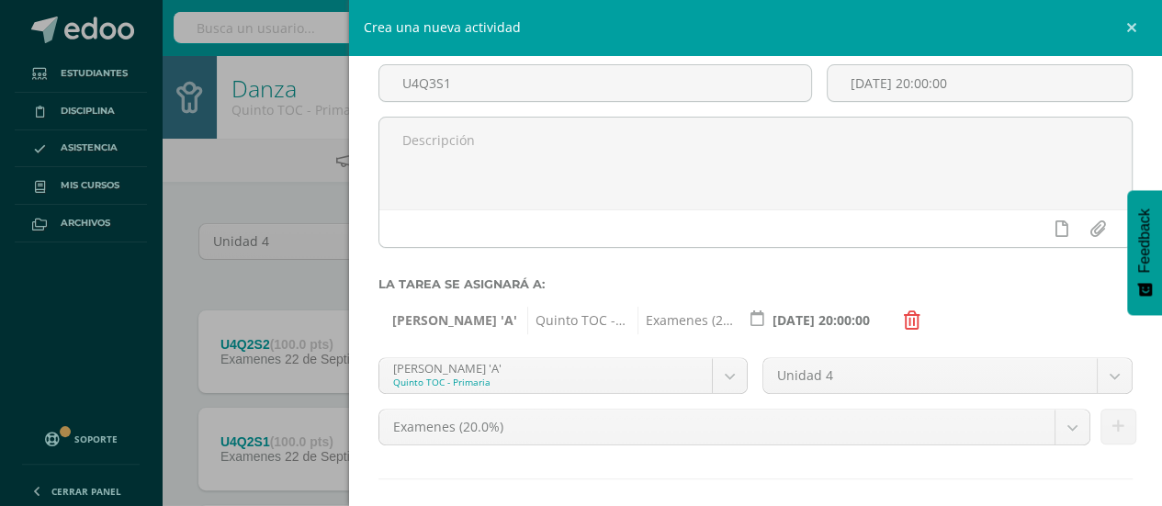
scroll to position [199, 0]
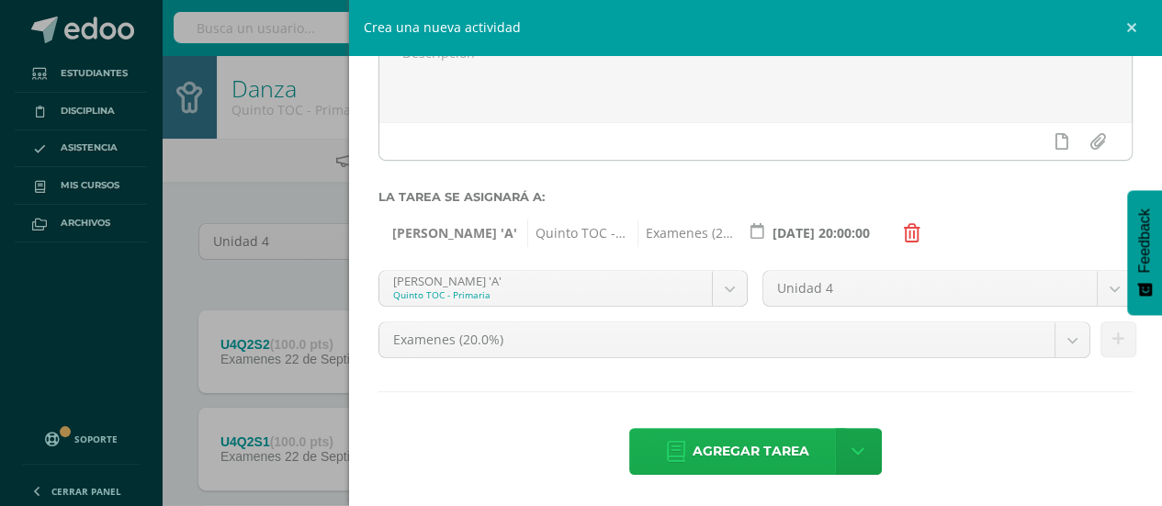
click at [784, 445] on span "Agregar tarea" at bounding box center [751, 451] width 117 height 45
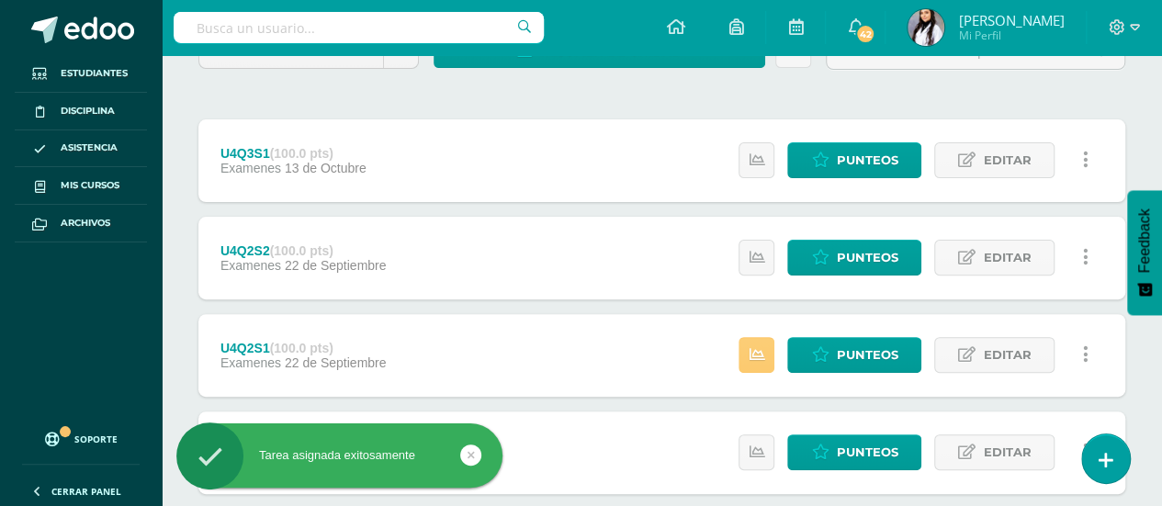
scroll to position [175, 0]
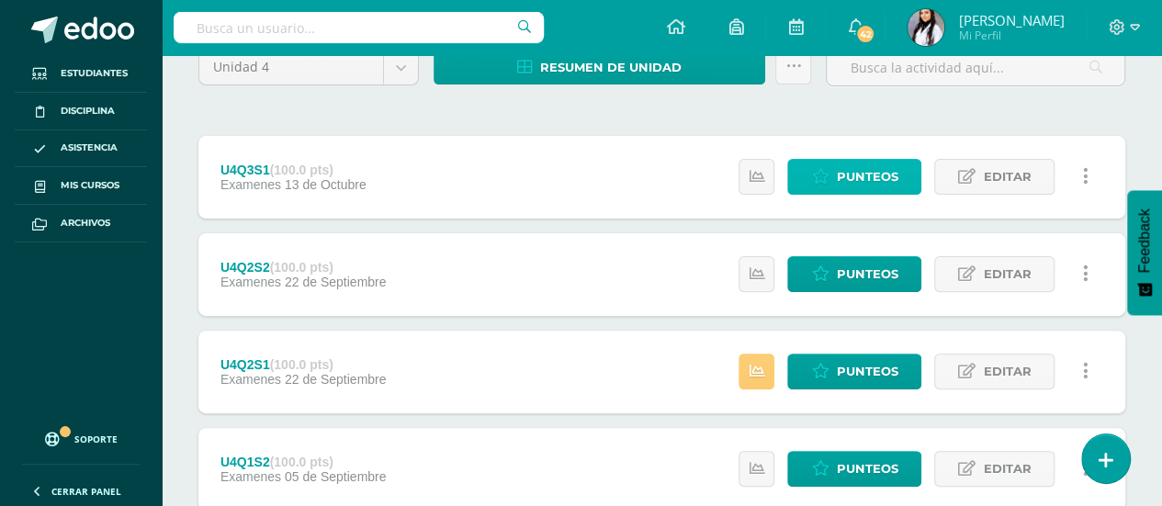
click at [877, 176] on span "Punteos" at bounding box center [867, 177] width 62 height 34
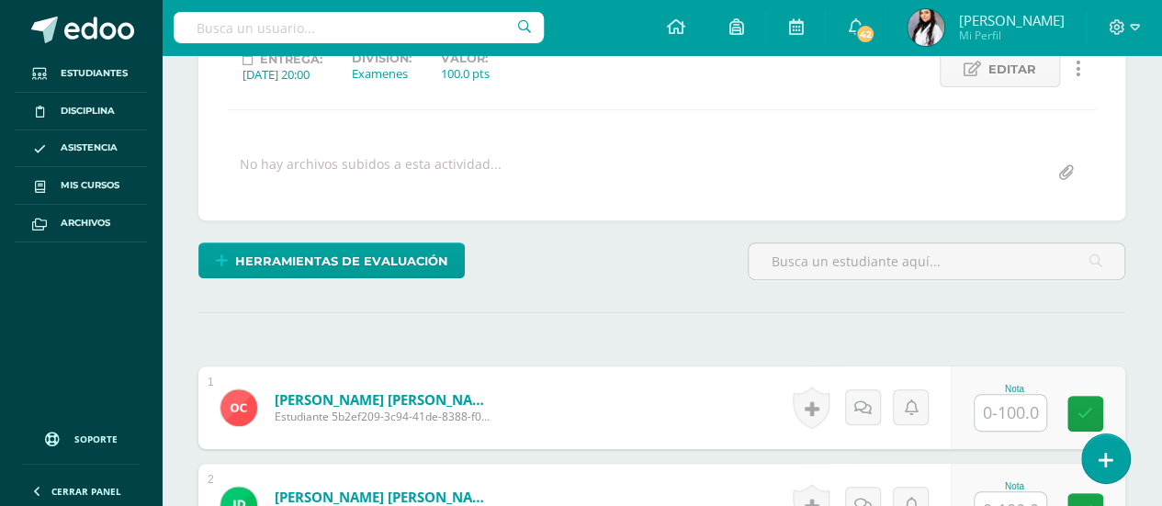
scroll to position [273, 0]
click at [1029, 405] on input "text" at bounding box center [1011, 412] width 72 height 36
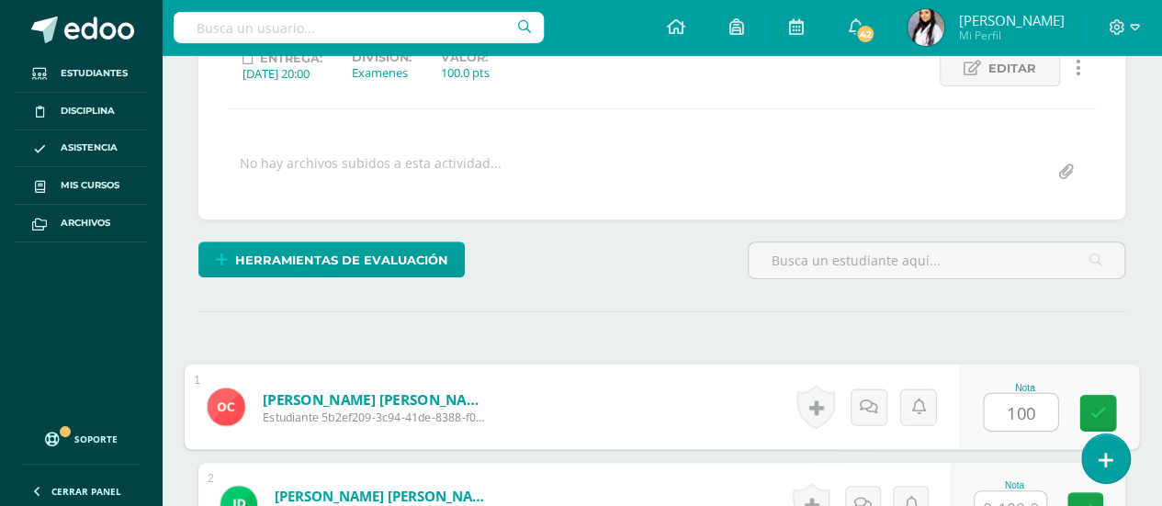
type input "100"
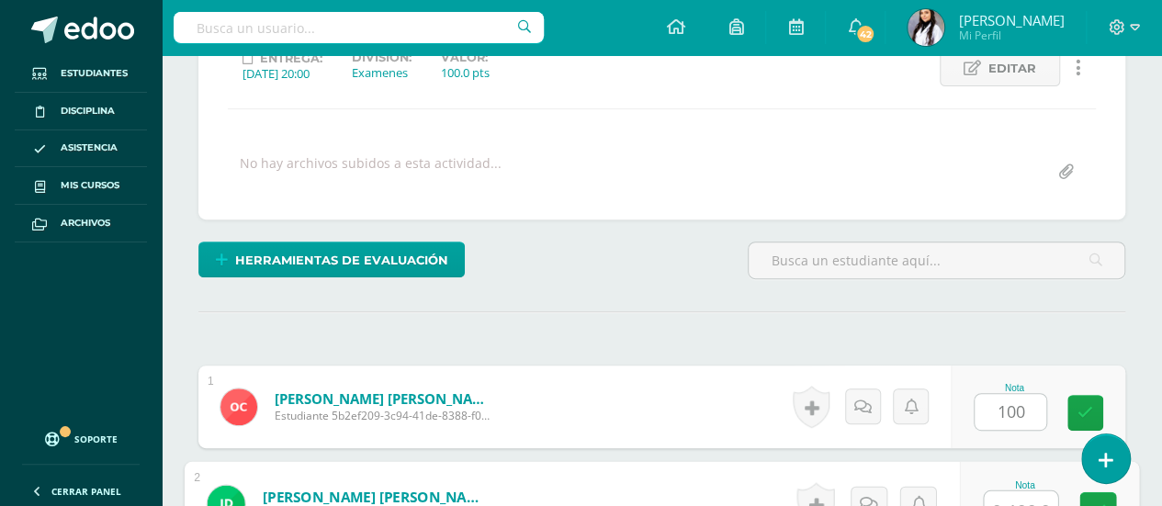
scroll to position [288, 0]
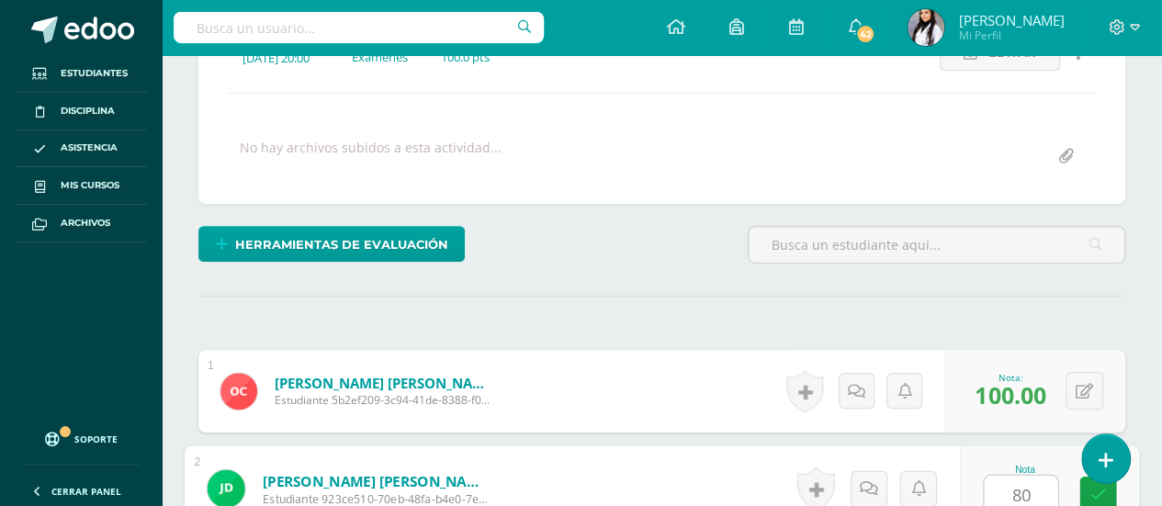
type input "80"
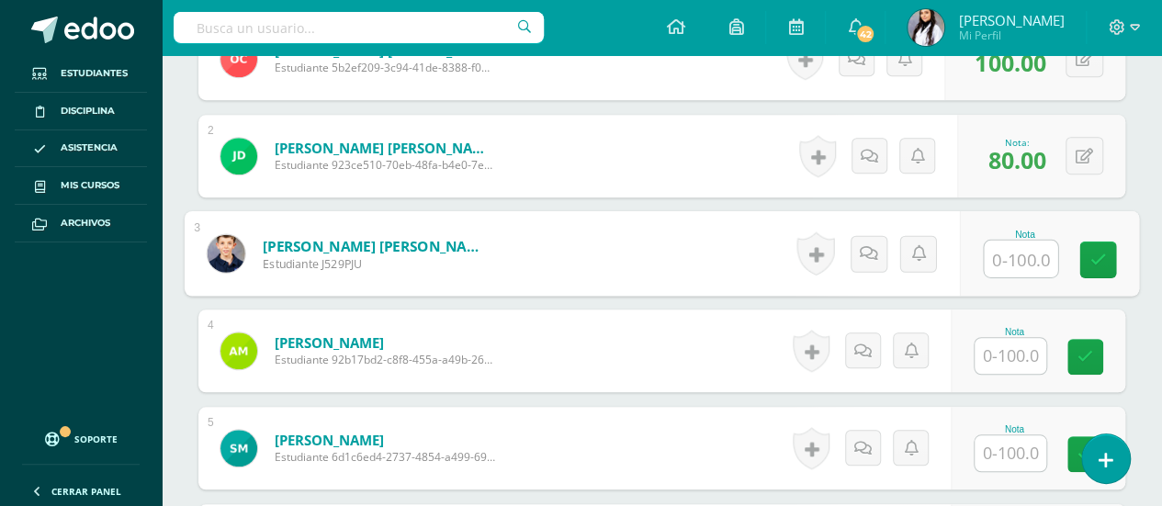
click at [1019, 363] on input "text" at bounding box center [1011, 356] width 72 height 36
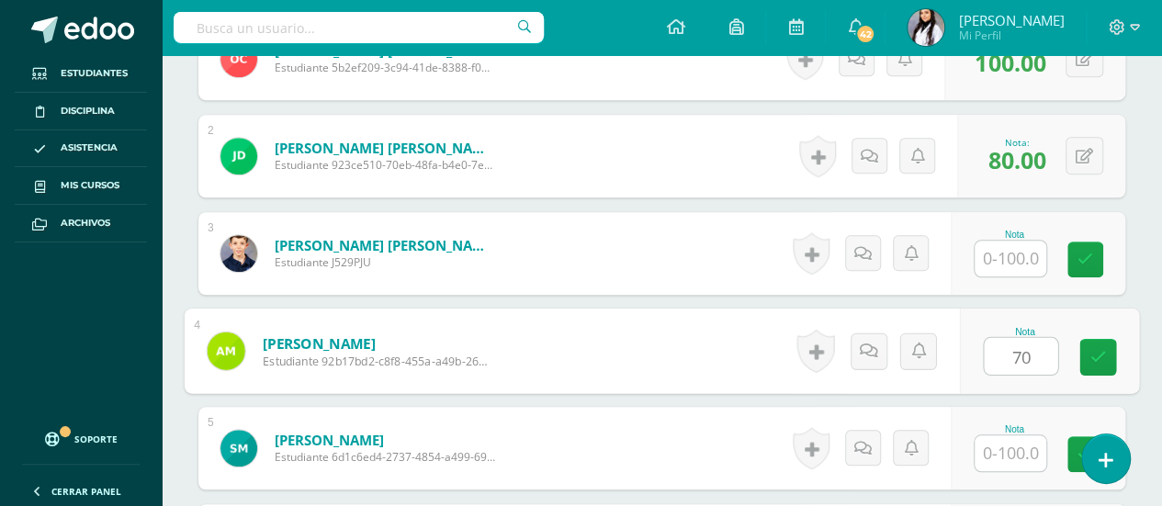
type input "70"
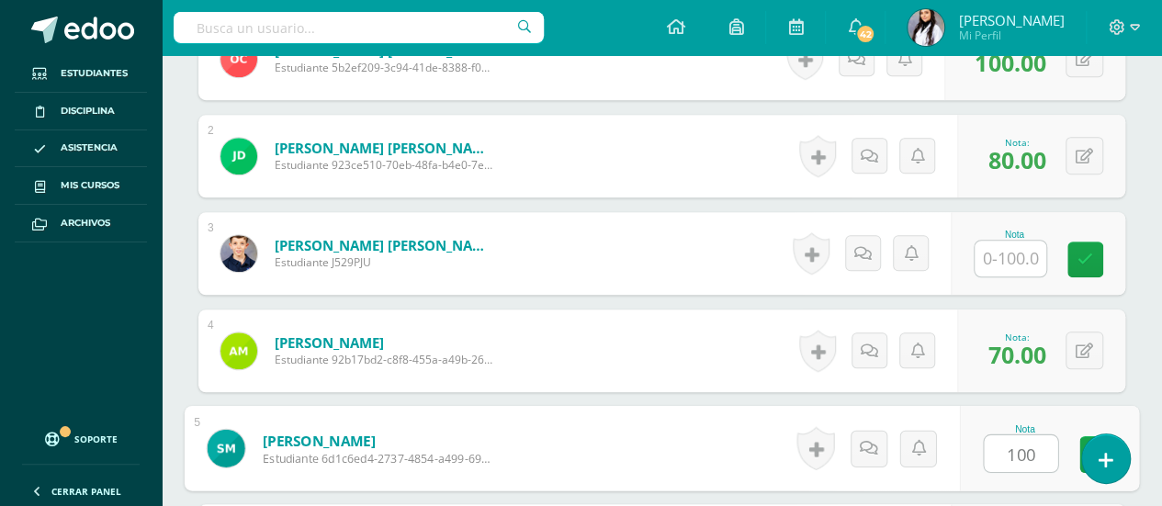
type input "100"
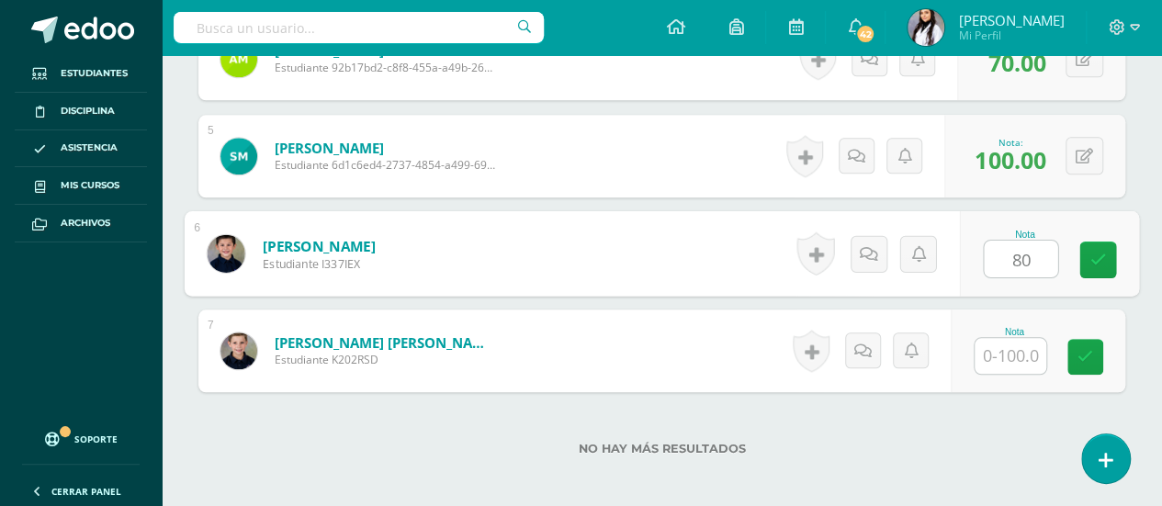
type input "80"
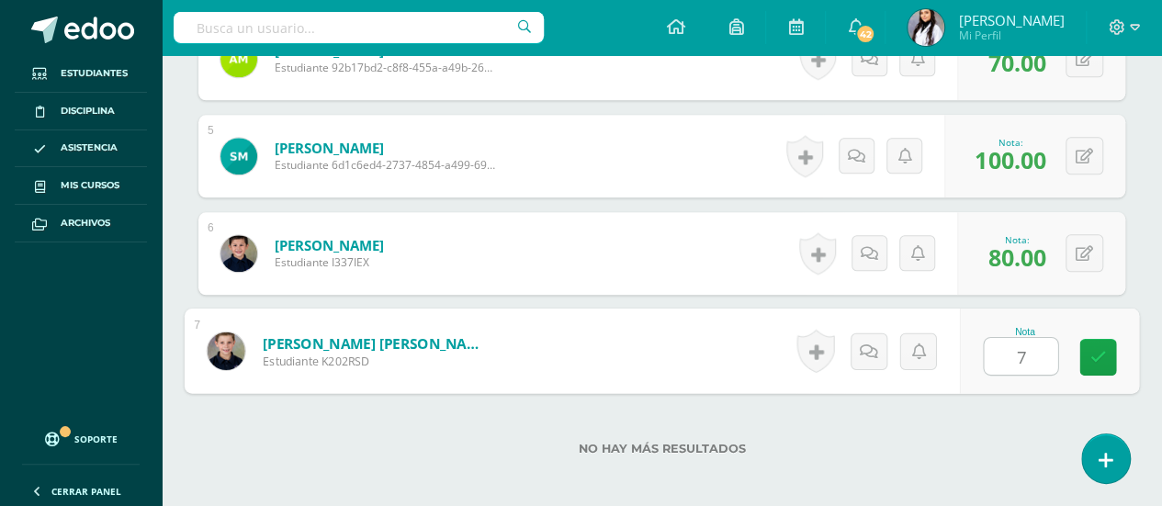
type input "70"
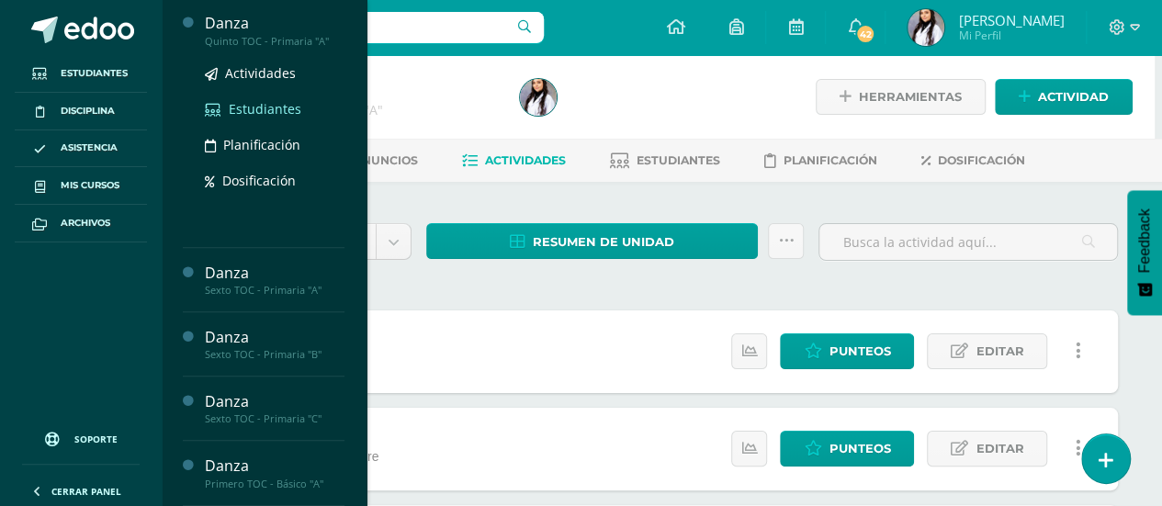
scroll to position [263, 0]
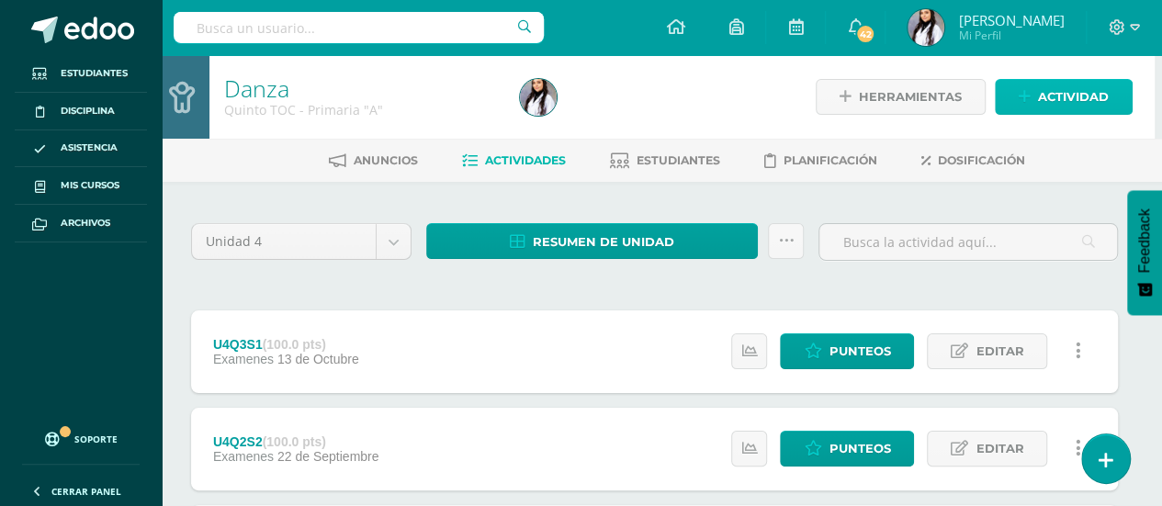
click at [1077, 95] on span "Actividad" at bounding box center [1073, 97] width 71 height 34
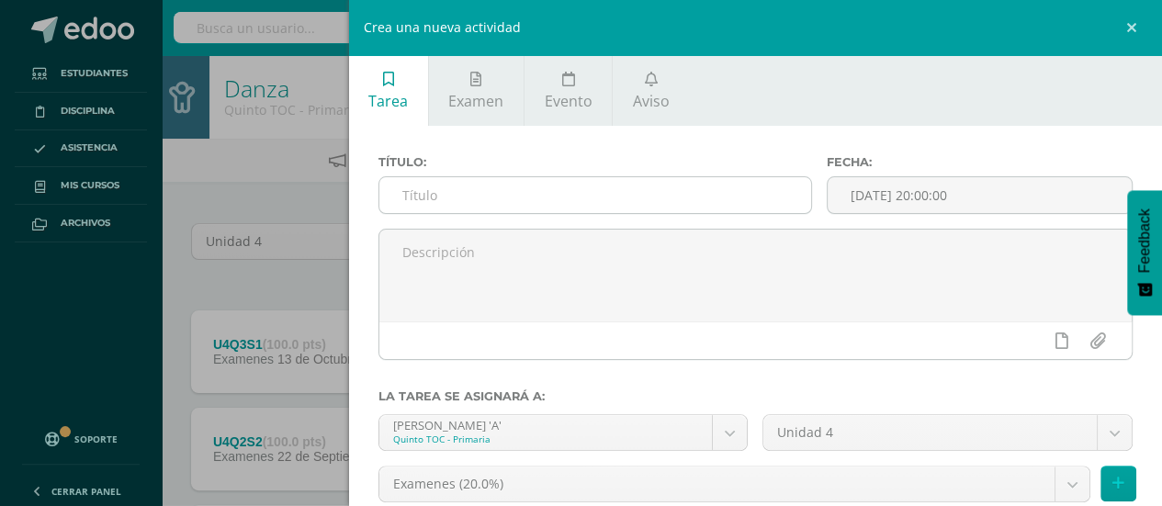
click at [718, 188] on input "text" at bounding box center [595, 195] width 433 height 36
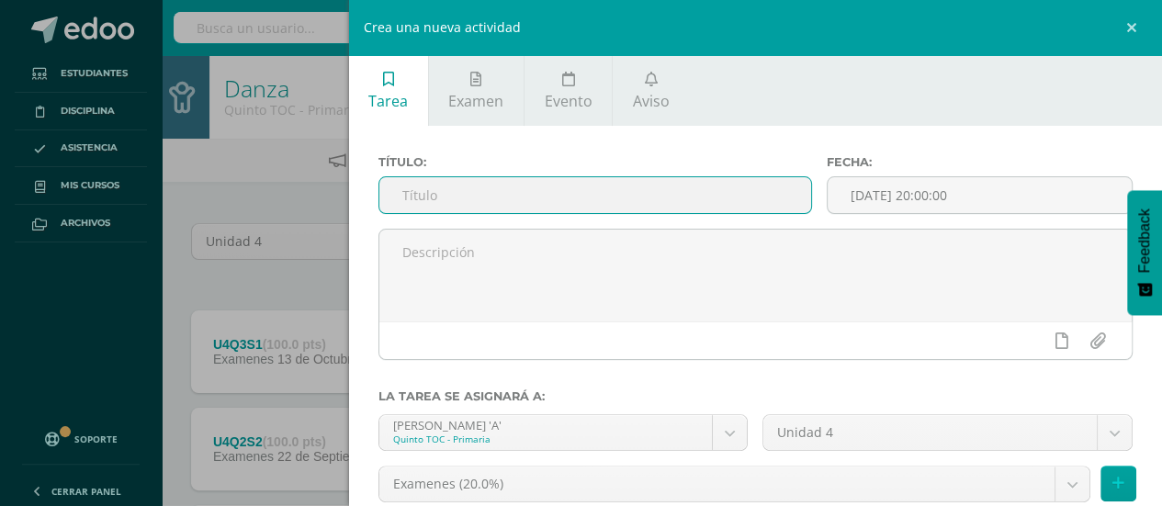
click at [718, 188] on input "text" at bounding box center [595, 195] width 433 height 36
type input "U4Q3S2"
click at [1119, 478] on button at bounding box center [1118, 484] width 36 height 36
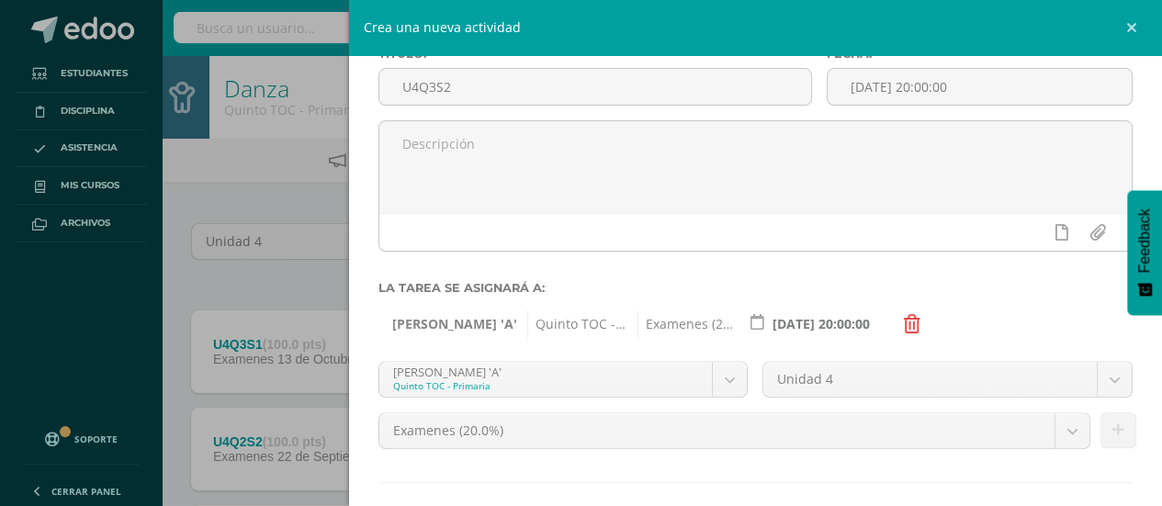
scroll to position [199, 0]
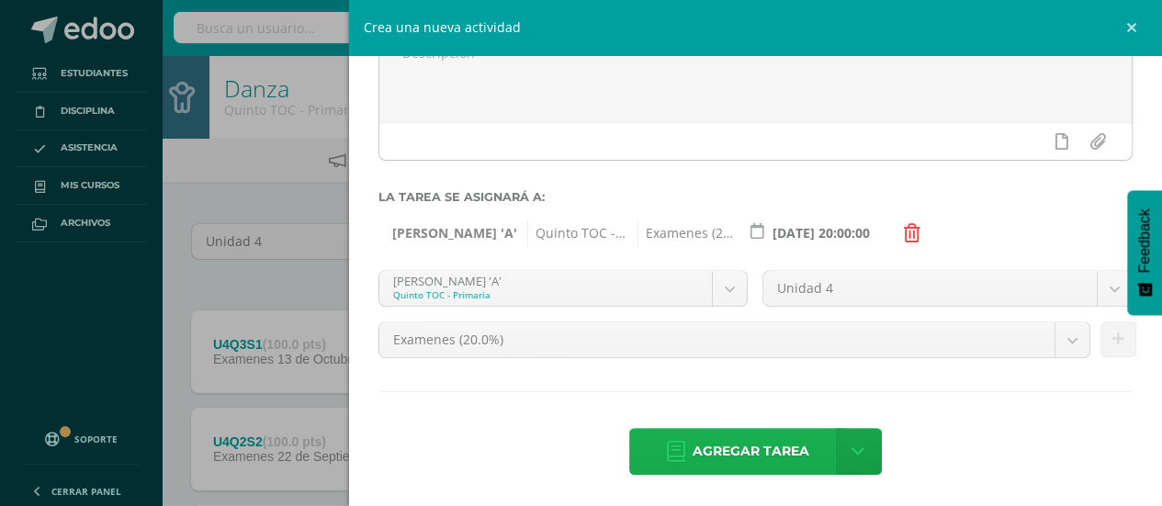
click at [694, 462] on span "Agregar tarea" at bounding box center [751, 451] width 117 height 45
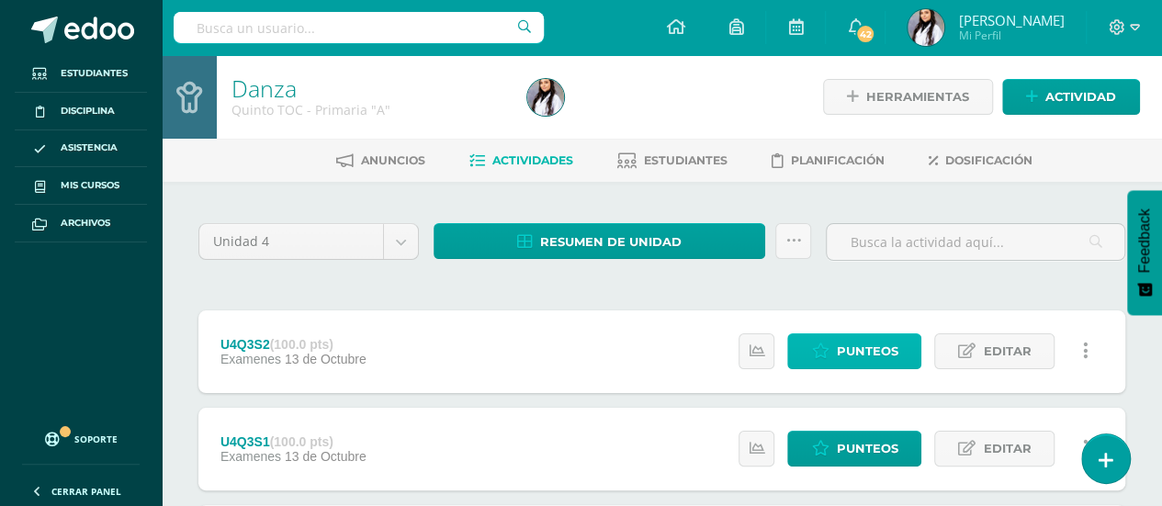
click at [852, 350] on span "Punteos" at bounding box center [867, 351] width 62 height 34
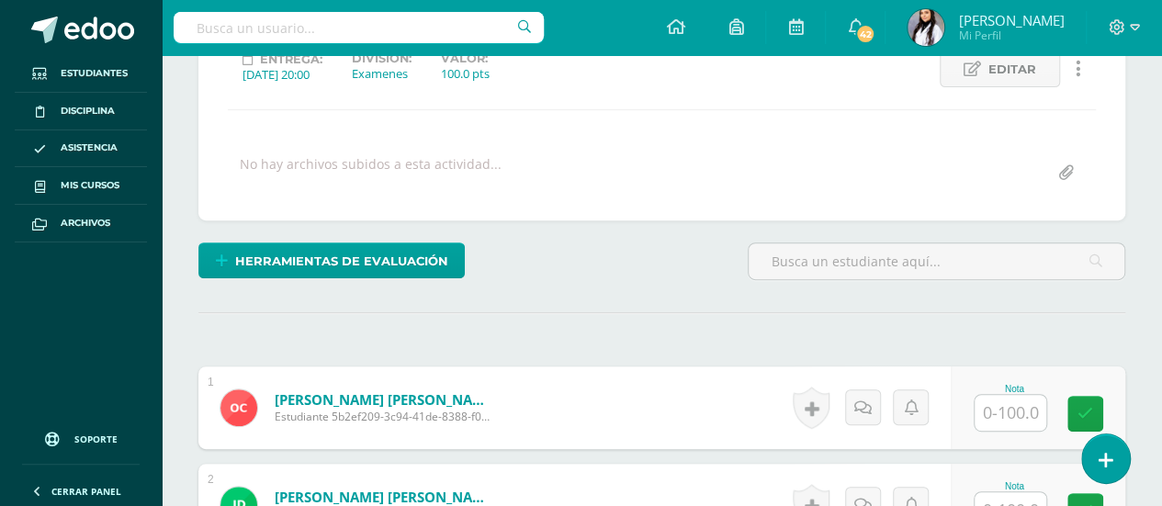
scroll to position [273, 0]
click at [999, 411] on input "text" at bounding box center [1011, 412] width 72 height 36
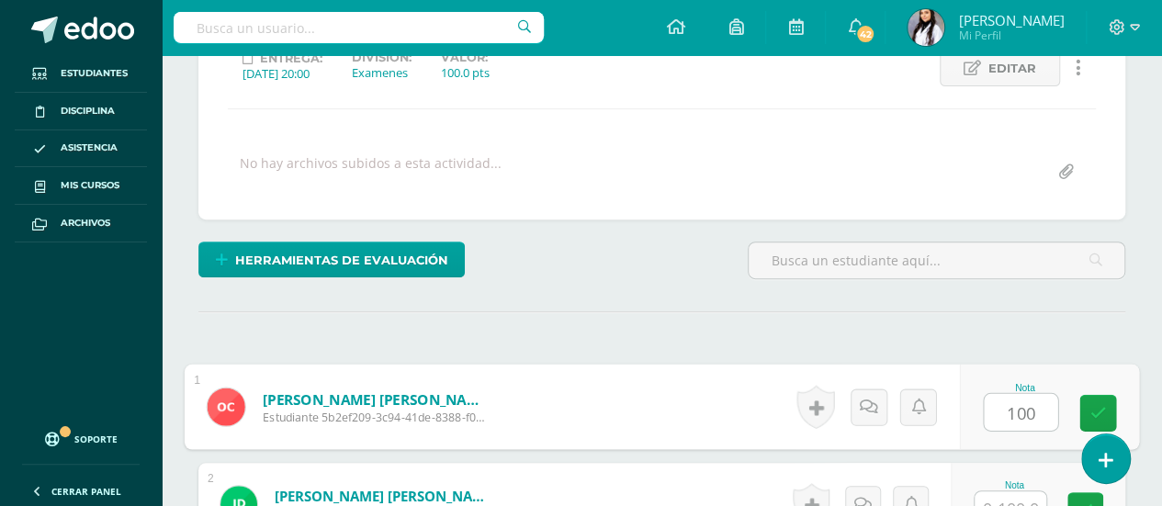
type input "100"
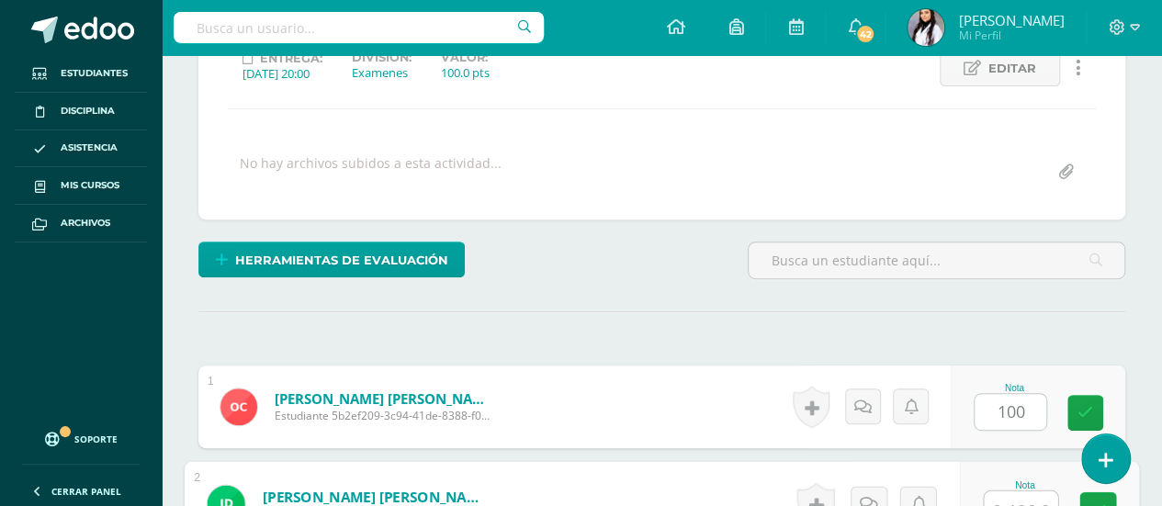
scroll to position [288, 0]
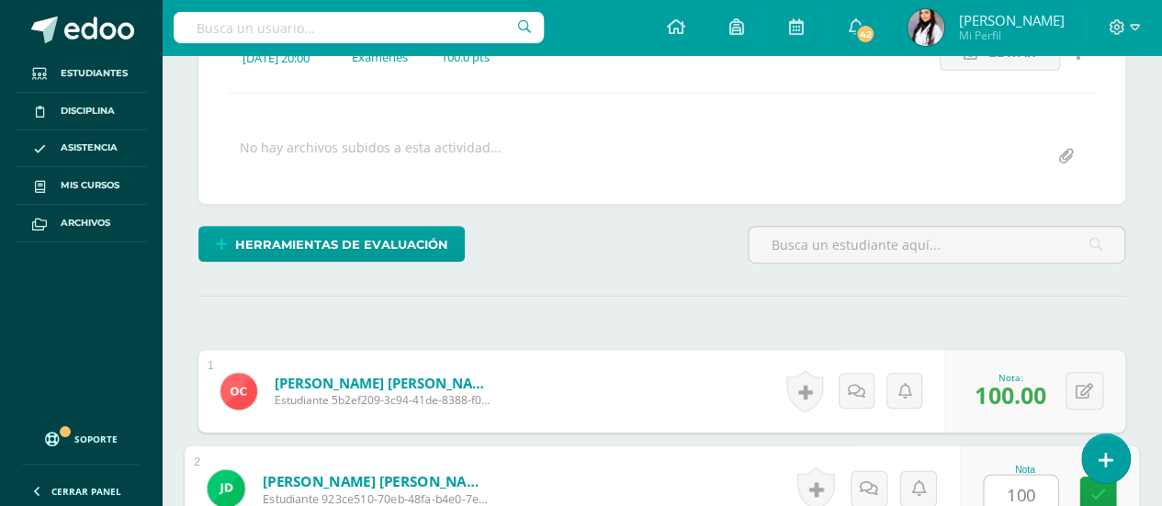
type input "100"
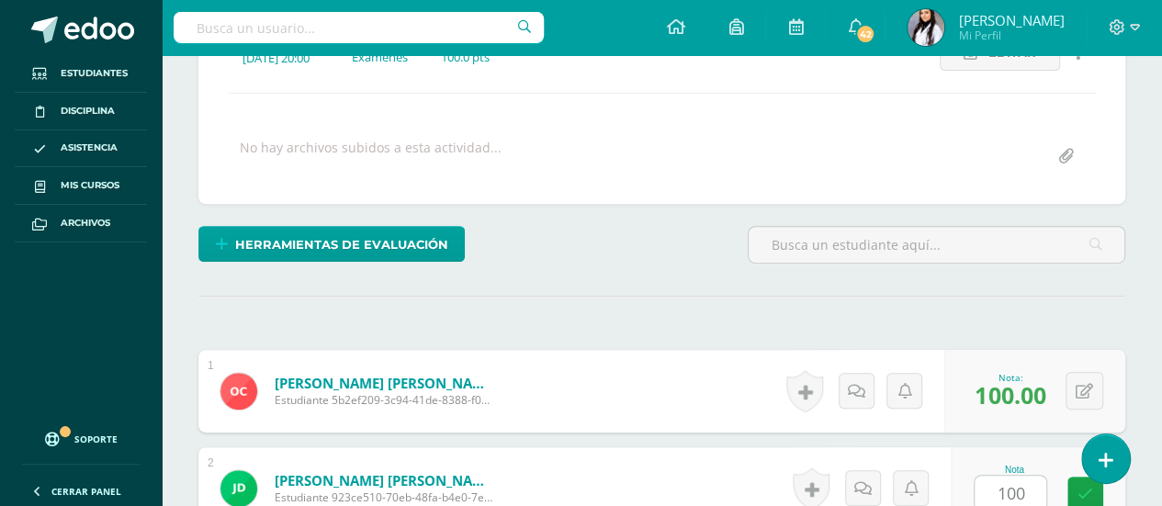
scroll to position [621, 0]
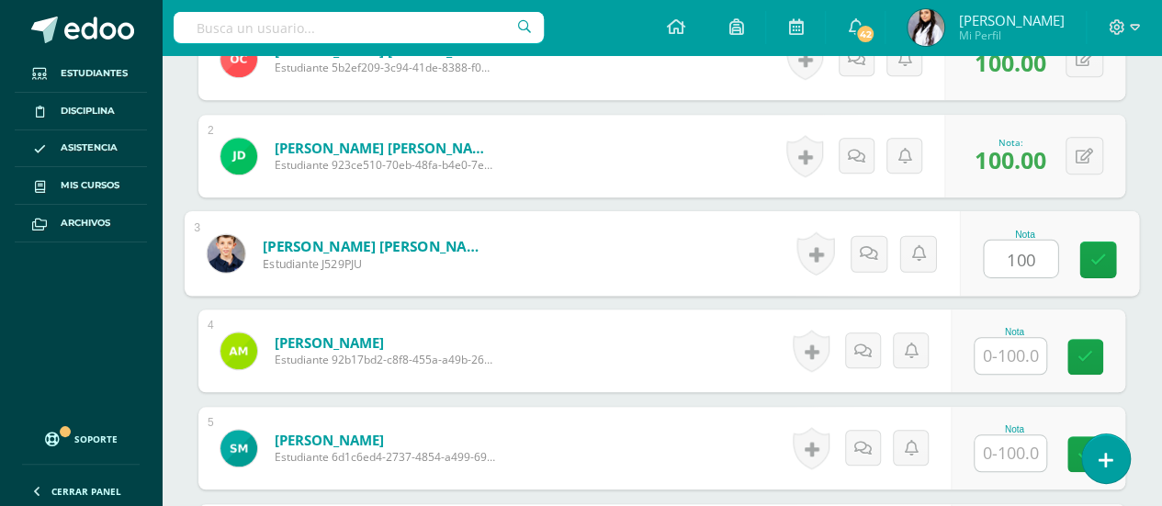
type input "100"
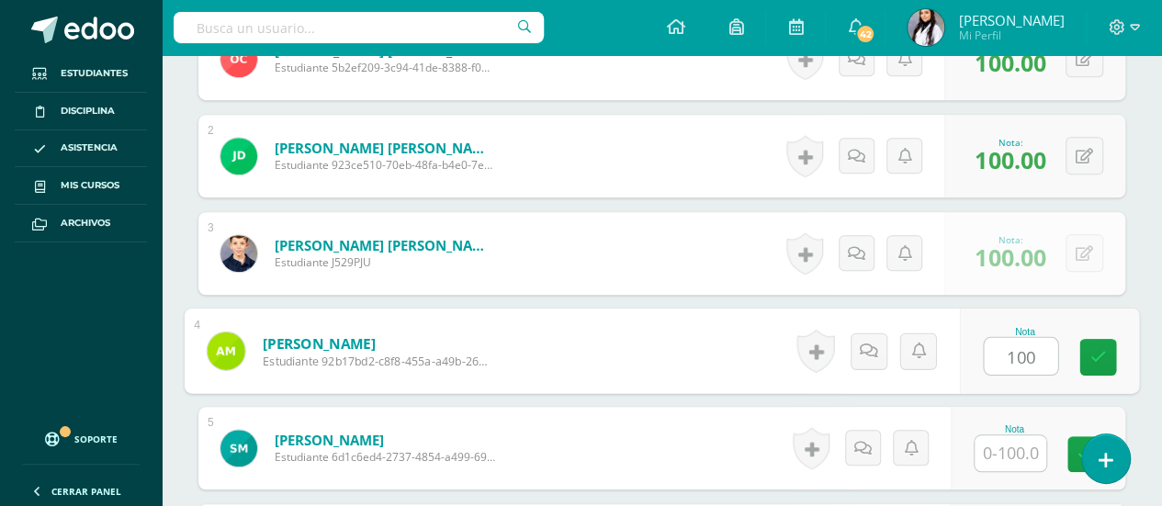
type input "100"
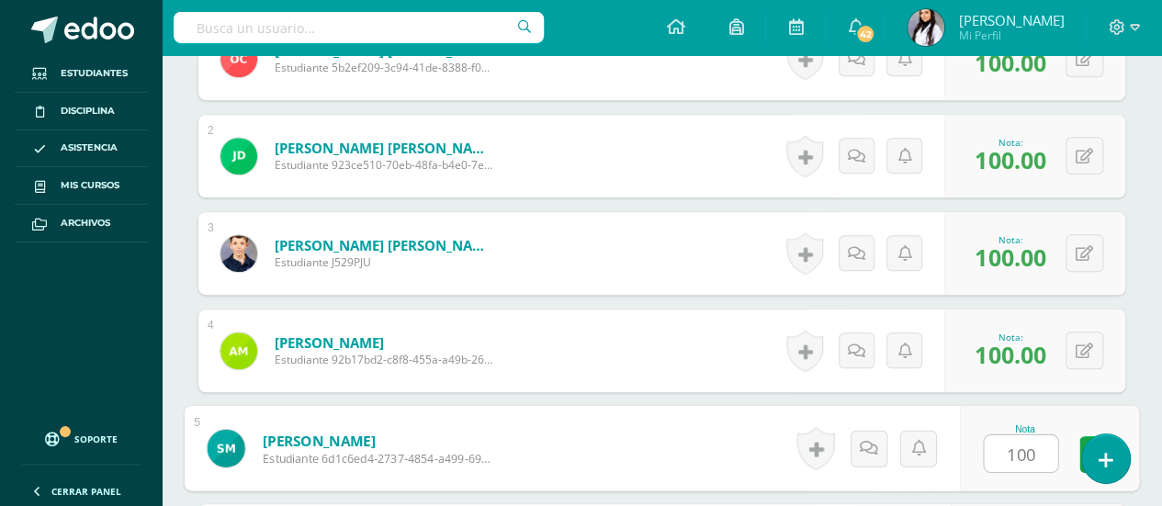
type input "100"
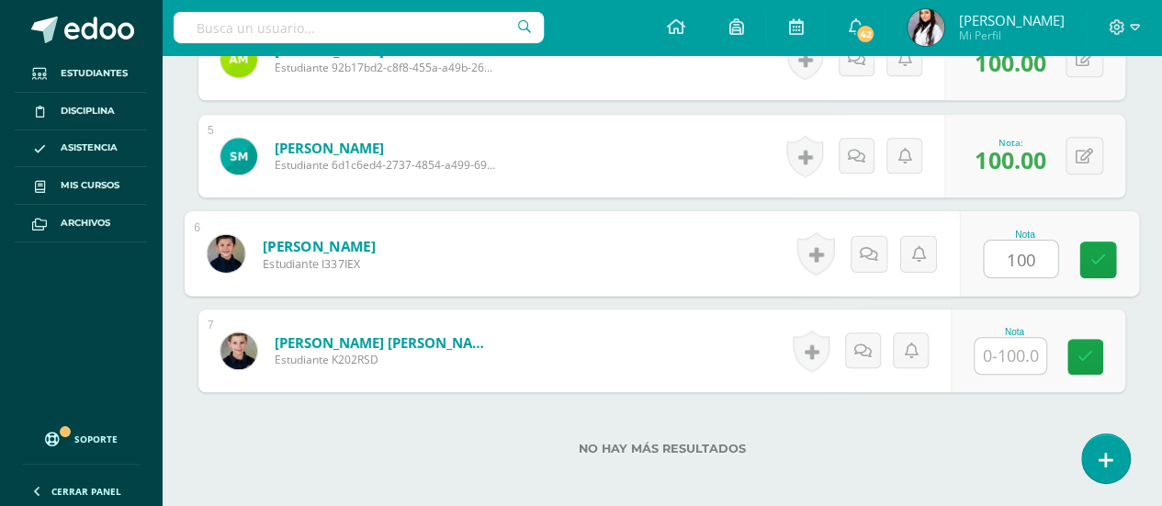
type input "100"
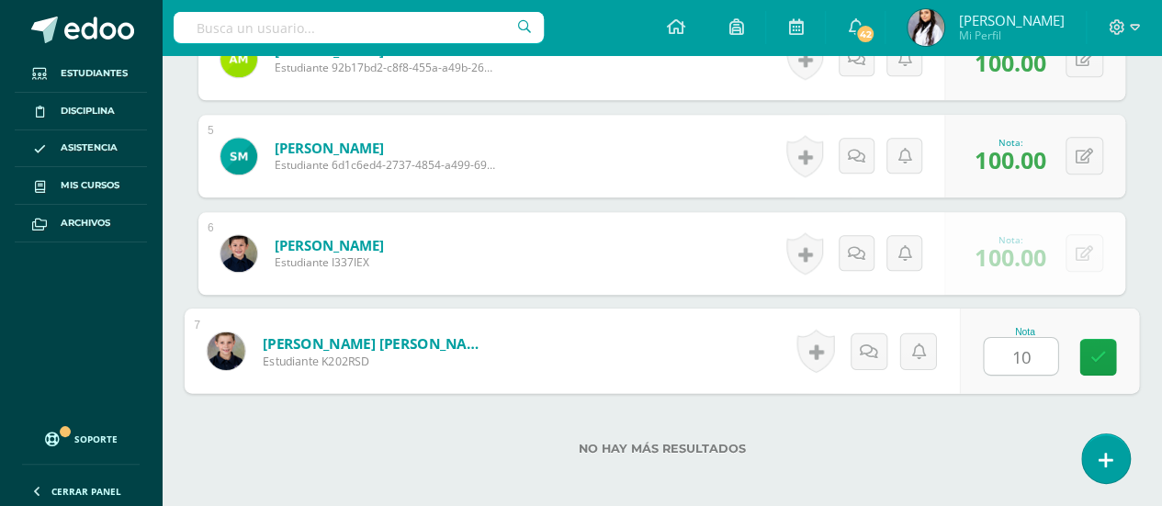
type input "100"
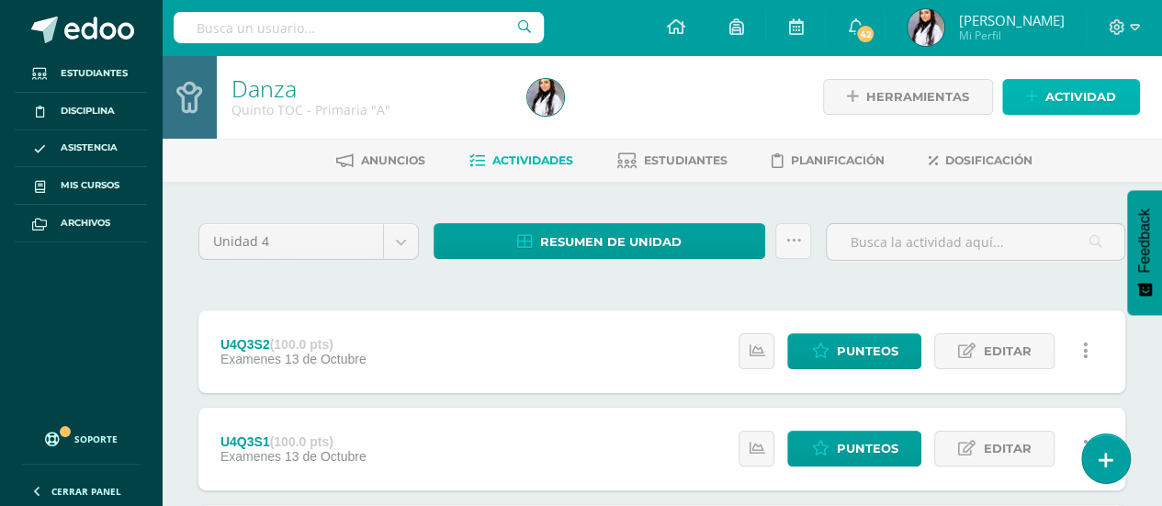
click at [1106, 103] on span "Actividad" at bounding box center [1080, 97] width 71 height 34
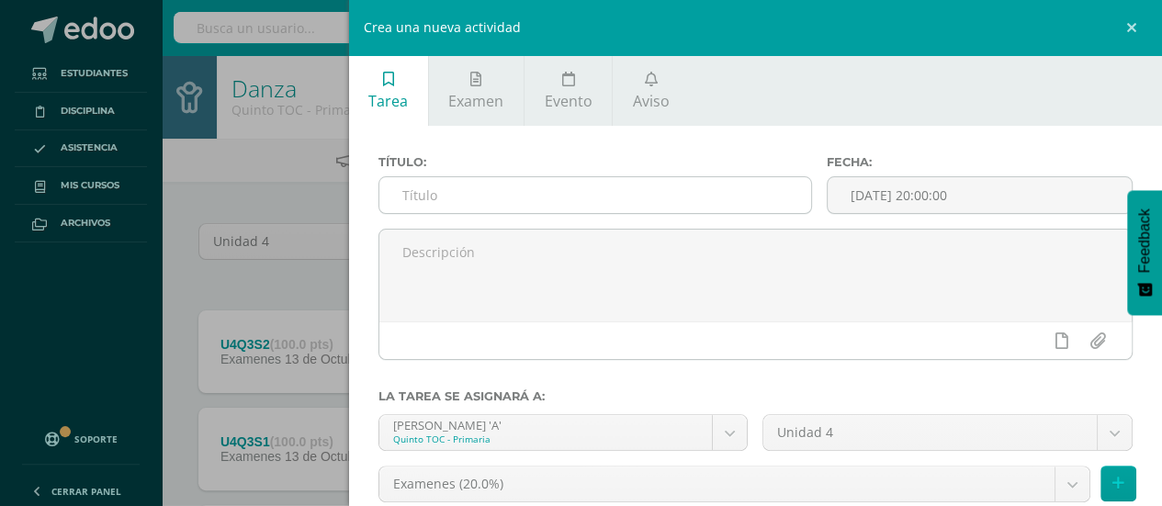
click at [729, 199] on input "text" at bounding box center [595, 195] width 433 height 36
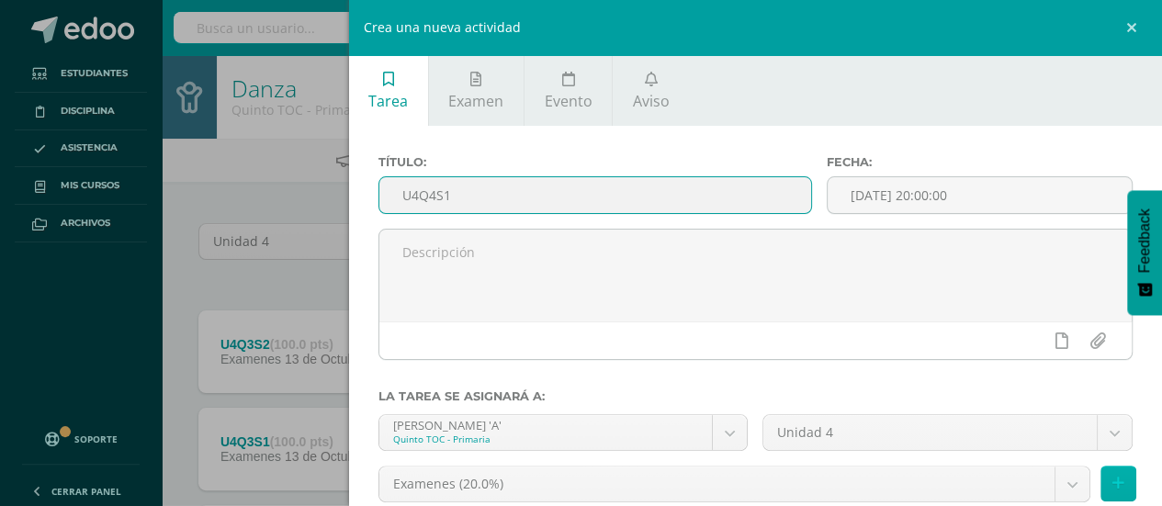
type input "U4Q4S1"
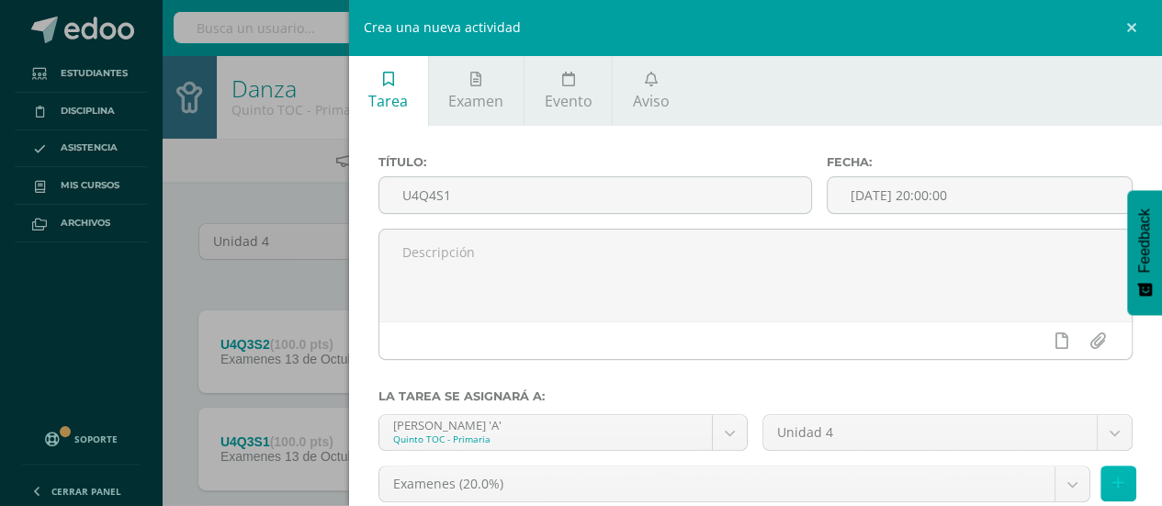
click at [1112, 480] on icon at bounding box center [1118, 484] width 12 height 16
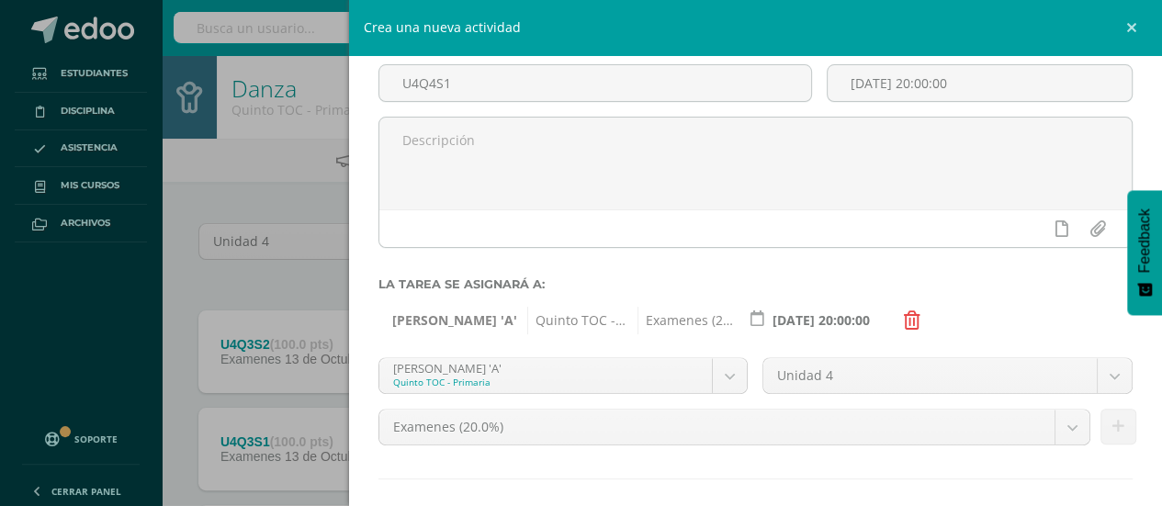
scroll to position [199, 0]
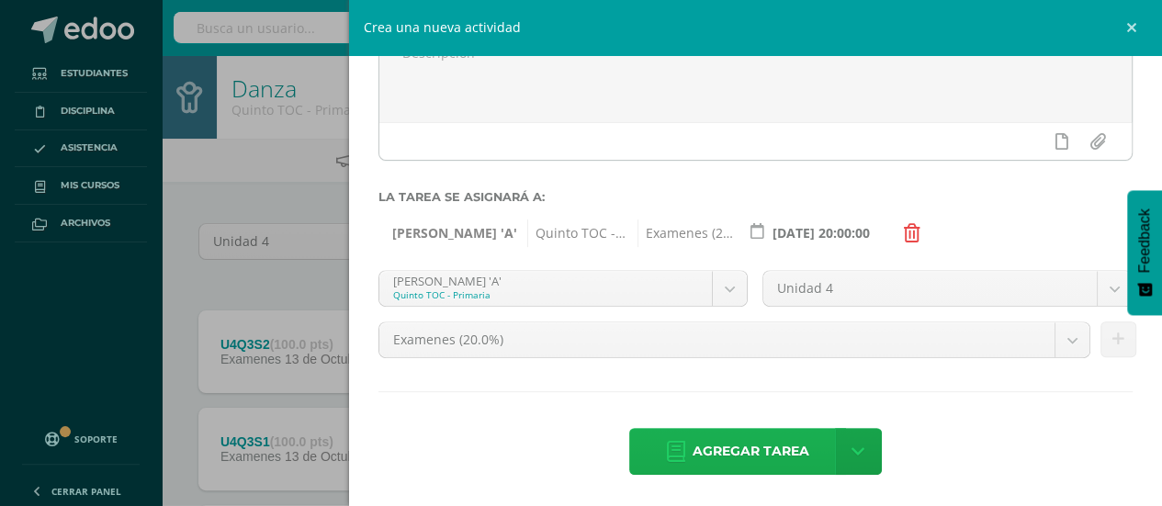
click at [705, 461] on span "Agregar tarea" at bounding box center [751, 451] width 117 height 45
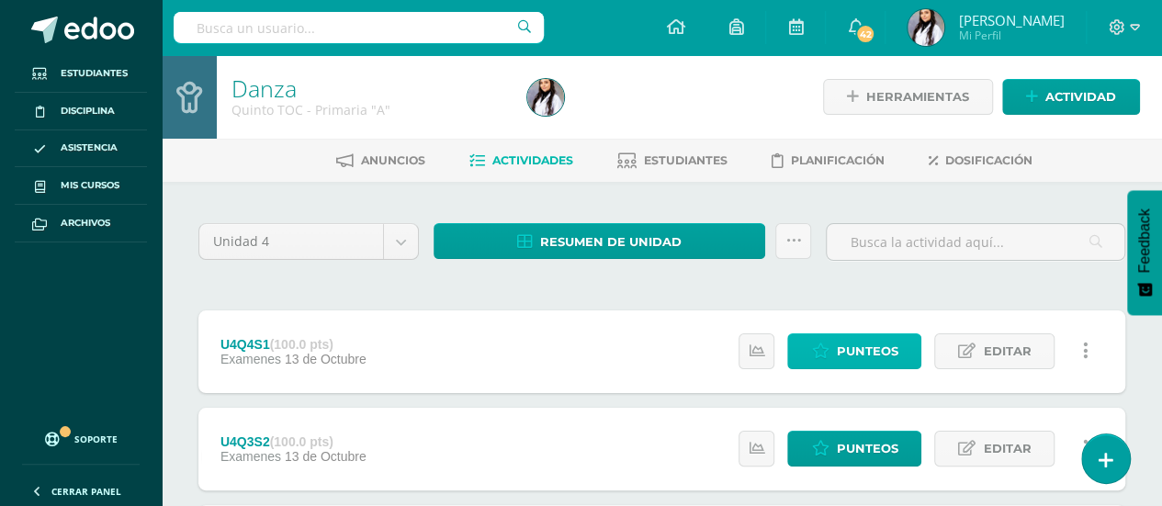
click at [846, 337] on span "Punteos" at bounding box center [867, 351] width 62 height 34
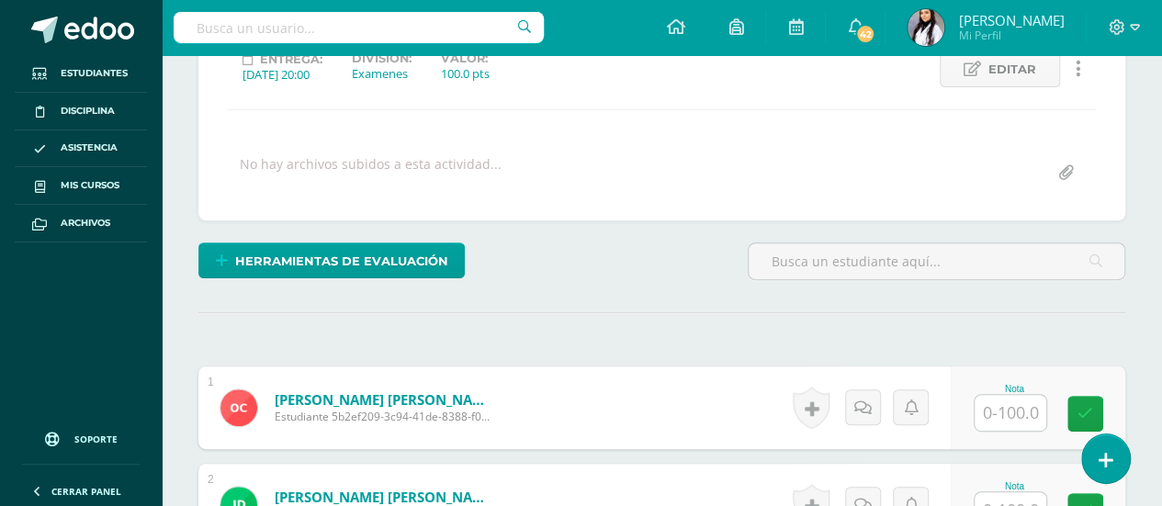
scroll to position [273, 0]
click at [1027, 401] on input "text" at bounding box center [1011, 412] width 72 height 36
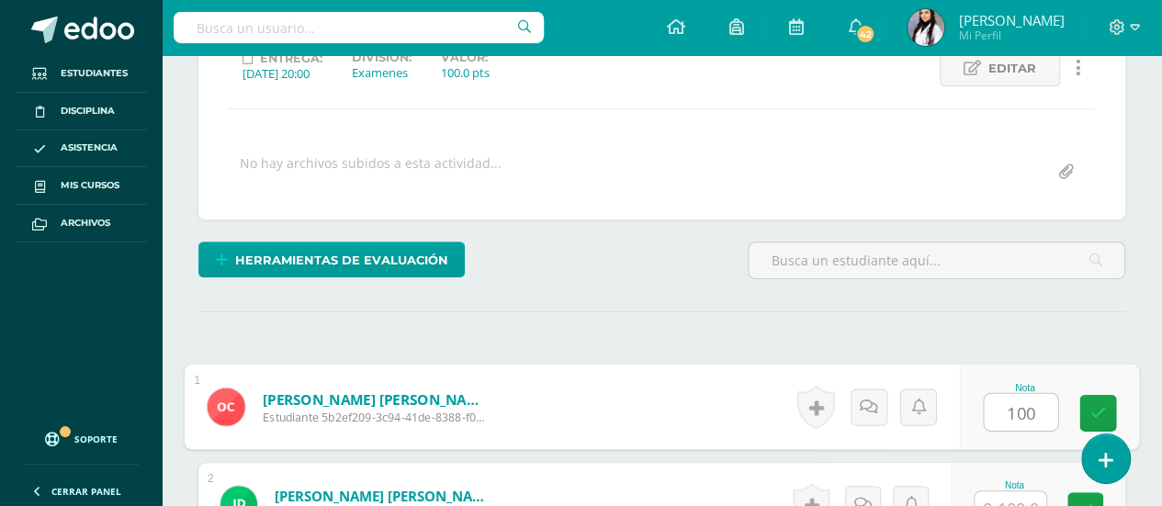
type input "100"
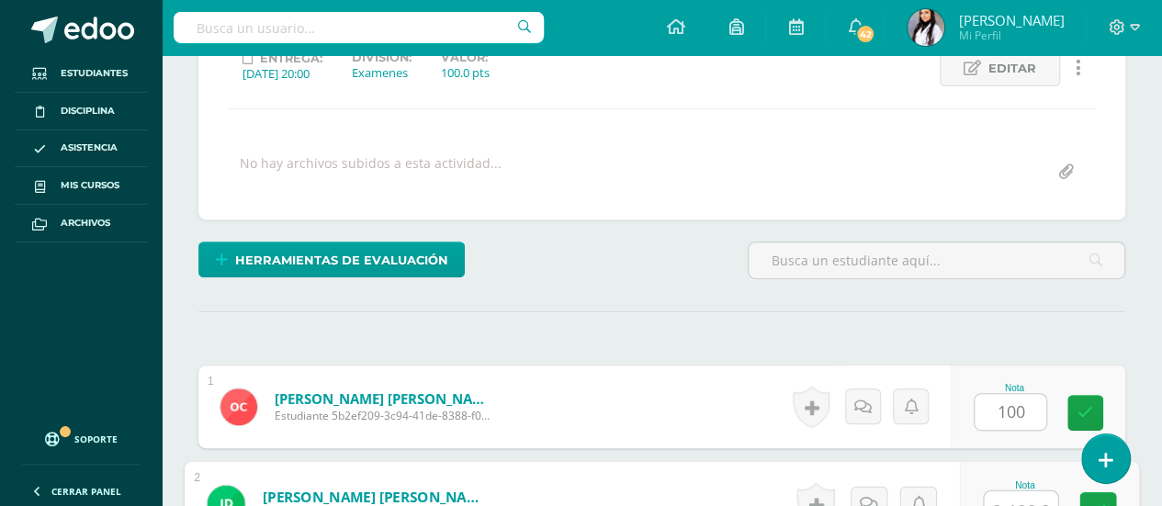
scroll to position [288, 0]
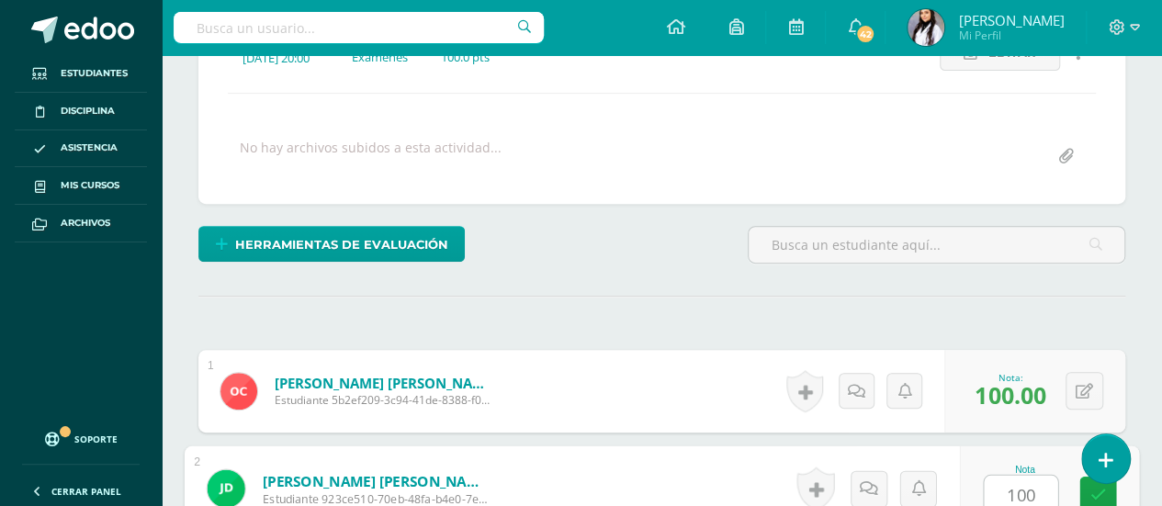
type input "100"
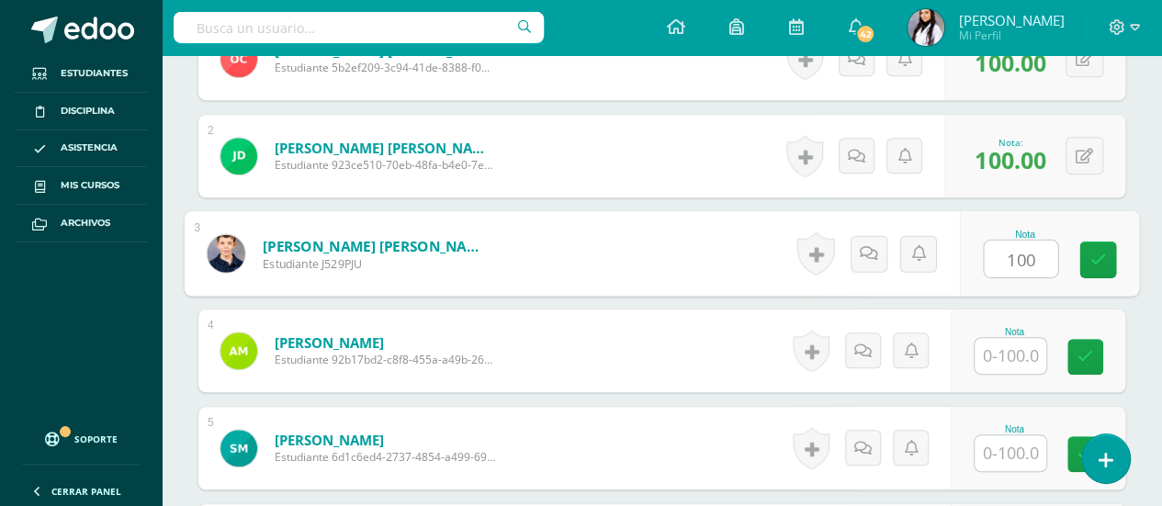
type input "100"
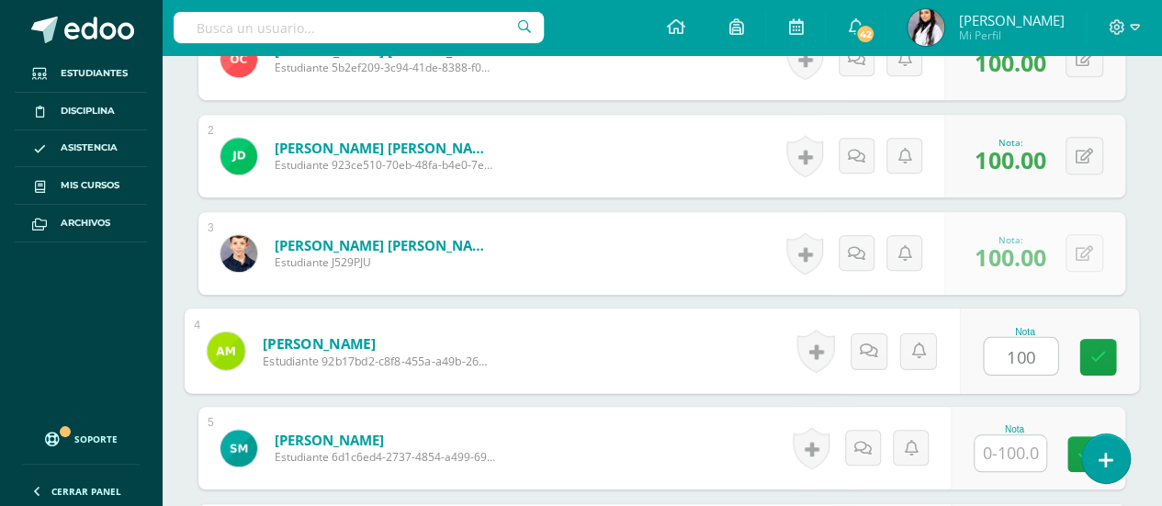
type input "100"
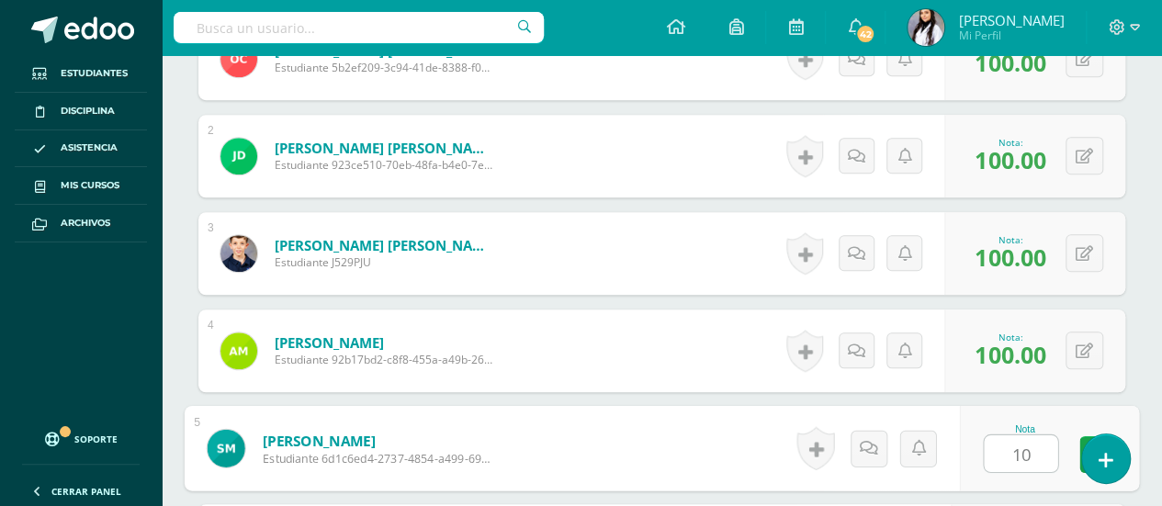
type input "1"
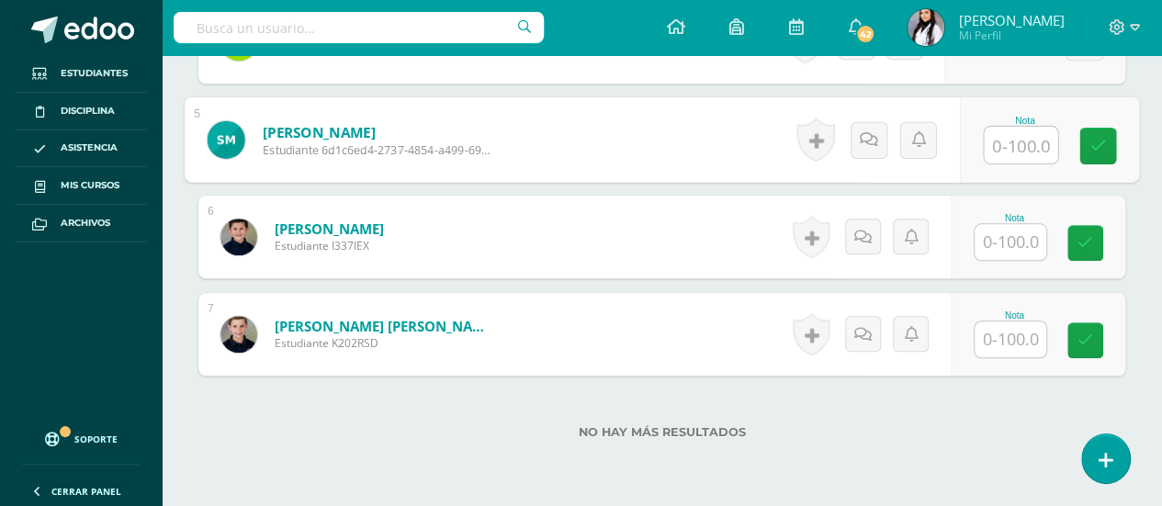
scroll to position [932, 0]
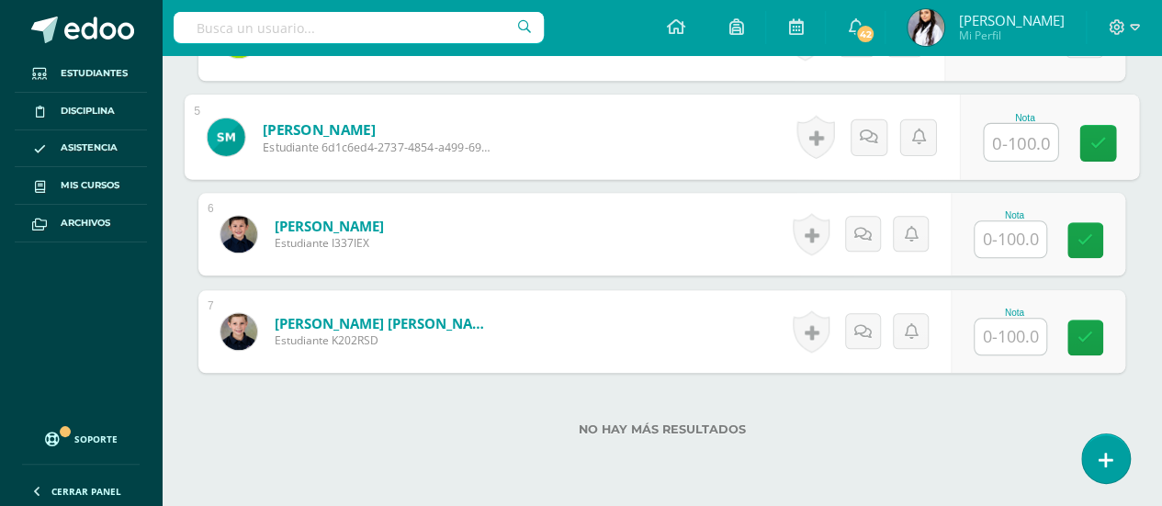
click at [1019, 232] on input "text" at bounding box center [1011, 239] width 72 height 36
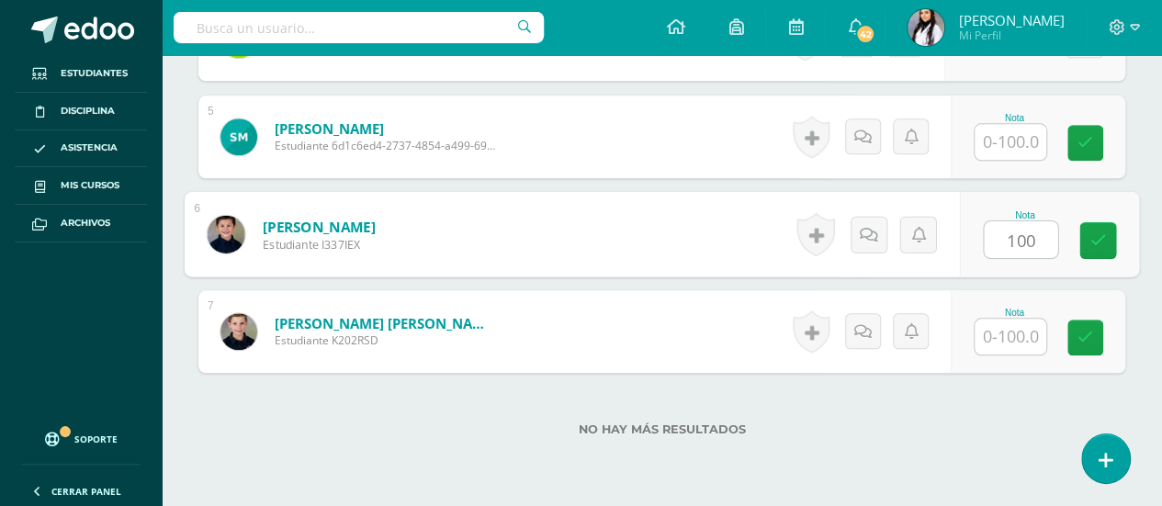
type input "100"
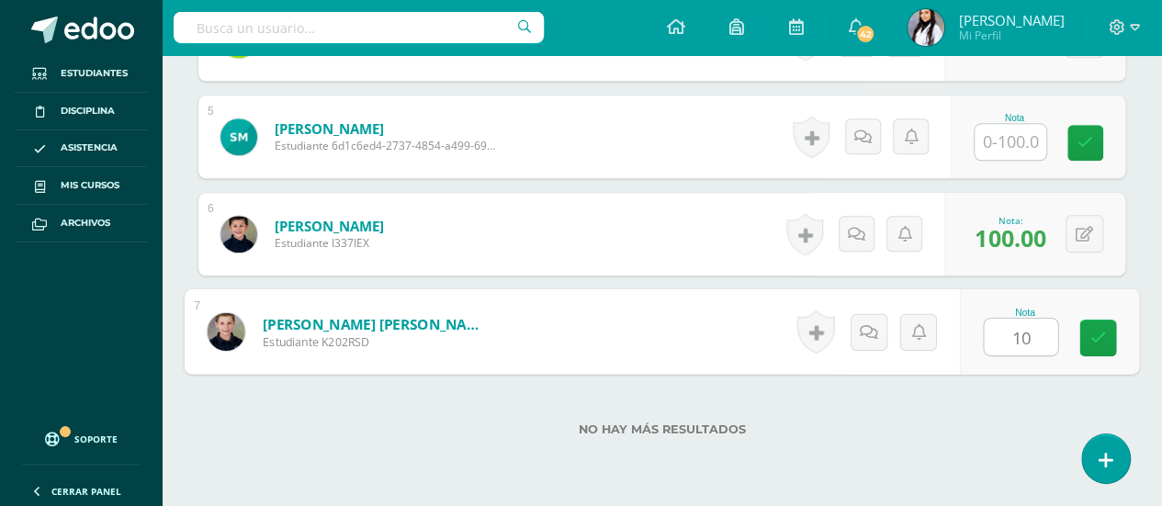
type input "100"
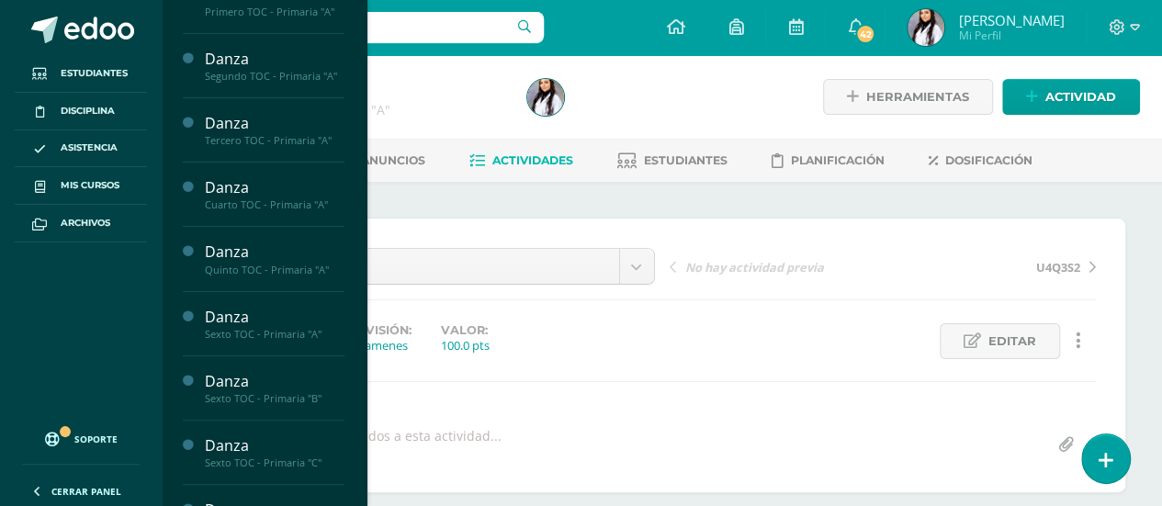
scroll to position [24, 0]
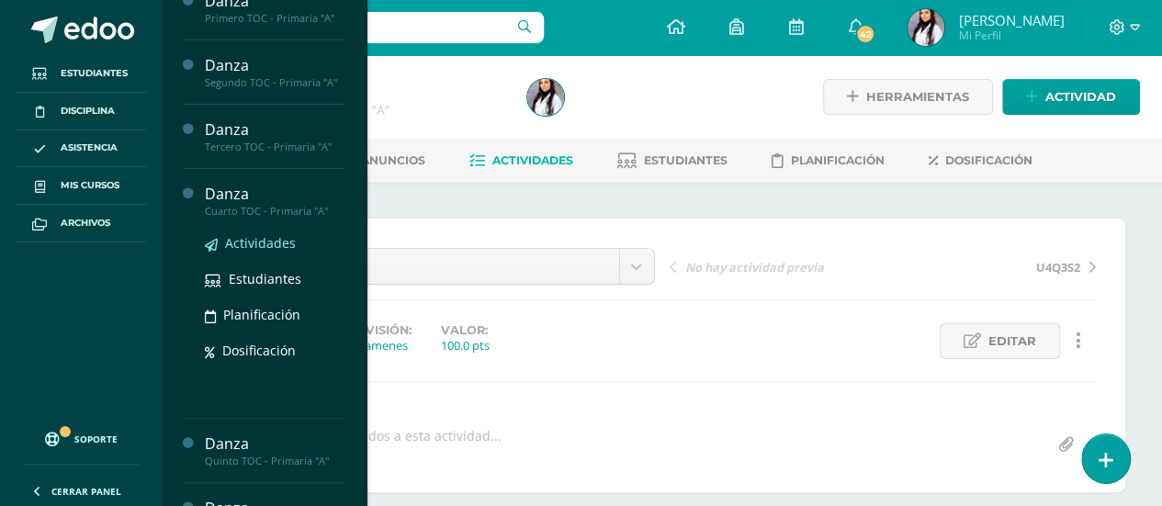
click at [266, 241] on span "Actividades" at bounding box center [260, 242] width 71 height 17
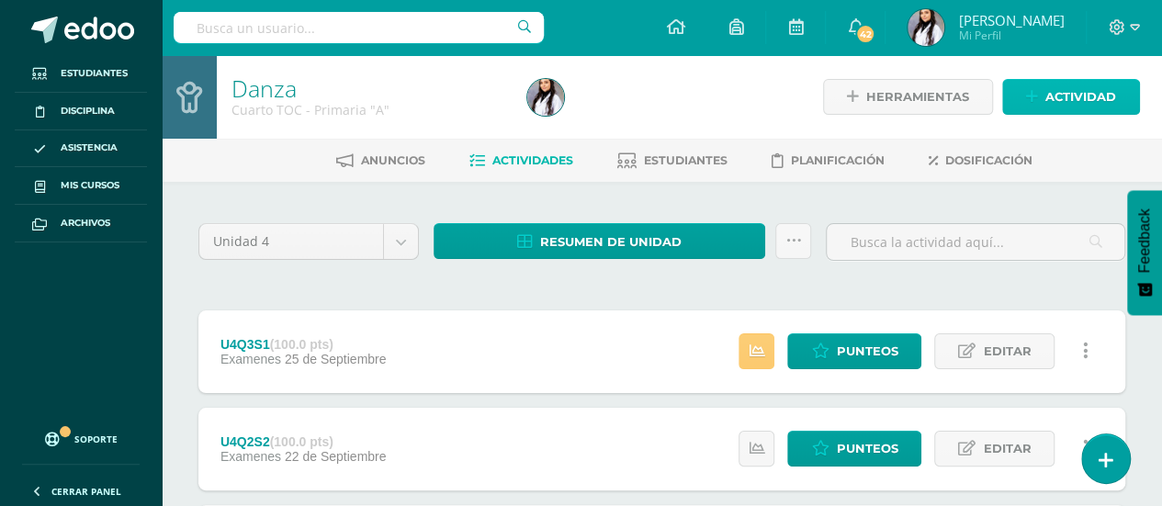
click at [1085, 105] on span "Actividad" at bounding box center [1080, 97] width 71 height 34
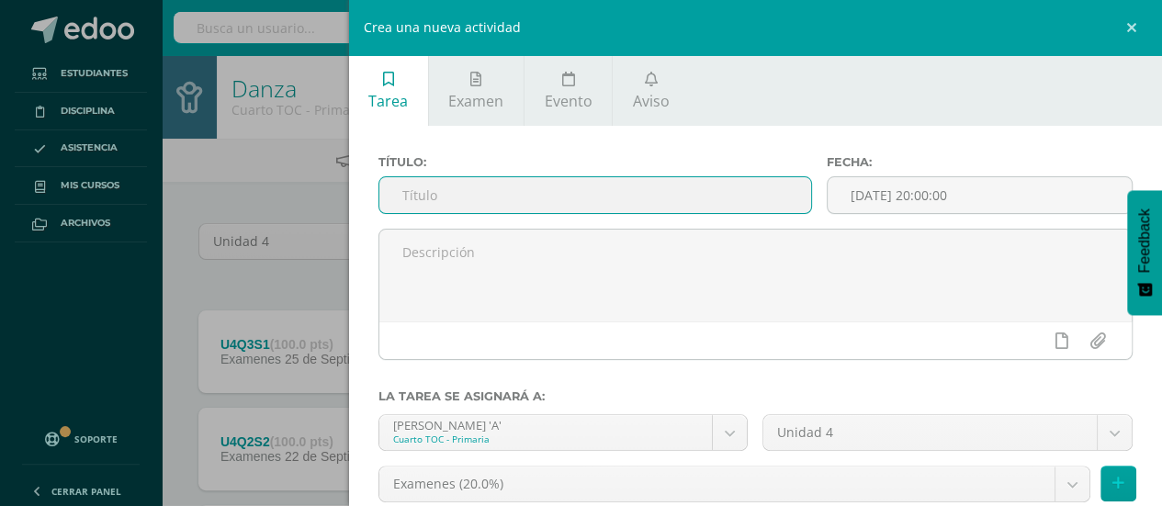
click at [744, 189] on input "text" at bounding box center [595, 195] width 433 height 36
type input "u"
type input "U4Q3S2"
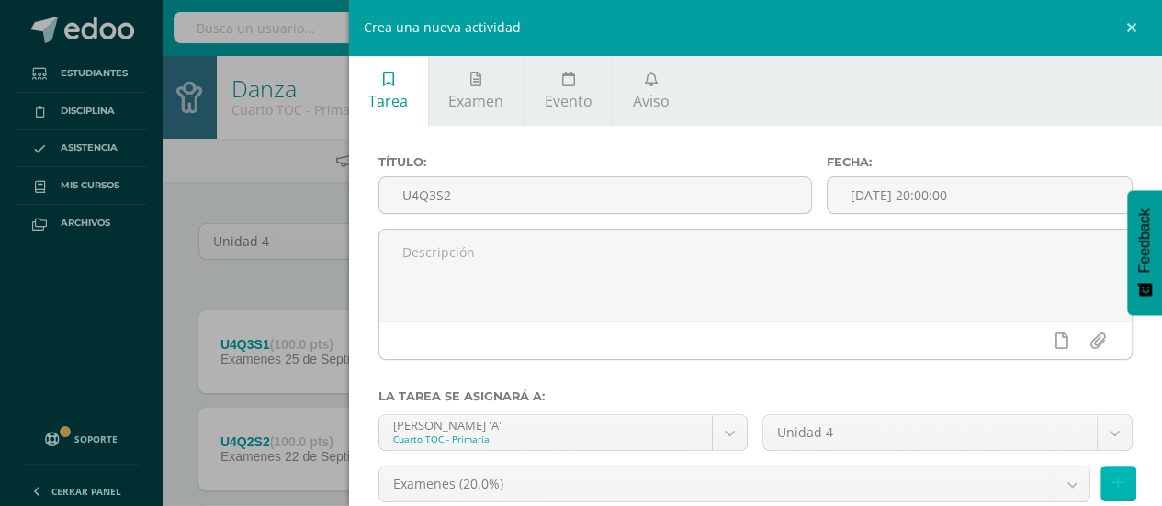
click at [1112, 486] on icon at bounding box center [1118, 484] width 12 height 16
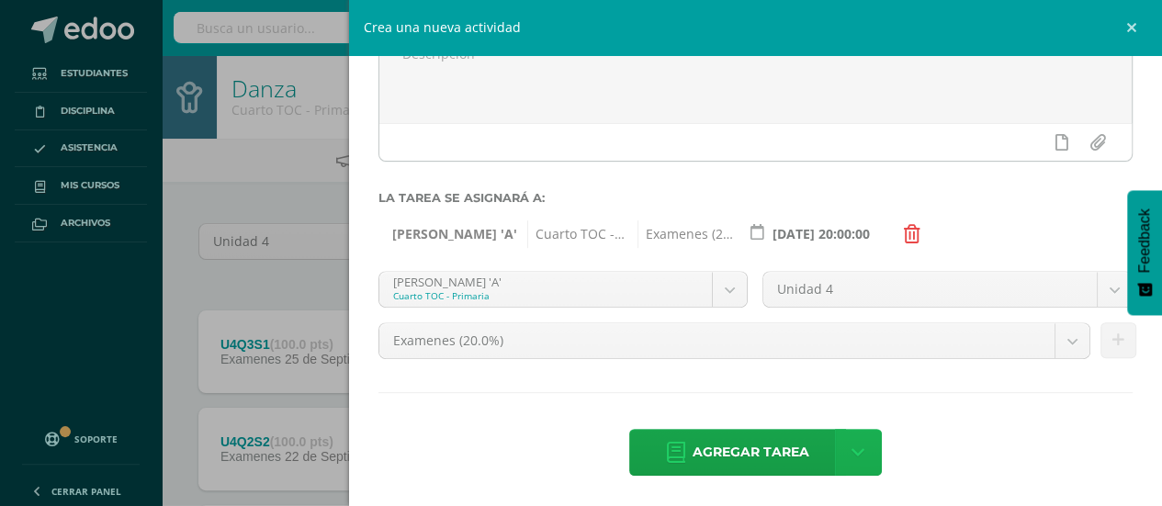
scroll to position [199, 0]
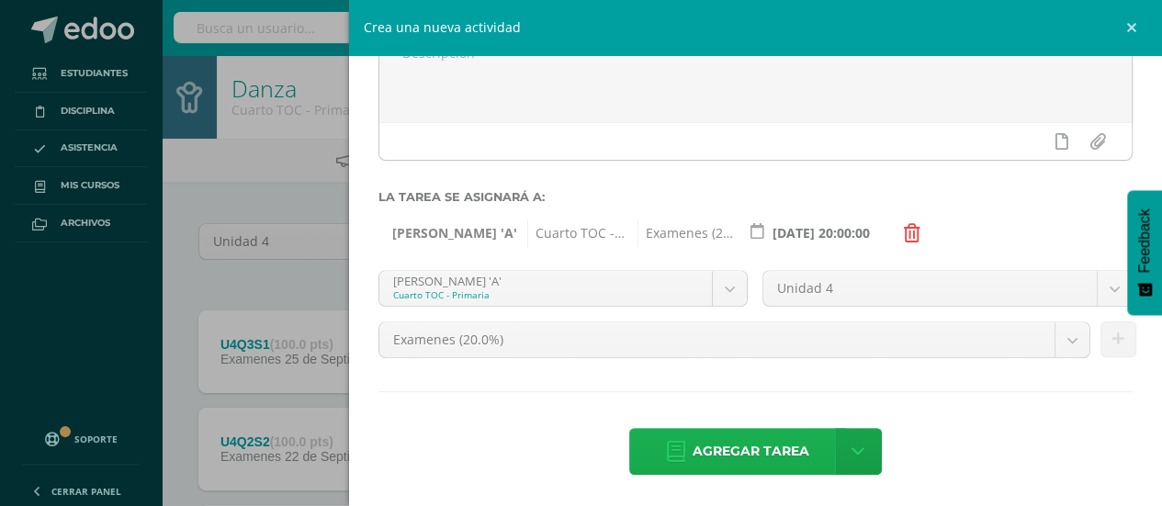
click at [750, 449] on span "Agregar tarea" at bounding box center [751, 451] width 117 height 45
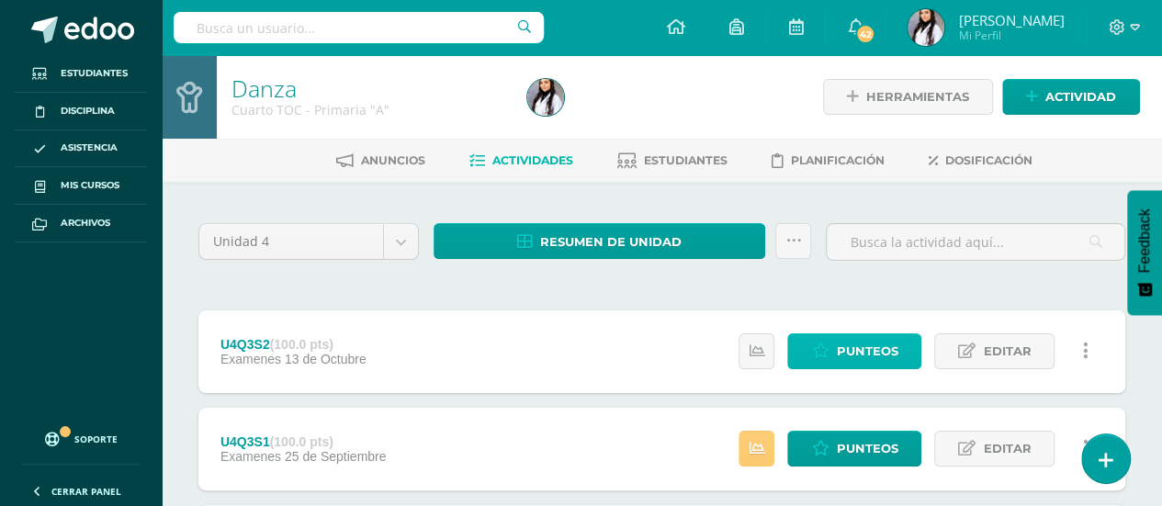
click at [868, 350] on span "Punteos" at bounding box center [867, 351] width 62 height 34
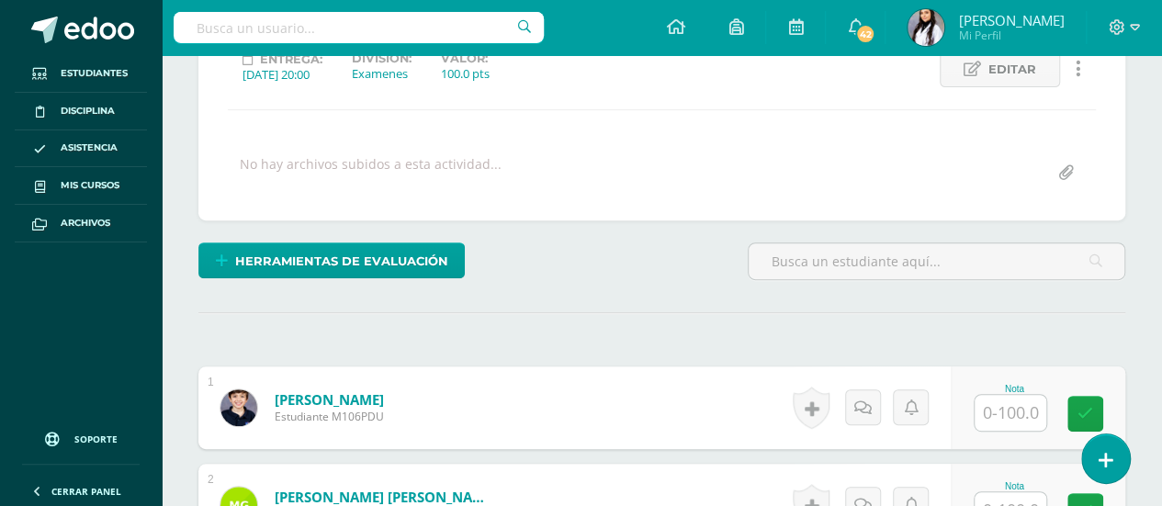
scroll to position [273, 0]
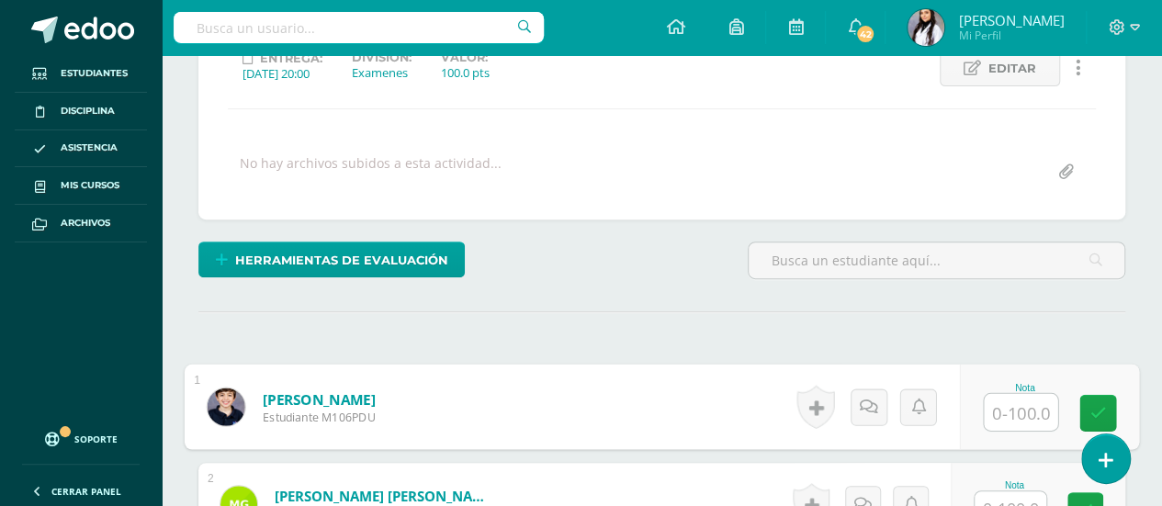
click at [1032, 402] on input "text" at bounding box center [1020, 412] width 73 height 37
type input "1"
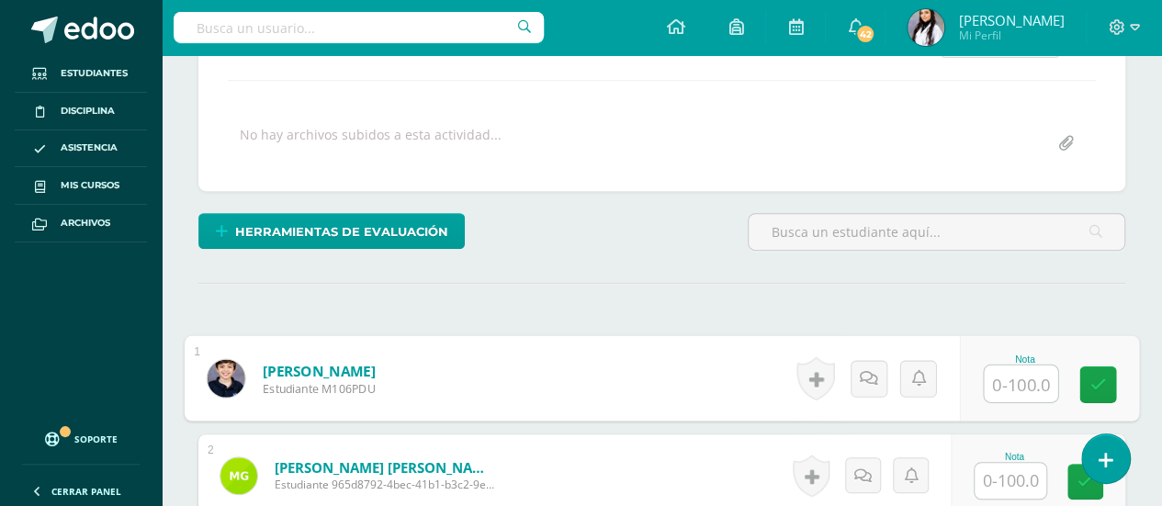
scroll to position [346, 0]
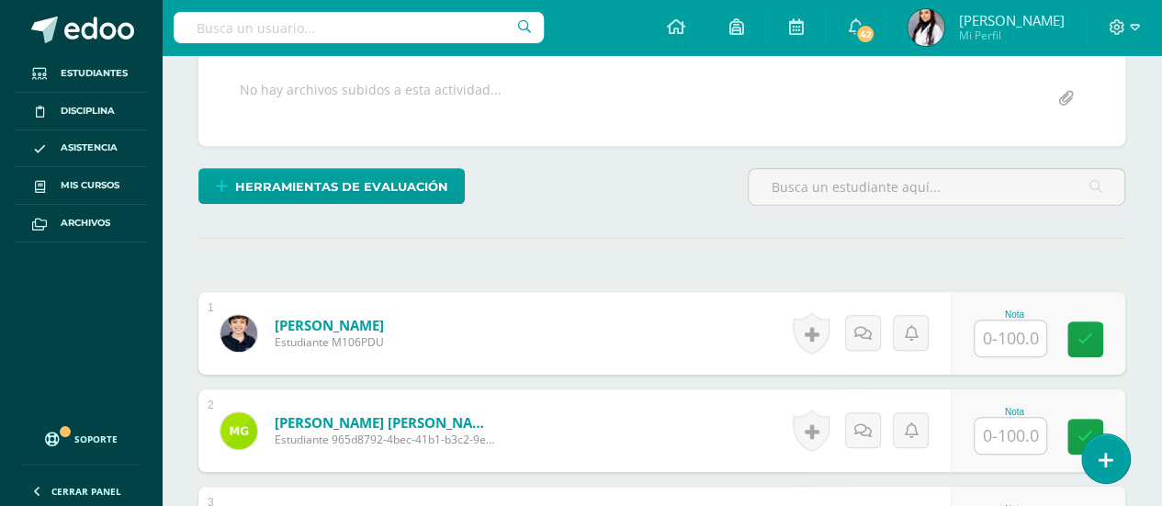
drag, startPoint x: 1032, startPoint y: 407, endPoint x: 1019, endPoint y: 422, distance: 19.5
click at [1019, 422] on div "Nota" at bounding box center [1014, 431] width 81 height 48
click at [1019, 422] on input "text" at bounding box center [1011, 436] width 72 height 36
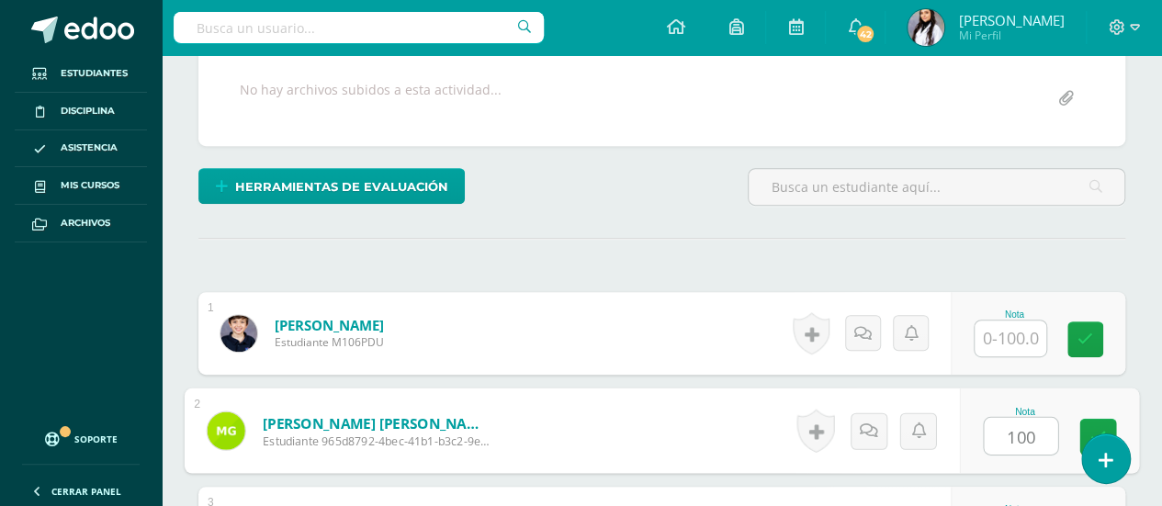
type input "100"
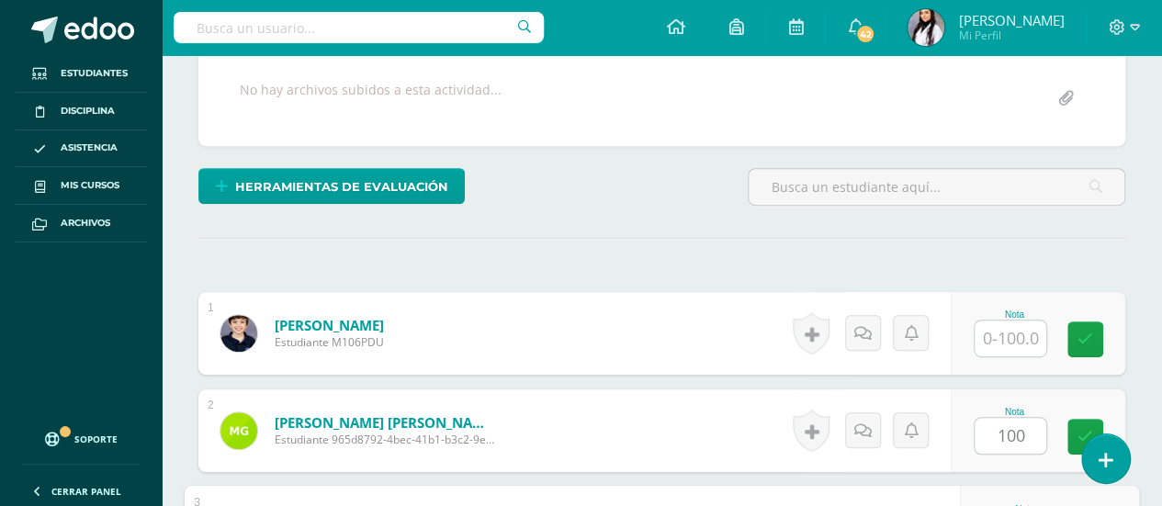
scroll to position [621, 0]
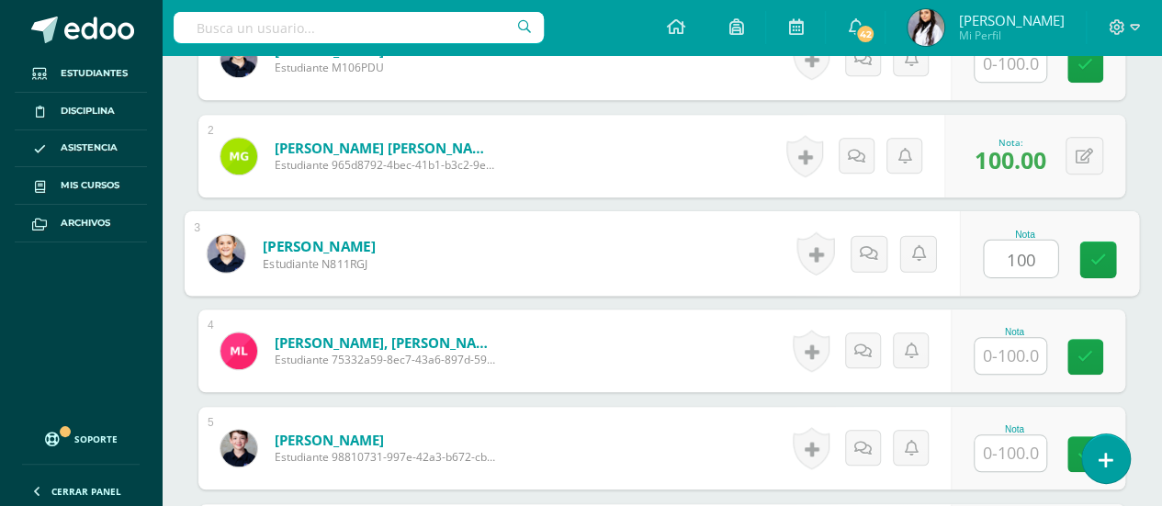
type input "100"
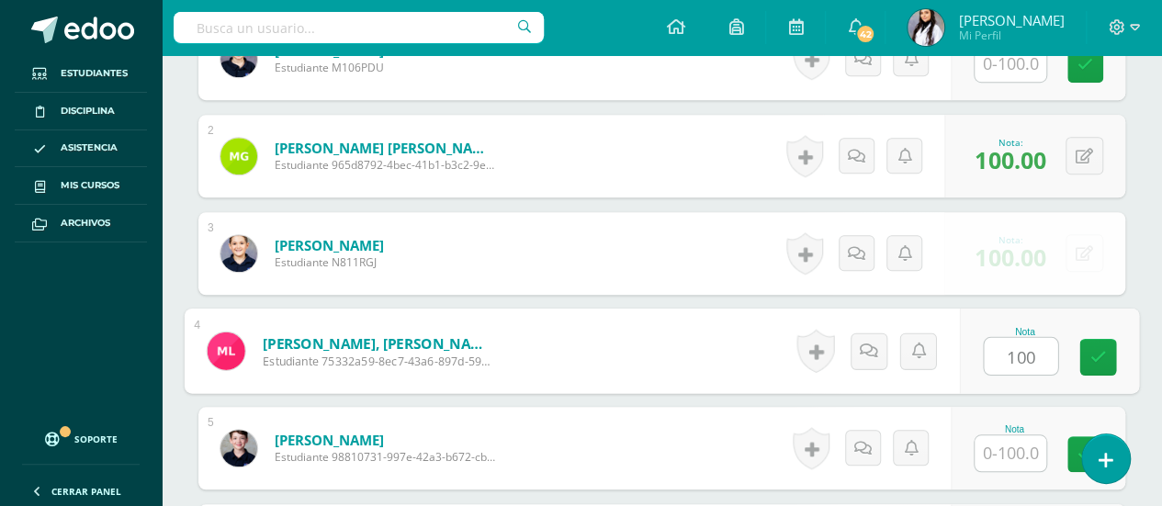
type input "100"
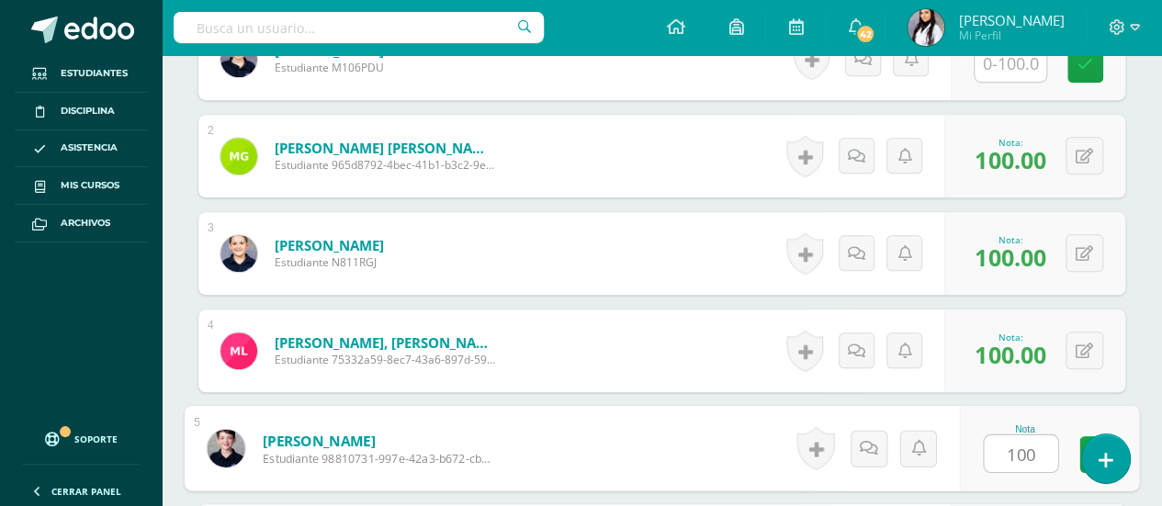
type input "100"
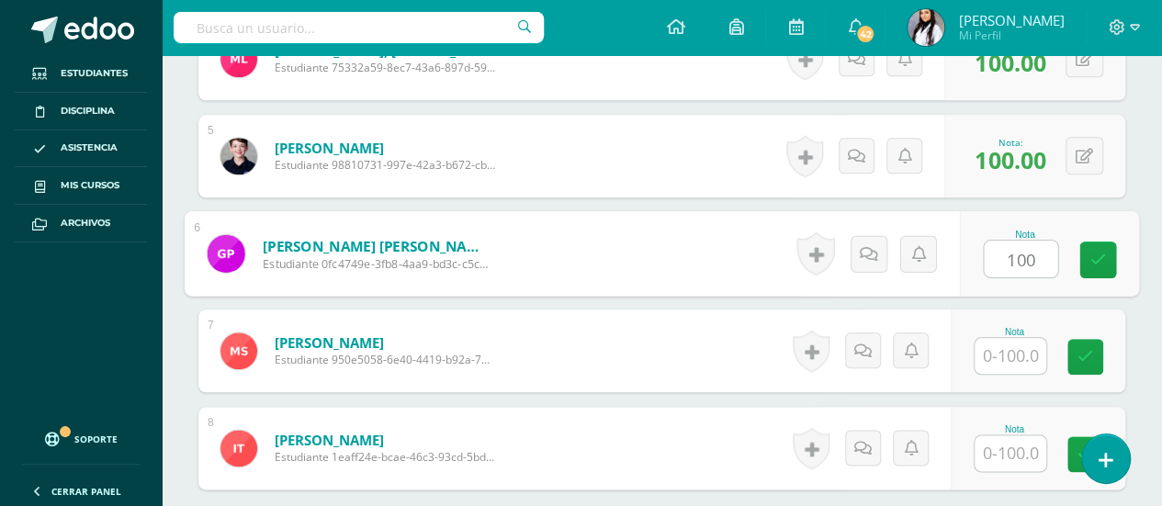
type input "100"
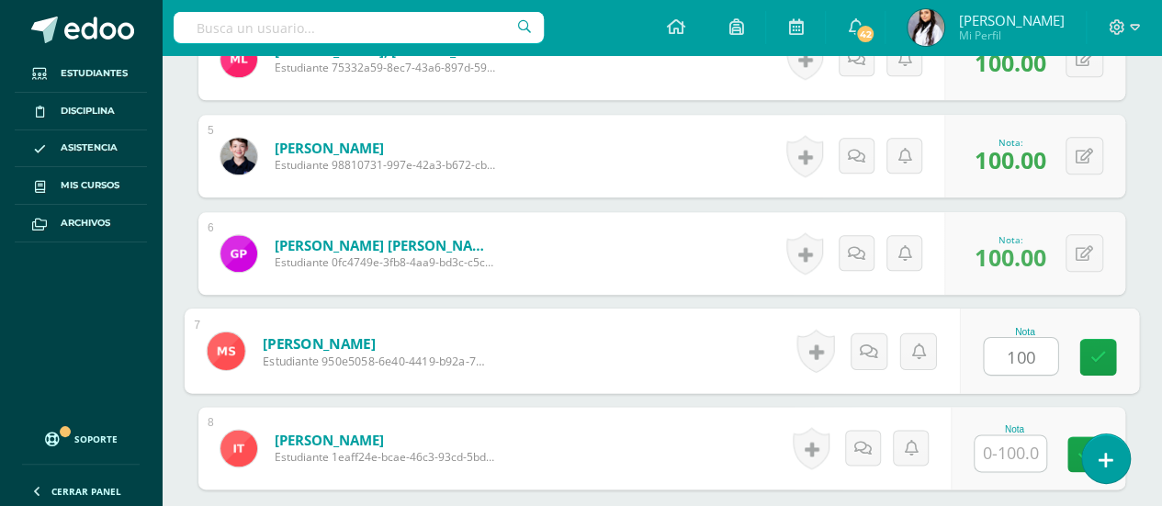
type input "100"
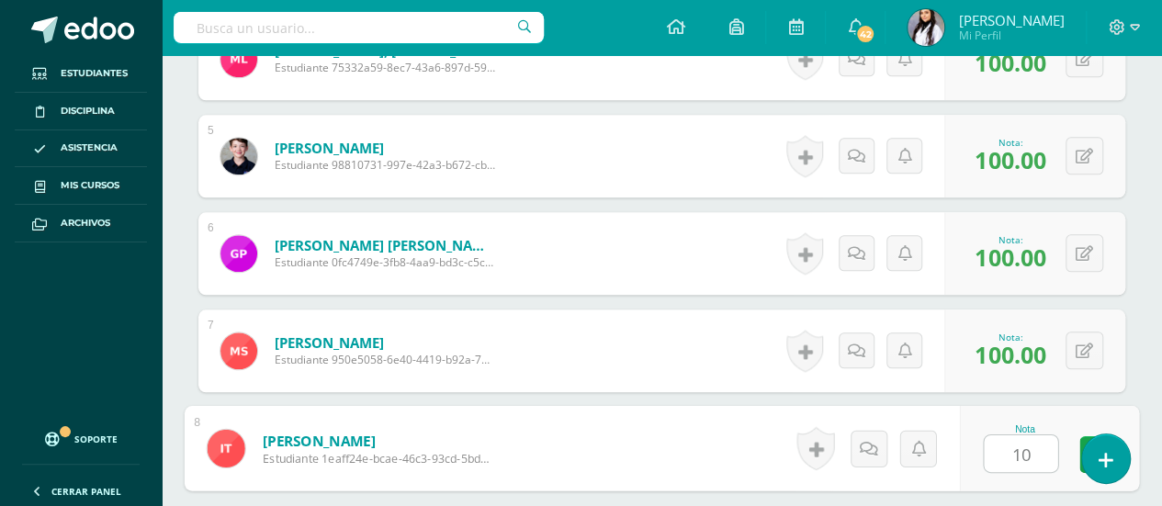
type input "100"
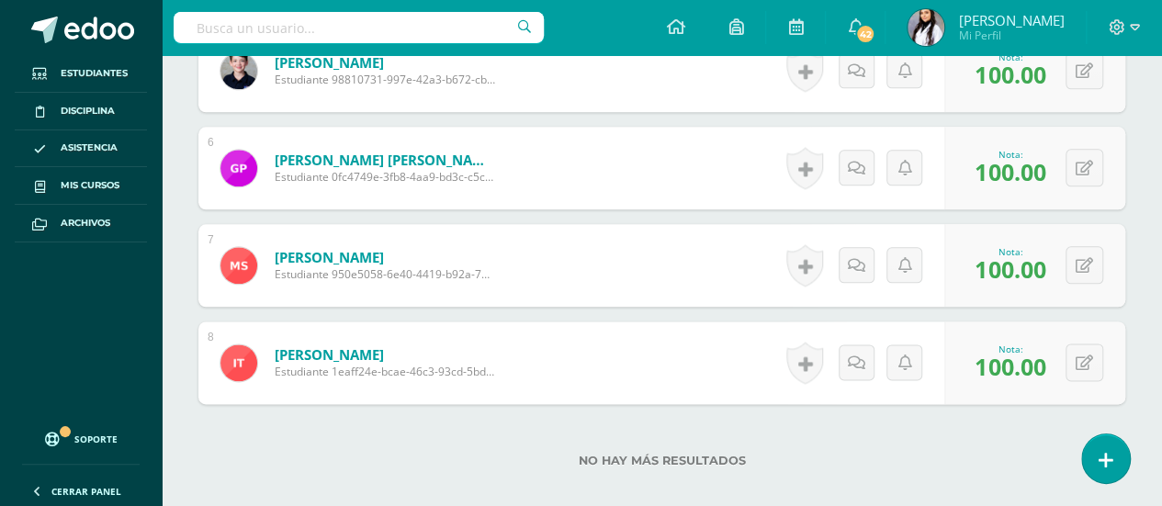
scroll to position [1100, 0]
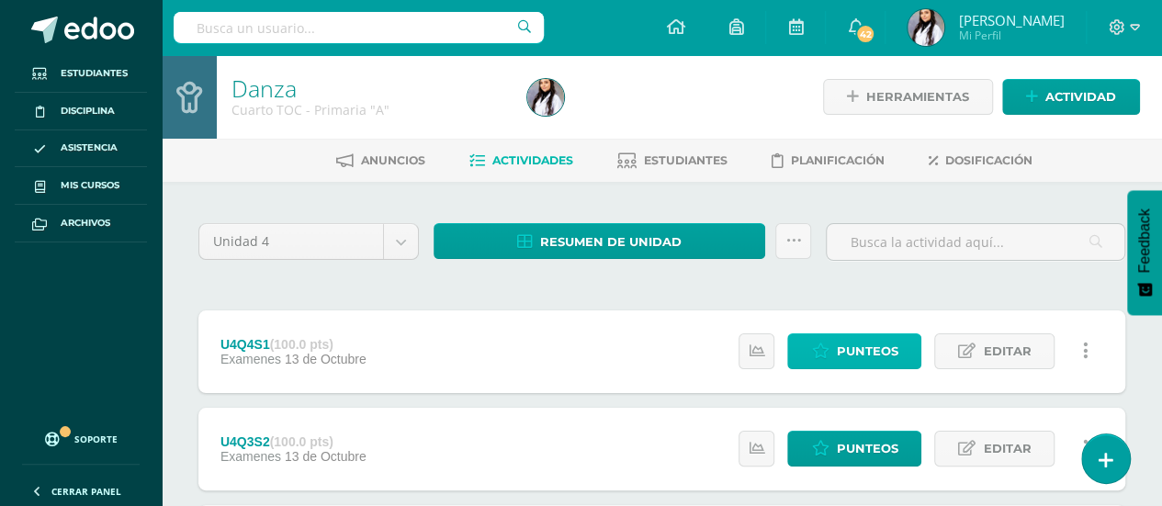
click at [894, 346] on span "Punteos" at bounding box center [867, 351] width 62 height 34
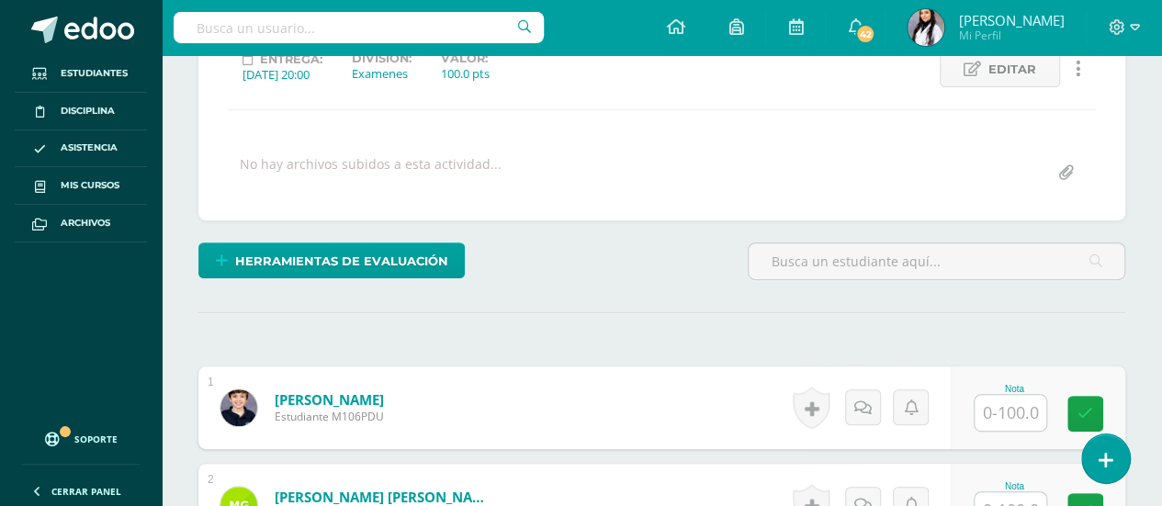
scroll to position [273, 0]
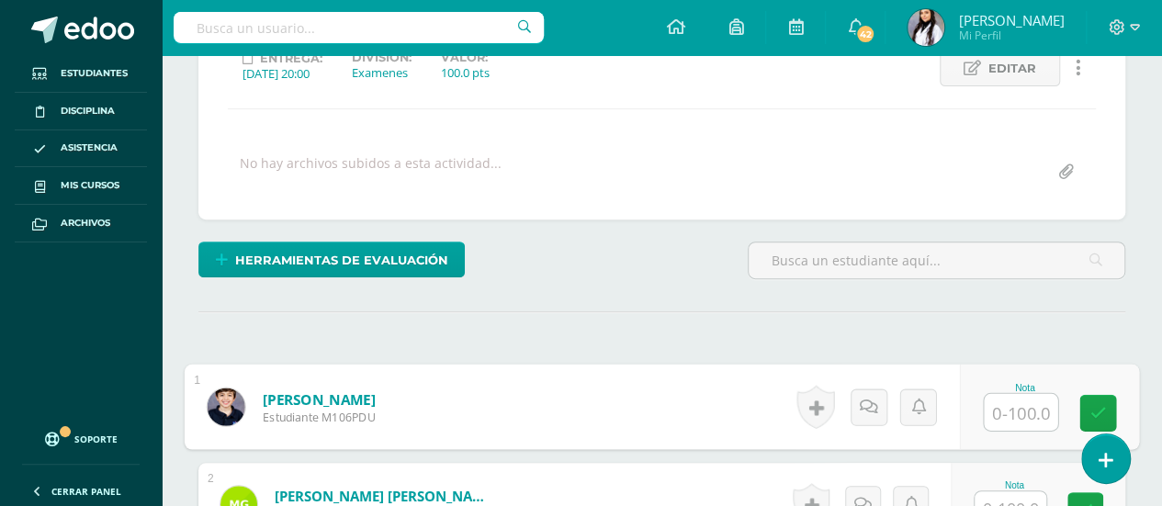
click at [1018, 402] on input "text" at bounding box center [1020, 412] width 73 height 37
type input "1"
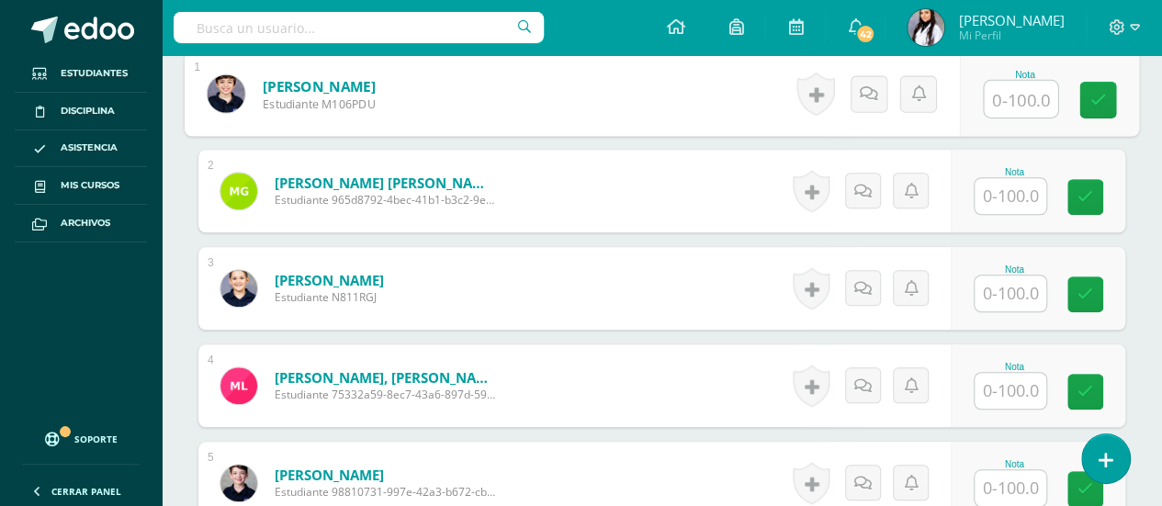
scroll to position [590, 0]
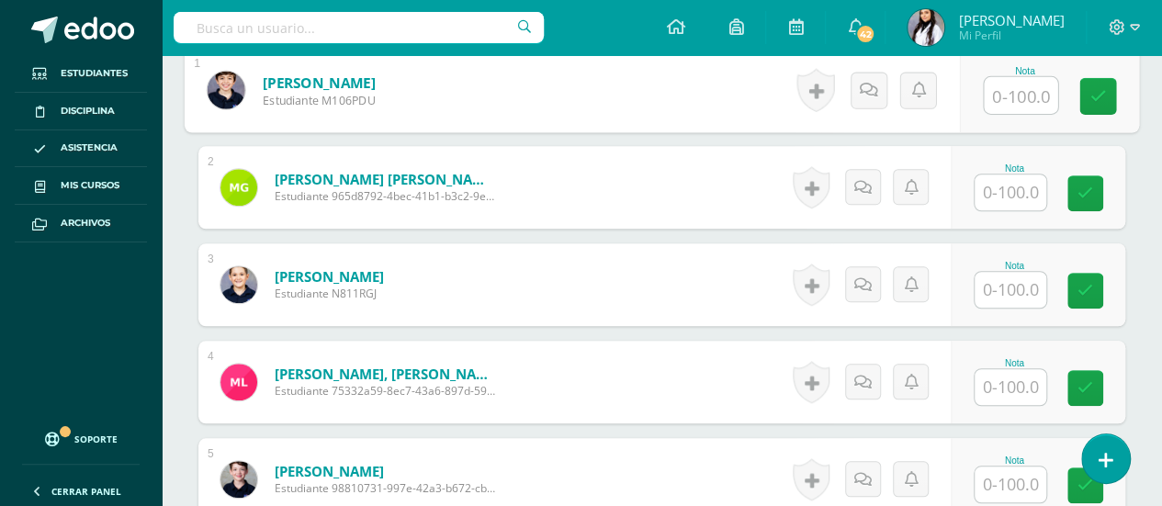
click at [1024, 194] on input "text" at bounding box center [1011, 193] width 72 height 36
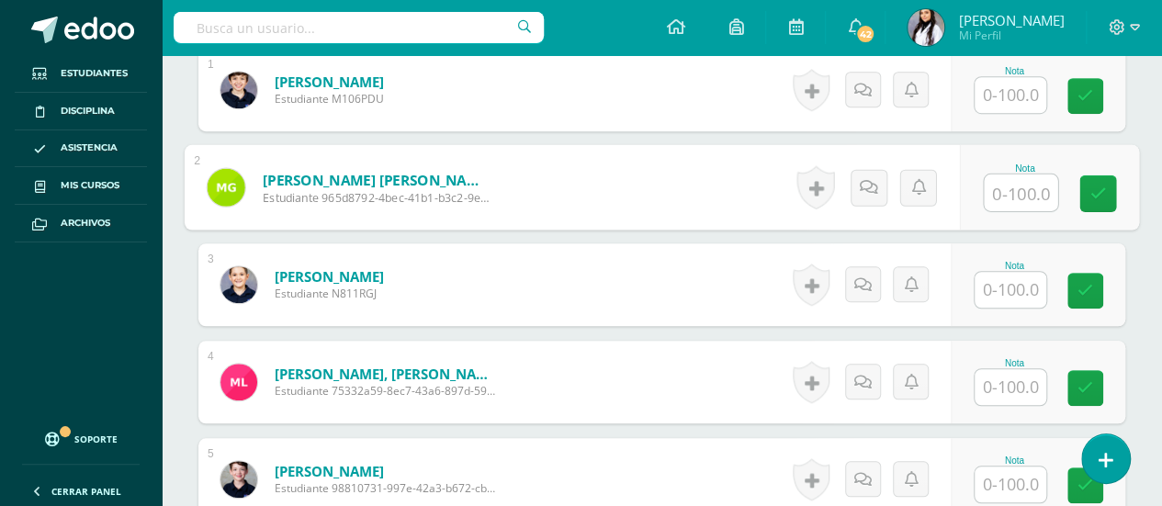
click at [1024, 194] on input "text" at bounding box center [1020, 193] width 73 height 37
type input "100"
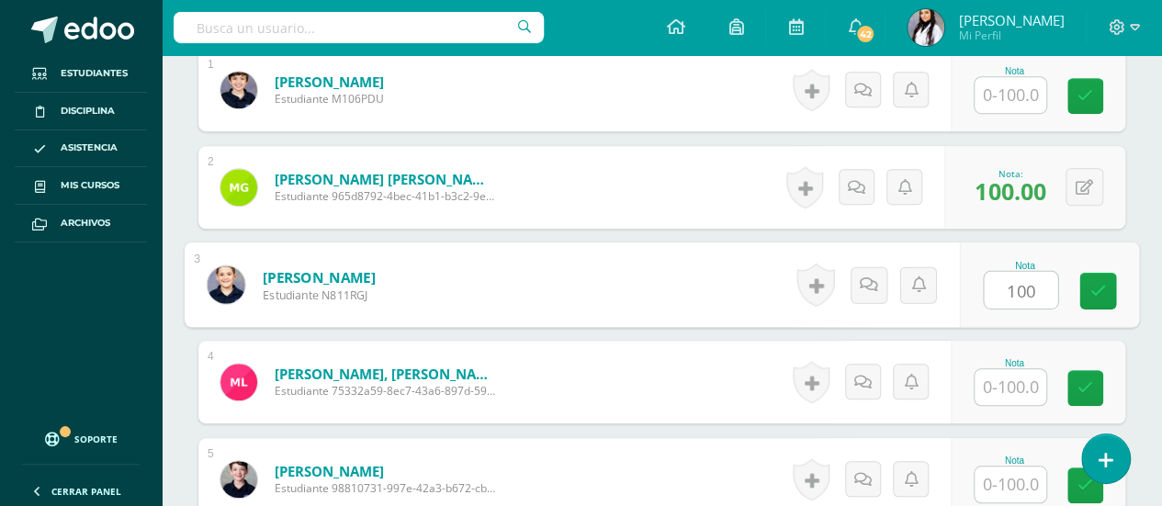
type input "100"
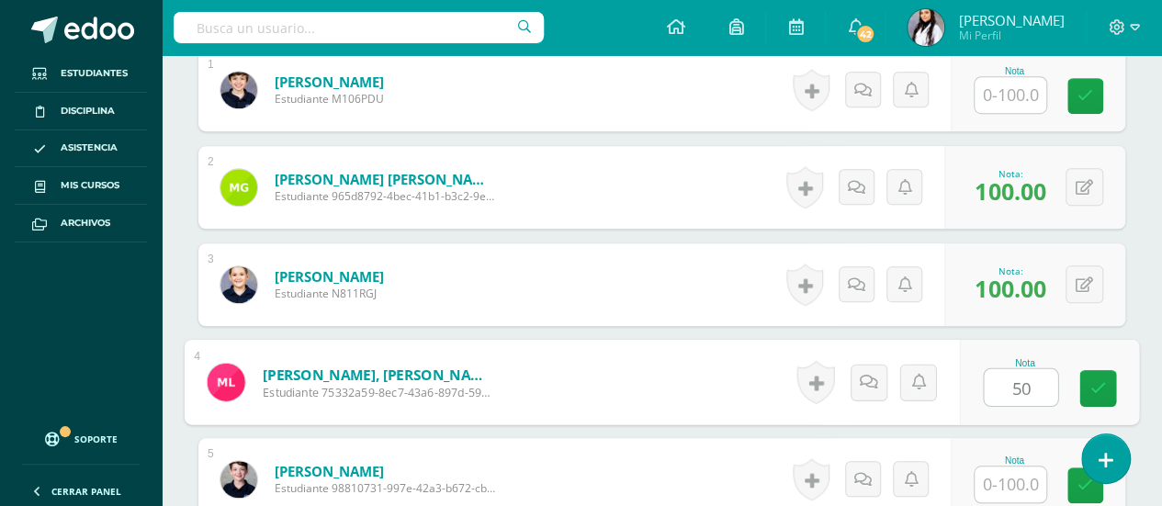
type input "50"
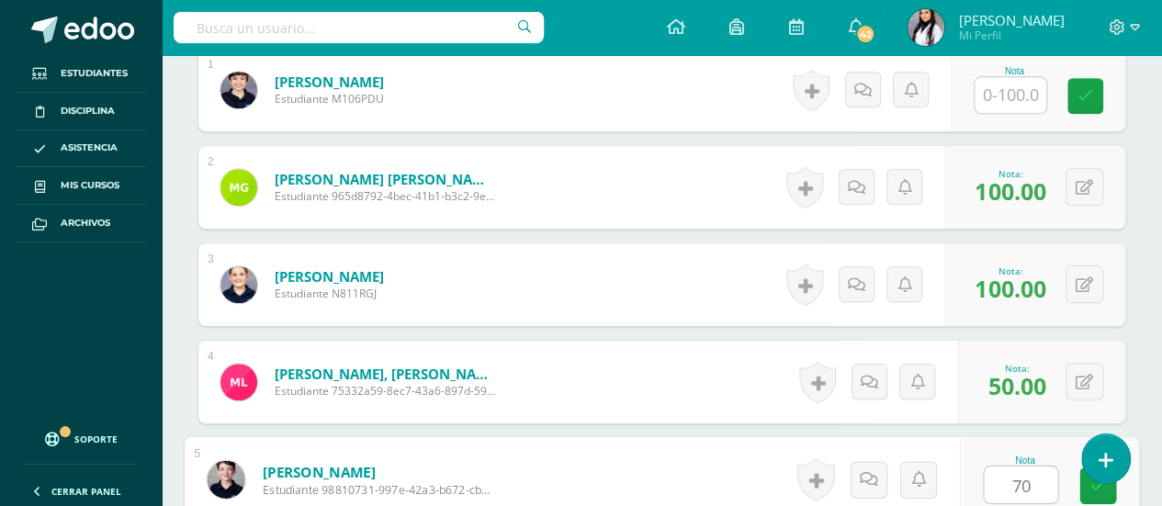
type input "70"
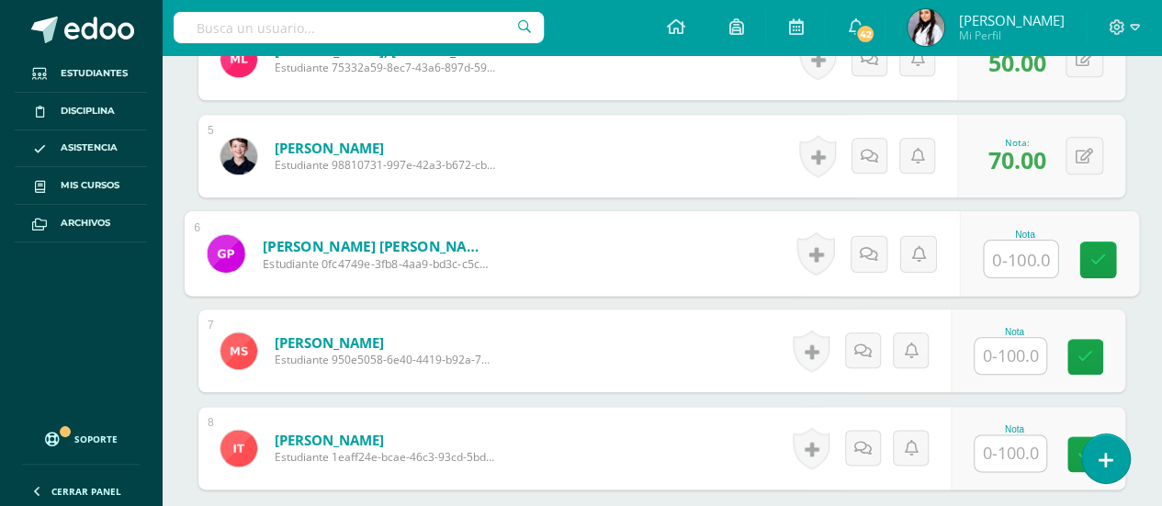
click at [1023, 351] on input "text" at bounding box center [1011, 356] width 72 height 36
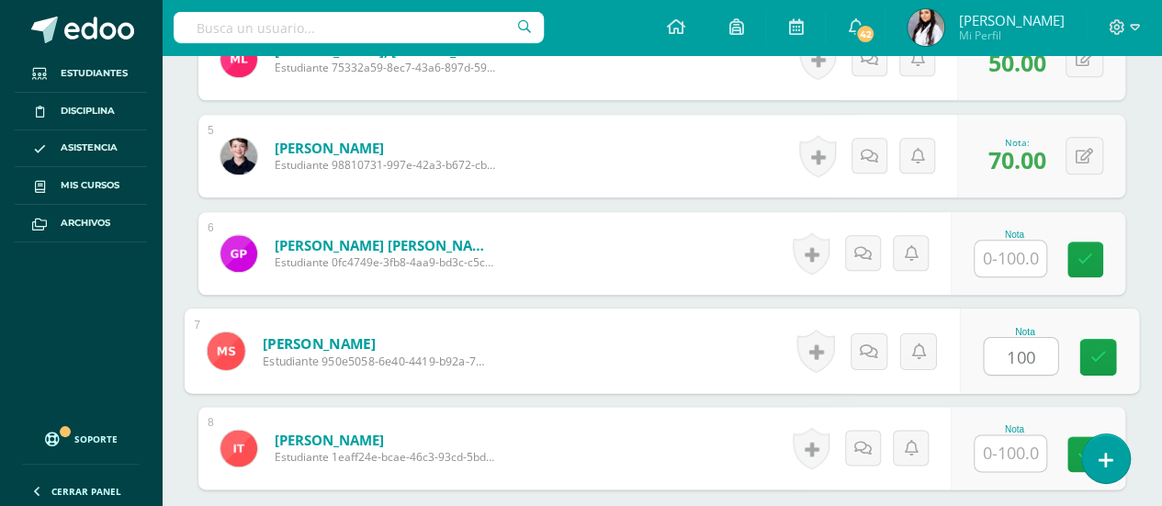
type input "100"
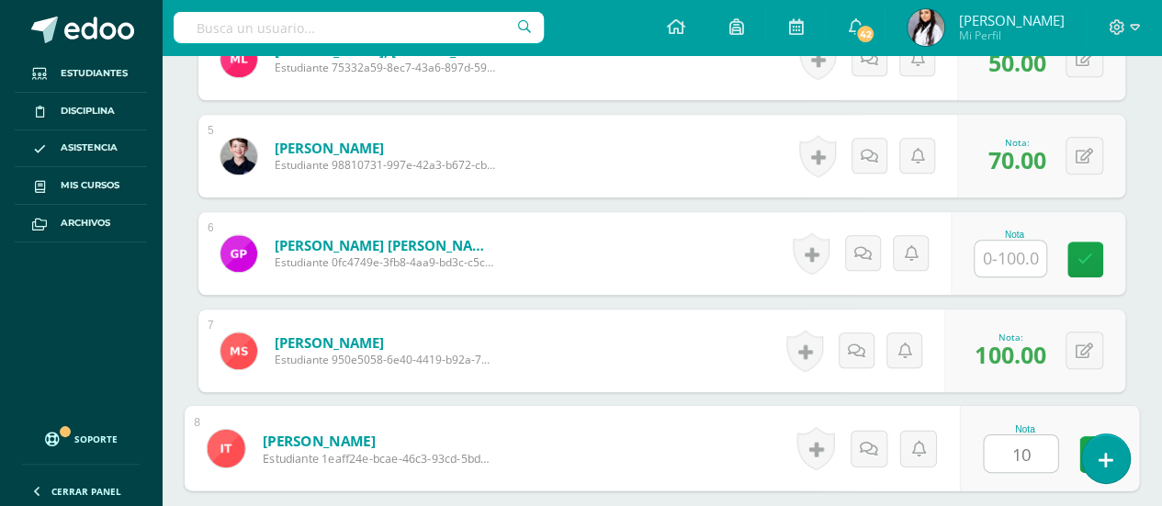
type input "100"
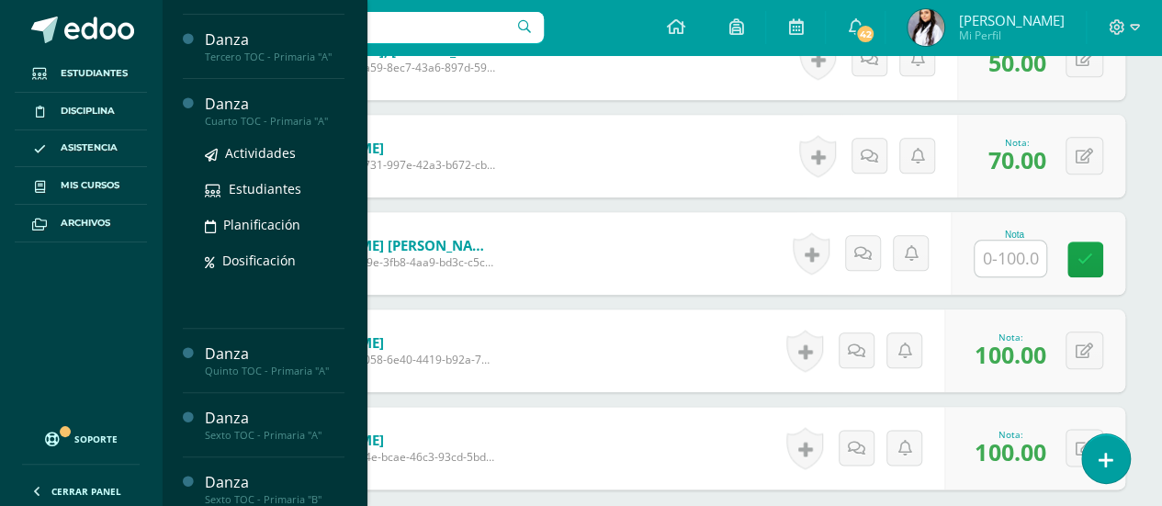
scroll to position [134, 0]
